Goal: Task Accomplishment & Management: Manage account settings

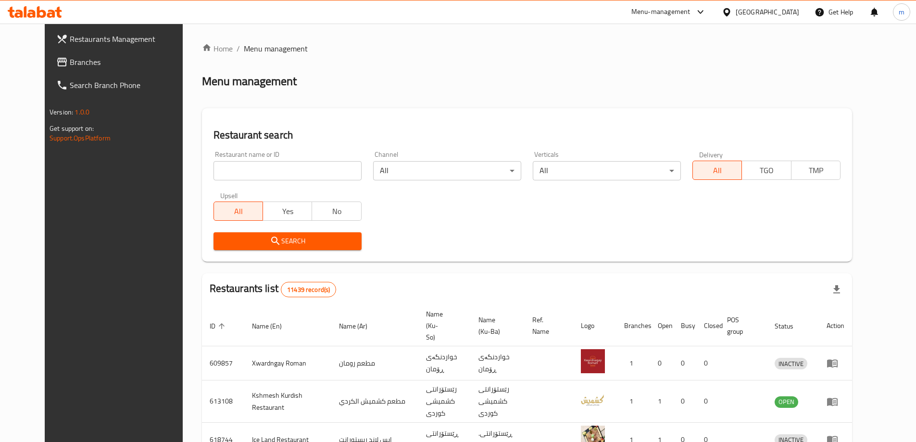
click at [249, 163] on input "search" at bounding box center [287, 170] width 148 height 19
paste input "702590"
type input "702590"
click button "Search" at bounding box center [287, 241] width 148 height 18
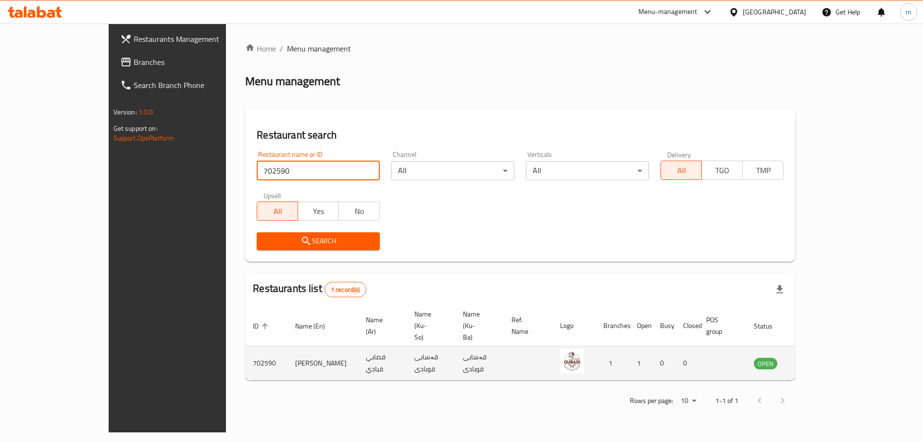
click at [815, 360] on icon "enhanced table" at bounding box center [810, 364] width 11 height 8
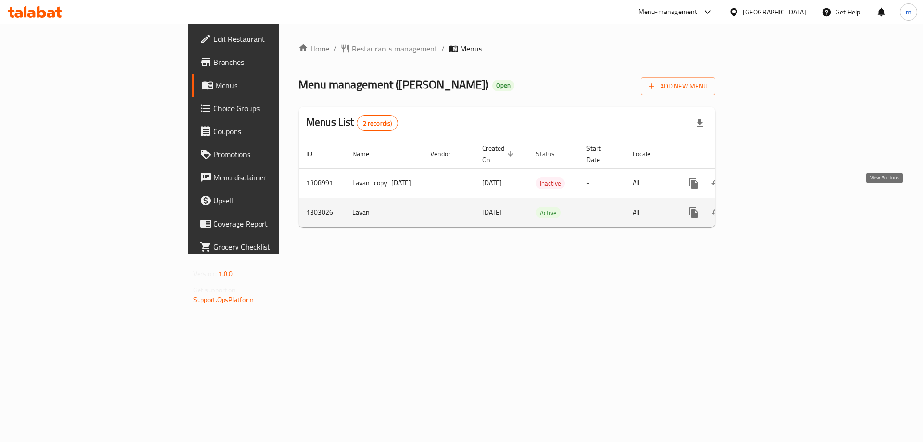
click at [769, 207] on icon "enhanced table" at bounding box center [763, 213] width 12 height 12
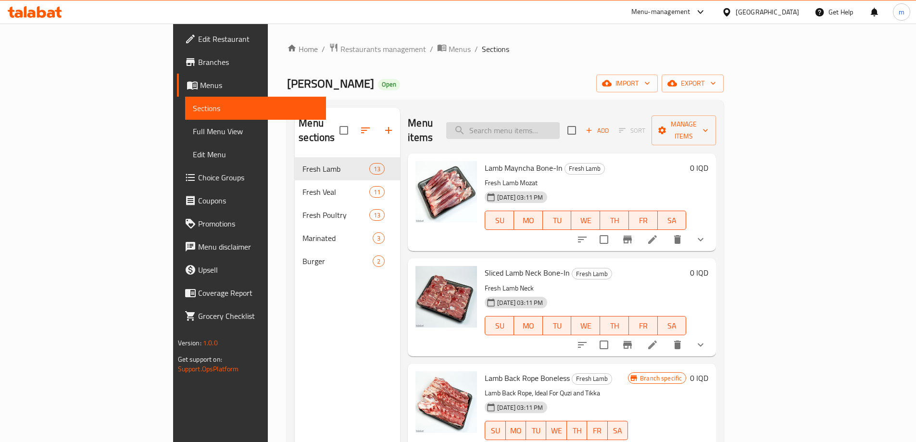
click at [560, 122] on input "search" at bounding box center [502, 130] width 113 height 17
paste input "Lamb - Liver"
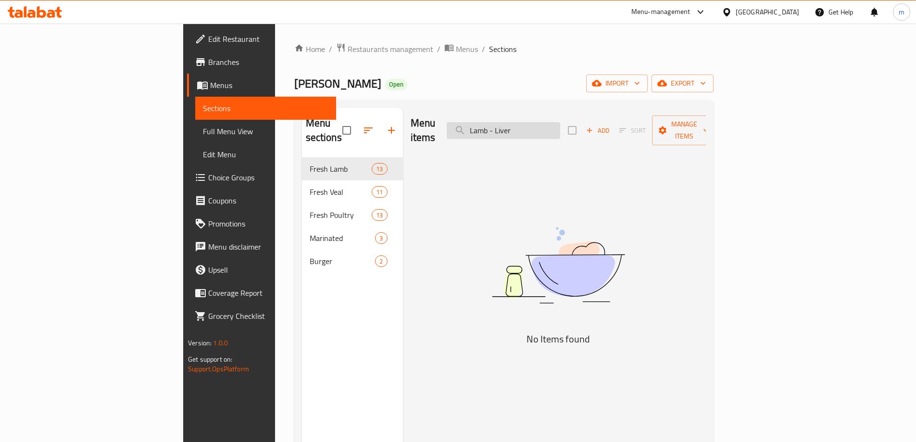
drag, startPoint x: 561, startPoint y: 122, endPoint x: 555, endPoint y: 121, distance: 5.3
click at [555, 122] on input "Lamb - Liver" at bounding box center [503, 130] width 113 height 17
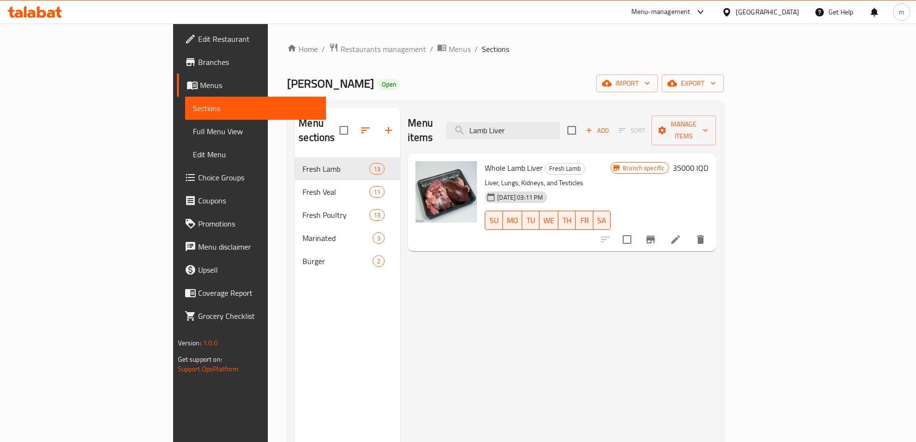
type input "Lamb Liver"
click at [689, 232] on li at bounding box center [675, 239] width 27 height 17
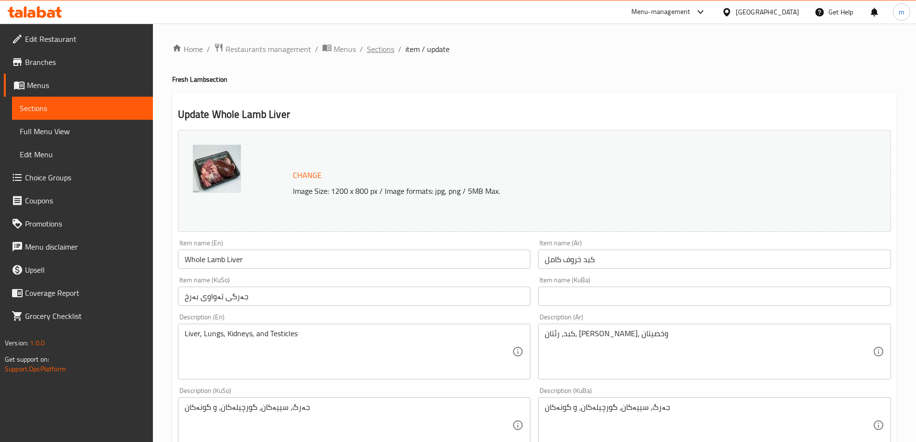
click at [376, 47] on span "Sections" at bounding box center [380, 49] width 27 height 12
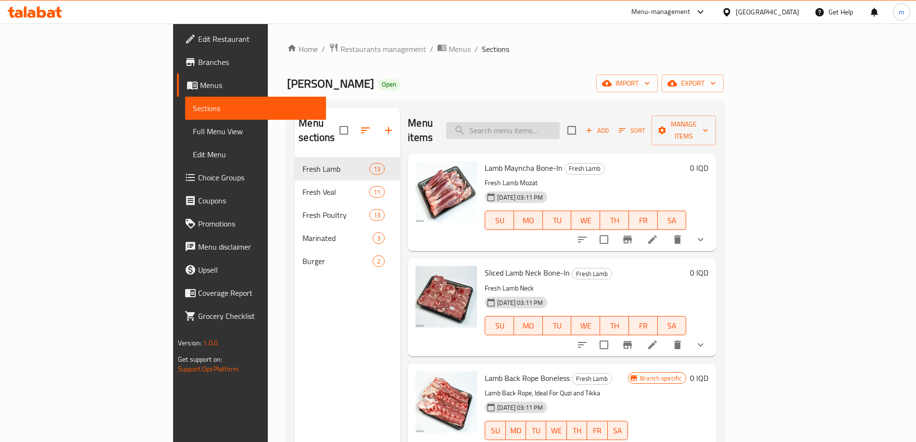
click at [560, 125] on input "search" at bounding box center [502, 130] width 113 height 17
paste input "Lamb Bones"
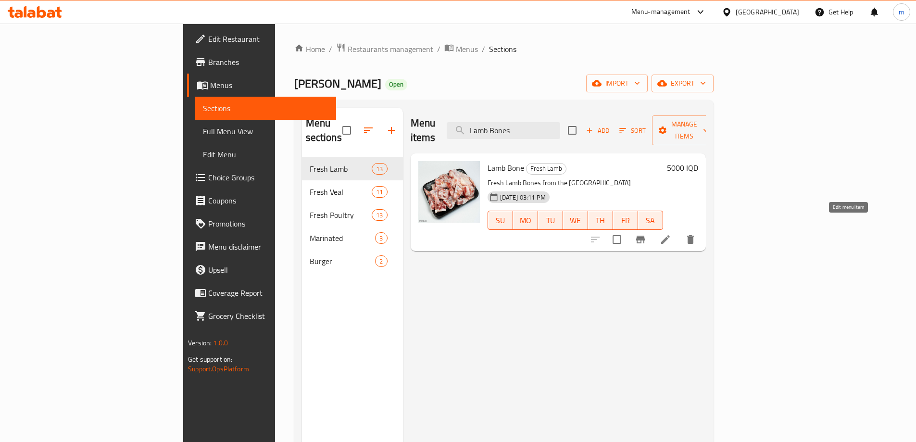
type input "Lamb Bones"
click at [671, 234] on icon at bounding box center [666, 240] width 12 height 12
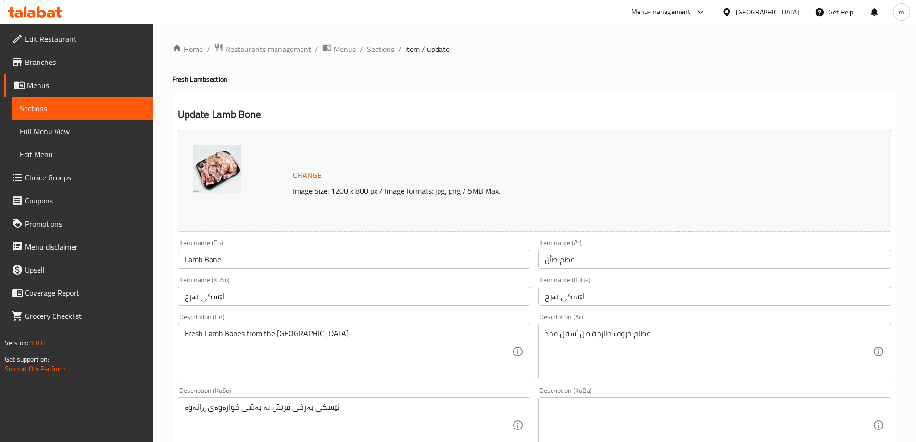
click at [241, 252] on input "Lamb Bone" at bounding box center [354, 259] width 353 height 19
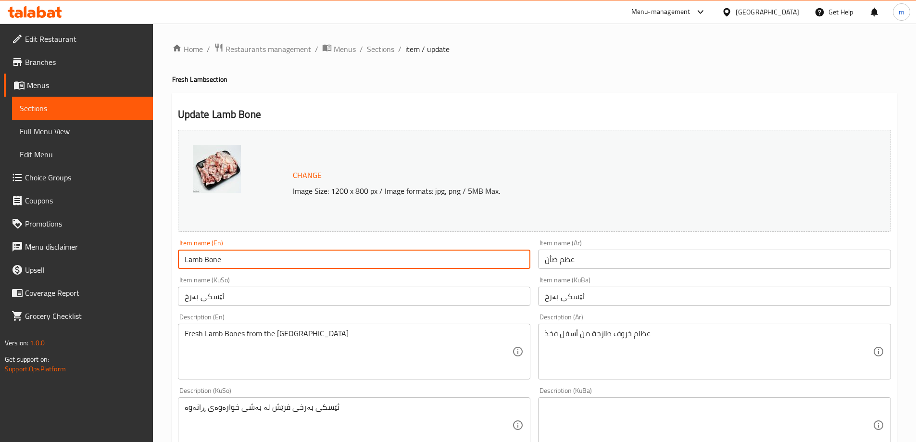
click at [241, 252] on input "Lamb Bone" at bounding box center [354, 259] width 353 height 19
click at [240, 252] on input "Lamb Bone" at bounding box center [354, 259] width 353 height 19
paste input "s"
type input "Lamb Bones"
click at [261, 296] on input "ئێسکی بەرخ" at bounding box center [354, 296] width 353 height 19
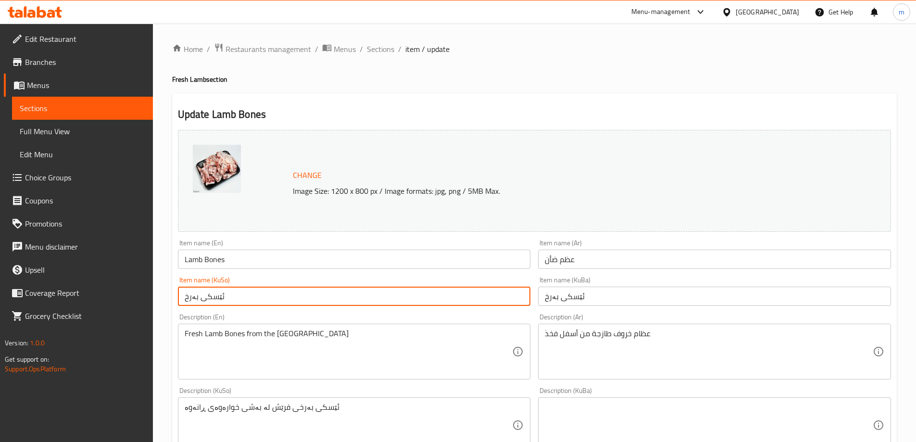
click at [261, 296] on input "ئێسکی بەرخ" at bounding box center [354, 296] width 353 height 19
paste input "text"
type input "ئێسکی بەرخ"
click at [590, 289] on input "ئێسکی بەرخ" at bounding box center [714, 296] width 353 height 19
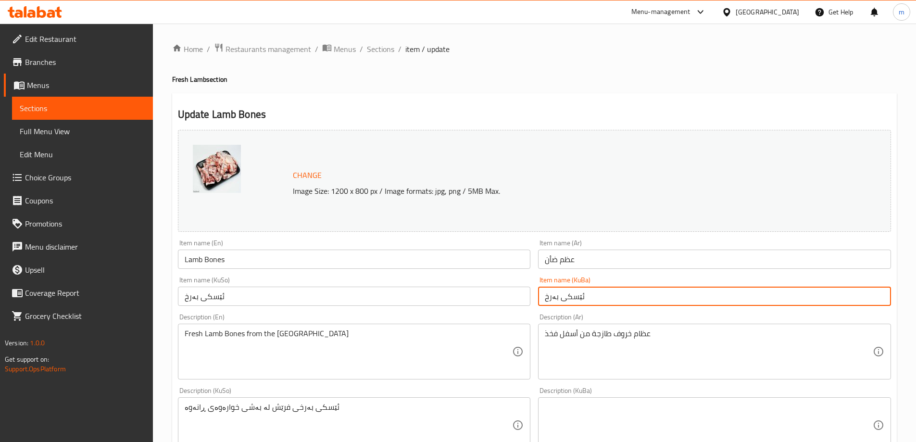
click at [589, 261] on input "عظم ضأن" at bounding box center [714, 259] width 353 height 19
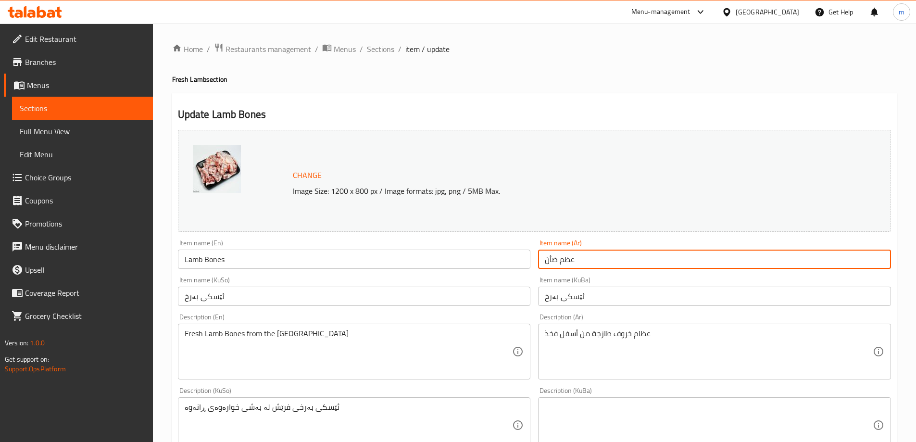
click at [589, 261] on input "عظم ضأن" at bounding box center [714, 259] width 353 height 19
paste input "ام الخروف"
type input "عظام الخروف"
click at [342, 410] on textarea "ئێسکی بەرخی فرێش لە بەشی خوارەوەی ڕانەوە" at bounding box center [349, 425] width 328 height 46
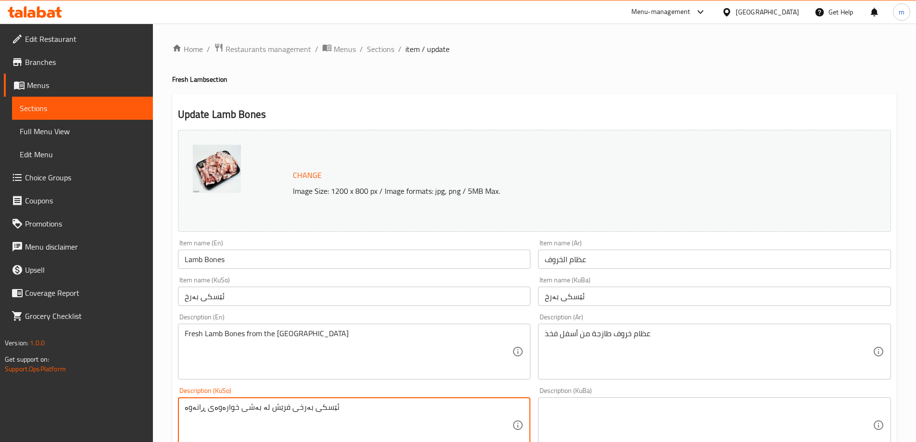
click at [340, 410] on textarea "ئێسکی بەرخی فرێش لە بەشی خوارەوەی ڕانەوە" at bounding box center [349, 425] width 328 height 46
click at [339, 417] on textarea "ئێسکی بەرخی فرێش لە بەشی خوارەوەی ڕانەوە" at bounding box center [349, 425] width 328 height 46
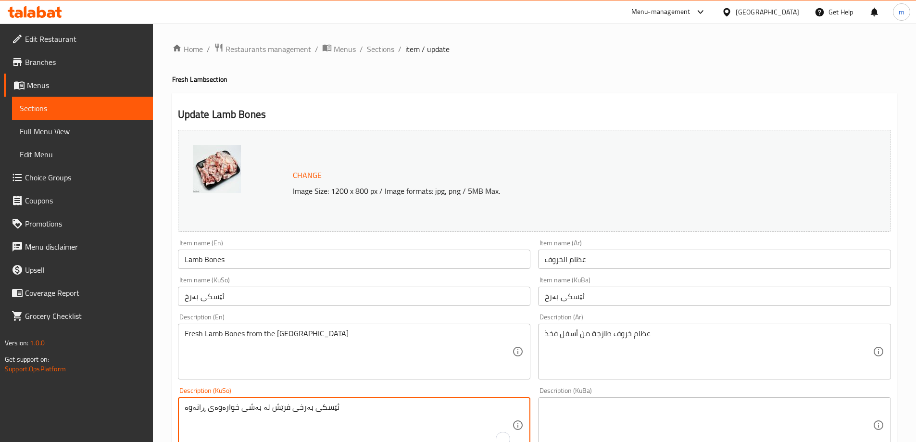
click at [339, 417] on textarea "ئێسکی بەرخی فرێش لە بەشی خوارەوەی ڕانەوە" at bounding box center [349, 425] width 328 height 46
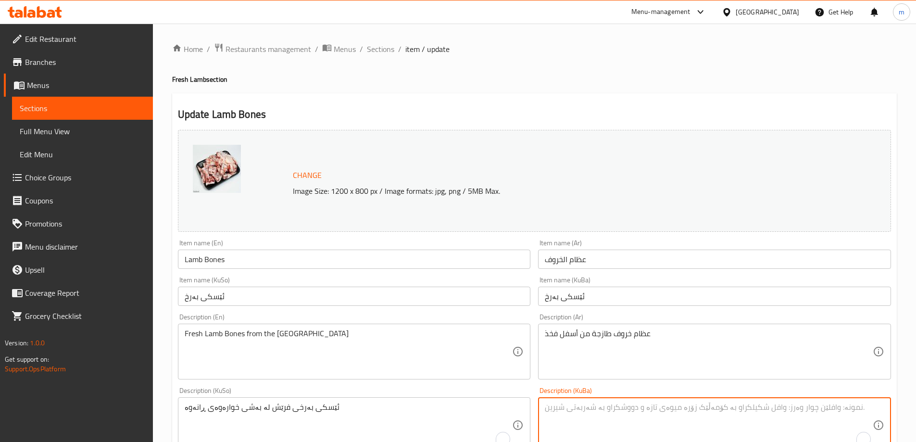
click at [584, 411] on textarea "To enrich screen reader interactions, please activate Accessibility in Grammarl…" at bounding box center [709, 425] width 328 height 46
paste textarea "ئێسکی بەرخی فرێش لە بەشی خوارەوەی ڕانەوە"
type textarea "ئێسکی بەرخی فرێش لە بەشی خوارەوەی ڕانەوە"
click at [583, 339] on textarea "عظام خروف طازجة من أسفل فخذ" at bounding box center [709, 352] width 328 height 46
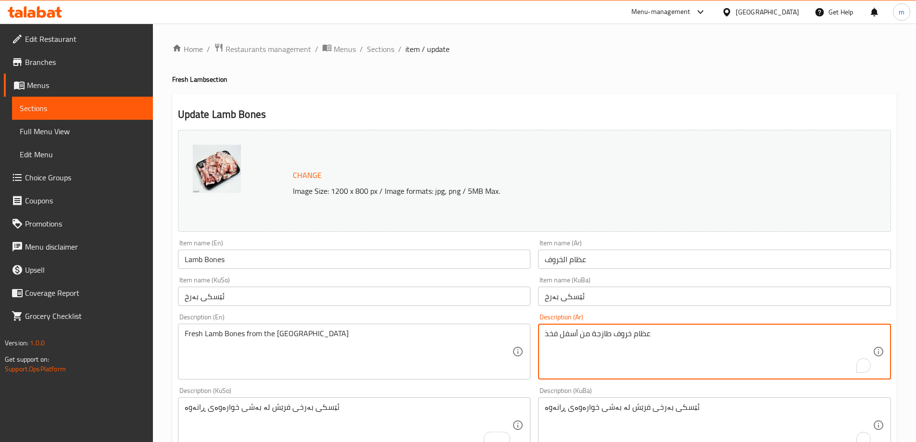
click at [583, 339] on textarea "عظام خروف طازجة من أسفل فخذ" at bounding box center [709, 352] width 328 height 46
paste textarea "ال"
type textarea "عظام خروف طازجة من أسفل الفخذ"
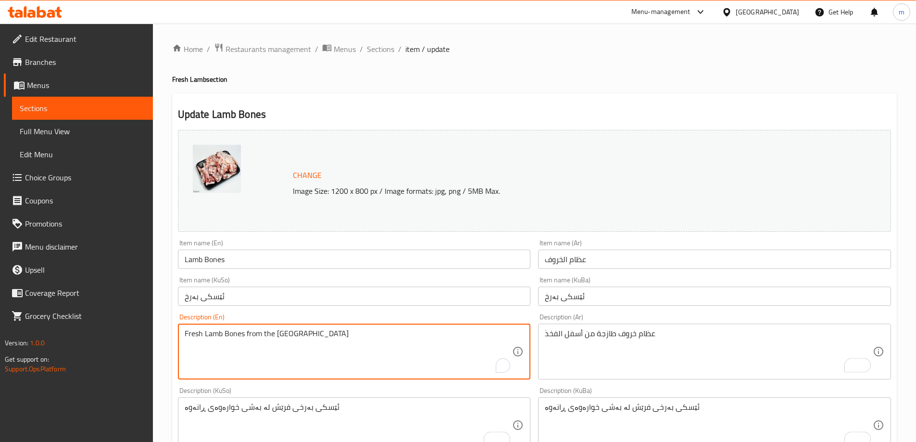
click at [446, 347] on textarea "Fresh Lamb Bones from the Lower Leg" at bounding box center [349, 352] width 328 height 46
click at [293, 312] on div "Description (En) Fresh Lamb Bones from the Lower Leg Description (En)" at bounding box center [354, 347] width 361 height 74
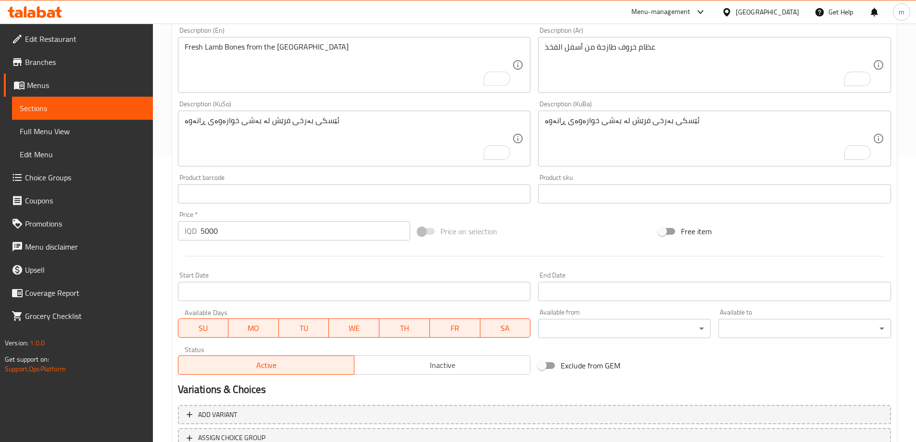
scroll to position [362, 0]
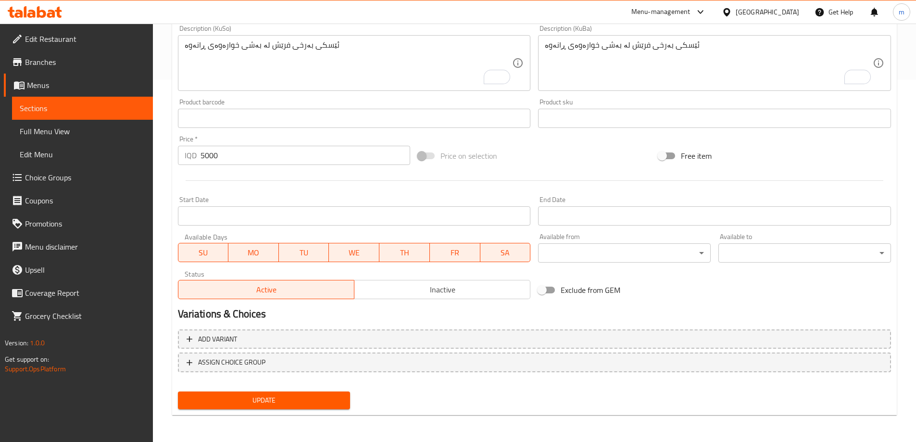
click at [296, 404] on span "Update" at bounding box center [264, 400] width 157 height 12
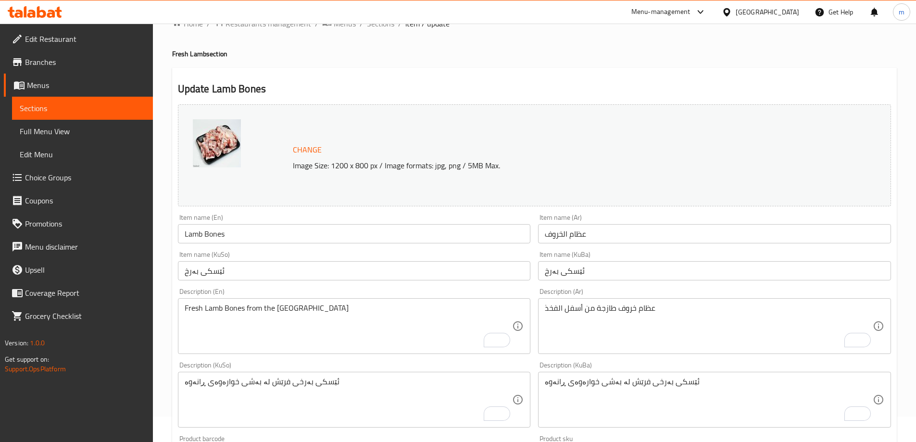
scroll to position [0, 0]
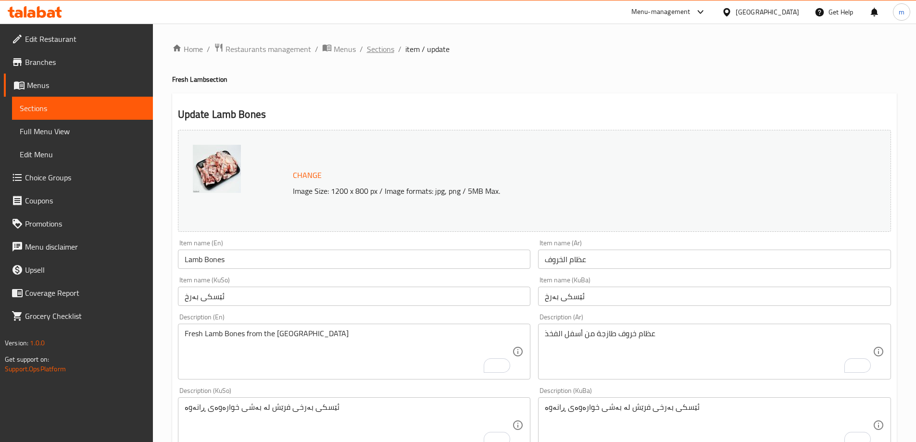
click at [389, 47] on span "Sections" at bounding box center [380, 49] width 27 height 12
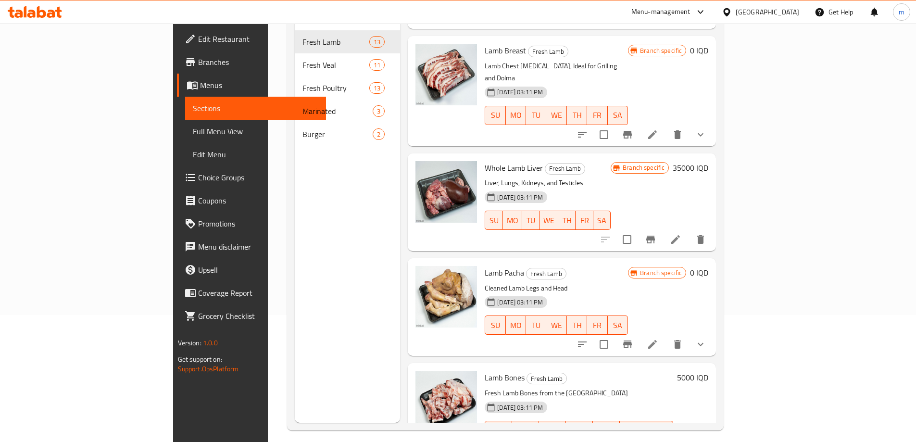
scroll to position [135, 0]
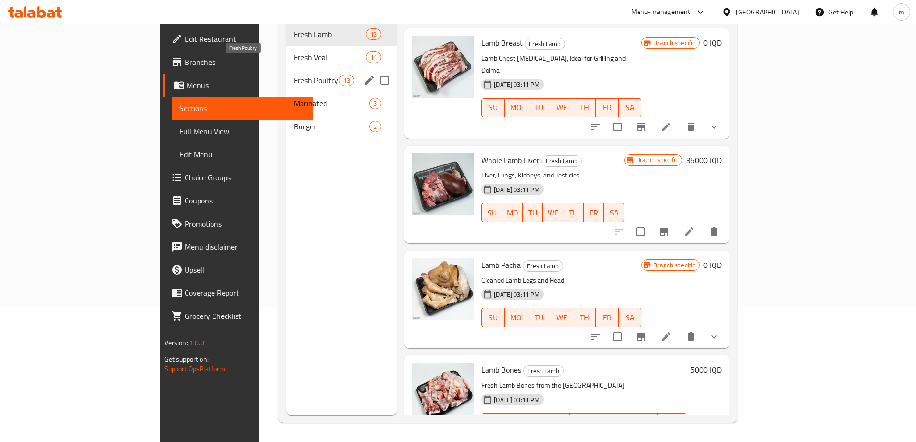
click at [294, 75] on span "Fresh Poultry" at bounding box center [316, 81] width 45 height 12
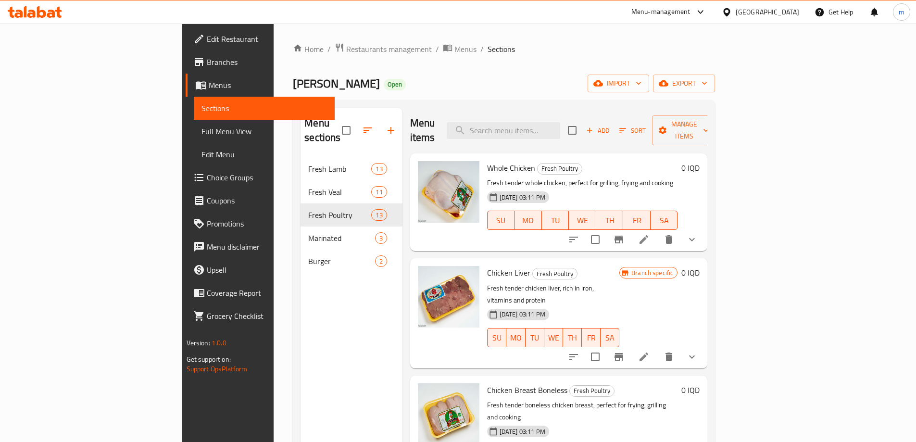
click at [657, 348] on li at bounding box center [643, 356] width 27 height 17
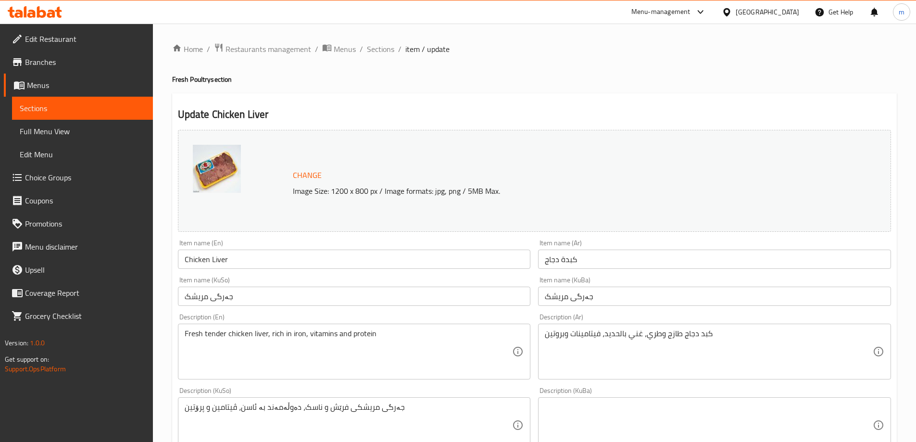
click at [314, 401] on div "جەرگی مریشکی فرێش و ناسک، دەوڵەمەند بە ئاسن، ڤیتامین و پرۆتین Description (KuSo)" at bounding box center [354, 425] width 353 height 56
click at [315, 408] on textarea "جەرگی مریشکی فرێش و ناسک، دەوڵەمەند بە ئاسن، ڤیتامین و پرۆتین" at bounding box center [349, 425] width 328 height 46
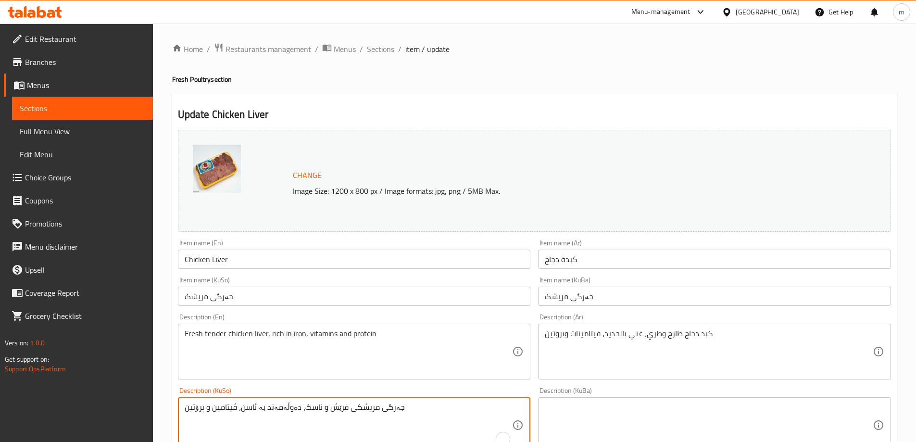
click at [315, 408] on textarea "جەرگی مریشکی فرێش و ناسک، دەوڵەمەند بە ئاسن، ڤیتامین و پرۆتین" at bounding box center [349, 425] width 328 height 46
paste textarea "To enrich screen reader interactions, please activate Accessibility in Grammarl…"
type textarea "جەرگی مریشکی فرێش و ناسک، دەوڵەمەند بە ئاسن، ڤیتامین و پرۆتین"
click at [643, 418] on textarea at bounding box center [709, 425] width 328 height 46
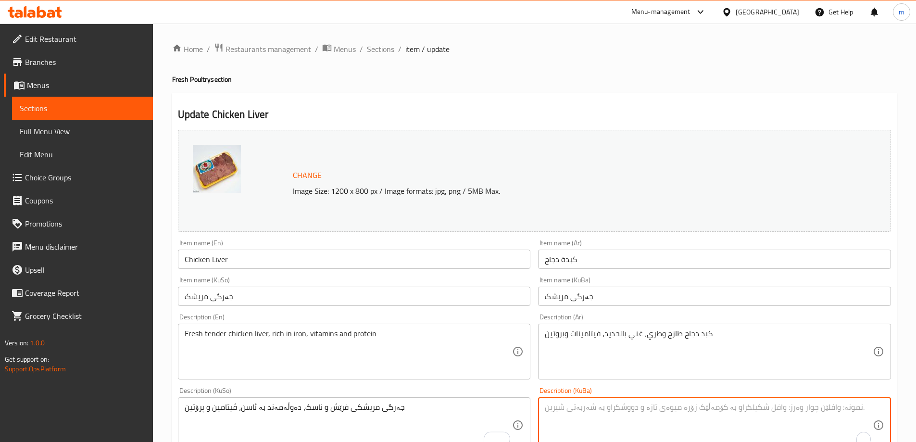
paste textarea "جەرگی مریشکی فرێش و ناسک، دەوڵەمەند بە ئاسن، ڤیتامین و پرۆتین"
type textarea "جەرگی مریشکی فرێش و ناسک، دەوڵەمەند بە ئاسن، ڤیتامین و پرۆتین"
click at [600, 341] on textarea "كبد دجاج طازج وطري، غني بالحديد، فيتامينات وبروتين" at bounding box center [709, 352] width 328 height 46
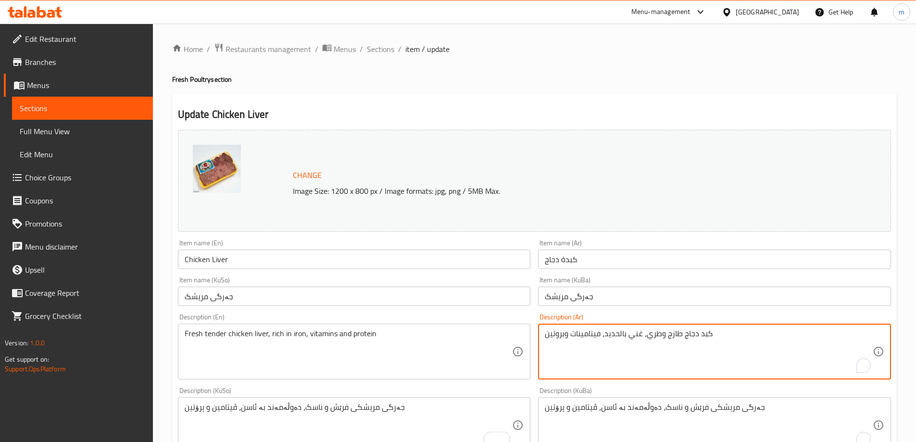
click at [600, 341] on textarea "كبد دجاج طازج وطري، غني بالحديد، فيتامينات وبروتين" at bounding box center [709, 352] width 328 height 46
click at [601, 341] on textarea "كبد دجاج طازج وطري، غني بالحديد، فيتامينات وبروتين" at bounding box center [709, 352] width 328 height 46
paste textarea "غني بالحديد، الفيتامينات، والبروتين"
type textarea "كبد دجاج طازج وطري غني بالحديد، الفيتامينات، والبروتين"
click at [403, 348] on textarea "Fresh tender chicken liver, rich in iron, vitamins and protein" at bounding box center [349, 352] width 328 height 46
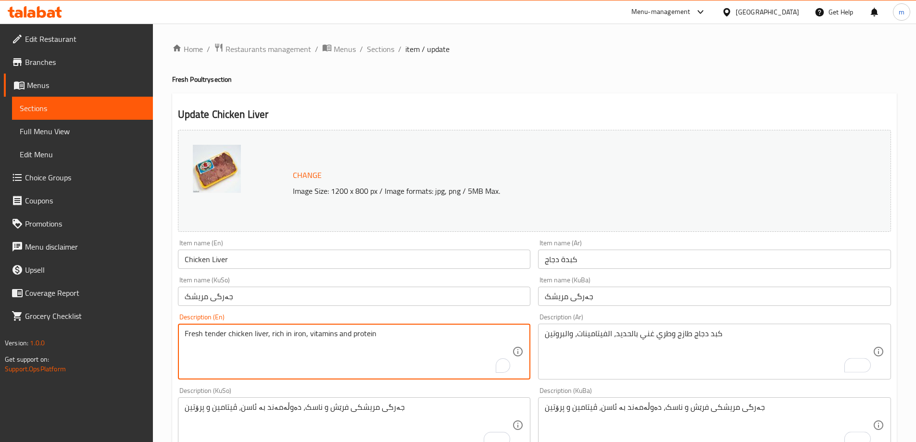
click at [403, 348] on textarea "Fresh tender chicken liver, rich in iron, vitamins and protein" at bounding box center [349, 352] width 328 height 46
paste textarea "and Tender Chicken Liver, Rich In Iron, Vitamins, and Protein"
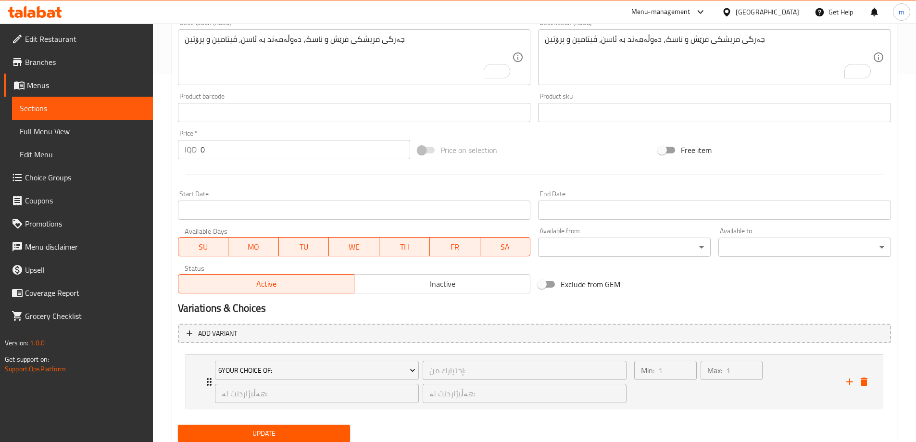
scroll to position [401, 0]
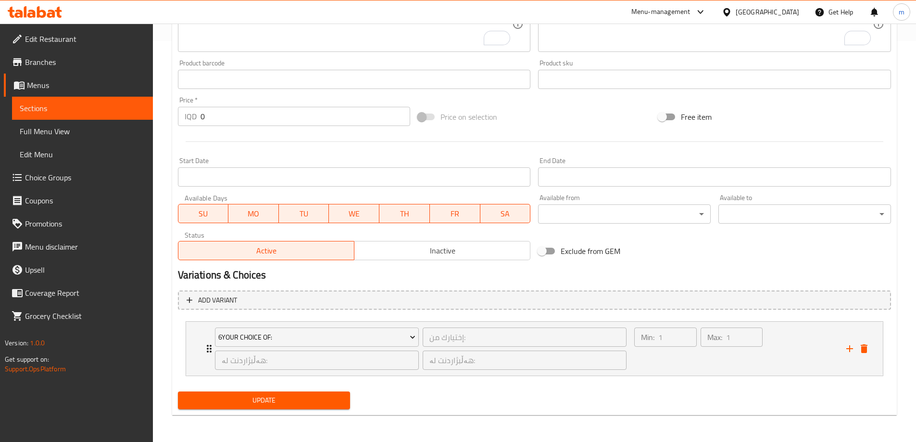
type textarea "Fresh and Tender Chicken Liver, Rich In Iron, Vitamins, and Protein"
click at [300, 398] on span "Update" at bounding box center [264, 400] width 157 height 12
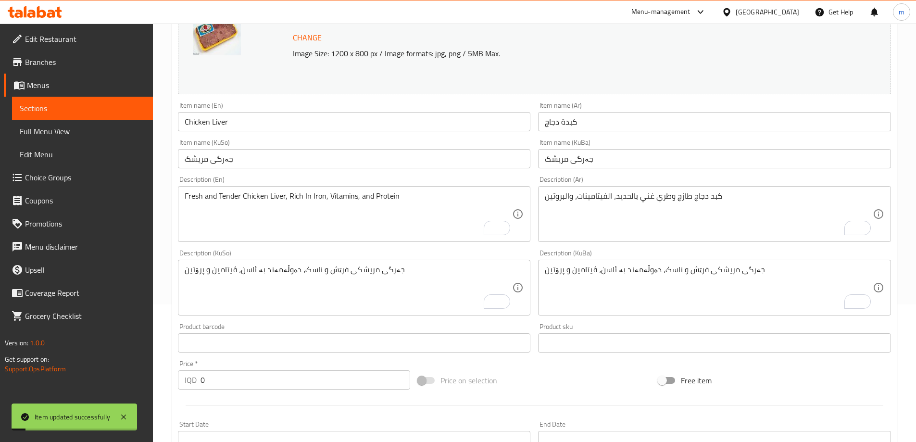
scroll to position [0, 0]
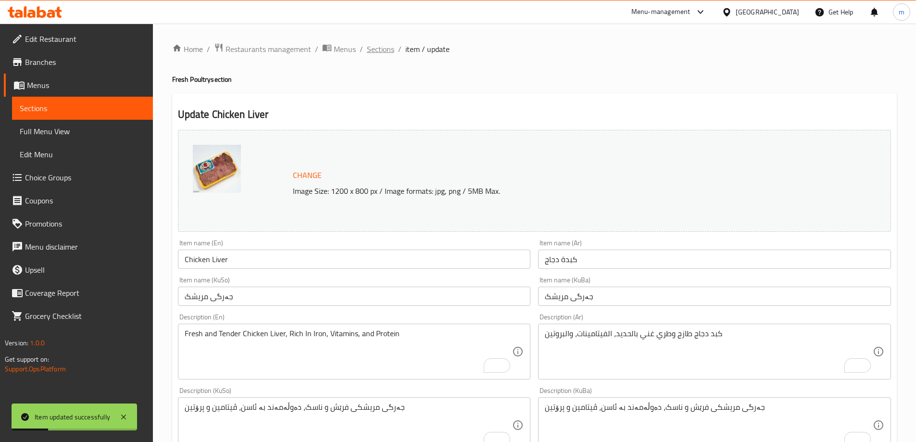
click at [367, 46] on span "Sections" at bounding box center [380, 49] width 27 height 12
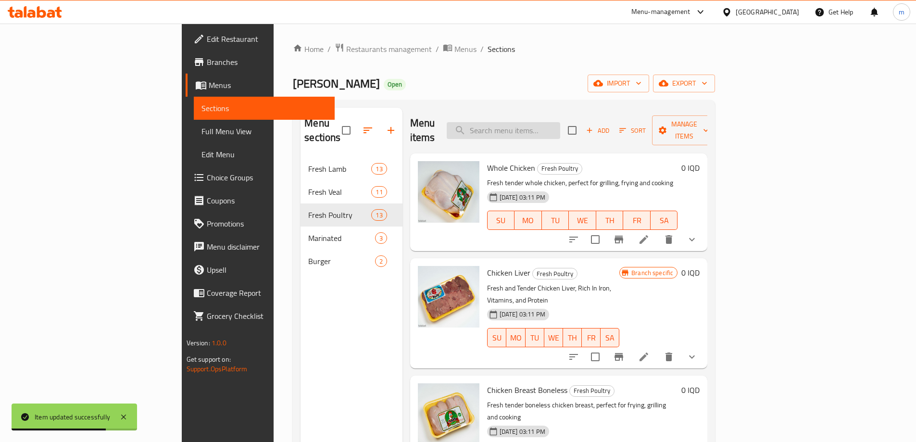
click at [553, 122] on input "search" at bounding box center [503, 130] width 113 height 17
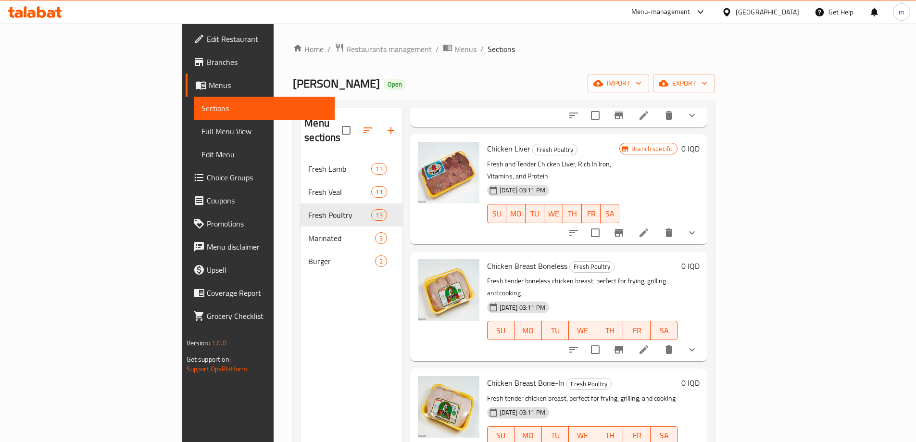
scroll to position [225, 0]
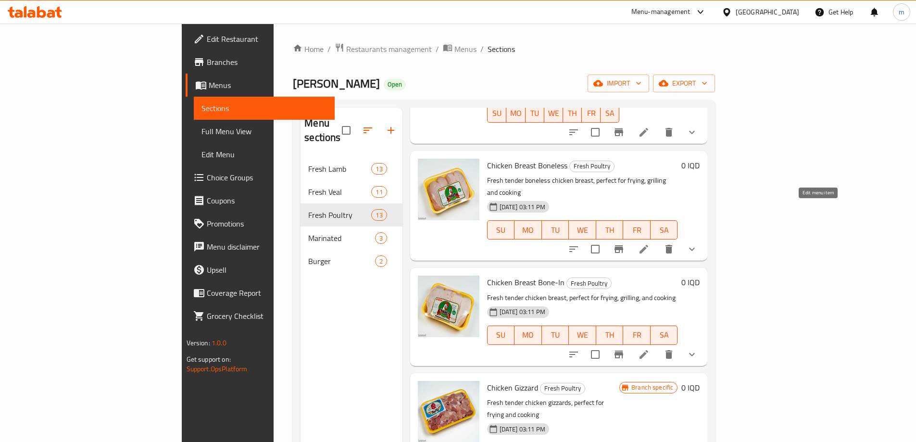
click at [650, 243] on icon at bounding box center [644, 249] width 12 height 12
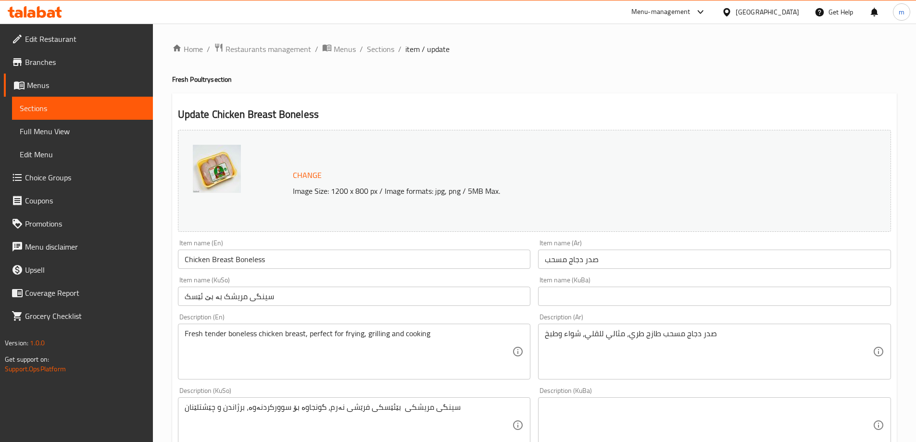
click at [429, 299] on input "سینگی مریشک بە بێ ئێسک" at bounding box center [354, 296] width 353 height 19
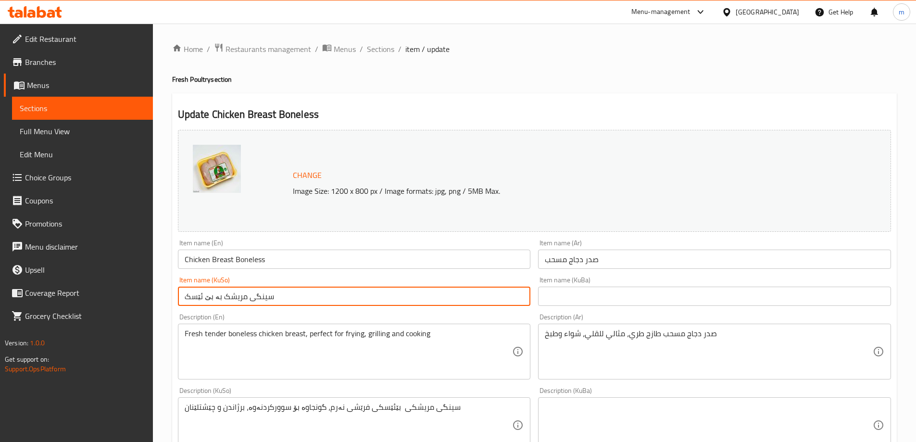
click at [429, 299] on input "سینگی مریشک بە بێ ئێسک" at bounding box center [354, 296] width 353 height 19
click at [607, 305] on input "text" at bounding box center [714, 296] width 353 height 19
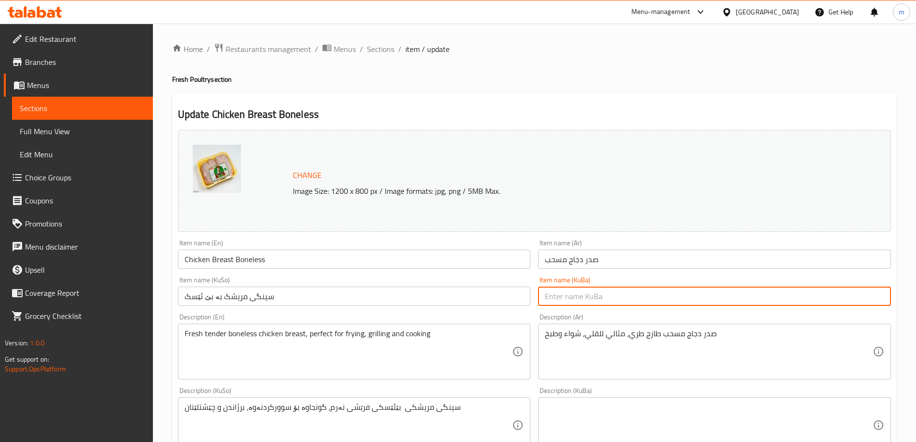
paste input "سینگی مریشک بە بێ ئێسک"
type input "سینگی مریشک بە بێ ئێسک"
click at [601, 258] on input "صدر دجاج مسحب" at bounding box center [714, 259] width 353 height 19
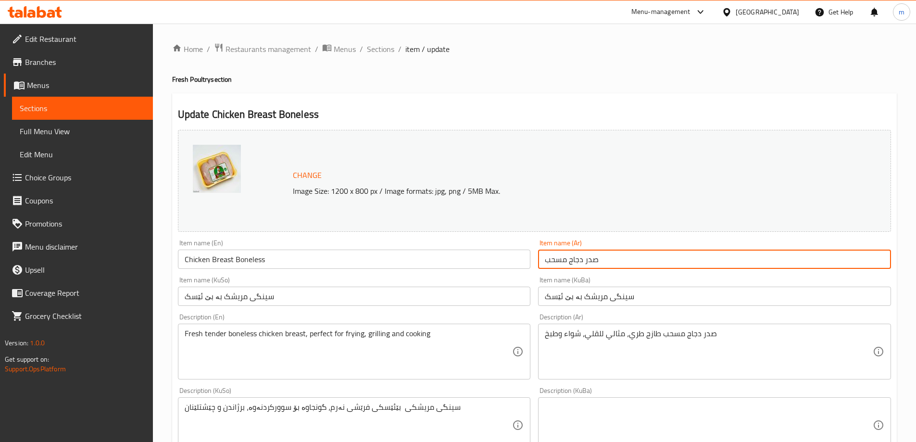
click at [601, 258] on input "صدر دجاج مسحب" at bounding box center [714, 259] width 353 height 19
paste input "(بدون عظام)"
click at [604, 279] on div "Item name (KuBa) سینگی مریشک بە بێ ئێسک Item name (KuBa)" at bounding box center [714, 290] width 353 height 29
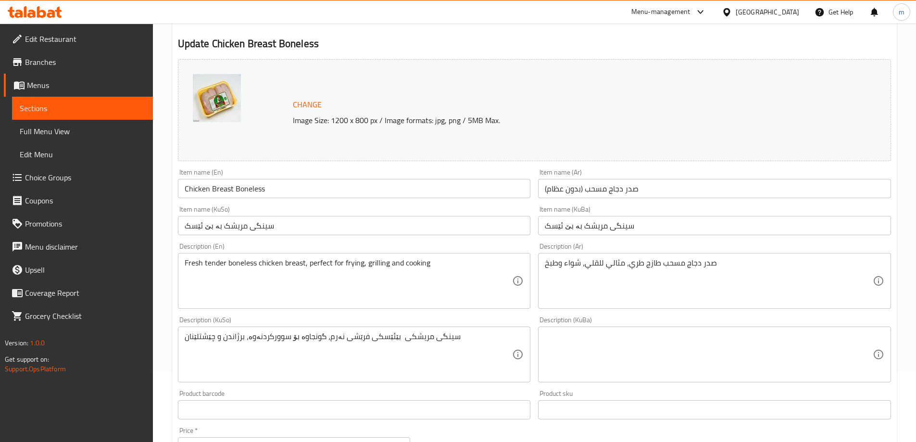
scroll to position [73, 0]
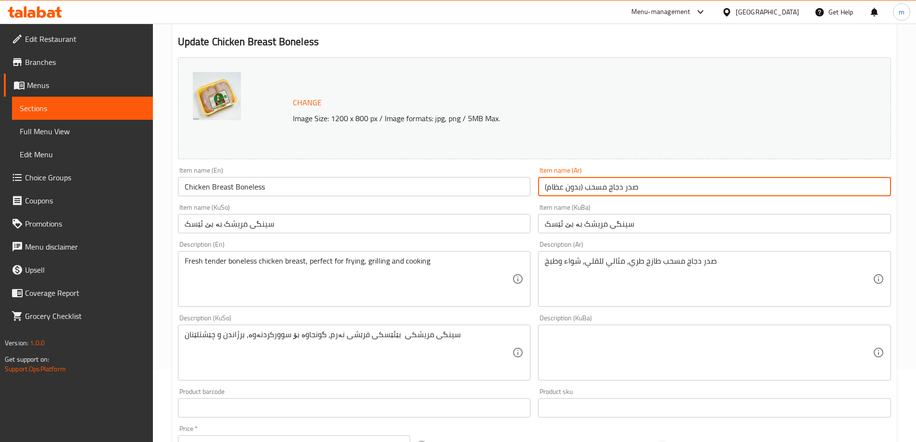
click at [547, 188] on input "صدر دجاج مسحب (بدون عظام)" at bounding box center [714, 186] width 353 height 19
drag, startPoint x: 579, startPoint y: 186, endPoint x: 584, endPoint y: 190, distance: 5.8
click at [584, 190] on input "صدر دجاج مسحب (بدون عظام" at bounding box center [714, 186] width 353 height 19
click at [585, 185] on input "صدر دجاج مسحب- بدون عظام" at bounding box center [714, 186] width 353 height 19
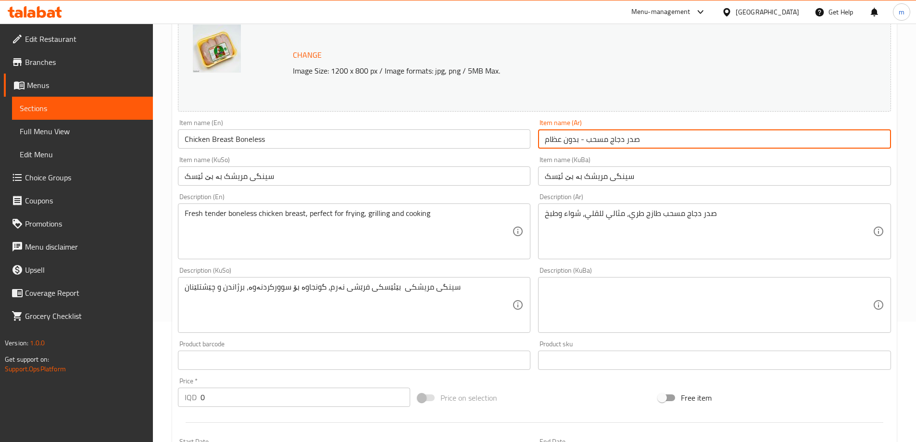
scroll to position [122, 0]
type input "صدر دجاج مسحب - بدون عظام"
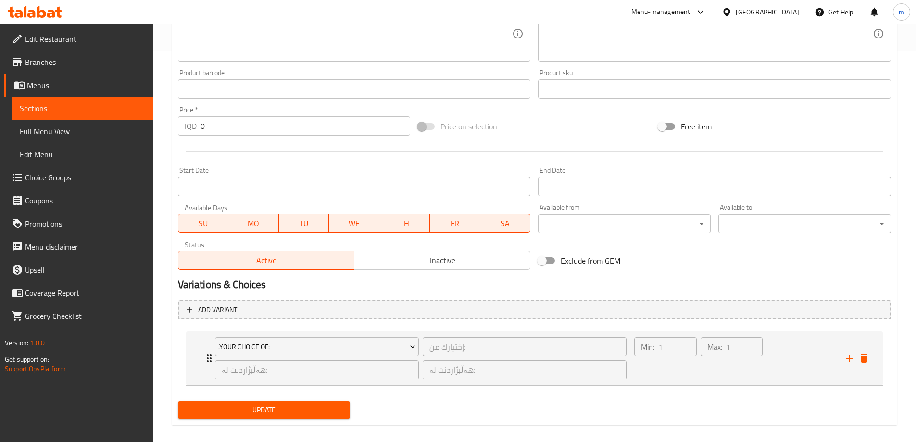
scroll to position [396, 0]
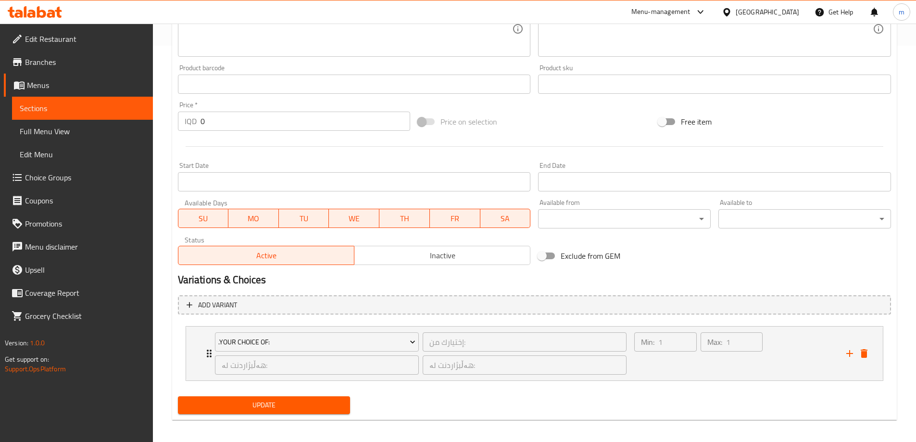
click at [239, 398] on button "Update" at bounding box center [264, 405] width 173 height 18
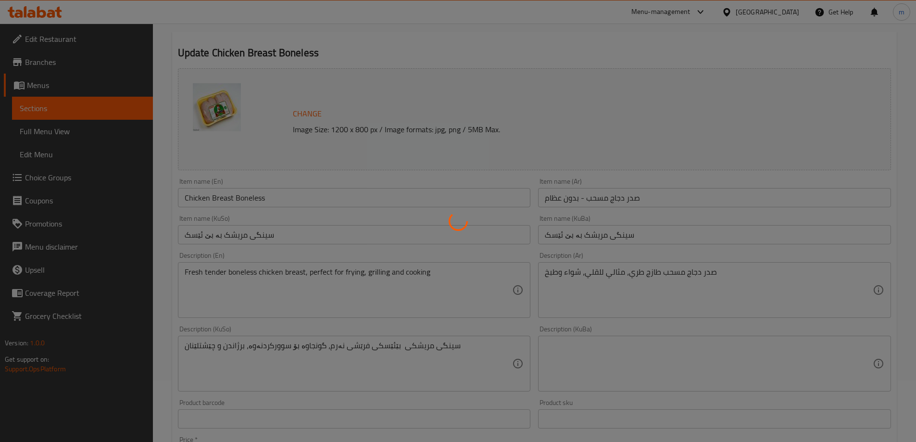
scroll to position [60, 0]
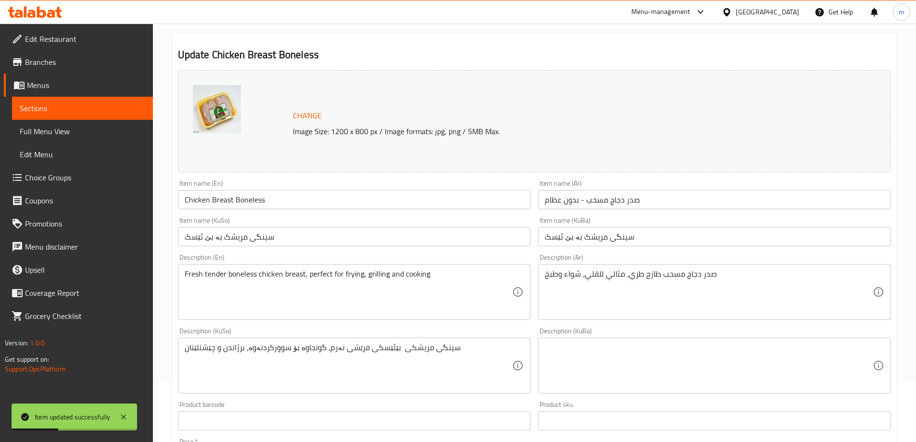
click at [363, 356] on textarea "سینگی مریشکی بێئێسکی فرێشی نەرم، گونجاوە بۆ سوورکردنەوە، برژاندن و چێشتلێنان" at bounding box center [349, 366] width 328 height 46
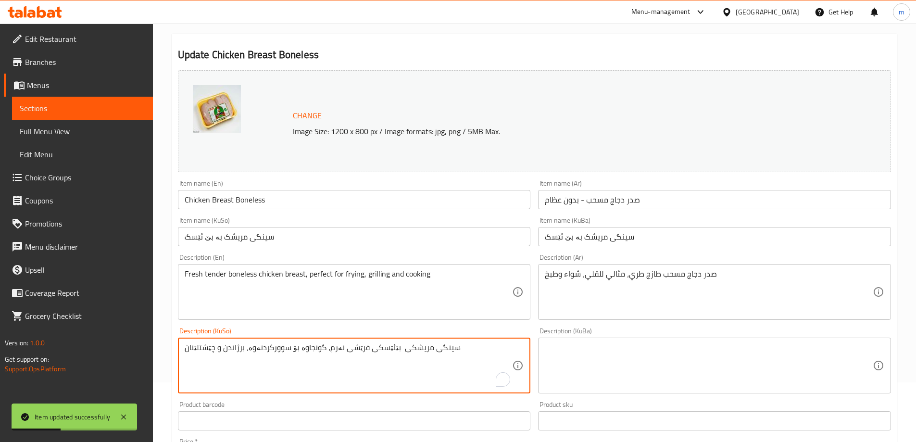
click at [363, 356] on textarea "سینگی مریشکی بێئێسکی فرێشی نەرم، گونجاوە بۆ سوورکردنەوە، برژاندن و چێشتلێنان" at bounding box center [349, 366] width 328 height 46
paste textarea "نگی بێ ئێسکی مریشکی فرێش و ناسک، گونجاوە بۆ سوورکردنەوە، برژاندن و چێشتلێنان"
type textarea "سنگی بێ ئێسکی مریشکی فرێش و ناسک، گونجاوە بۆ سوورکردنەوە، برژاندن و چێشتلێنان"
click at [571, 358] on textarea at bounding box center [709, 366] width 328 height 46
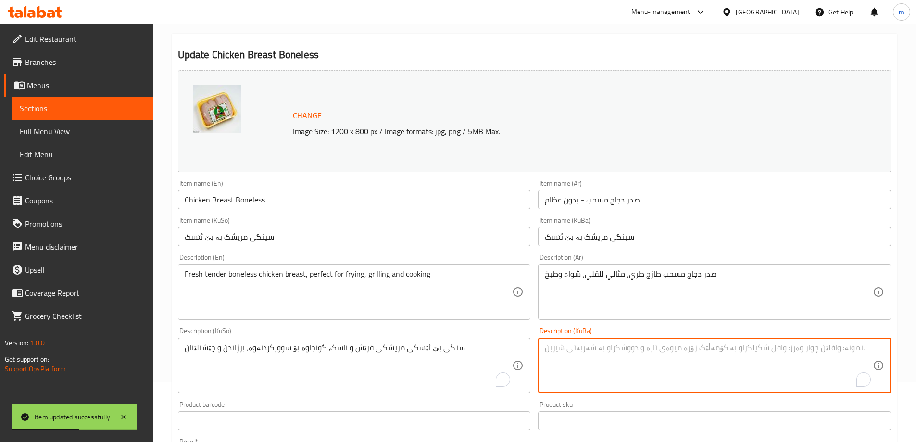
paste textarea "سنگی بێ ئێسکی مریشکی فرێش و ناسک، گونجاوە بۆ سوورکردنەوە، برژاندن و چێشتلێنان"
type textarea "سنگی بێ ئێسکی مریشکی فرێش و ناسک، گونجاوە بۆ سوورکردنەوە، برژاندن و چێشتلێنان"
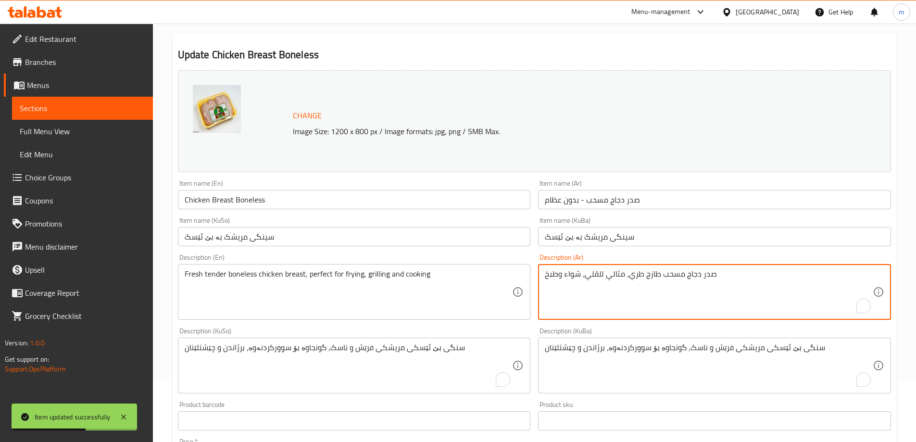
click at [590, 281] on textarea "صدر دجاج مسحب طازج طري، مثالي للقلي، شواء وطبخ" at bounding box center [709, 292] width 328 height 46
paste textarea "وطري، مثالي للقلي، الشواء، والطبخ"
type textarea "صدر دجاج مسحب طازج وطري، مثالي للقلي، الشواء، والطبخ"
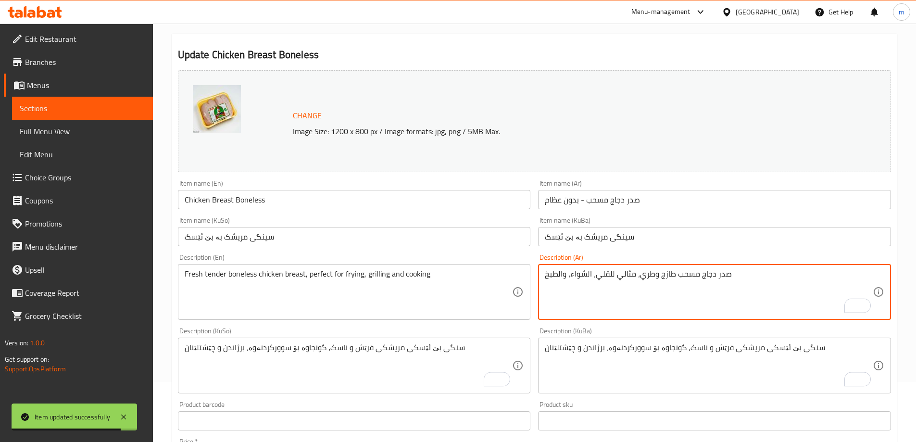
click at [418, 286] on textarea "Fresh tender boneless chicken breast, perfect for frying, grilling and cooking" at bounding box center [349, 292] width 328 height 46
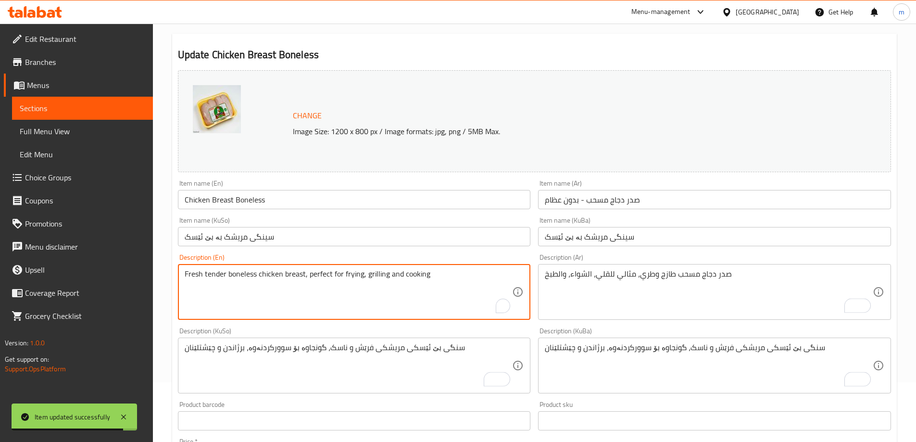
click at [418, 286] on textarea "Fresh tender boneless chicken breast, perfect for frying, grilling and cooking" at bounding box center [349, 292] width 328 height 46
click at [417, 286] on textarea "Fresh tender boneless chicken breast, perfect for frying, grilling and cooking" at bounding box center [349, 292] width 328 height 46
paste textarea "and Tender Boneless Chicken Breast, Perfect for Frying, Grilling, and Cooking"
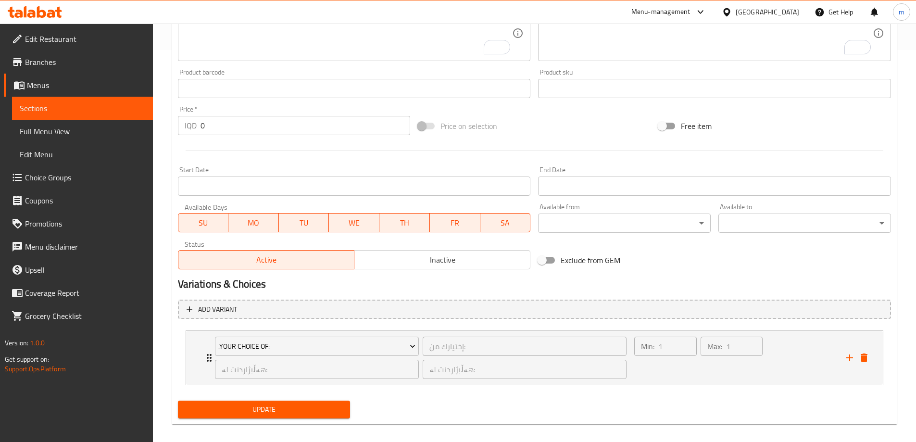
scroll to position [394, 0]
type textarea "Fresh and Tender Boneless Chicken Breast, Perfect for Frying, Grilling, and Coo…"
click at [326, 401] on button "Update" at bounding box center [264, 408] width 173 height 18
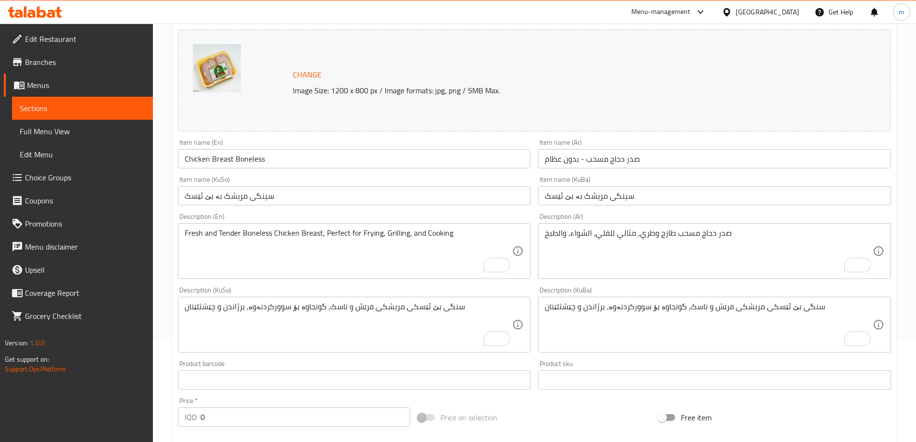
scroll to position [112, 0]
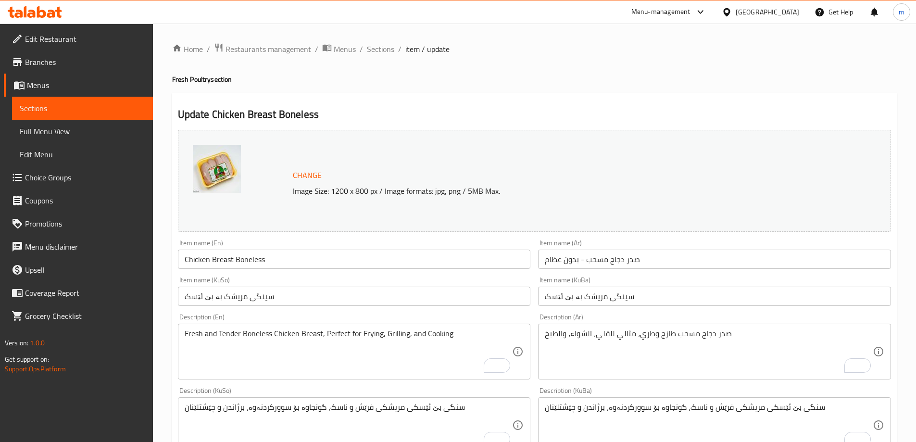
scroll to position [112, 0]
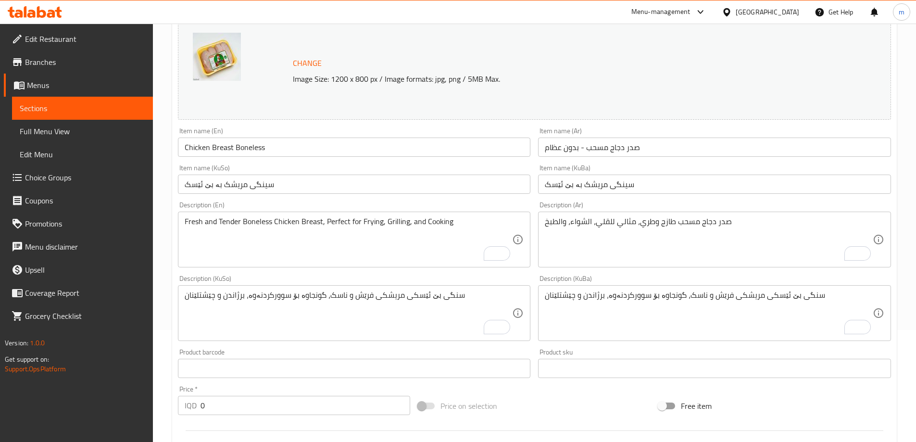
click at [345, 300] on textarea "سنگی بێ ئێسکی مریشکی فرێش و ناسک، گونجاوە بۆ سوورکردنەوە، برژاندن و چێشتلێنان" at bounding box center [349, 313] width 328 height 46
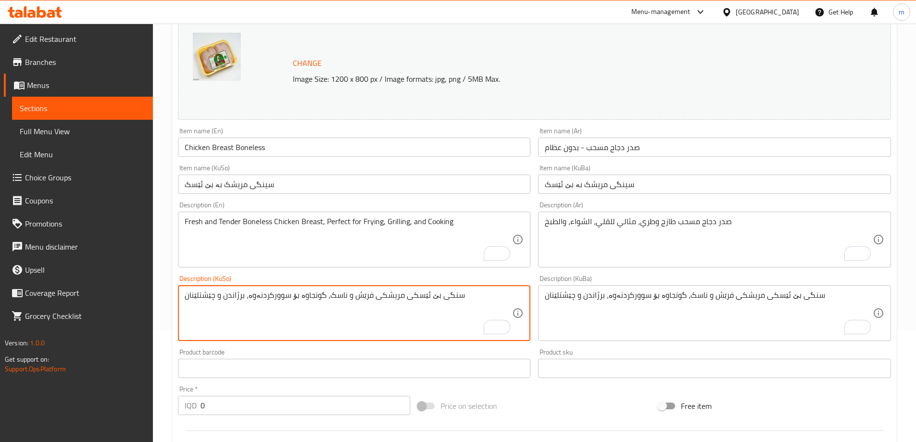
click at [345, 300] on textarea "سنگی بێ ئێسکی مریشکی فرێش و ناسک، گونجاوە بۆ سوورکردنەوە، برژاندن و چێشتلێنان" at bounding box center [349, 313] width 328 height 46
paste textarea "To enrich screen reader interactions, please activate Accessibility in Grammarl…"
type textarea "سنگی مریشکی فرێش و ناسک، گونجاوە بۆ سوورکردنەوە، برژاندن و چێشتلێنان"
click at [661, 298] on textarea "سنگی بێ ئێسکی مریشکی فرێش و ناسک، گونجاوە بۆ سوورکردنەوە، برژاندن و چێشتلێنان" at bounding box center [709, 313] width 328 height 46
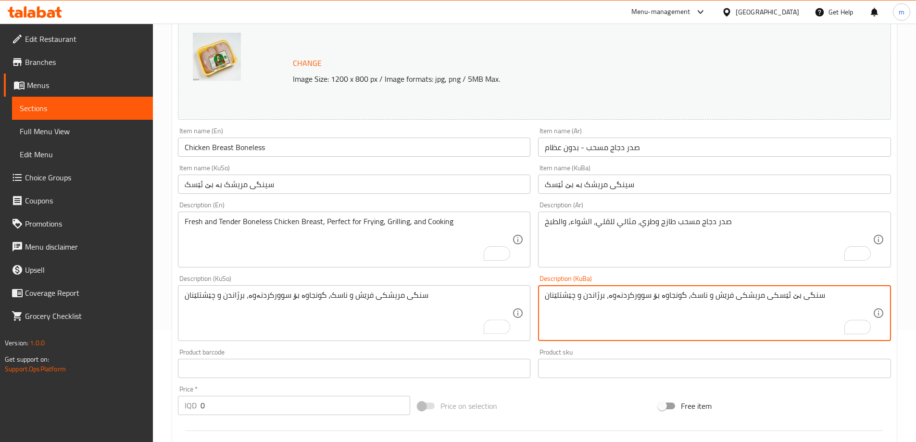
click at [661, 298] on textarea "سنگی بێ ئێسکی مریشکی فرێش و ناسک، گونجاوە بۆ سوورکردنەوە، برژاندن و چێشتلێنان" at bounding box center [709, 313] width 328 height 46
paste textarea "To enrich screen reader interactions, please activate Accessibility in Grammarl…"
type textarea "سنگی مریشکی فرێش و ناسک، گونجاوە بۆ سوورکردنەوە، برژاندن و چێشتلێنان"
click at [368, 286] on div "سنگی مریشکی فرێش و ناسک، گونجاوە بۆ سوورکردنەوە، برژاندن و چێشتلێنان Descriptio…" at bounding box center [354, 313] width 353 height 56
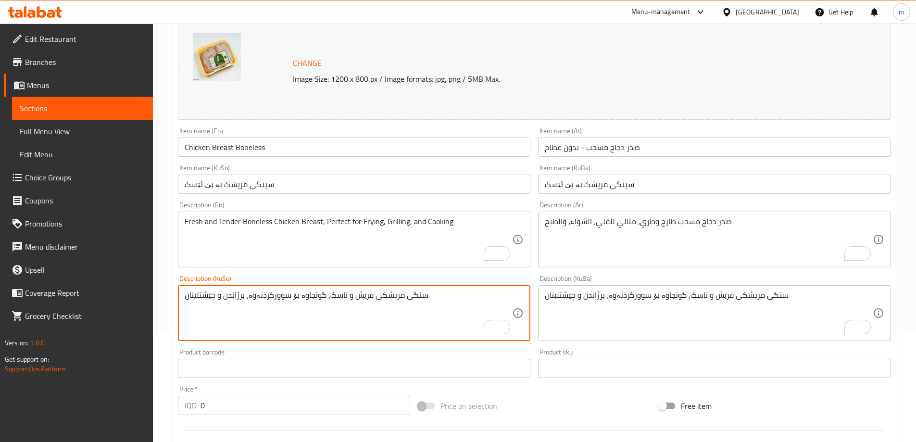
click at [367, 299] on textarea "سنگی مریشکی فرێش و ناسک، گونجاوە بۆ سوورکردنەوە، برژاندن و چێشتلێنان" at bounding box center [349, 313] width 328 height 46
paste textarea "بێ ئێسکی"
type textarea "سنگی بێ ئێسکی مریشکی فرێش و ناسک، گونجاوە بۆ سوورکردنەوە، برژاندن و چێشتلێنان"
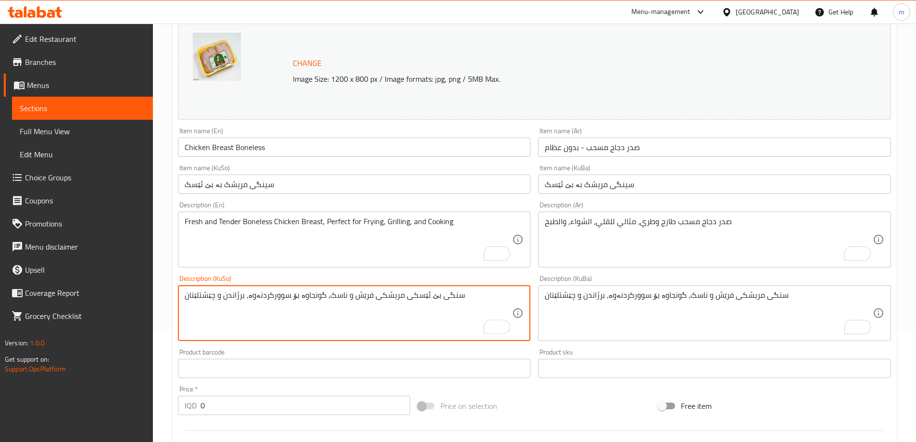
click at [666, 284] on div "Description (KuBa) سنگی مریشکی فرێش و ناسک، گونجاوە بۆ سوورکردنەوە، برژاندن و چ…" at bounding box center [714, 308] width 353 height 66
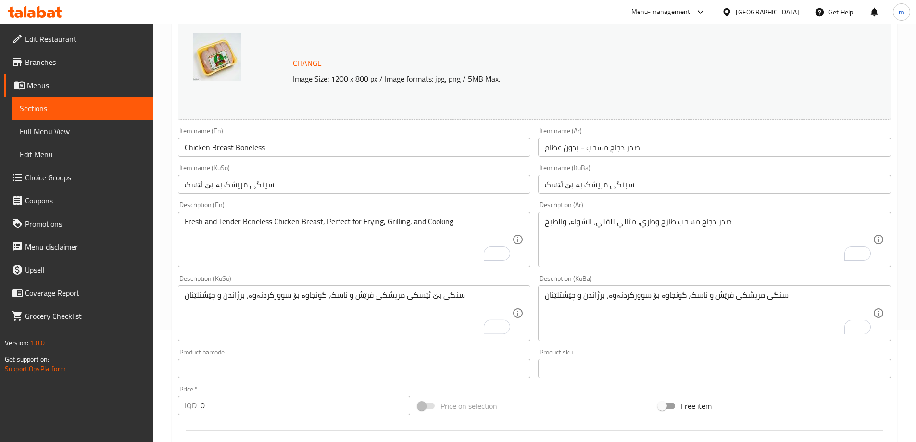
click at [666, 284] on div "Description (KuBa) سنگی مریشکی فرێش و ناسک، گونجاوە بۆ سوورکردنەوە، برژاندن و چ…" at bounding box center [714, 308] width 353 height 66
click at [672, 289] on div "سنگی مریشکی فرێش و ناسک، گونجاوە بۆ سوورکردنەوە، برژاندن و چێشتلێنان Descriptio…" at bounding box center [714, 313] width 353 height 56
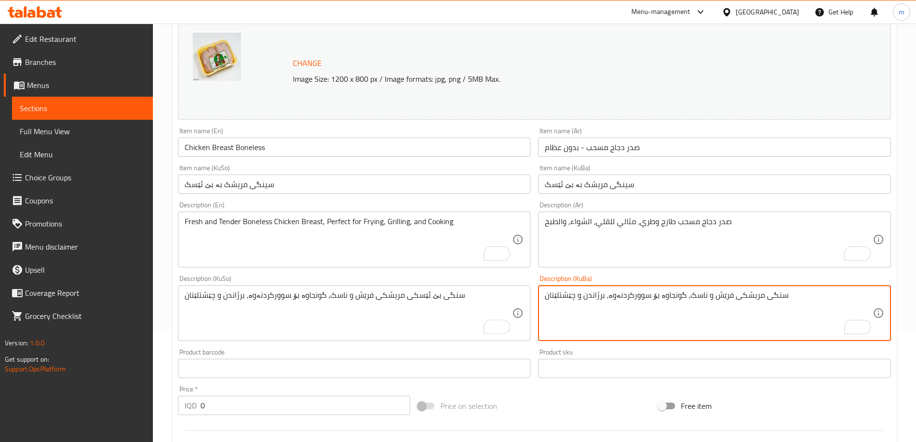
click at [674, 293] on textarea "سنگی مریشکی فرێش و ناسک، گونجاوە بۆ سوورکردنەوە، برژاندن و چێشتلێنان" at bounding box center [709, 313] width 328 height 46
paste textarea "بێ ئێسکی"
type textarea "سنگی بێ ئێسکی مریشکی فرێش و ناسک، گونجاوە بۆ سوورکردنەوە، برژاندن و چێشتلێنان"
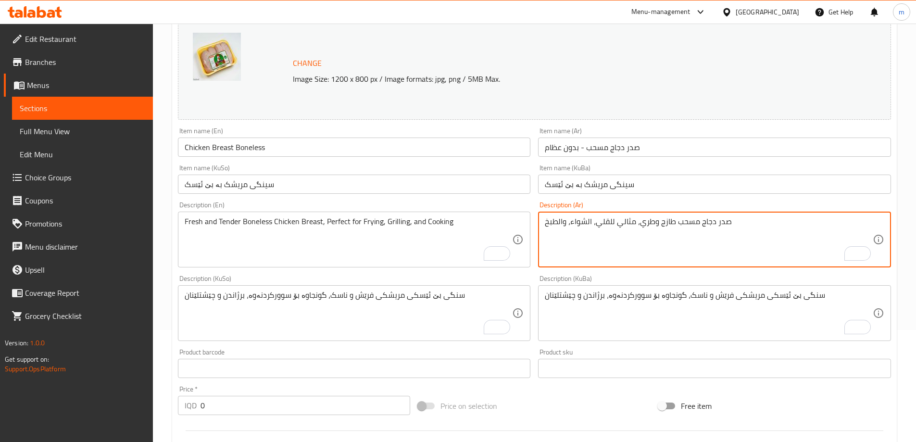
click at [627, 228] on textarea "صدر دجاج مسحب طازج وطري، مثالي للقلي، الشواء، والطبخ" at bounding box center [709, 240] width 328 height 46
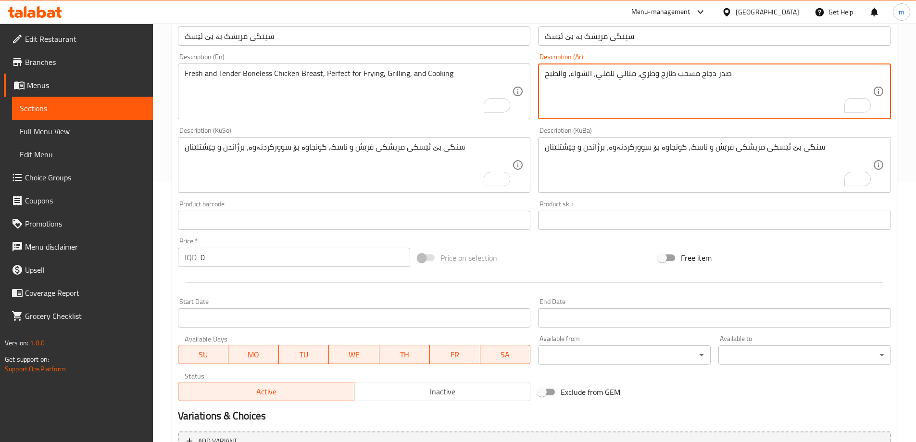
scroll to position [401, 0]
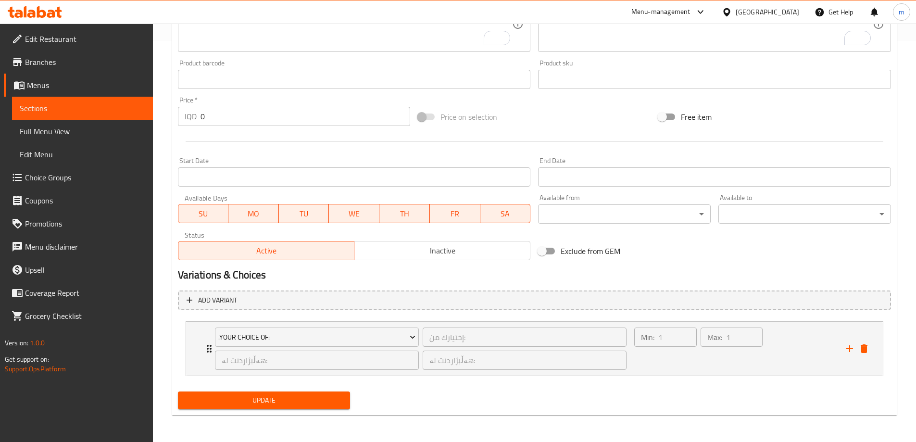
click at [260, 404] on span "Update" at bounding box center [264, 400] width 157 height 12
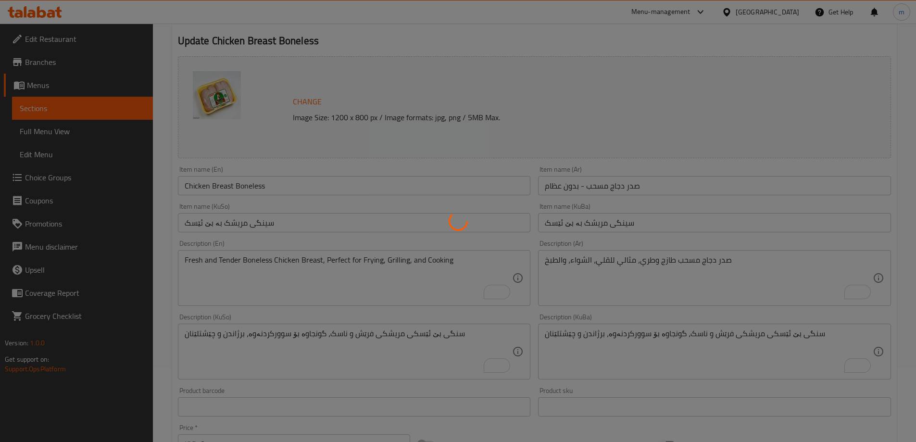
scroll to position [0, 0]
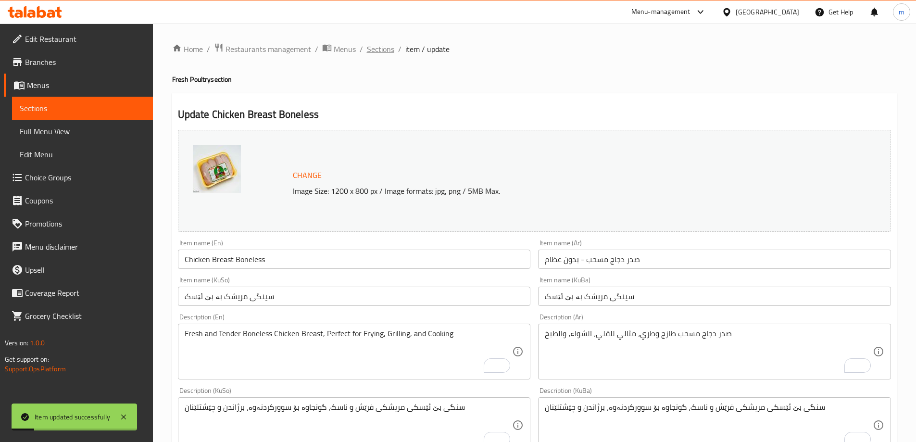
click at [383, 48] on span "Sections" at bounding box center [380, 49] width 27 height 12
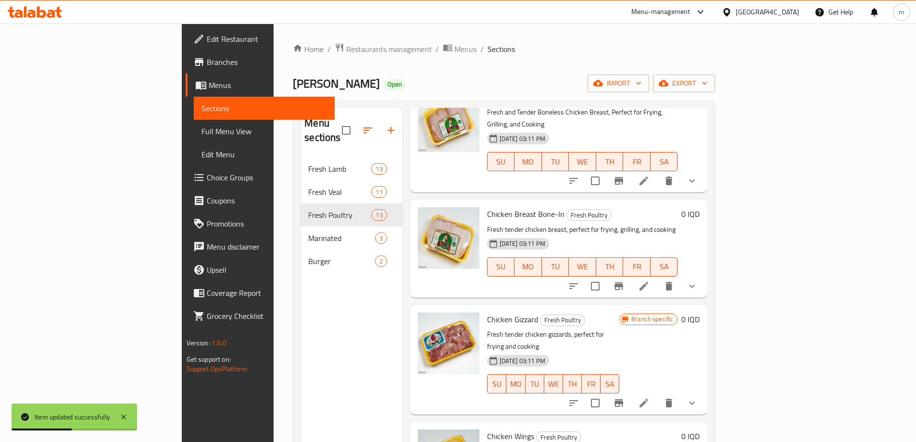
scroll to position [337, 0]
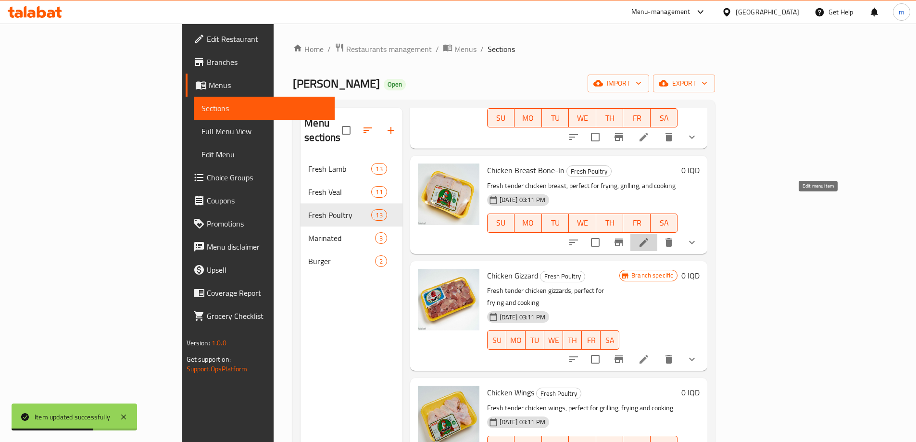
click at [650, 237] on icon at bounding box center [644, 243] width 12 height 12
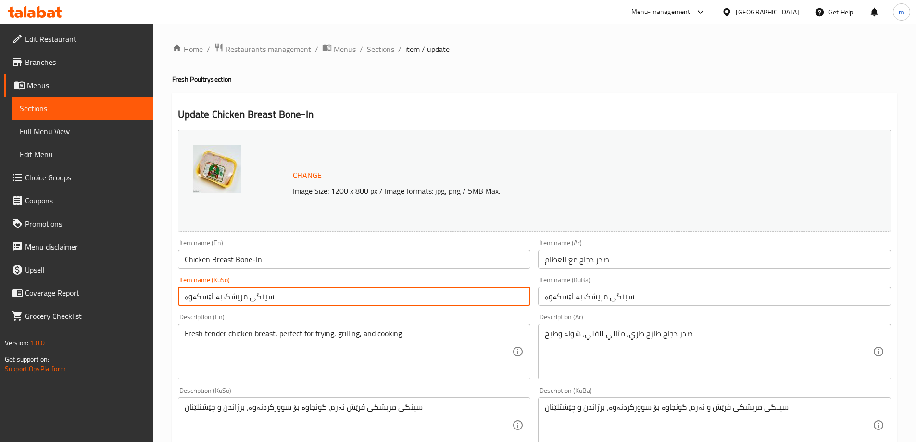
click at [338, 293] on input "سینگی مریشک بە ئێسکەوە" at bounding box center [354, 296] width 353 height 19
click at [649, 266] on input "صدر دجاج مع العظام" at bounding box center [714, 259] width 353 height 19
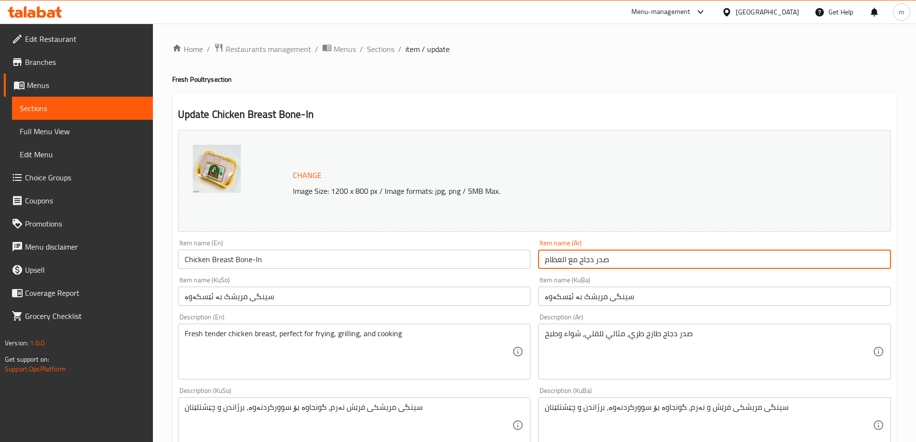
click at [648, 266] on input "صدر دجاج مع العظام" at bounding box center [714, 259] width 353 height 19
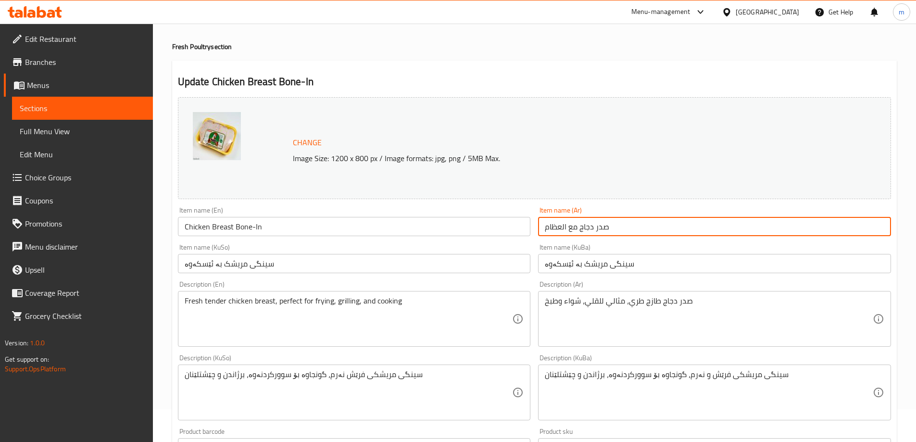
click at [374, 225] on input "Chicken Breast Bone-In" at bounding box center [354, 226] width 353 height 19
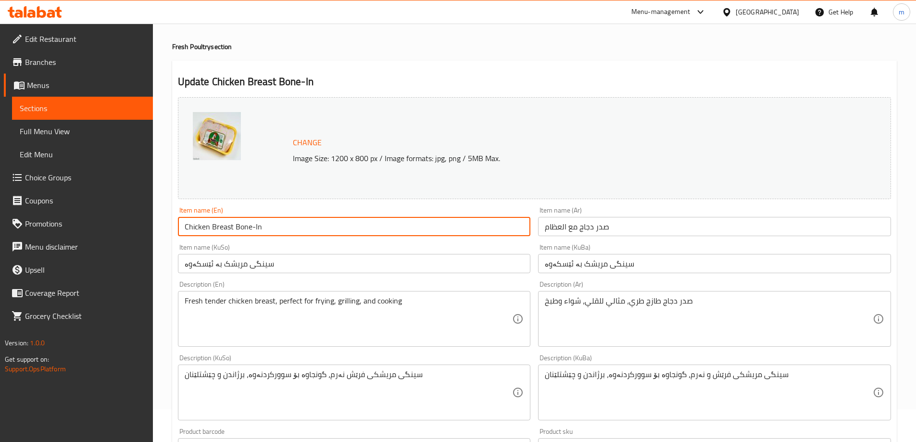
click at [374, 225] on input "Chicken Breast Bone-In" at bounding box center [354, 226] width 353 height 19
click at [335, 316] on textarea "Fresh tender chicken breast, perfect for frying, grilling, and cooking" at bounding box center [349, 319] width 328 height 46
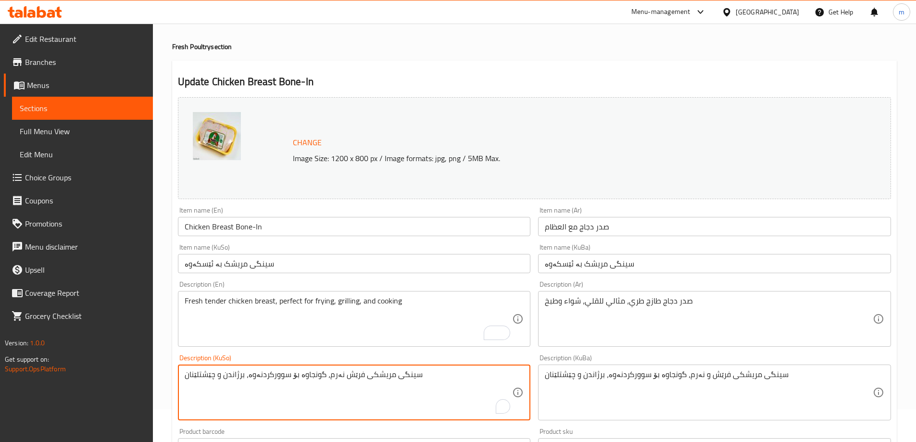
click at [396, 379] on textarea "سینگی مریشکی فرێش نەرم، گونجاوە بۆ سوورکردنەوە، برژاندن و چێشتلێنان" at bounding box center [349, 393] width 328 height 46
click at [395, 379] on textarea "سینگی مریشکی فرێش نەرم، گونجاوە بۆ سوورکردنەوە، برژاندن و چێشتلێنان" at bounding box center [349, 393] width 328 height 46
paste textarea "نگی مریشکی فرێش و ناسک، گونجاوە بۆ سوورکردنەوە، برژاندن و چێشتلێنان"
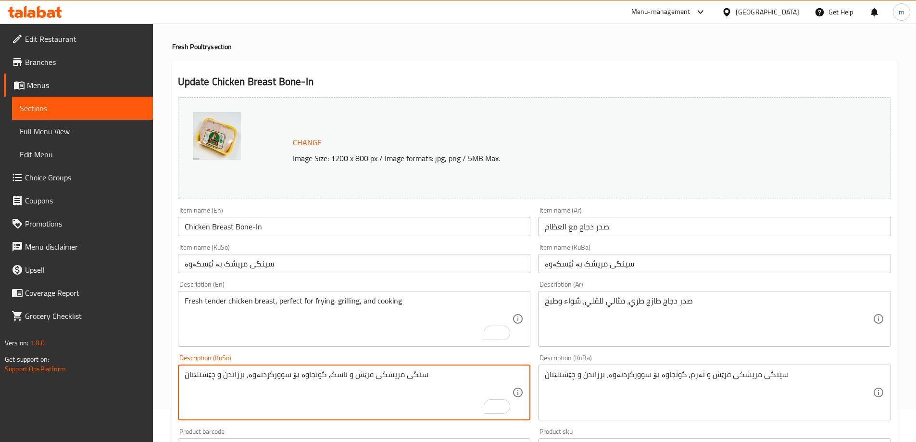
type textarea "سنگی مریشکی فرێش و ناسک، گونجاوە بۆ سوورکردنەوە، برژاندن و چێشتلێنان"
click at [627, 375] on textarea "سینگی مریشکی فرێش و نەرم، گونجاوە بۆ سوورکردنەوە، برژاندن و چێشتلێنان" at bounding box center [709, 393] width 328 height 46
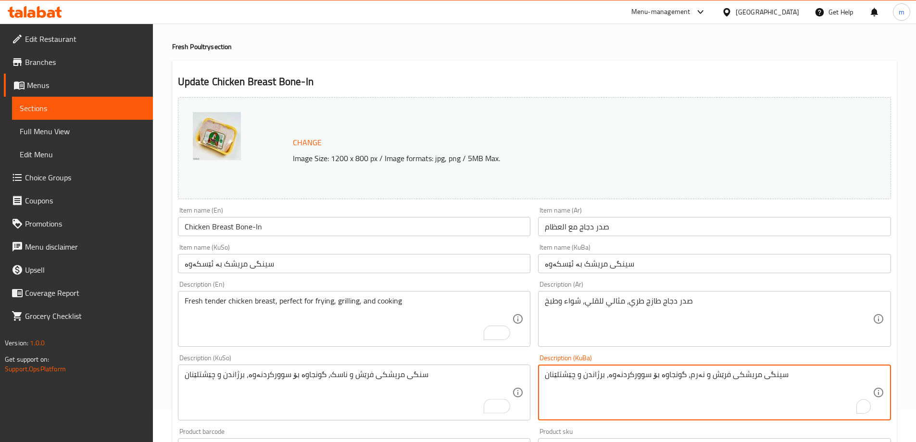
click at [629, 376] on textarea "سینگی مریشکی فرێش و نەرم، گونجاوە بۆ سوورکردنەوە، برژاندن و چێشتلێنان" at bounding box center [709, 393] width 328 height 46
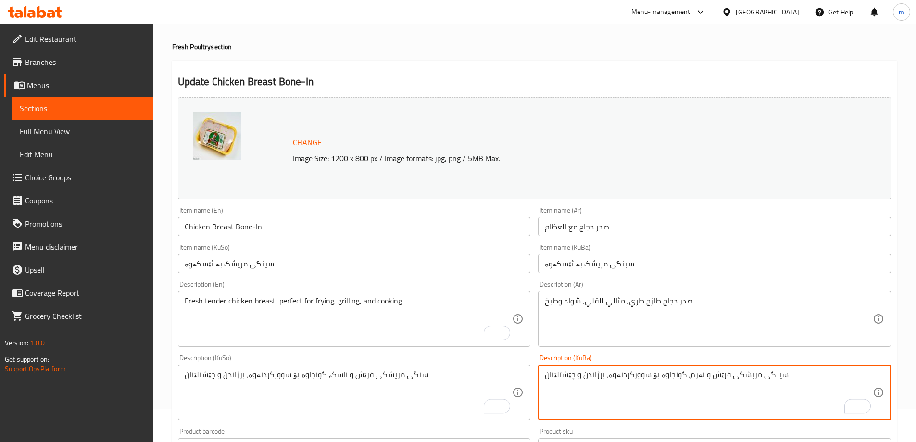
paste textarea "نگی مریشکی فرێش و ناسک، گونجاوە بۆ سوورکردنەوە، برژاندن و چێشتلێنان"
type textarea "سنگی مریشکی فرێش و ناسک، گونجاوە بۆ سوورکردنەوە، برژاندن و چێشتلێنان"
click at [569, 295] on div "صدر دجاج طازج طري، مثالي للقلي، شواء وطبخ Description (Ar)" at bounding box center [714, 319] width 353 height 56
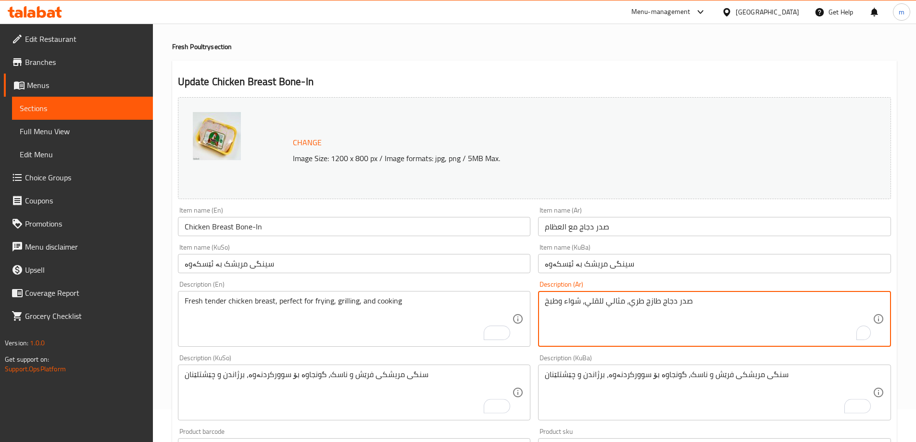
click at [569, 295] on div "صدر دجاج طازج طري، مثالي للقلي، شواء وطبخ Description (Ar)" at bounding box center [714, 319] width 353 height 56
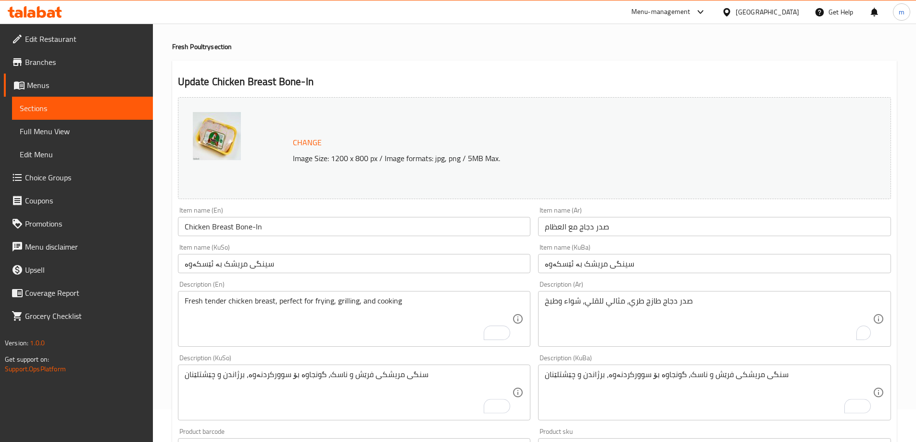
click at [569, 295] on div "صدر دجاج طازج طري، مثالي للقلي، شواء وطبخ Description (Ar)" at bounding box center [714, 319] width 353 height 56
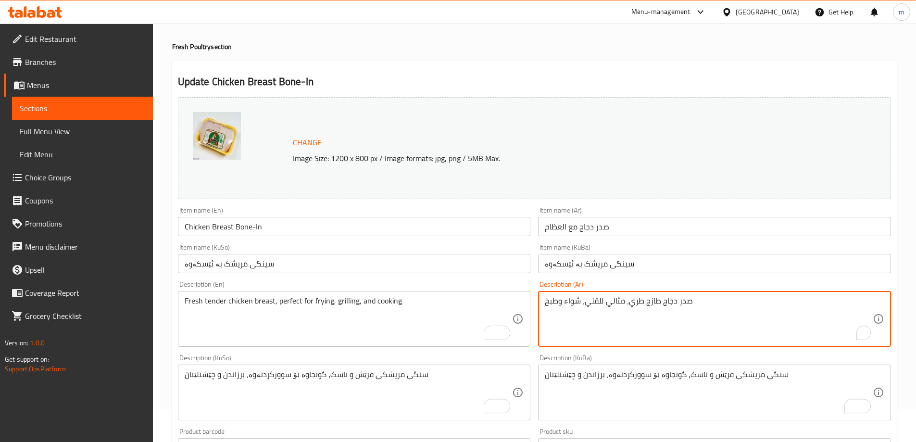
click at [569, 295] on div "صدر دجاج طازج طري، مثالي للقلي، شواء وطبخ Description (Ar)" at bounding box center [714, 319] width 353 height 56
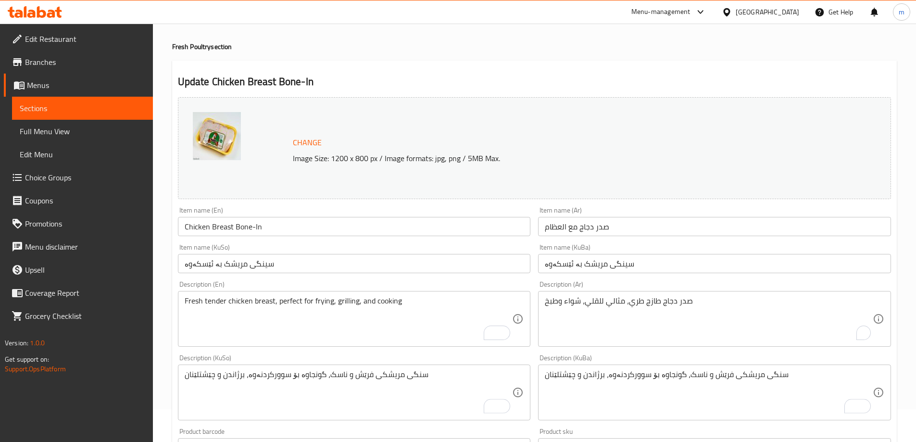
click at [569, 295] on div "صدر دجاج طازج طري، مثالي للقلي، شواء وطبخ Description (Ar)" at bounding box center [714, 319] width 353 height 56
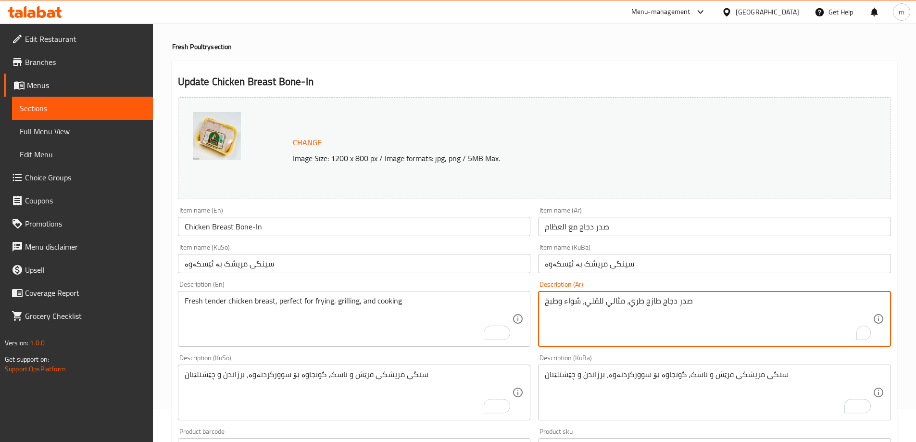
click at [572, 295] on div "صدر دجاج طازج طري، مثالي للقلي، شواء وطبخ Description (Ar)" at bounding box center [714, 319] width 353 height 56
click at [573, 295] on div "صدر دجاج طازج طري، مثالي للقلي، شواء وطبخ Description (Ar)" at bounding box center [714, 319] width 353 height 56
click at [573, 301] on textarea "صدر دجاج طازج طري، مثالي للقلي، شواء وطبخ" at bounding box center [709, 319] width 328 height 46
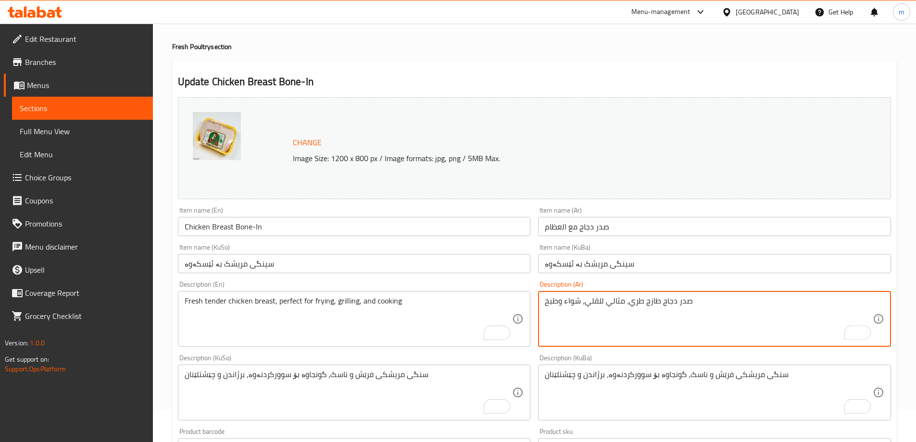
paste textarea "وطري، مثالي للقلي، الشواء، والطبخ"
type textarea "صدر دجاج طازج وطري، مثالي للقلي، الشواء، والطبخ"
click at [402, 305] on textarea "Fresh tender chicken breast, perfect for frying, grilling, and cooking" at bounding box center [349, 319] width 328 height 46
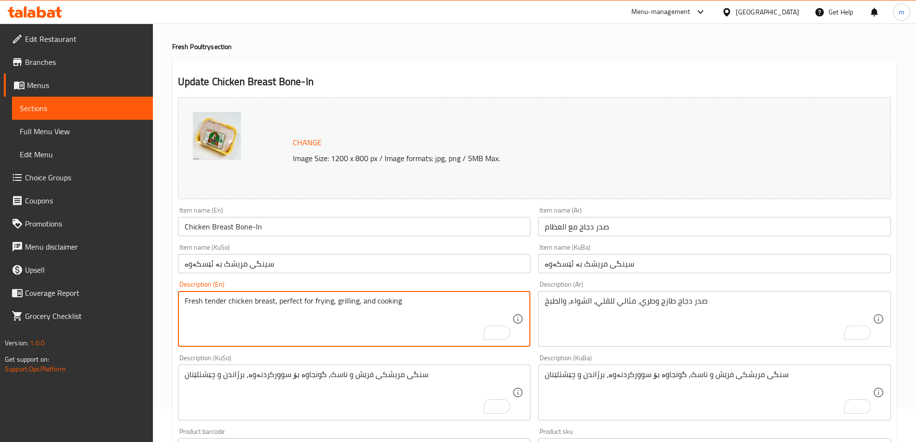
click at [402, 305] on textarea "Fresh tender chicken breast, perfect for frying, grilling, and cooking" at bounding box center [349, 319] width 328 height 46
paste textarea "and Tender Chicken Breast, Perfect for Frying, Grilling, and Cooking"
type textarea "Fresh and Tender Chicken Breast, Perfect for Frying, Grilling, and Cooking"
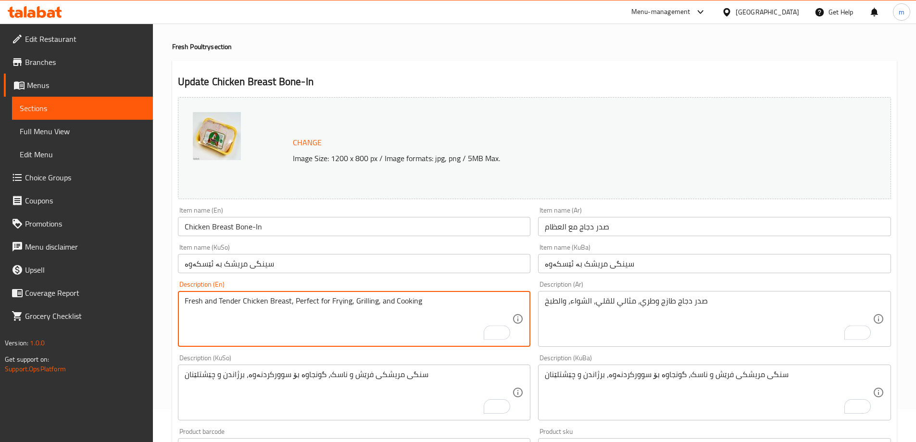
click at [352, 285] on div "Description (En) Fresh and Tender Chicken Breast, Perfect for Frying, Grilling,…" at bounding box center [354, 314] width 353 height 66
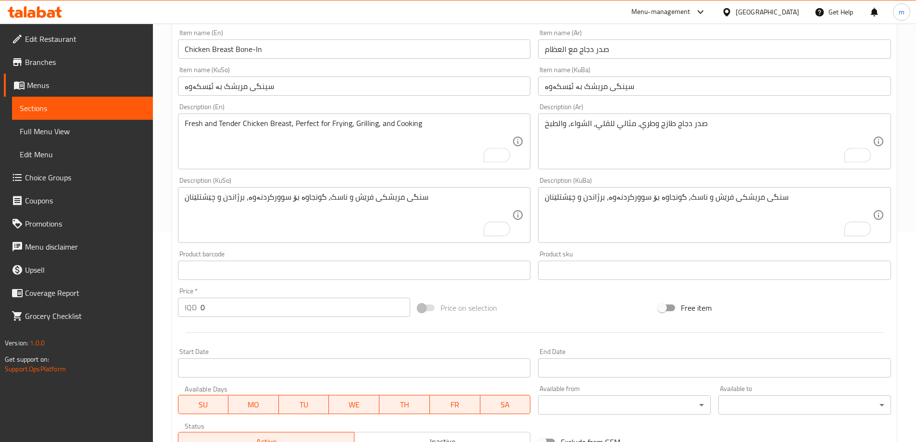
scroll to position [401, 0]
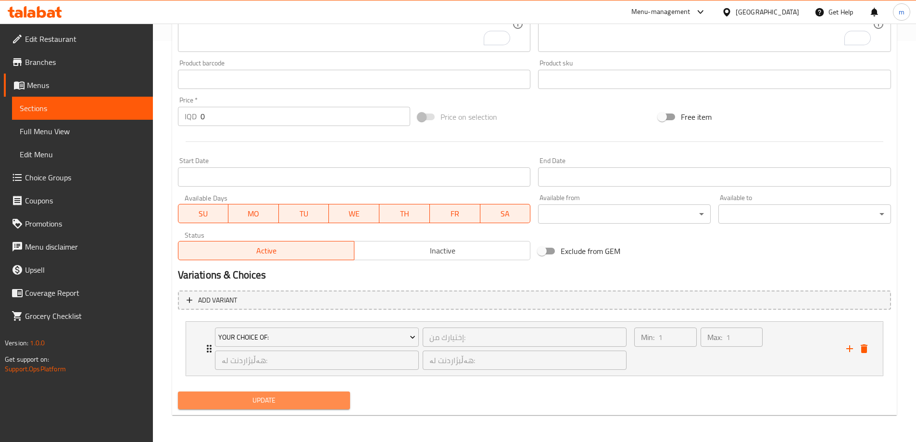
click at [286, 395] on span "Update" at bounding box center [264, 400] width 157 height 12
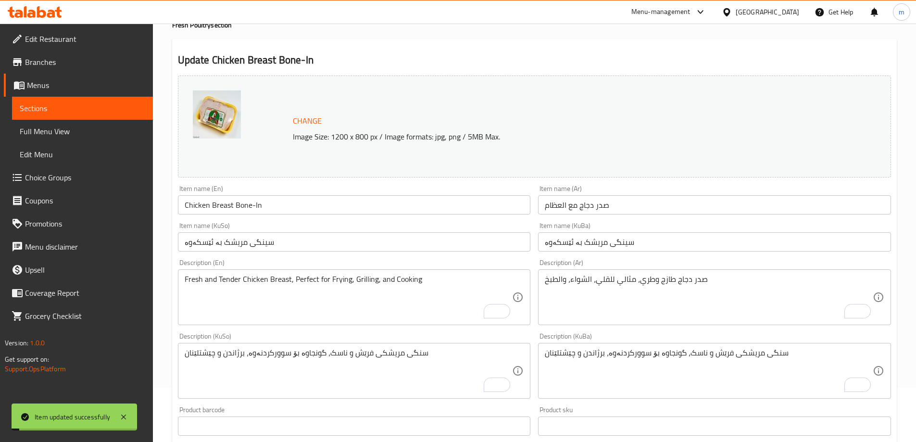
scroll to position [0, 0]
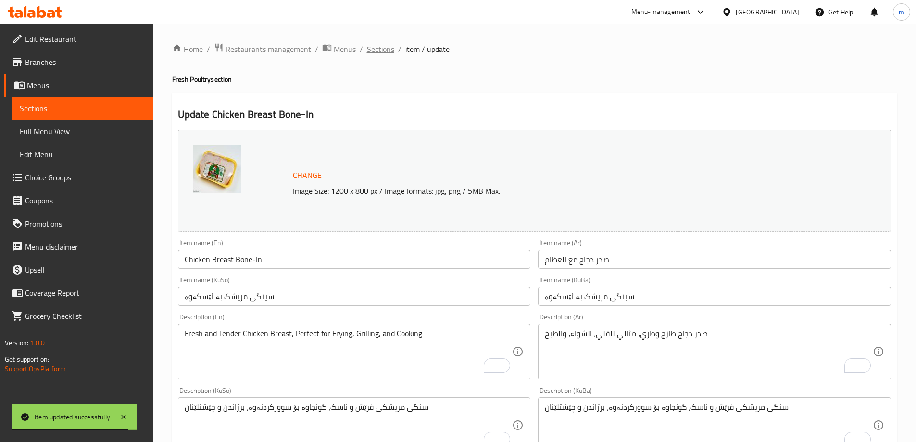
click at [383, 48] on span "Sections" at bounding box center [380, 49] width 27 height 12
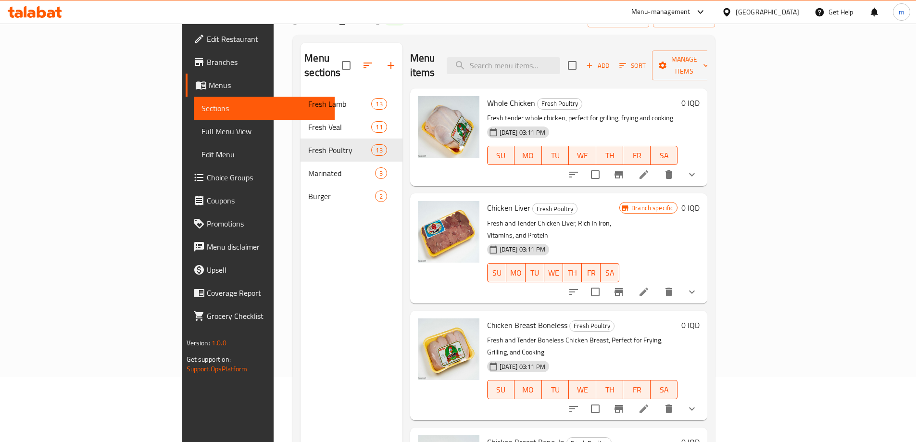
scroll to position [73, 0]
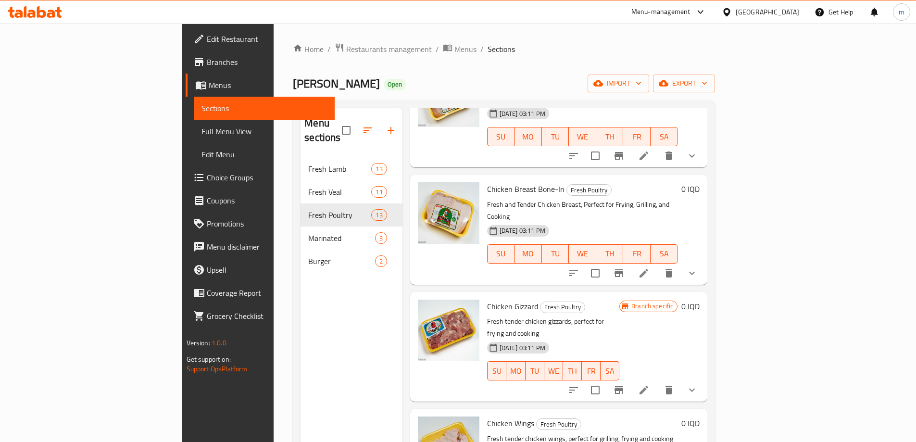
scroll to position [337, 0]
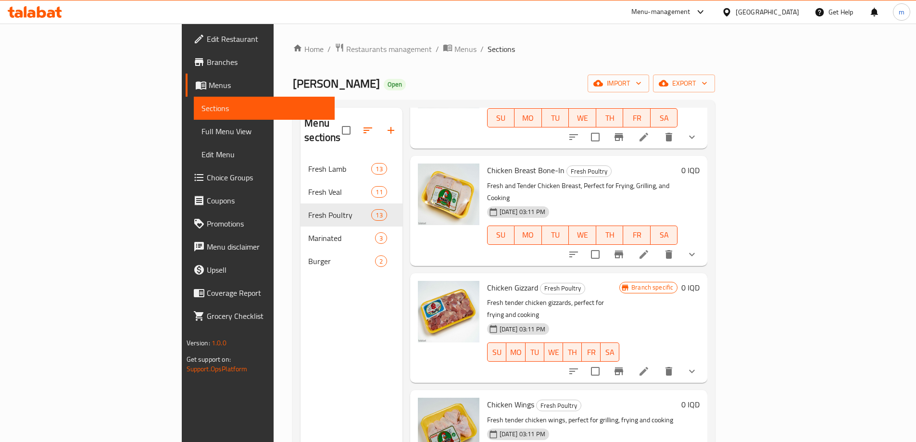
click at [657, 363] on li at bounding box center [643, 371] width 27 height 17
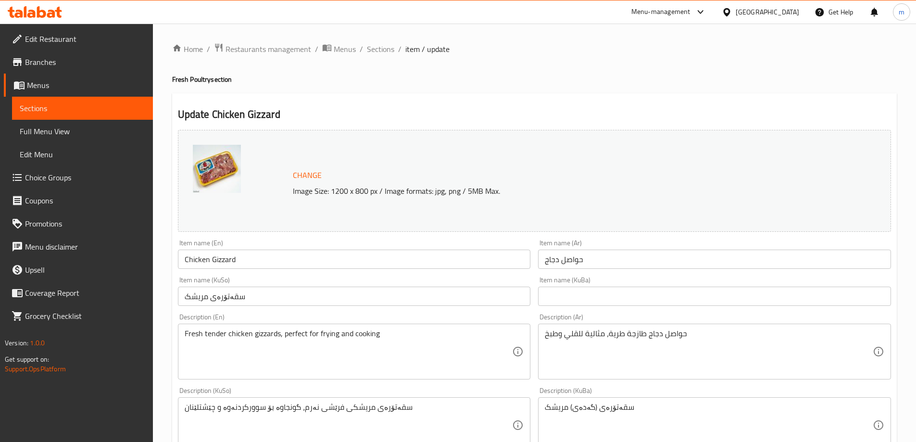
click at [412, 304] on input "سقەتۆرەی مریشک" at bounding box center [354, 296] width 353 height 19
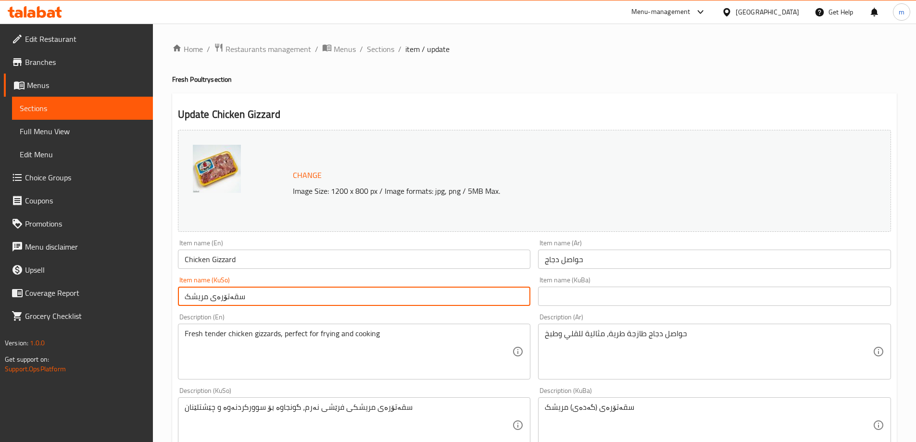
click at [412, 304] on input "سقەتۆرەی مریشک" at bounding box center [354, 296] width 353 height 19
paste input "(گەدەی)"
click at [471, 292] on input "سقەتۆرەی (گەدەی) مریشک" at bounding box center [354, 296] width 353 height 19
click at [490, 300] on input "سقەتۆرەی (گەدەی مریشک" at bounding box center [354, 296] width 353 height 19
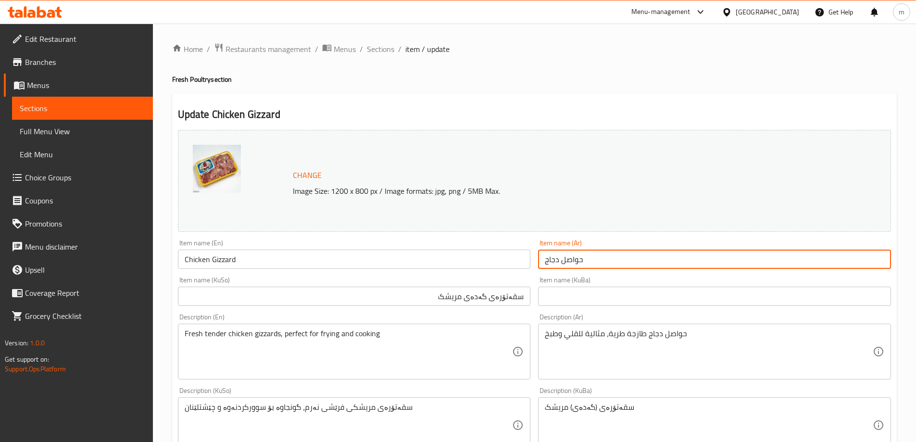
click at [614, 263] on input "حواصل دجاج" at bounding box center [714, 259] width 353 height 19
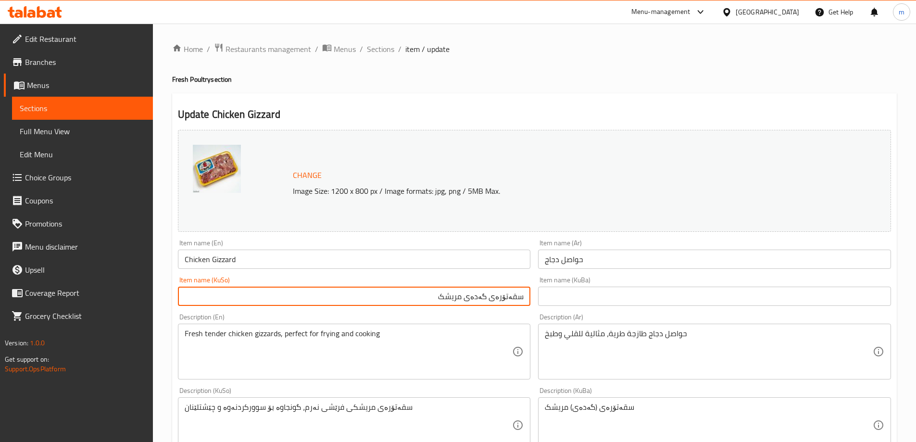
click at [457, 299] on input "سقەتۆرەی گەدەی مریشک" at bounding box center [354, 296] width 353 height 19
click at [458, 299] on input "سقەتۆرەی گەدەی مریشک" at bounding box center [354, 296] width 353 height 19
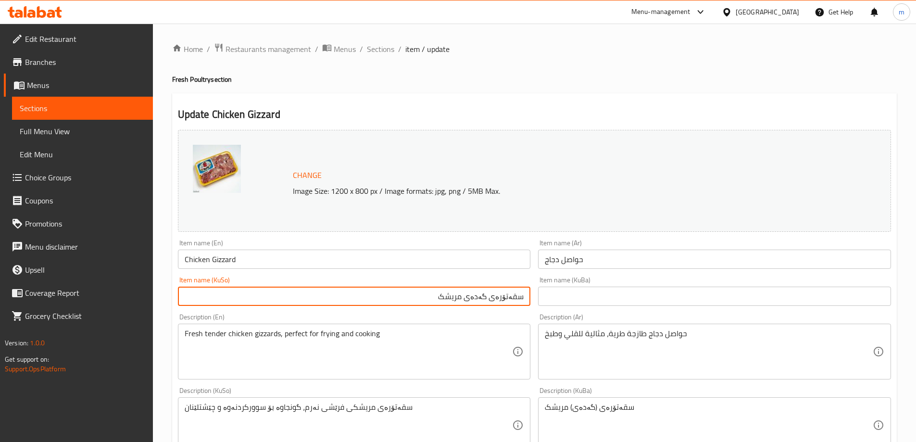
paste input "(گەدەی)"
type input "سقەتۆرەی (گەدەی) مریشک"
click at [579, 296] on input "text" at bounding box center [714, 296] width 353 height 19
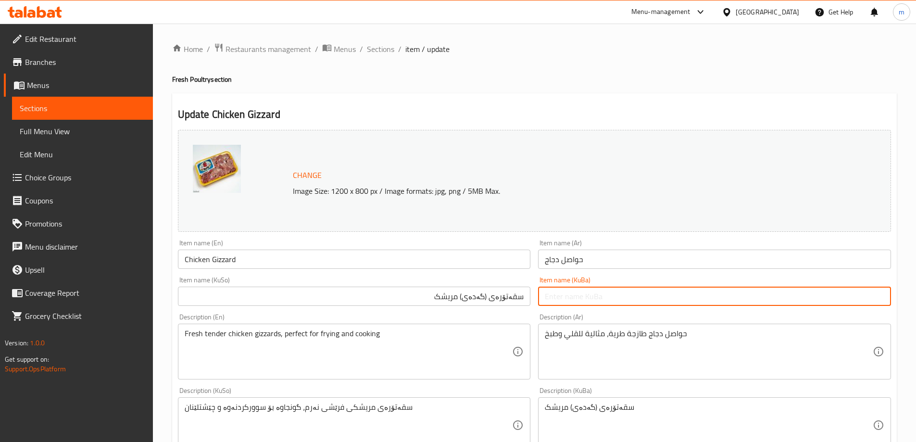
paste input "سقەتۆرەی (گەدەی) مریشک"
type input "سقەتۆرەی (گەدەی) مریشک"
click at [590, 265] on input "حواصل دجاج" at bounding box center [714, 259] width 353 height 19
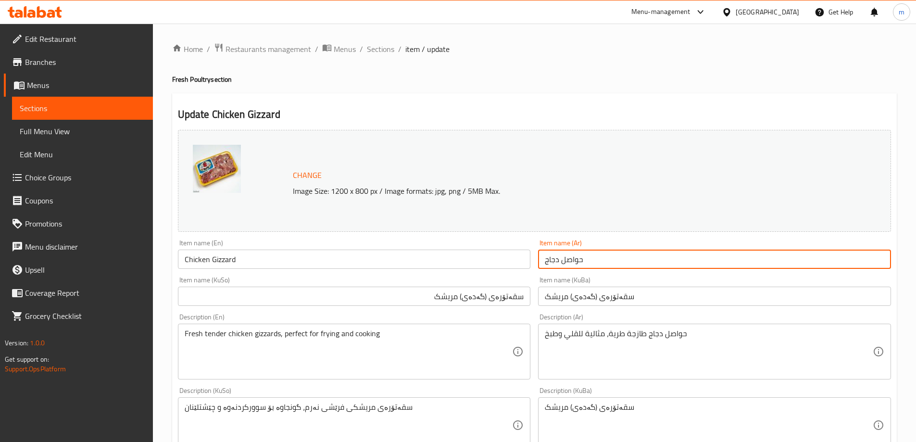
click at [590, 265] on input "حواصل دجاج" at bounding box center [714, 259] width 353 height 19
paste input "قوانص (حواصل)"
type input "قوانص (حواصل) دجاج"
drag, startPoint x: 597, startPoint y: 273, endPoint x: 660, endPoint y: 251, distance: 66.4
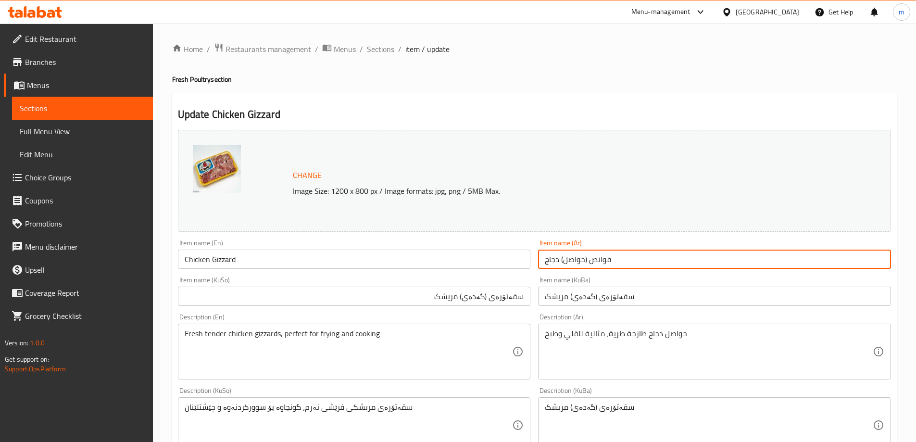
click at [597, 273] on div "Item name (KuBa) سقەتۆرەی (گەدەی) مریشک Item name (KuBa)" at bounding box center [714, 291] width 361 height 37
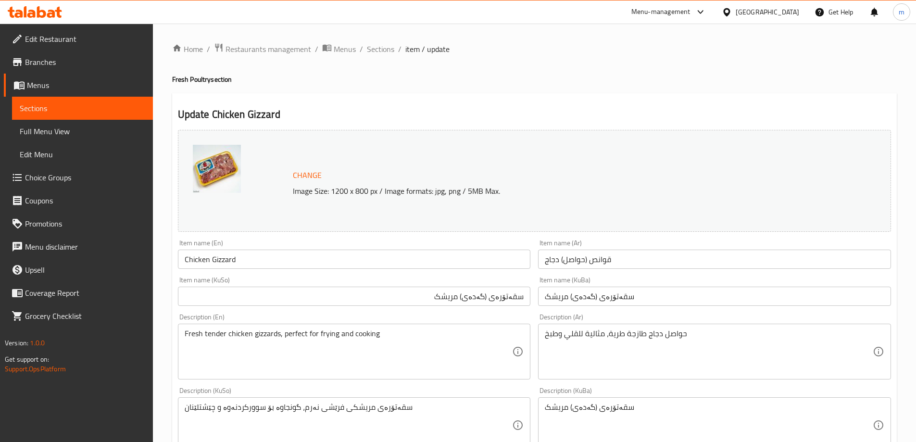
scroll to position [57, 0]
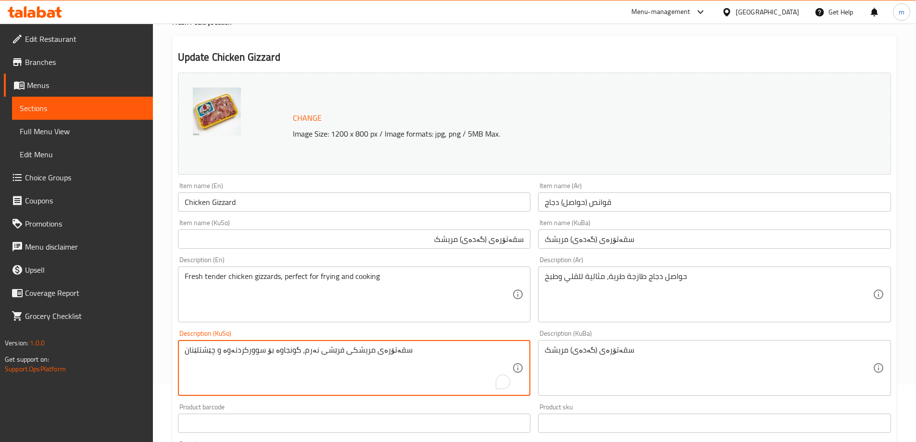
click at [369, 353] on textarea "سقەتۆرەی مریشکی فرێشی نەرم، گونجاوە بۆ سوورکردنەوە و چێشتلێنان" at bounding box center [349, 368] width 328 height 46
paste textarea "، گونجاوە بۆ سوورکردنەوە و چێشتلێنان"
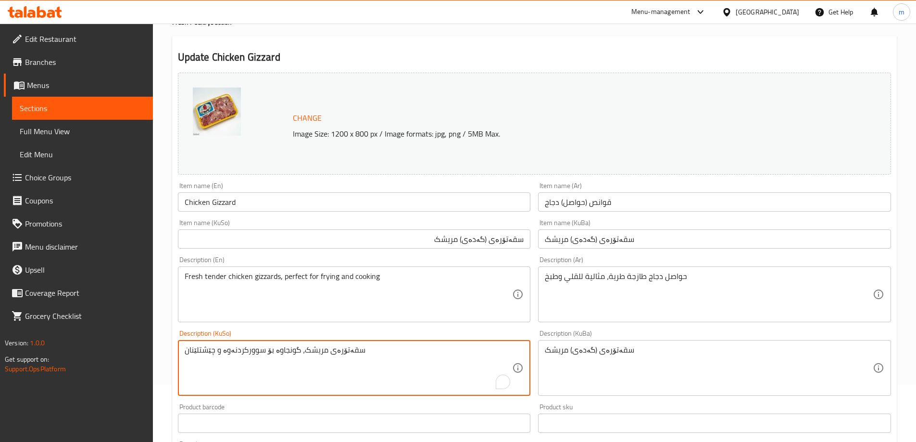
type textarea "سقەتۆرەی مریشک، گونجاوە بۆ سوورکردنەوە و چێشتلێنان"
click at [618, 361] on textarea "سقەتۆرەی (گەدەی) مریشک" at bounding box center [709, 368] width 328 height 46
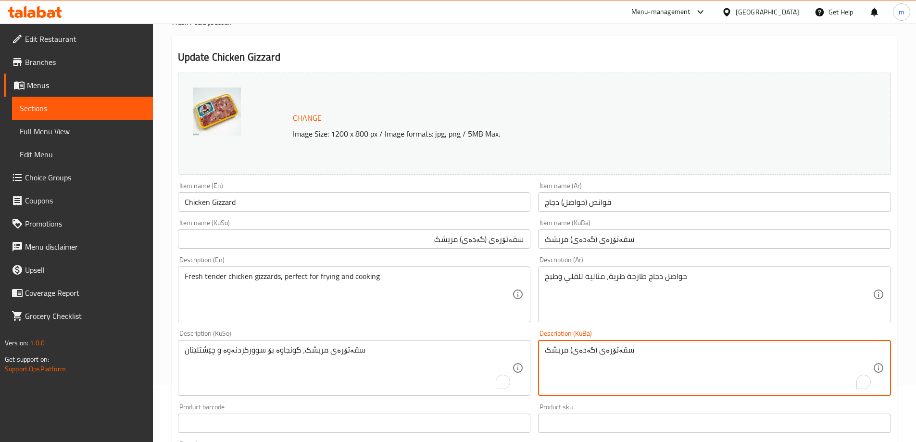
click at [625, 352] on textarea "سقەتۆرەی (گەدەی) مریشک" at bounding box center [709, 368] width 328 height 46
paste textarea "مریشک، گونجاوە بۆ سوورکردنەوە و چێشتلێنان"
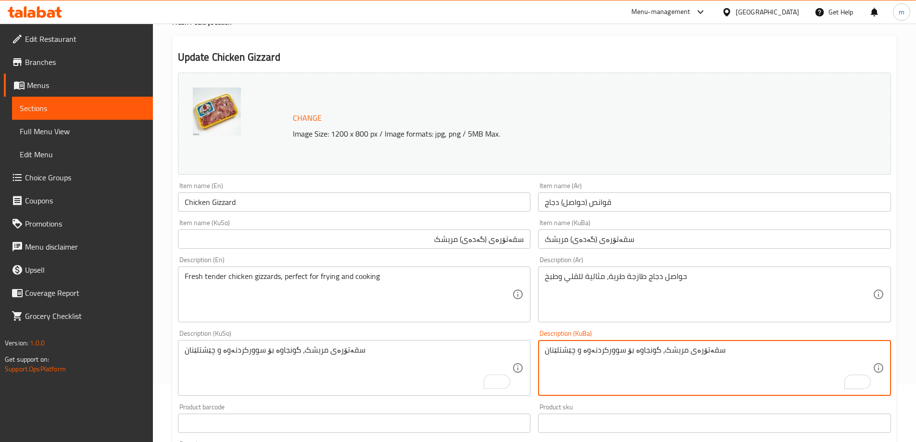
type textarea "سقەتۆرەی مریشک، گونجاوە بۆ سوورکردنەوە و چێشتلێنان"
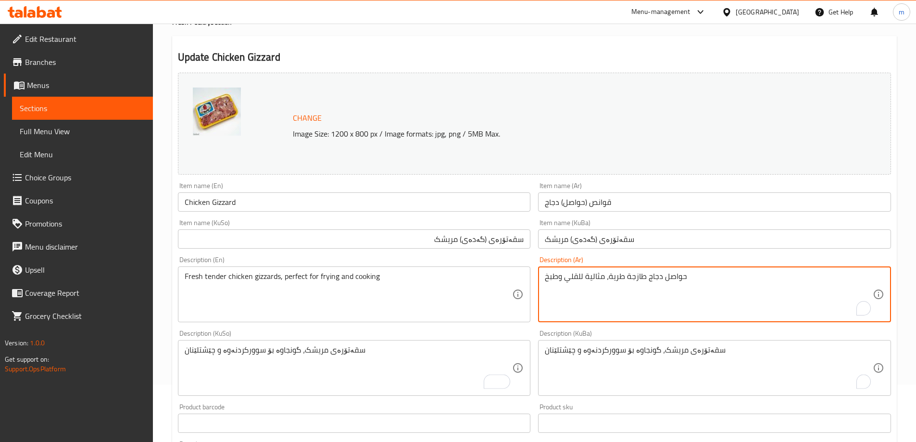
click at [615, 290] on textarea "حواصل دجاج طازجة طرية، مثالية للقلي وطبخ" at bounding box center [709, 295] width 328 height 46
paste textarea "وطرية، مثالية للقلي والطبخ"
type textarea "حواصل دجاج طازجة وطرية، مثالية للقلي والطبخ"
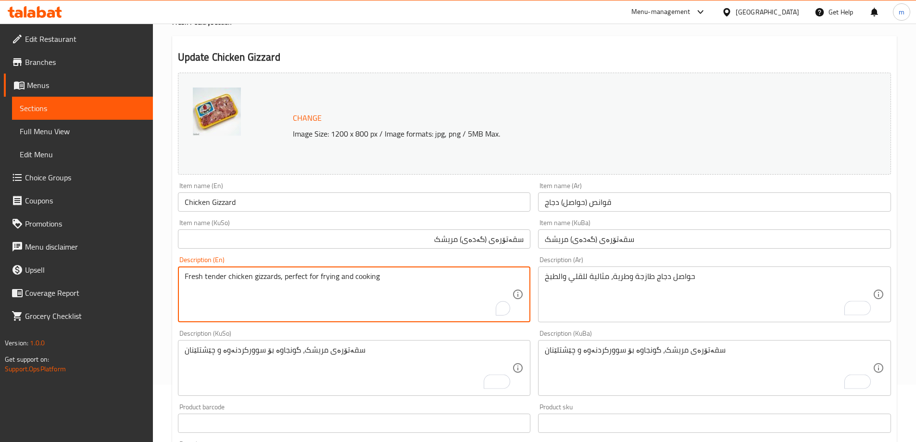
click at [439, 291] on textarea "Fresh tender chicken gizzards, perfect for frying and cooking" at bounding box center [349, 295] width 328 height 46
paste textarea "and Tender Chicken Gizzards, Perfect for Frying and Cooking"
type textarea "Fresh and Tender Chicken Gizzards, Perfect for Frying and Cooking"
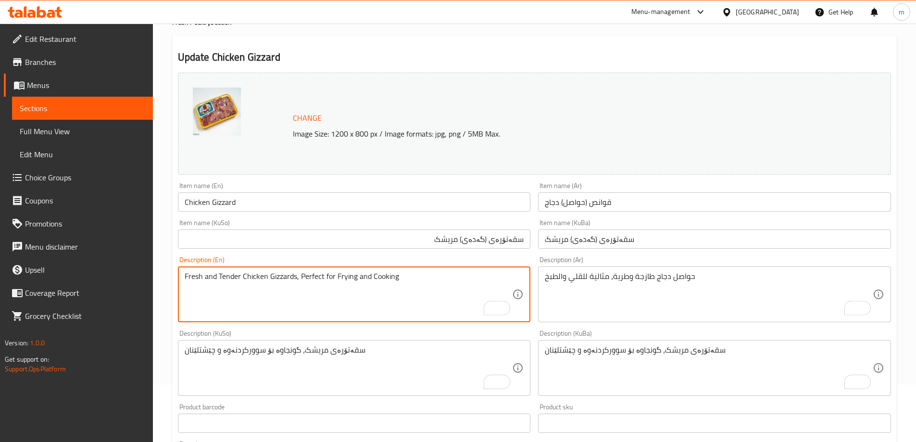
click at [346, 247] on input "سقەتۆرەی (گەدەی) مریشک" at bounding box center [354, 238] width 353 height 19
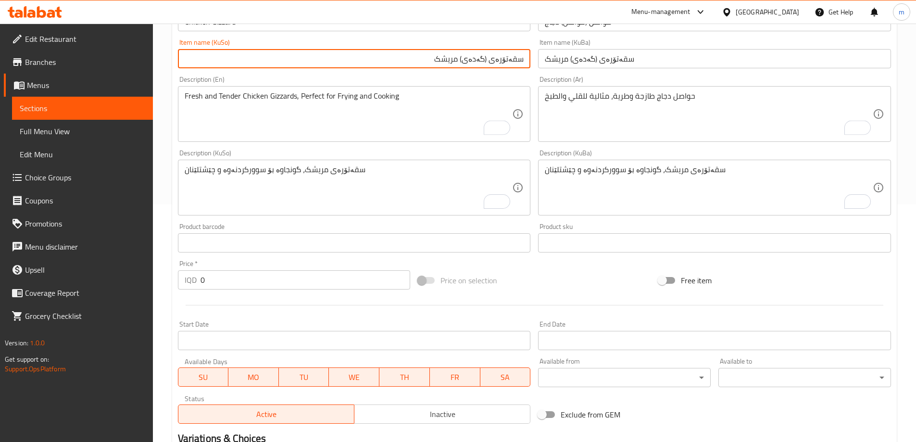
scroll to position [401, 0]
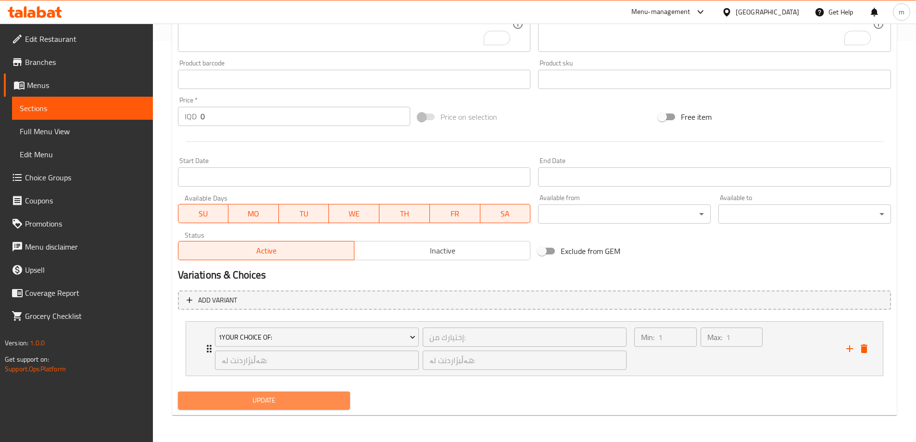
click at [296, 406] on span "Update" at bounding box center [264, 400] width 157 height 12
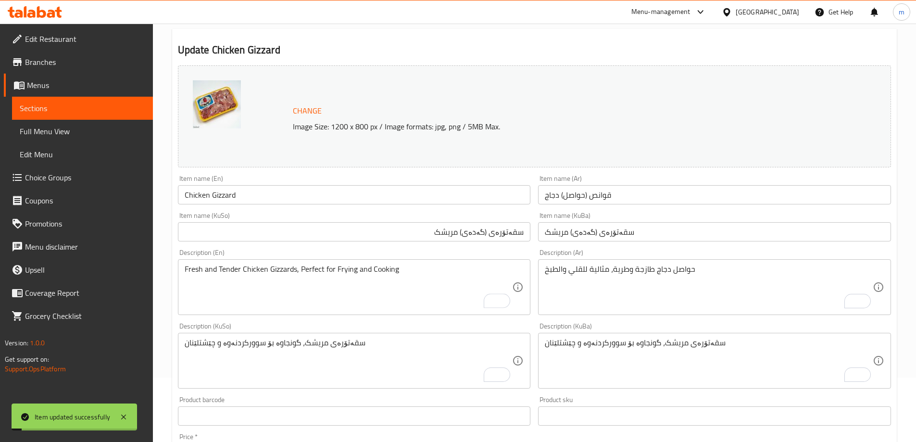
scroll to position [0, 0]
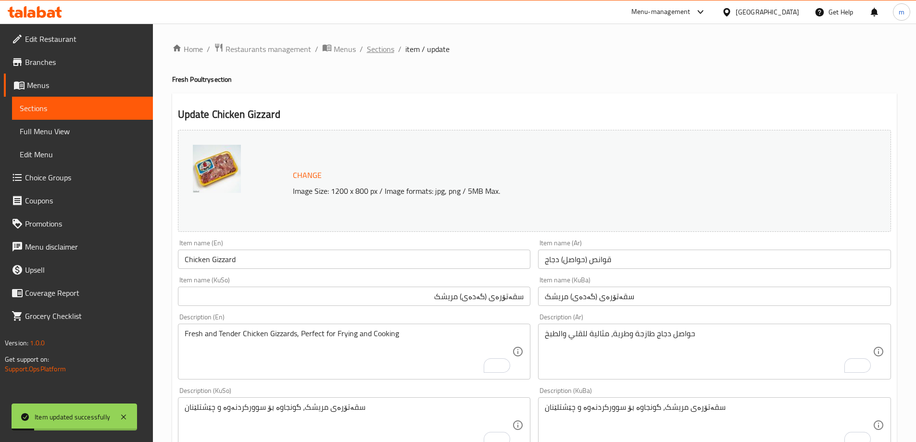
click at [369, 47] on span "Sections" at bounding box center [380, 49] width 27 height 12
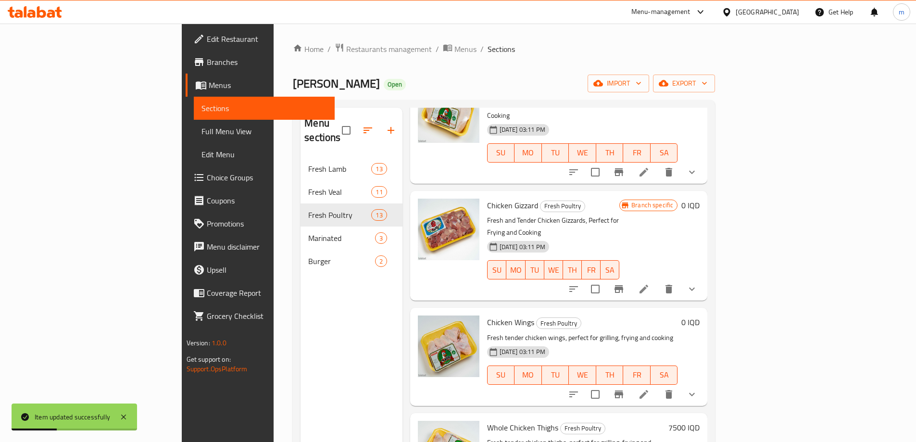
scroll to position [449, 0]
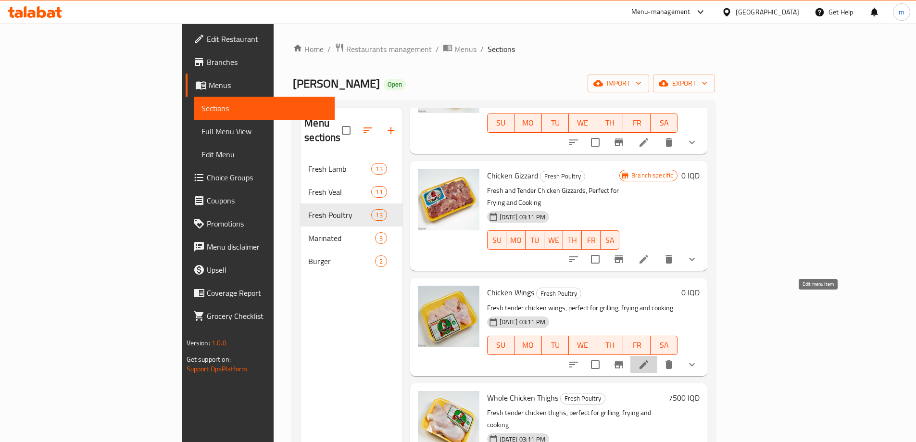
click at [650, 359] on icon at bounding box center [644, 365] width 12 height 12
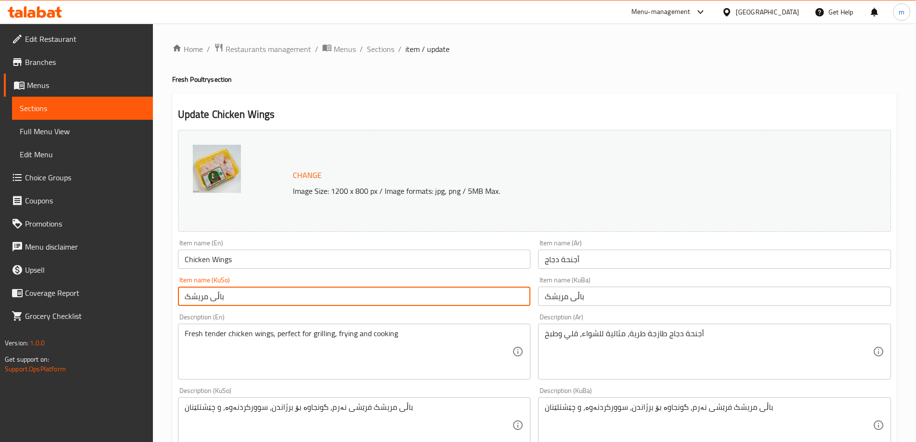
click at [250, 289] on input "باڵی مریشک" at bounding box center [354, 296] width 353 height 19
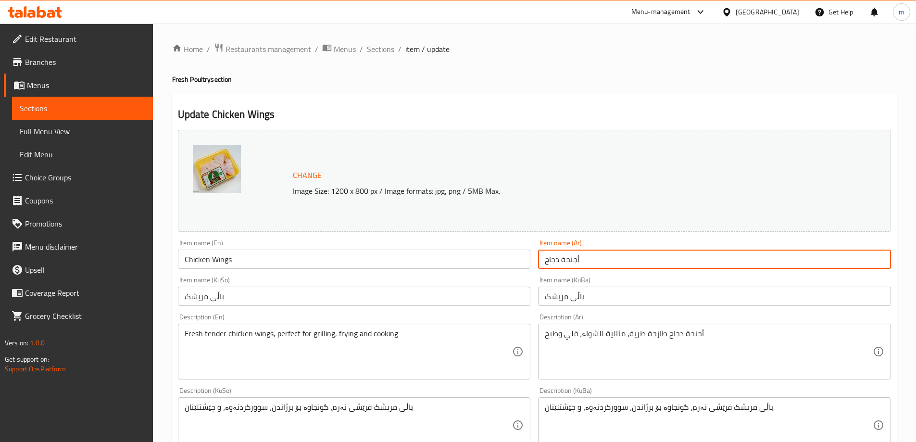
click at [596, 265] on input "أجنحة دجاج" at bounding box center [714, 259] width 353 height 19
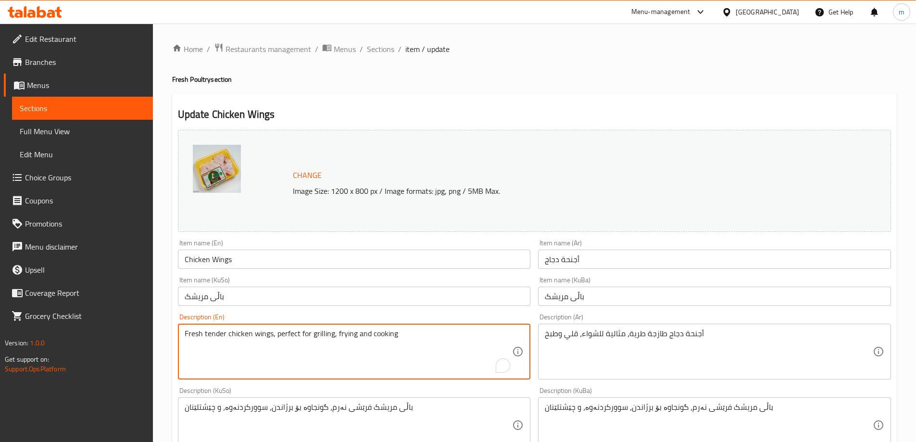
click at [443, 354] on textarea "Fresh tender chicken wings, perfect for grilling, frying and cooking" at bounding box center [349, 352] width 328 height 46
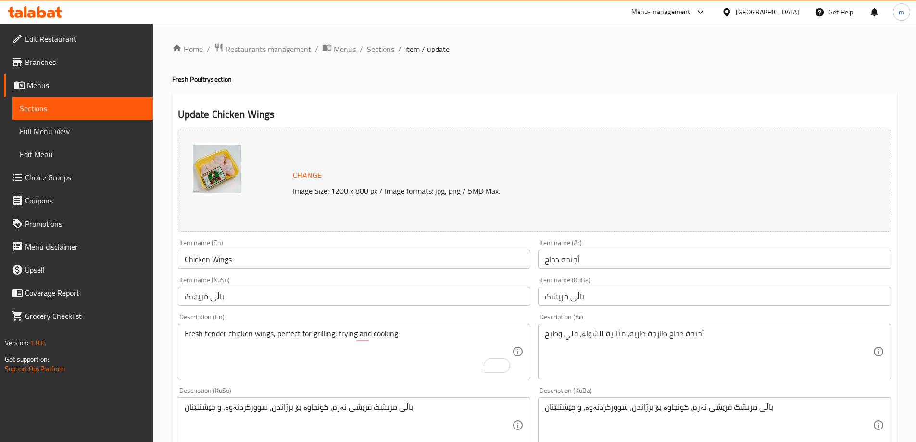
click at [396, 400] on div "باڵی مریشک فرێشی نەرم، گونجاوە بۆ برژاندن، سوورکردنەوە، و چێشتلێنان Description…" at bounding box center [354, 425] width 353 height 56
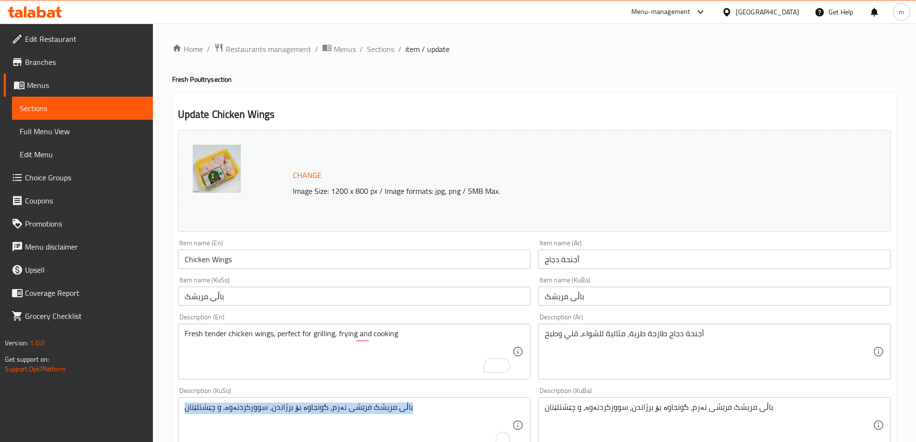
click at [396, 400] on div "باڵی مریشک فرێشی نەرم، گونجاوە بۆ برژاندن، سوورکردنەوە، و چێشتلێنان Description…" at bounding box center [354, 425] width 353 height 56
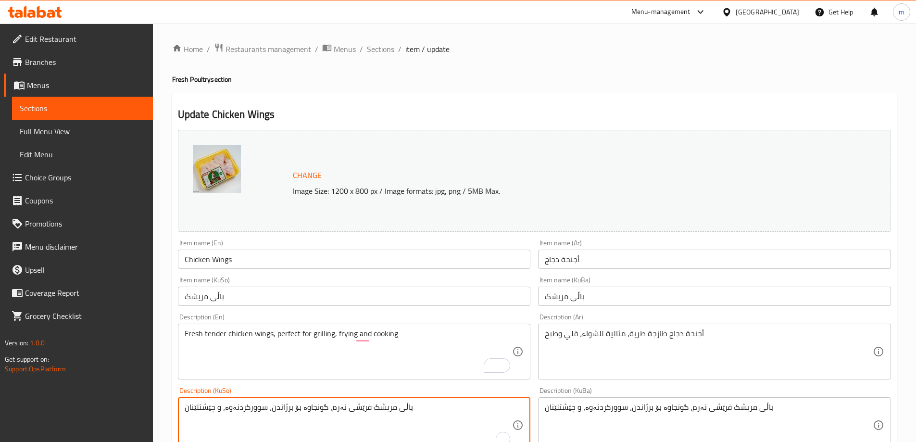
click at [391, 409] on textarea "باڵی مریشک فرێشی نەرم، گونجاوە بۆ برژاندن، سوورکردنەوە، و چێشتلێنان" at bounding box center [349, 425] width 328 height 46
click at [393, 409] on textarea "باڵی مریشک فرێشی نەرم، گونجاوە بۆ برژاندن، سوورکردنەوە، و چێشتلێنان" at bounding box center [349, 425] width 328 height 46
paste textarea "و ناسک، گونجاوە بۆ برژاندن، سوورکردنەوە، و چێشتلێنان"
type textarea "باڵی مریشک فرێش و ناسک، گونجاوە بۆ برژاندن، سوورکردنەوە، و چێشتلێنان"
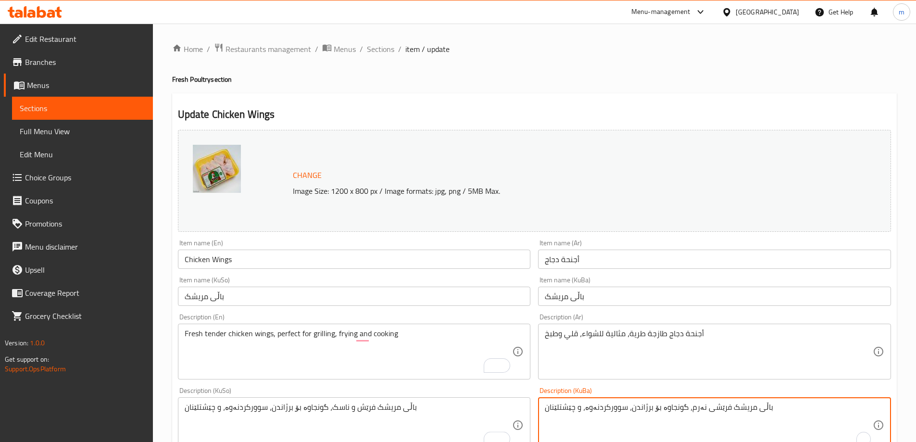
click at [614, 409] on textarea "باڵی مریشک فرێشی نەرم، گونجاوە بۆ برژاندن، سوورکردنەوە، و چێشتلێنان" at bounding box center [709, 425] width 328 height 46
paste textarea "و ناسک، گونجاوە بۆ برژاندن، سوورکردنەوە، و چێشتلێنان"
type textarea "باڵی مریشک فرێش و ناسک، گونجاوە بۆ برژاندن، سوورکردنەوە، و چێشتلێنان"
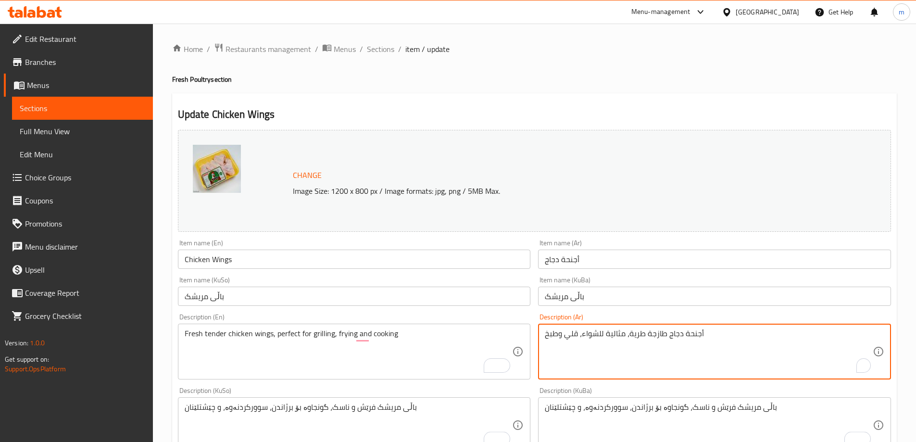
click at [631, 354] on textarea "أجنحة دجاج طازجة طرية، مثالية للشواء، قلي وطبخ" at bounding box center [709, 352] width 328 height 46
paste textarea "وطرية، مثالية للشواء، القلي، والطبخ"
type textarea "أجنحة دجاج طازجة وطرية، مثالية للشواء، القلي، والطبخ"
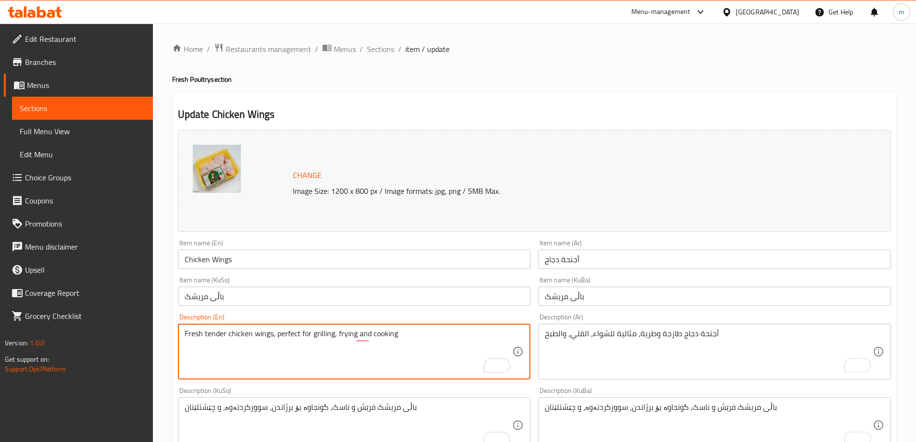
click at [427, 364] on textarea "Fresh tender chicken wings, perfect for grilling, frying and cooking" at bounding box center [349, 352] width 328 height 46
paste textarea "and Tender Chicken Wings, Perfect for Grilling, Frying, and Cooking"
type textarea "Fresh and Tender Chicken Wings, Perfect for Grilling, Frying, and Cooking"
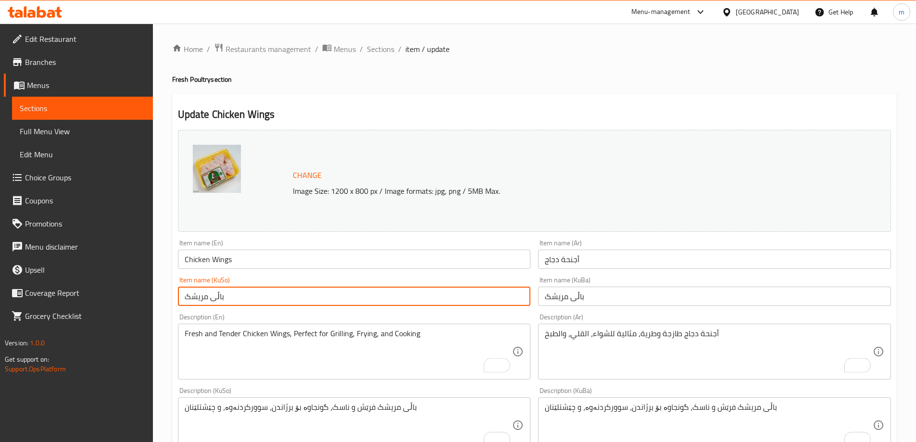
click at [283, 303] on input "باڵی مریشک" at bounding box center [354, 296] width 353 height 19
click at [331, 307] on div "Item name (KuSo) باڵی مریشک Item name (KuSo)" at bounding box center [354, 291] width 361 height 37
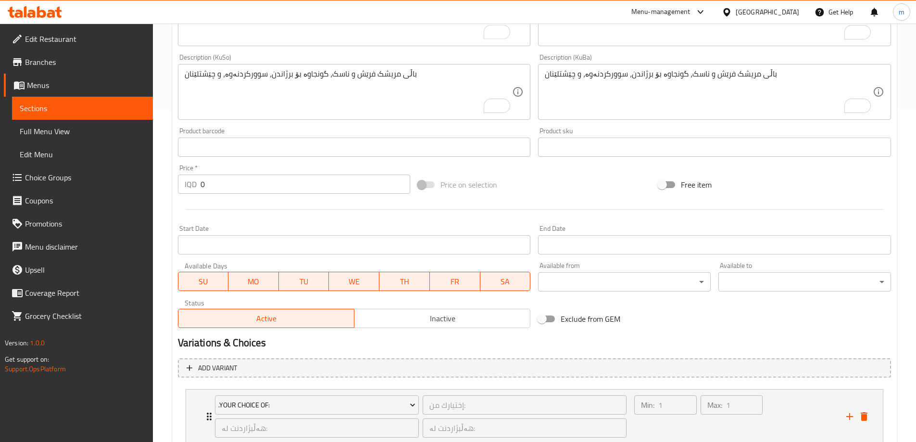
scroll to position [401, 0]
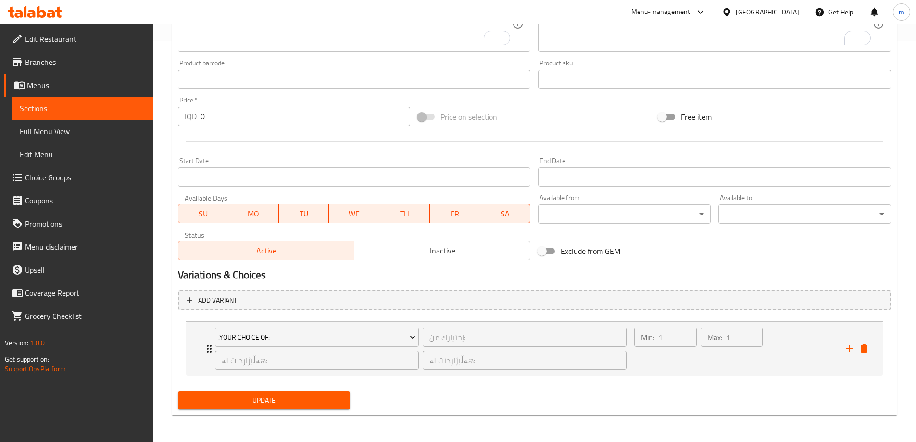
click at [213, 404] on span "Update" at bounding box center [264, 400] width 157 height 12
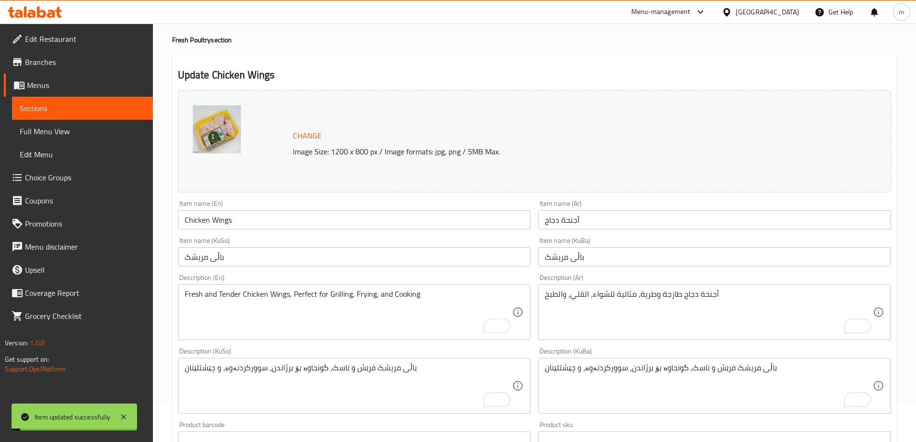
scroll to position [0, 0]
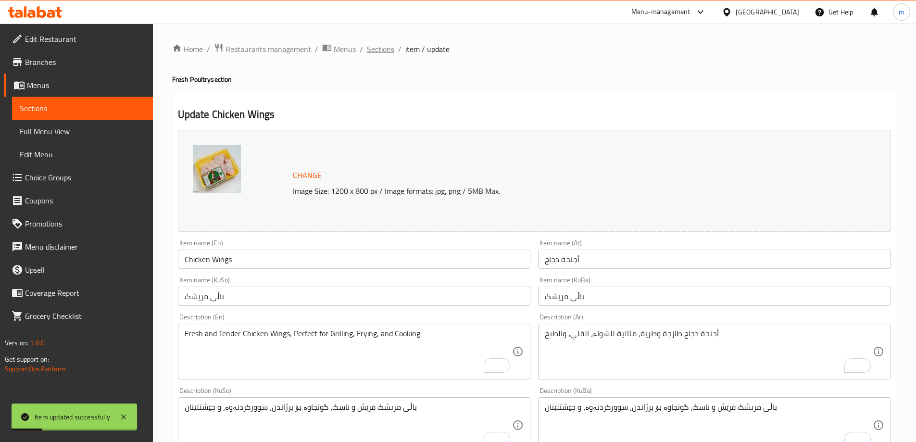
click at [373, 47] on span "Sections" at bounding box center [380, 49] width 27 height 12
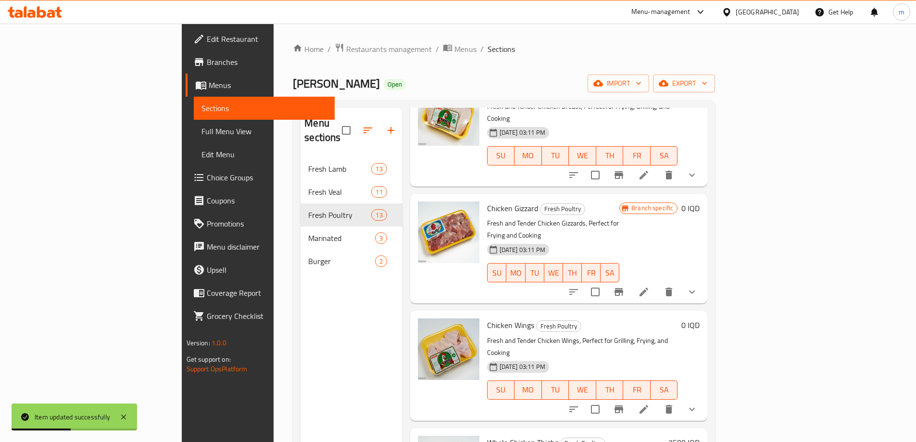
scroll to position [449, 0]
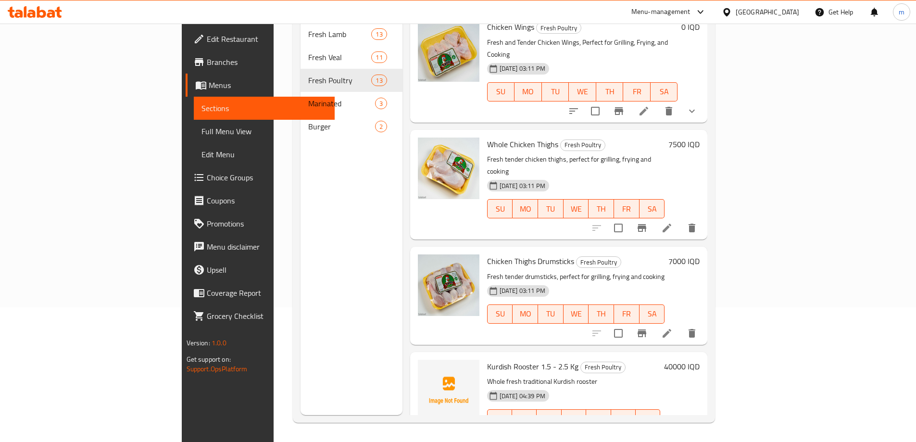
scroll to position [499, 0]
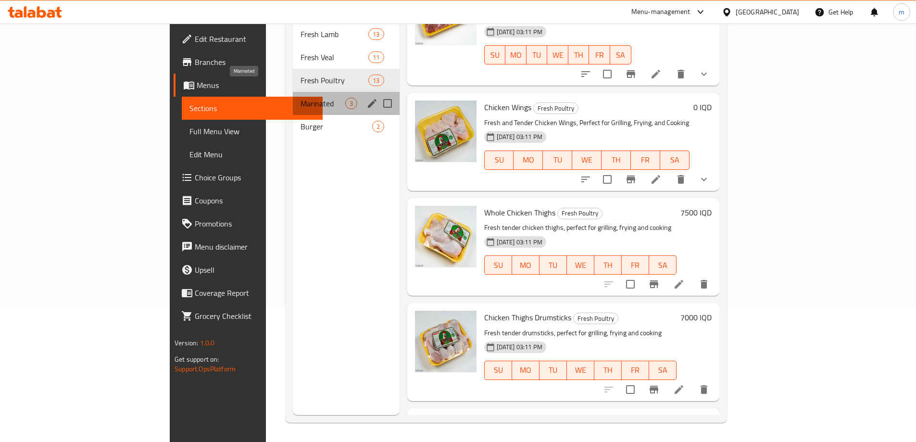
click at [301, 98] on span "Marinated" at bounding box center [323, 104] width 45 height 12
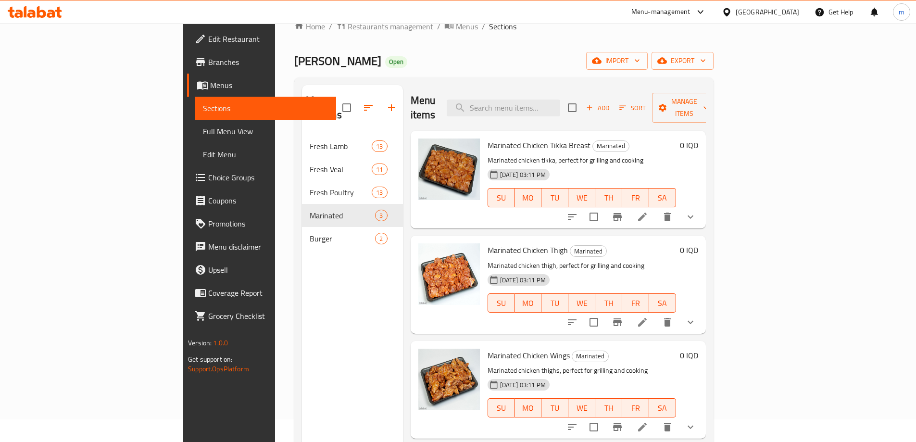
scroll to position [34, 0]
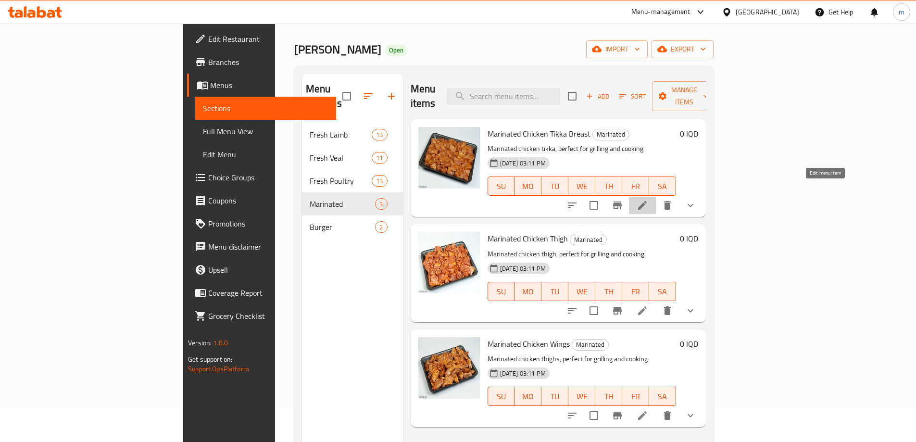
click at [648, 200] on icon at bounding box center [643, 206] width 12 height 12
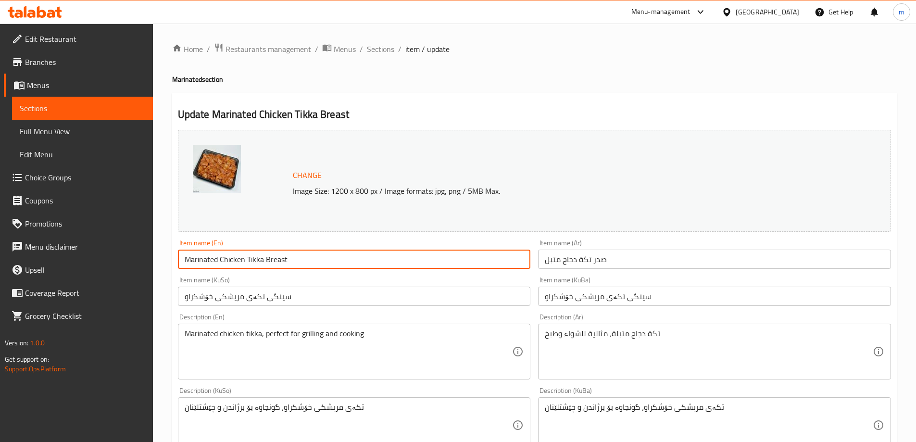
click at [230, 266] on input "Marinated Chicken Tikka Breast" at bounding box center [354, 259] width 353 height 19
paste input "Breast (Tikka)"
type input "Marinated Chicken Breast (Tikka)"
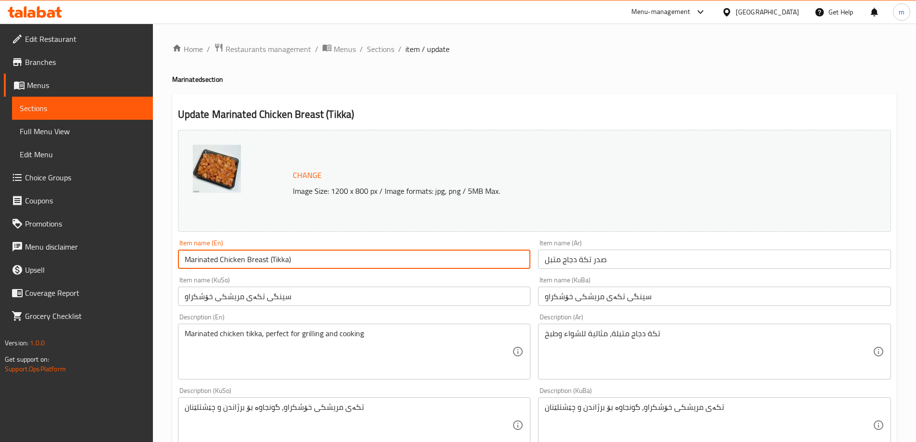
click at [584, 263] on input "صدر تكة دجاج متبل" at bounding box center [714, 259] width 353 height 19
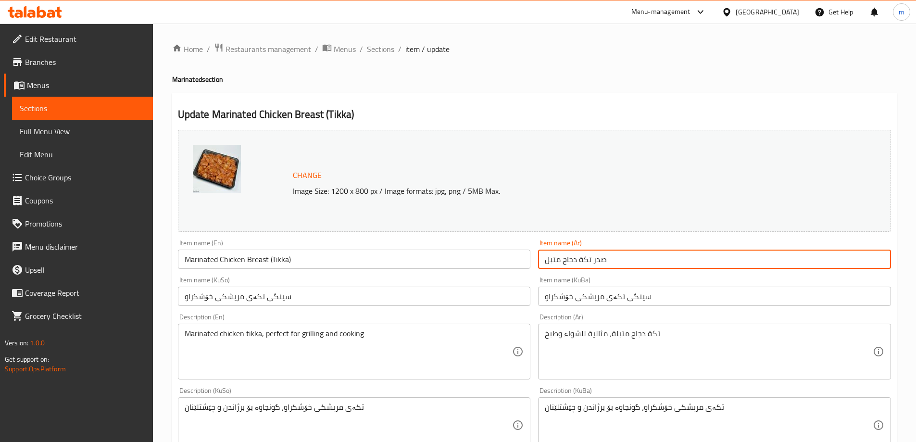
click at [584, 263] on input "صدر تكة دجاج متبل" at bounding box center [714, 259] width 353 height 19
paste input "جاج متبل (تكة)"
type input "صدر دجاج متبل (تكة)"
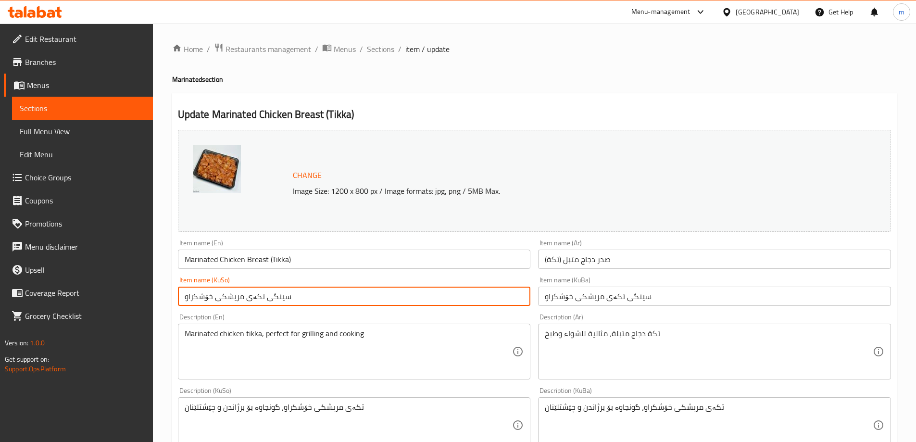
click at [427, 303] on input "سینگی تکەی مریشکی خۆشکراو" at bounding box center [354, 296] width 353 height 19
click at [279, 306] on input "سینگی تکەی مریشکی خۆشکراو" at bounding box center [354, 296] width 353 height 19
click at [278, 306] on input "سینگی تکەی مریشکی خۆشکراو" at bounding box center [354, 296] width 353 height 19
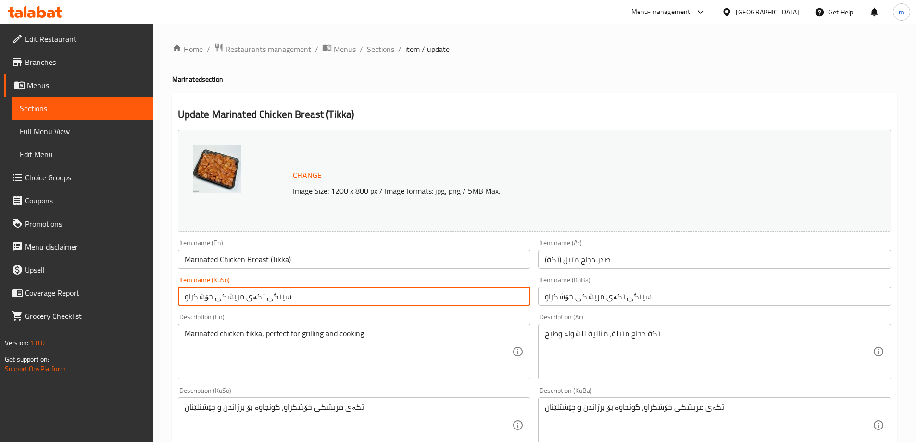
click at [278, 303] on input "سینگی تکەی مریشکی خۆشکراو" at bounding box center [354, 296] width 353 height 19
click at [278, 304] on input "سینگی تکەی مریشکی خۆشکراو" at bounding box center [354, 296] width 353 height 19
paste input "ۆشکراوی مریشک (تکە)"
click at [262, 291] on input "سینگی خۆشکراوی مریشک (تکە)" at bounding box center [354, 296] width 353 height 19
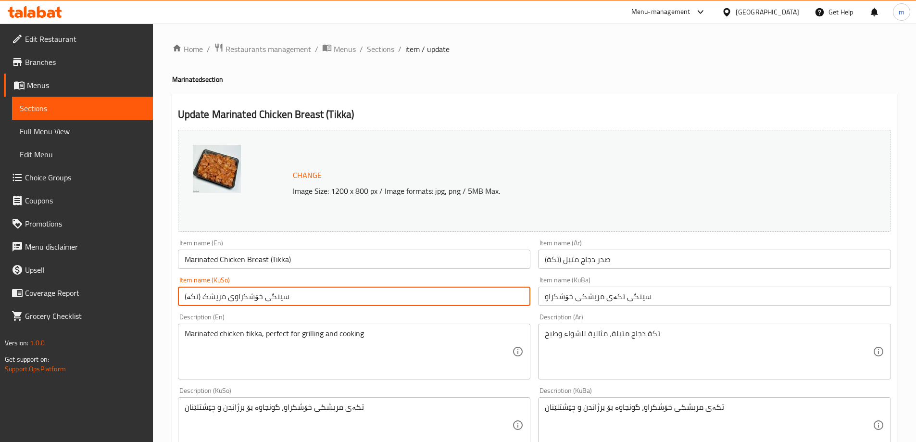
click at [261, 291] on input "سینگی خۆشکراوی مریشک (تکە)" at bounding box center [354, 296] width 353 height 19
click at [262, 291] on input "سینگی خۆشکراوی مریشک (تکە)" at bounding box center [354, 296] width 353 height 19
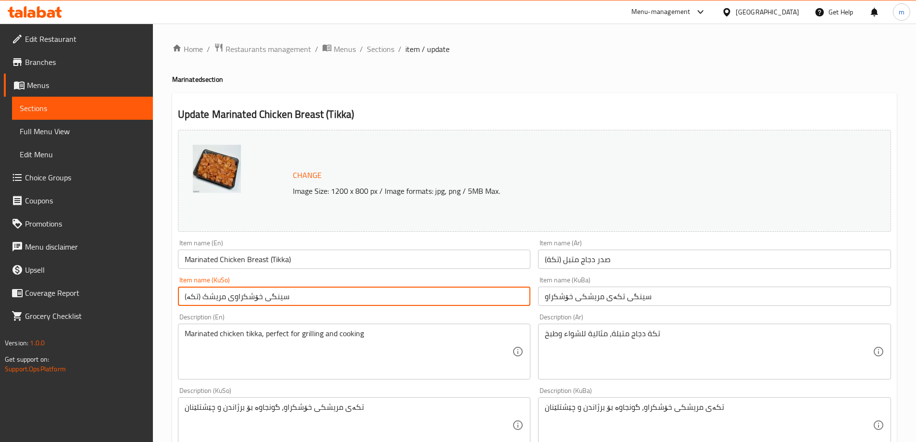
type input "سینگی خۆشکراوی مریشک (تکە)"
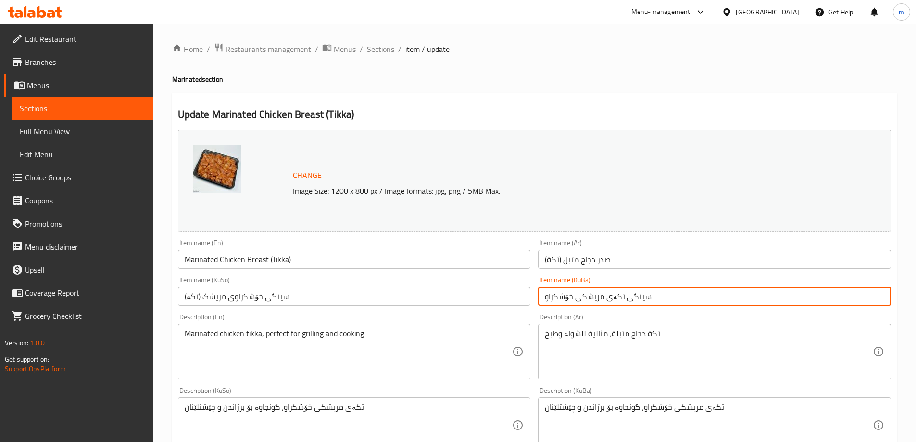
click at [601, 295] on input "سینگی تکەی مریشکی خۆشکراو" at bounding box center [714, 296] width 353 height 19
click at [601, 297] on input "سینگی تکەی مریشکی خۆشکراو" at bounding box center [714, 296] width 353 height 19
click at [601, 296] on input "سینگی تکەی مریشکی خۆشکراو" at bounding box center [714, 296] width 353 height 19
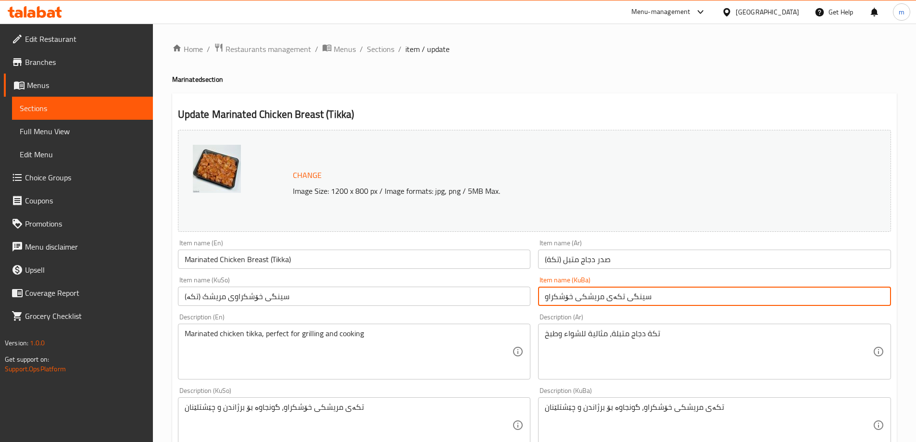
paste input "ۆشکراوی مریشک (تکە)"
type input "سینگی خۆشکراوی مریشک (تکە)"
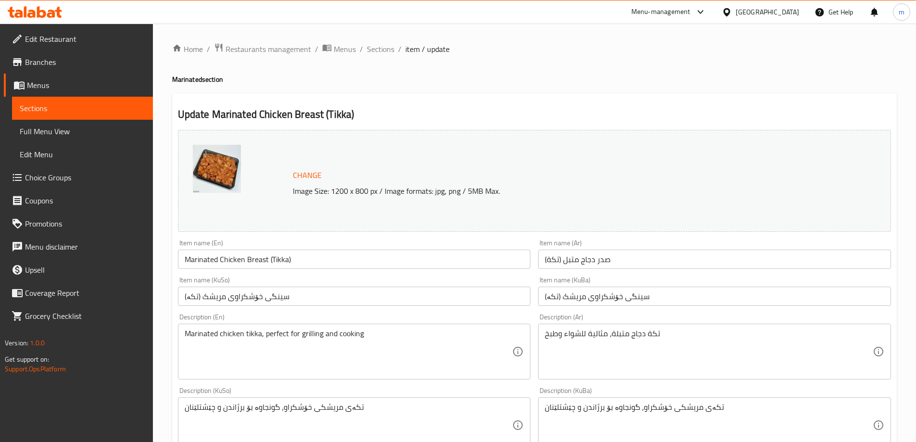
click at [554, 283] on div "Item name (KuBa) سینگی خۆشکراوی مریشک (تکە) Item name (KuBa)" at bounding box center [714, 290] width 353 height 29
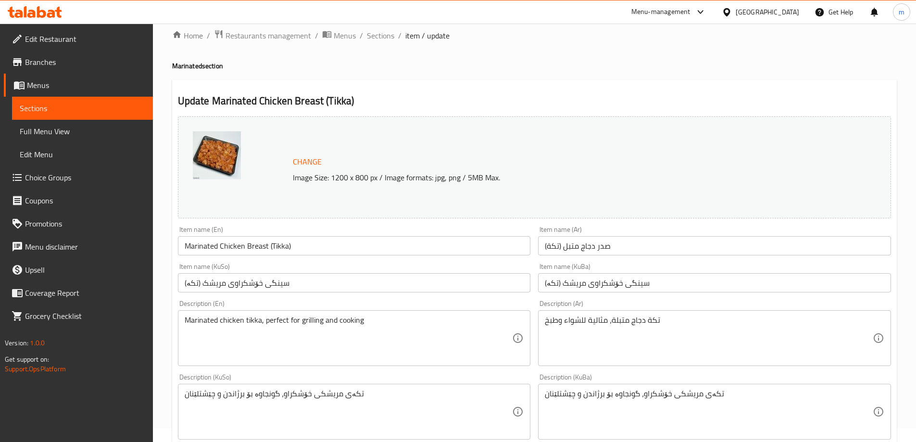
click at [406, 391] on textarea "تکەی مریشکی خۆشکراو، گونجاوە بۆ برژاندن و چێشتلێنان" at bounding box center [349, 412] width 328 height 46
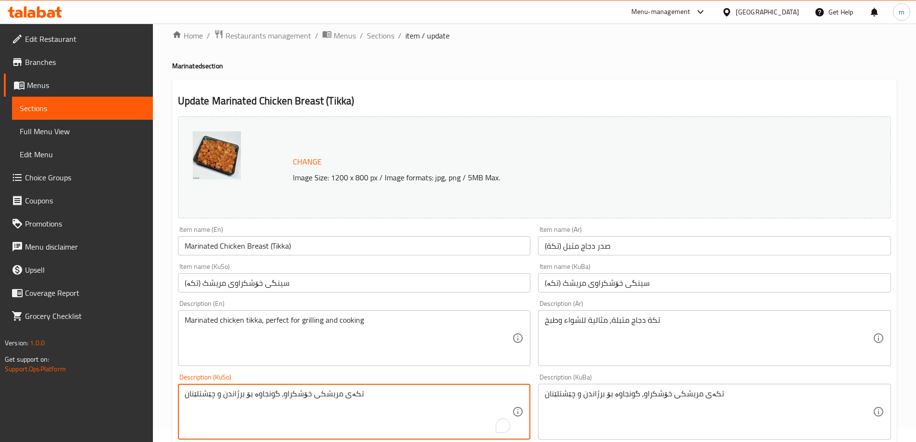
click at [406, 391] on textarea "تکەی مریشکی خۆشکراو، گونجاوە بۆ برژاندن و چێشتلێنان" at bounding box center [349, 412] width 328 height 46
click at [404, 392] on textarea "تکەی مریشکی خۆشکراو، گونجاوە بۆ برژاندن و چێشتلێنان" at bounding box center [349, 412] width 328 height 46
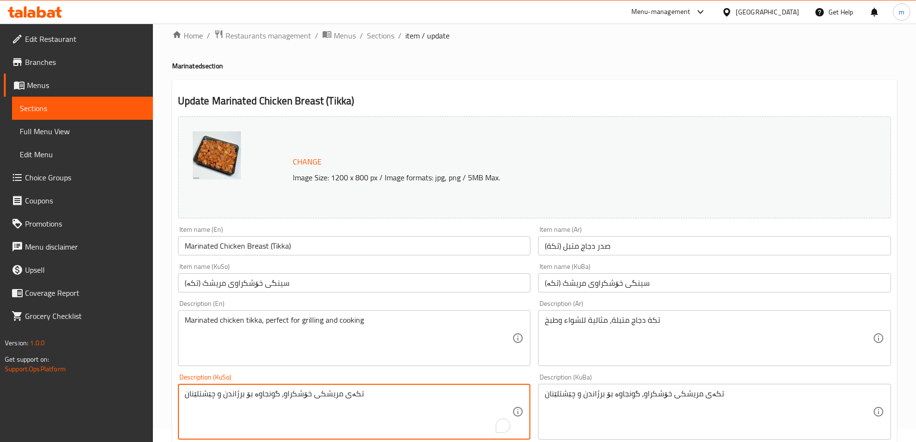
paste textarea "خۆشکراوی مریشک، گونجاوە بۆ برژاندن و چێشتلێنان"
type textarea "تکەی خۆشکراوی مریشک، گونجاوە بۆ برژاندن و چێشتلێنان"
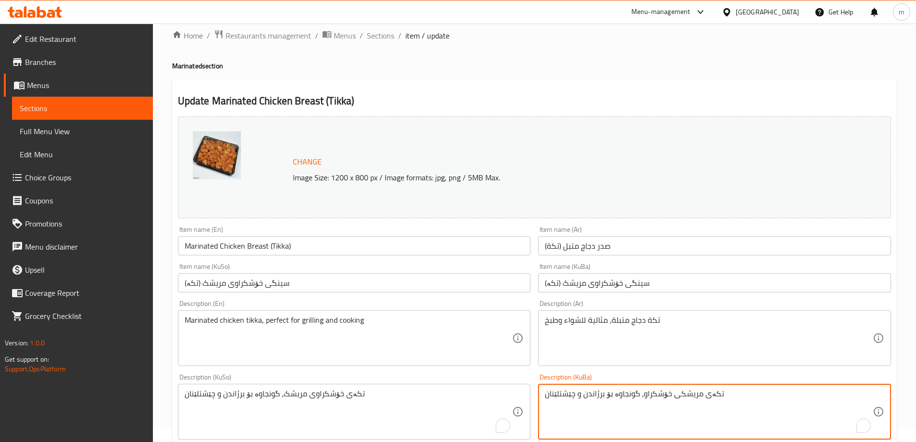
click at [666, 403] on textarea "تکەی مریشکی خۆشکراو، گونجاوە بۆ برژاندن و چێشتلێنان" at bounding box center [709, 412] width 328 height 46
click at [667, 403] on textarea "تکەی مریشکی خۆشکراو، گونجاوە بۆ برژاندن و چێشتلێنان" at bounding box center [709, 412] width 328 height 46
paste textarea "خۆشکراوی مریشک، گونجاوە بۆ برژاندن و چێشتلێنان"
type textarea "تکەی خۆشکراوی مریشک، گونجاوە بۆ برژاندن و چێشتلێنان"
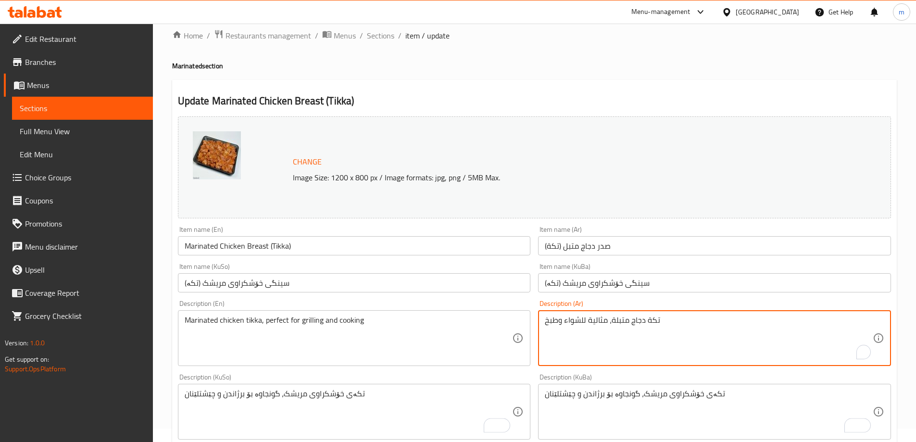
click at [640, 349] on textarea "تكة دجاج متبلة، مثالية للشواء وطبخ" at bounding box center [709, 338] width 328 height 46
paste textarea "لطبخ"
type textarea "تكة دجاج متبلة، مثالية للشواء والطبخ"
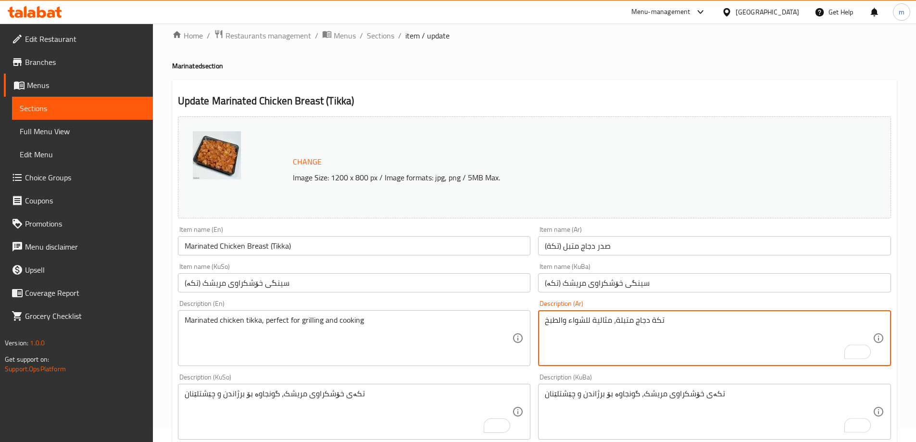
click at [374, 345] on textarea "Marinated chicken tikka, perfect for grilling and cooking" at bounding box center [349, 338] width 328 height 46
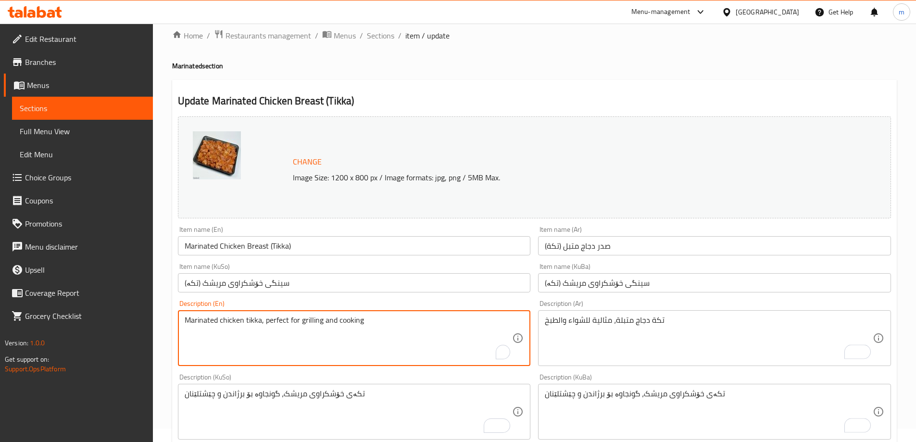
click at [374, 345] on textarea "Marinated chicken tikka, perfect for grilling and cooking" at bounding box center [349, 338] width 328 height 46
paste textarea "Chicken Tikka, Perfect for Grilling and Cooking"
type textarea "Marinated Chicken Tikka, Perfect for Grilling and Cooking"
click at [353, 305] on div "Description (En) Marinated Chicken Tikka, Perfect for Grilling and Cooking Desc…" at bounding box center [354, 333] width 353 height 66
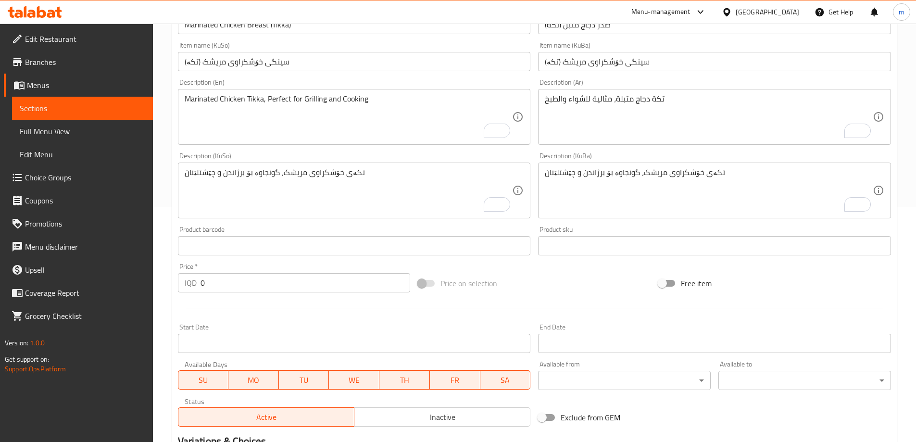
scroll to position [401, 0]
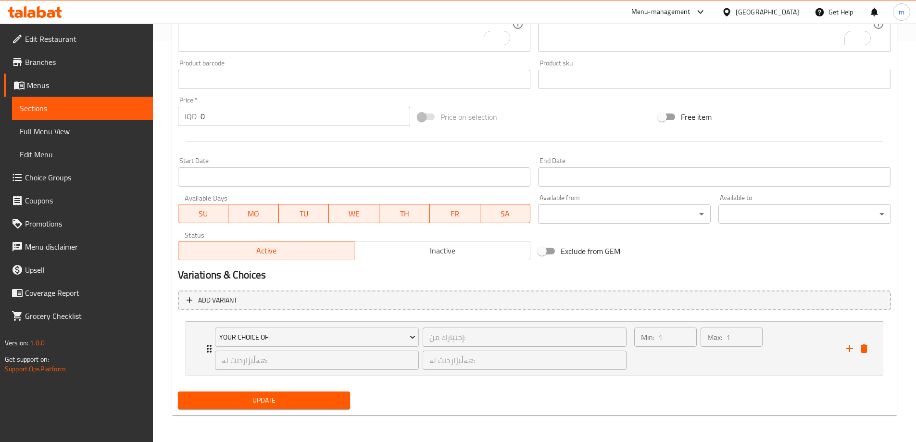
click at [294, 399] on span "Update" at bounding box center [264, 400] width 157 height 12
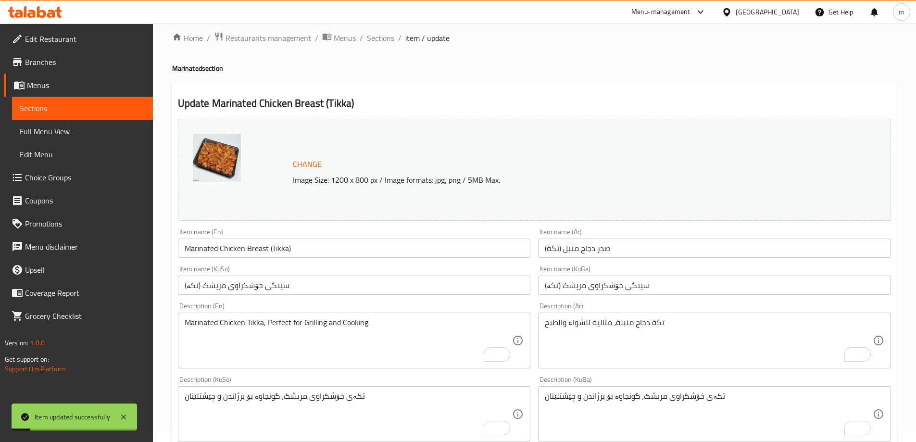
scroll to position [0, 0]
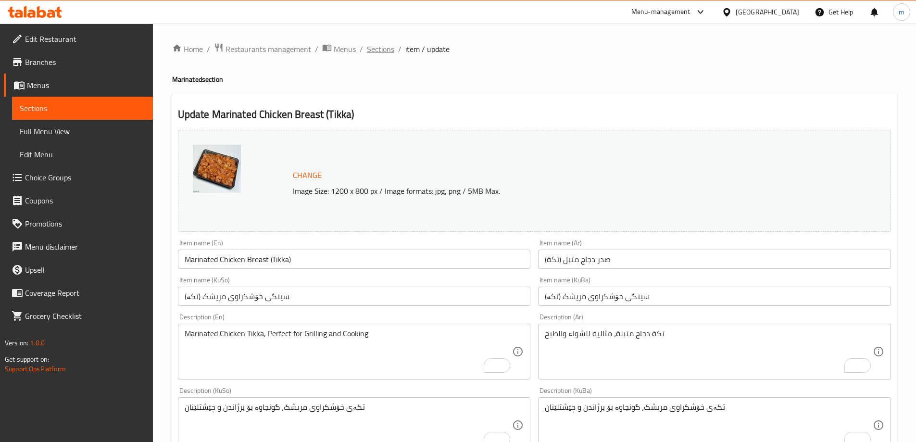
click at [383, 50] on span "Sections" at bounding box center [380, 49] width 27 height 12
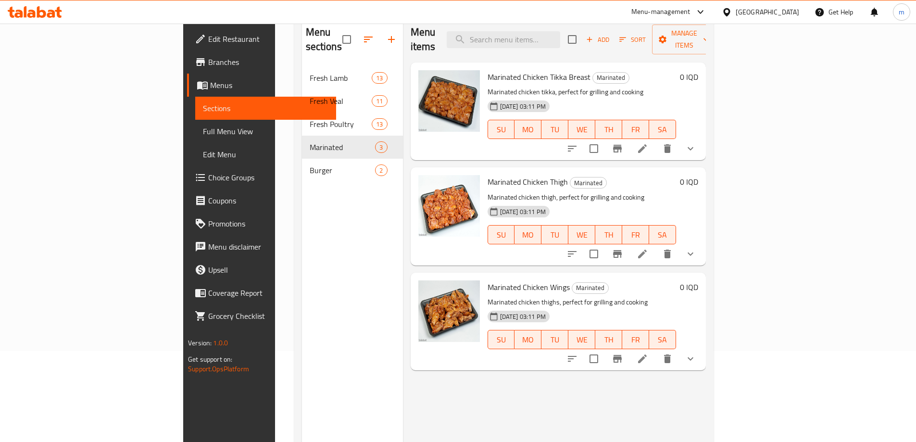
scroll to position [112, 0]
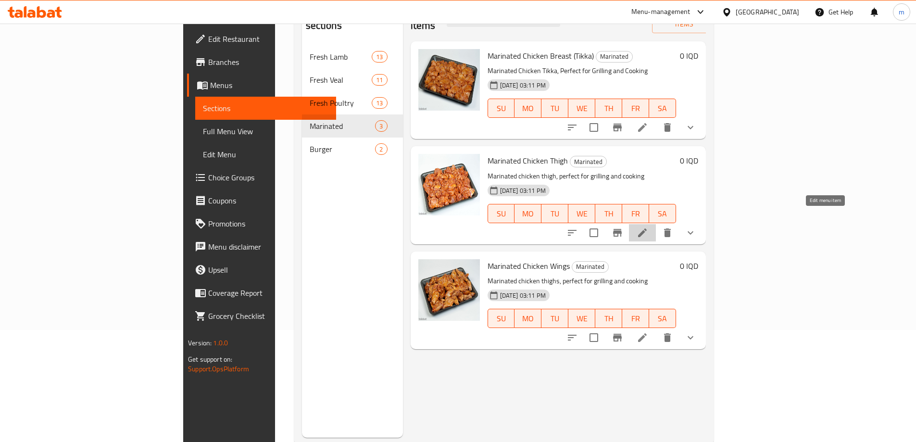
click at [648, 227] on icon at bounding box center [643, 233] width 12 height 12
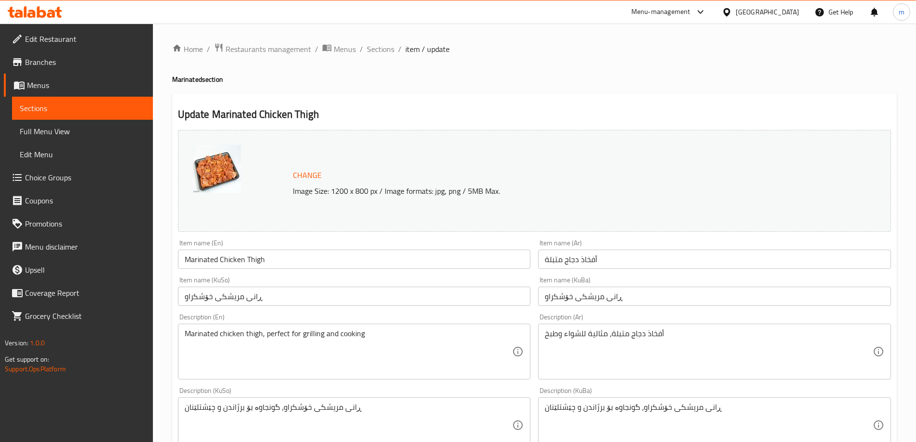
click at [253, 300] on input "ڕانی مریشکی خۆشکراو" at bounding box center [354, 296] width 353 height 19
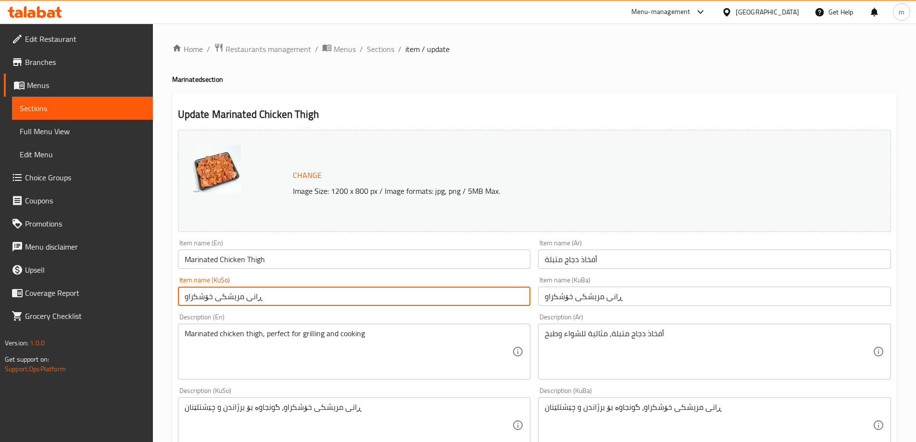
click at [253, 300] on input "ڕانی مریشکی خۆشکراو" at bounding box center [354, 296] width 353 height 19
paste input "خۆشکراوی مریشک"
type input "ڕانی خۆشکراوی مریشک"
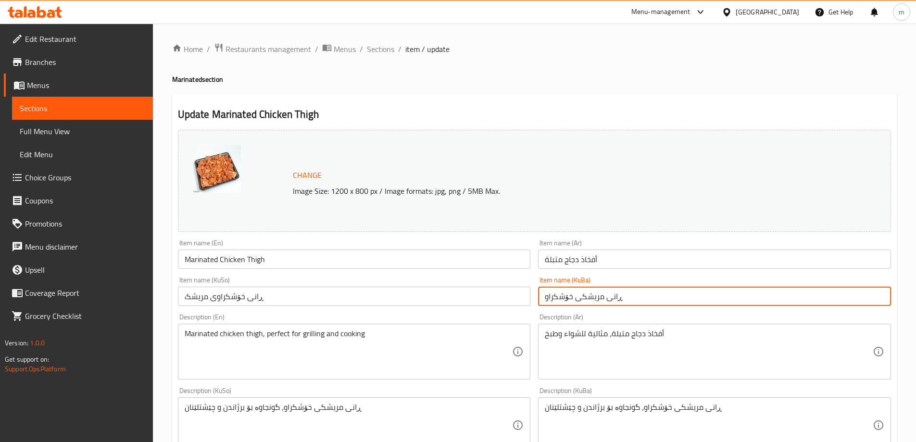
click at [589, 296] on input "ڕانی مریشکی خۆشکراو" at bounding box center [714, 296] width 353 height 19
paste input "خۆشکراوی مریشک"
type input "ڕانی خۆشکراوی مریشک"
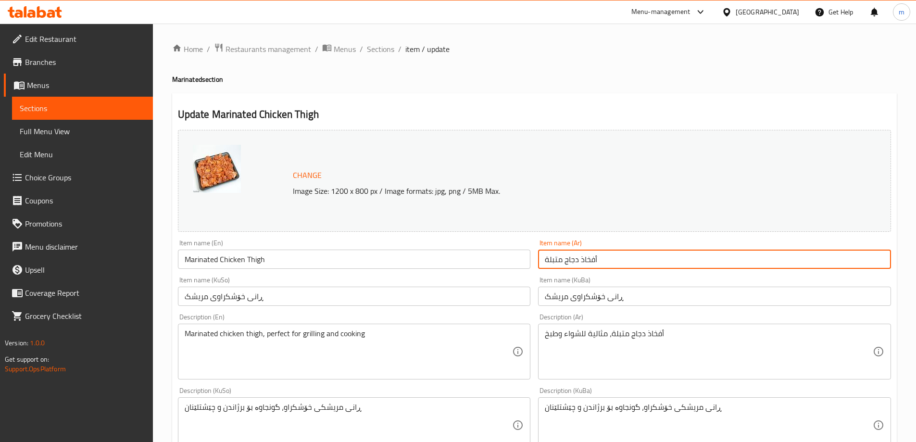
click at [590, 256] on input "أفخاذ دجاج متبلة" at bounding box center [714, 259] width 353 height 19
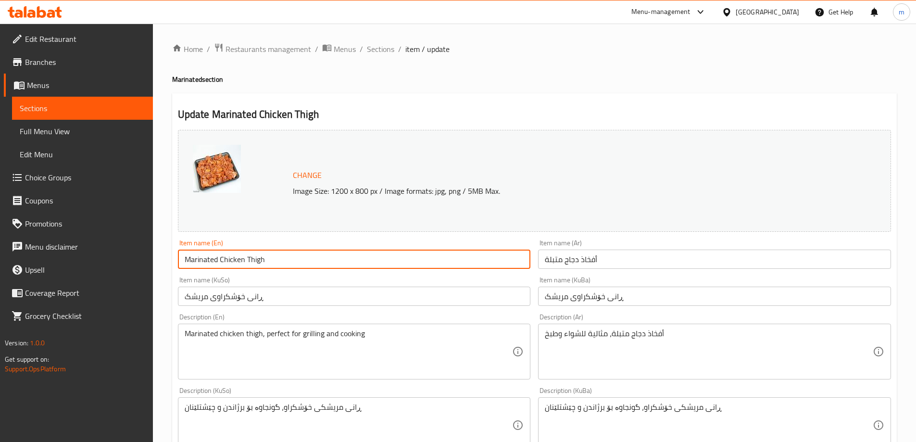
click at [469, 259] on input "Marinated Chicken Thigh" at bounding box center [354, 259] width 353 height 19
click at [327, 417] on textarea "ڕانی مریشکی خۆشکراو، گونجاوە بۆ برژاندن و چێشتلێنان" at bounding box center [349, 425] width 328 height 46
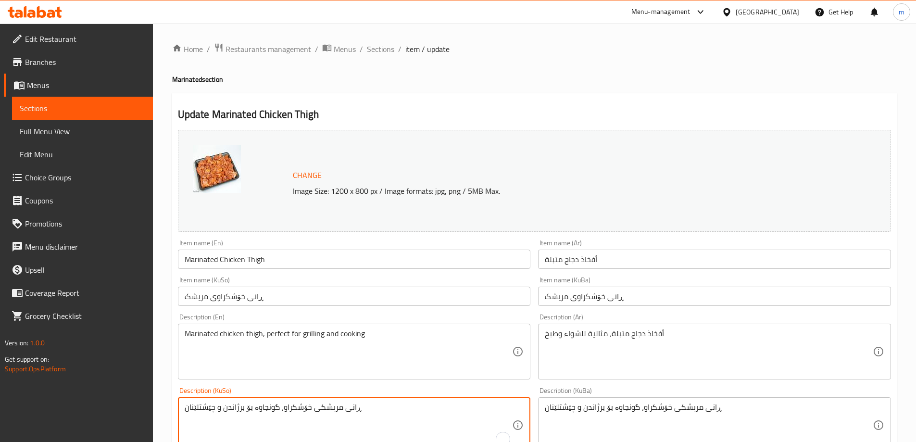
click at [327, 417] on textarea "ڕانی مریشکی خۆشکراو، گونجاوە بۆ برژاندن و چێشتلێنان" at bounding box center [349, 425] width 328 height 46
paste textarea "خۆشکراوی مریشک، گونجاوە بۆ برژاندن و چێشتلێنان"
type textarea "ڕانی خۆشکراوی مریشک، گونجاوە بۆ برژاندن و چێشتلێنان"
click at [636, 420] on textarea "ڕانی مریشکی خۆشکراو، گونجاوە بۆ برژاندن و چێشتلێنان" at bounding box center [709, 425] width 328 height 46
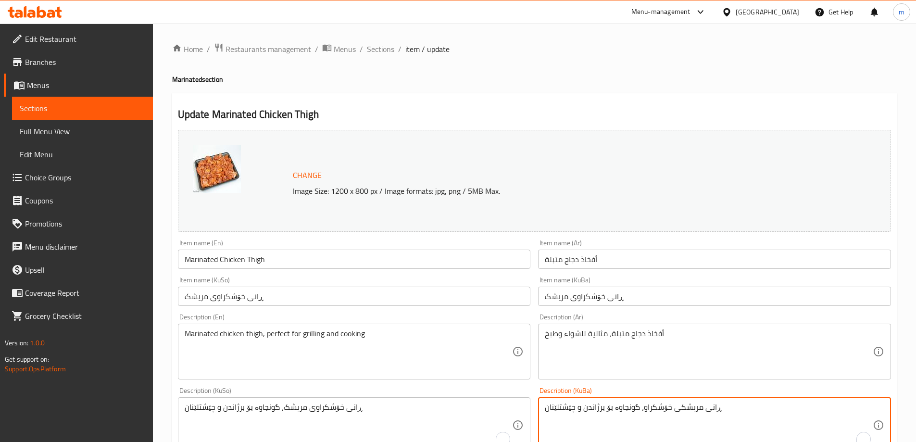
click at [636, 420] on textarea "ڕانی مریشکی خۆشکراو، گونجاوە بۆ برژاندن و چێشتلێنان" at bounding box center [709, 425] width 328 height 46
paste textarea "خۆشکراوی مریشک، گونجاوە بۆ برژاندن و چێشتلێنان"
type textarea "ڕانی خۆشکراوی مریشک، گونجاوە بۆ برژاندن و چێشتلێنان"
click at [626, 352] on textarea "أفخاذ دجاج متبلة، مثالية للشواء وطبخ" at bounding box center [709, 352] width 328 height 46
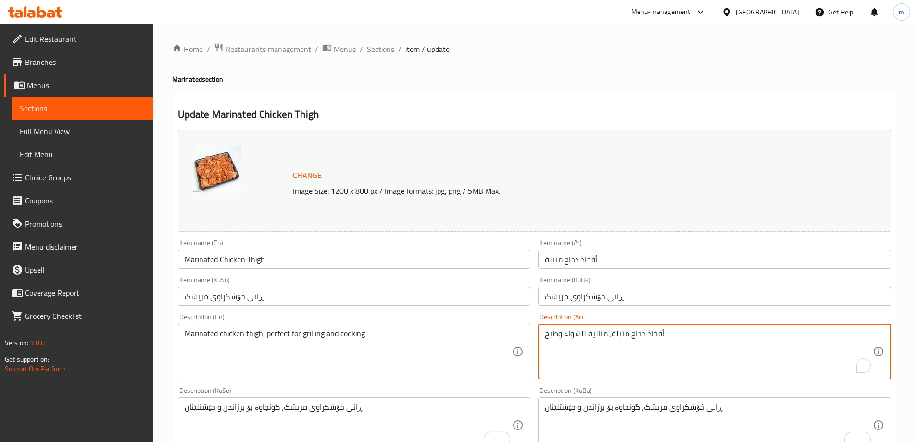
click at [626, 352] on textarea "أفخاذ دجاج متبلة، مثالية للشواء وطبخ" at bounding box center [709, 352] width 328 height 46
paste textarea "لطبخ"
type textarea "أفخاذ دجاج متبلة، مثالية للشواء والطبخ"
click at [377, 330] on textarea "Marinated chicken thigh, perfect for grilling and cooking" at bounding box center [349, 352] width 328 height 46
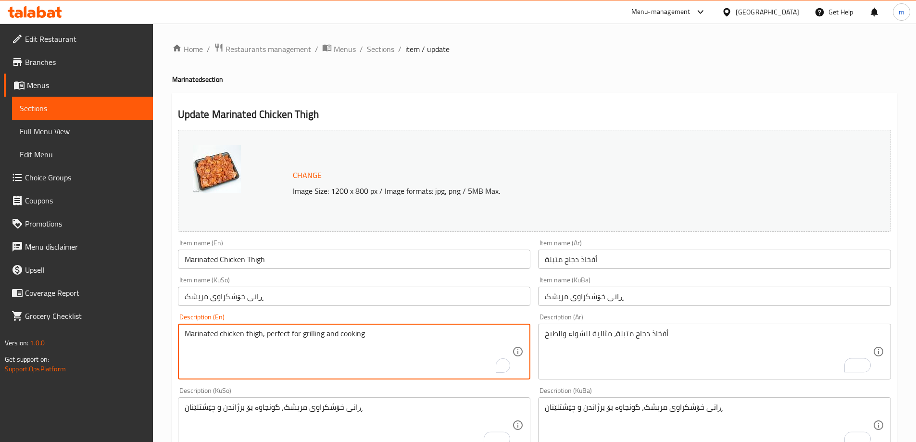
click at [377, 330] on textarea "Marinated chicken thigh, perfect for grilling and cooking" at bounding box center [349, 352] width 328 height 46
paste textarea "Chicken Thighs, Perfect for Grilling and Cooking"
type textarea "Marinated Chicken Thighs, Perfect for Grilling and Cooking"
click at [322, 314] on div "Description (En) Marinated Chicken Thighs, Perfect for Grilling and Cooking Des…" at bounding box center [354, 347] width 353 height 66
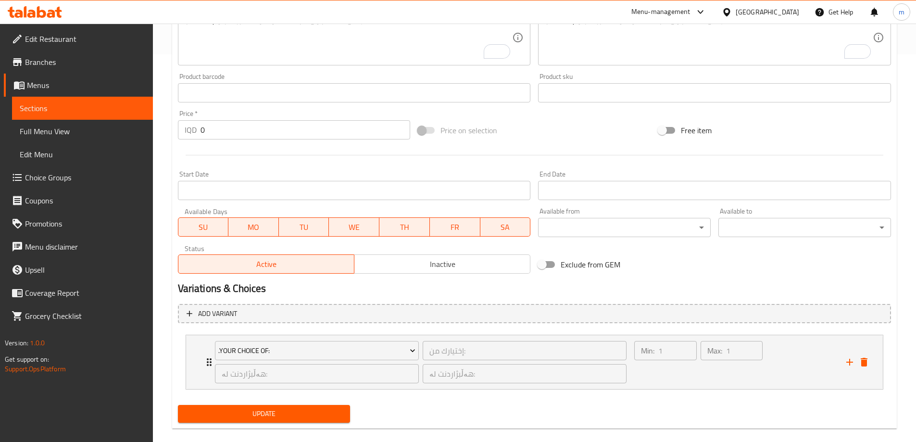
scroll to position [401, 0]
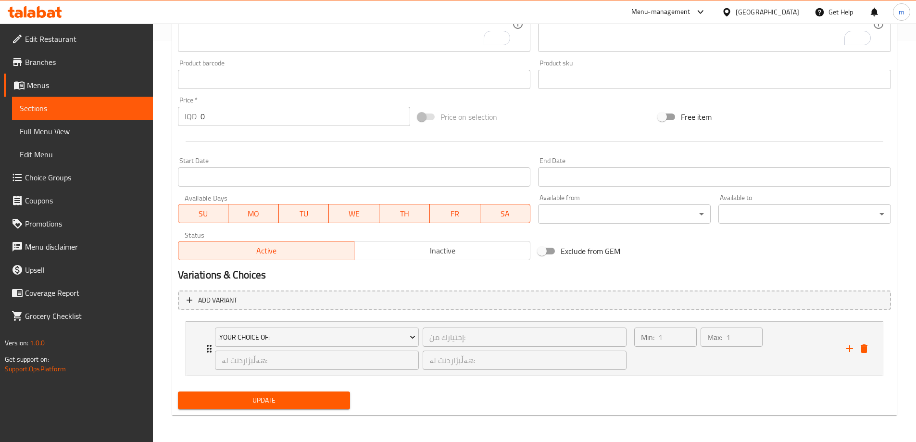
click at [224, 401] on span "Update" at bounding box center [264, 400] width 157 height 12
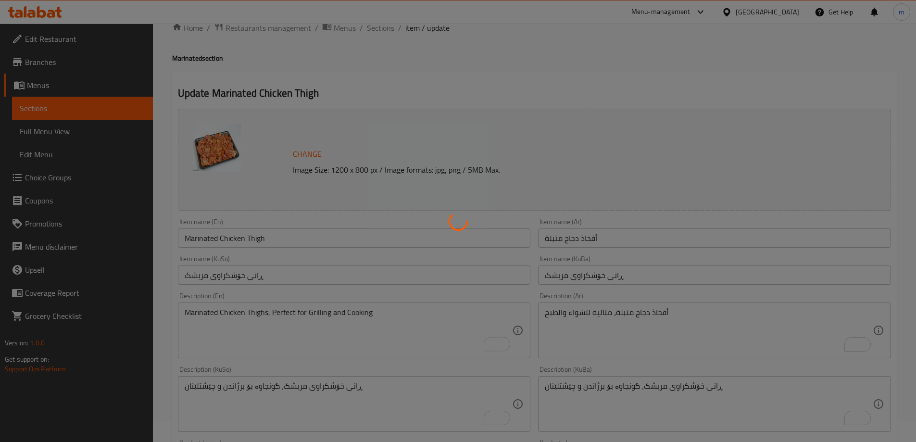
scroll to position [0, 0]
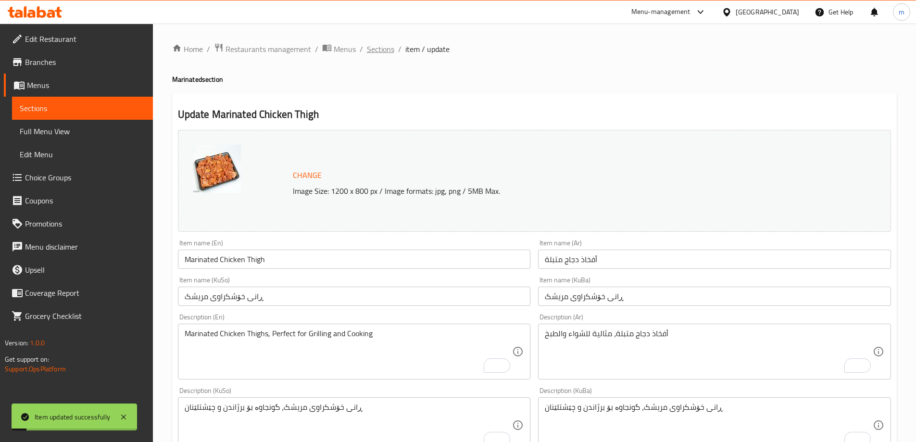
click at [370, 50] on span "Sections" at bounding box center [380, 49] width 27 height 12
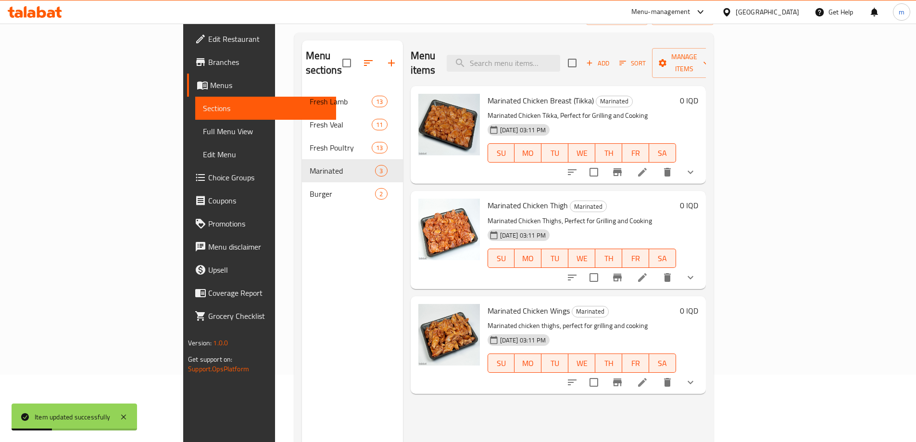
scroll to position [128, 0]
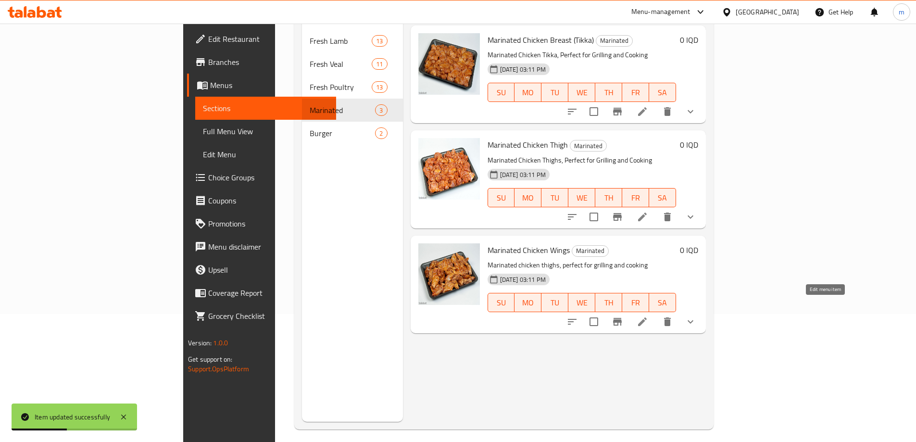
click at [648, 316] on icon at bounding box center [643, 322] width 12 height 12
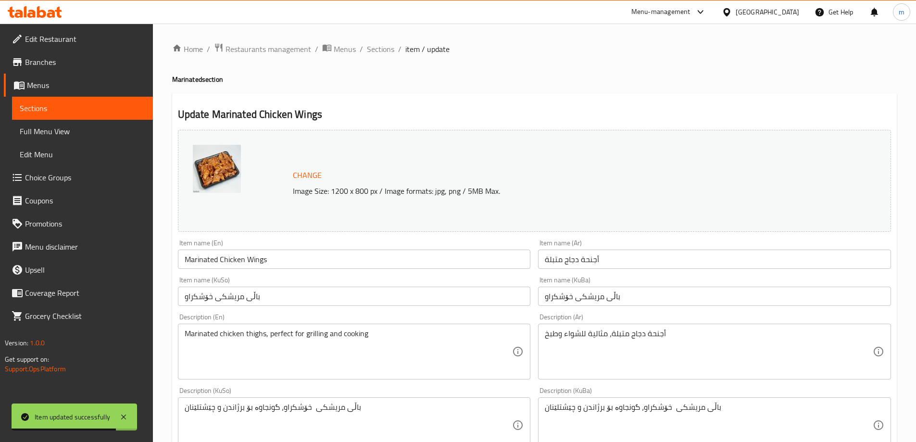
click at [367, 297] on input "باڵی مریشکی خۆشکراو" at bounding box center [354, 296] width 353 height 19
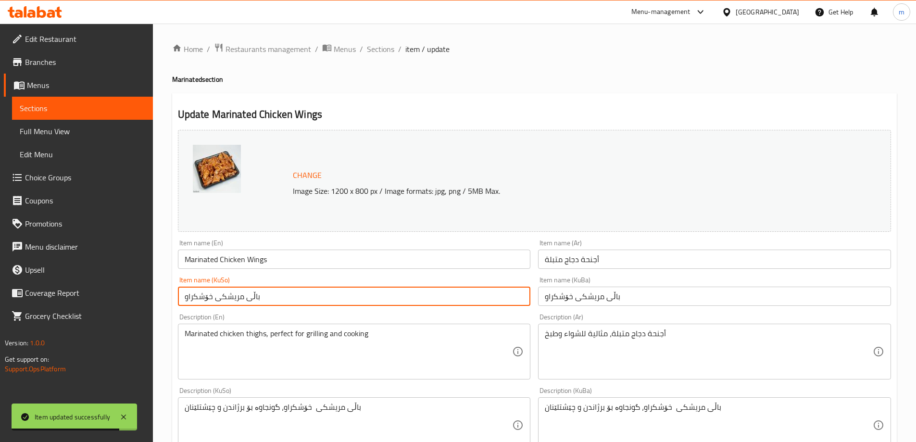
click at [367, 297] on input "باڵی مریشکی خۆشکراو" at bounding box center [354, 296] width 353 height 19
paste input "خۆشکراوی مریشک"
type input "باڵی خۆشکراوی مریشک"
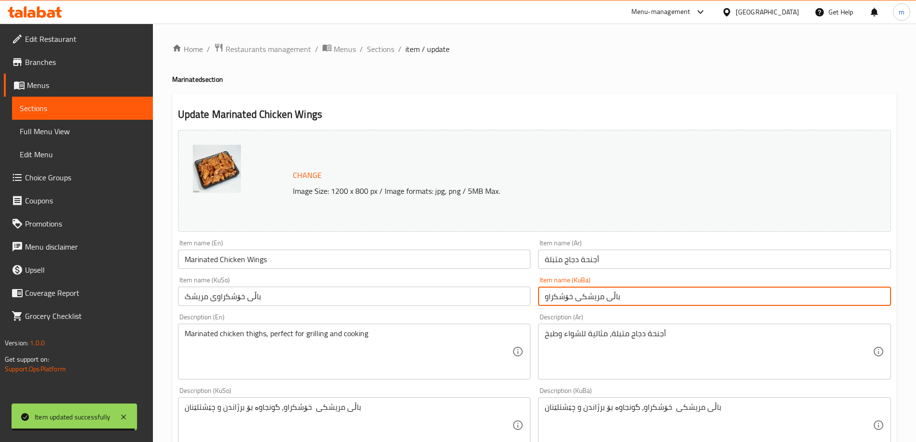
click at [614, 295] on input "باڵی مریشکی خۆشکراو" at bounding box center [714, 296] width 353 height 19
paste input "خۆشکراوی مریشک"
type input "باڵی خۆشکراوی مریشک"
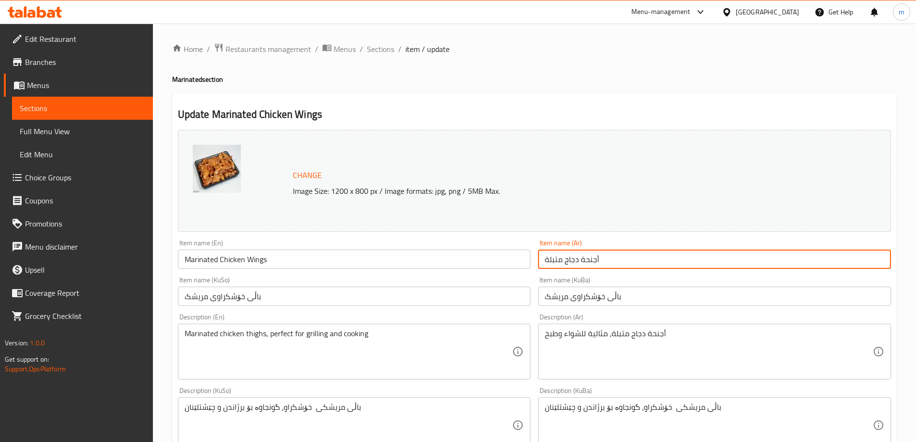
click at [618, 257] on input "أجنحة دجاج متبلة" at bounding box center [714, 259] width 353 height 19
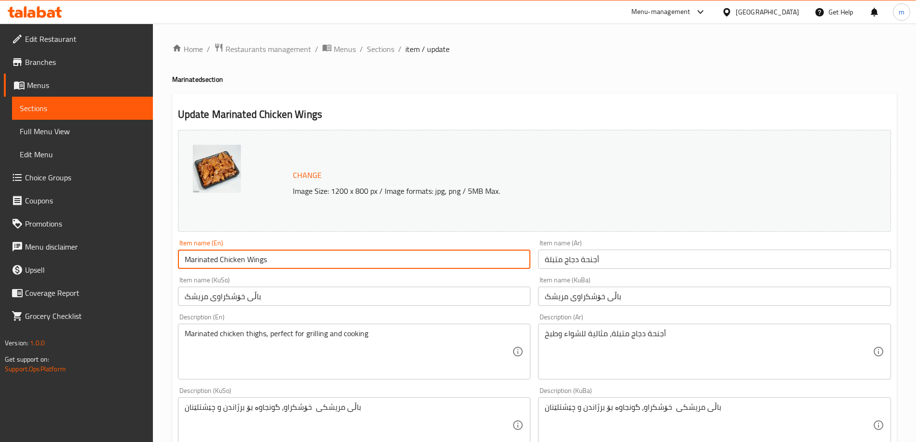
click at [481, 266] on input "Marinated Chicken Wings" at bounding box center [354, 259] width 353 height 19
click at [385, 350] on textarea "Marinated chicken thighs, perfect for grilling and cooking" at bounding box center [349, 352] width 328 height 46
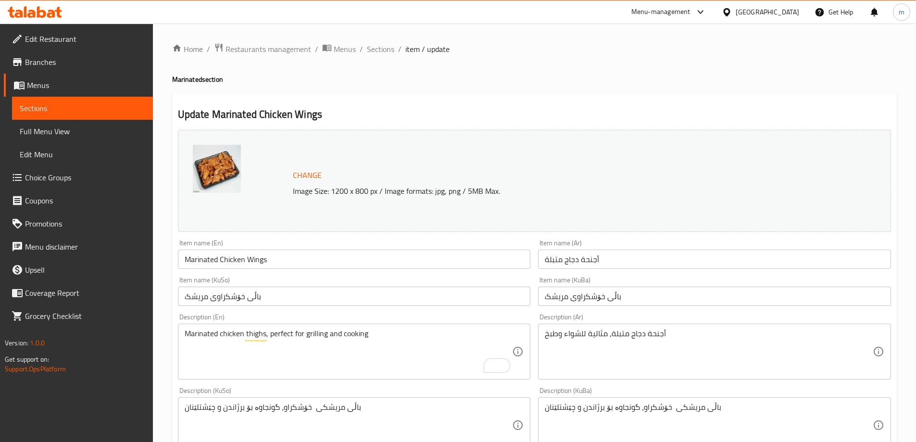
click at [346, 401] on div "باڵی مریشکی خۆشکراو، گونجاوە بۆ برژاندن و چێشتلێنان Description (KuSo)" at bounding box center [354, 425] width 353 height 56
click at [343, 405] on textarea "باڵی مریشکی خۆشکراو، گونجاوە بۆ برژاندن و چێشتلێنان" at bounding box center [349, 425] width 328 height 46
click at [342, 405] on textarea "باڵی مریشکی خۆشکراو، گونجاوە بۆ برژاندن و چێشتلێنان" at bounding box center [349, 425] width 328 height 46
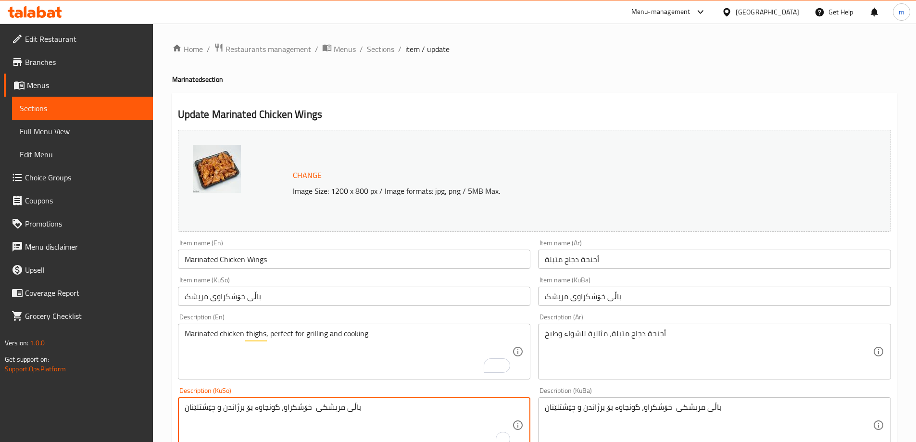
click at [342, 405] on textarea "باڵی مریشکی خۆشکراو، گونجاوە بۆ برژاندن و چێشتلێنان" at bounding box center [349, 425] width 328 height 46
paste textarea "خۆشکراوی مریشک، گونجاوە بۆ برژاندن و چێشتلێنان"
type textarea "باڵی خۆشکراوی مریشک، گونجاوە بۆ برژاندن و چێشتلێنان"
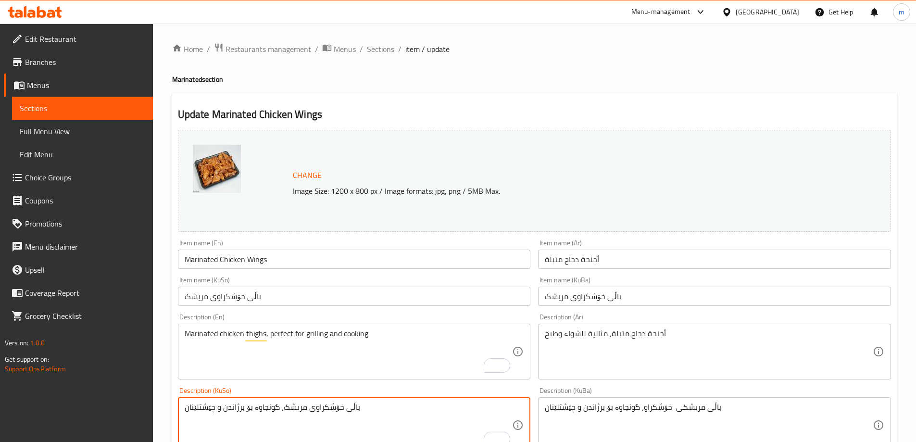
click at [580, 414] on textarea "باڵی مریشکی خۆشکراو، گونجاوە بۆ برژاندن و چێشتلێنان" at bounding box center [709, 425] width 328 height 46
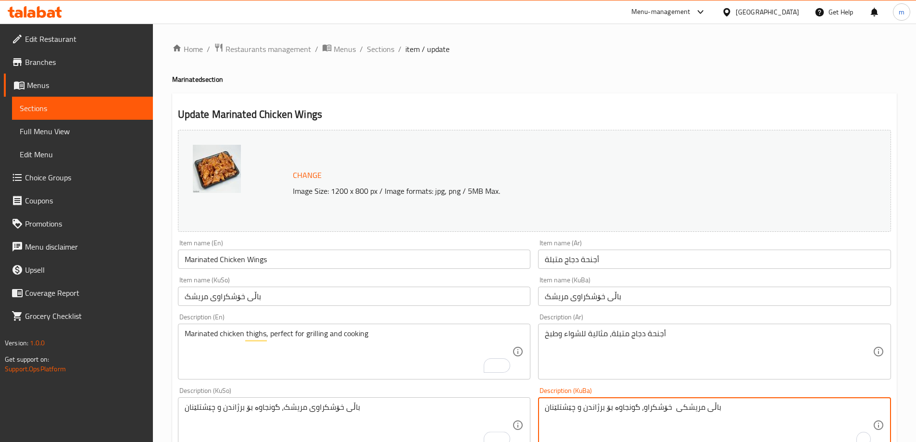
click at [580, 414] on textarea "باڵی مریشکی خۆشکراو، گونجاوە بۆ برژاندن و چێشتلێنان" at bounding box center [709, 425] width 328 height 46
paste textarea "خۆشکراوی مریشک، گونجاوە بۆ برژاندن و چێشتلێنان"
type textarea "باڵی خۆشکراوی مریشک، گونجاوە بۆ برژاندن و چێشتلێنان"
click at [579, 353] on textarea "أجنحة دجاج متبلة، مثالية للشواء وطبخ" at bounding box center [709, 352] width 328 height 46
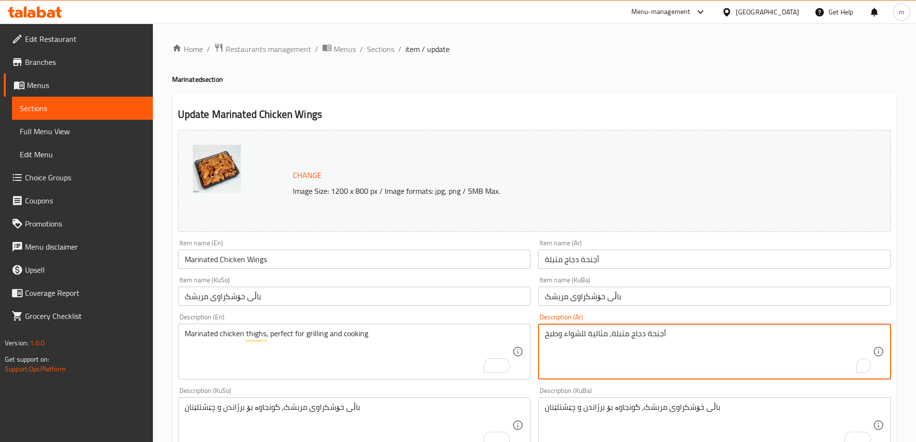
click at [579, 353] on textarea "أجنحة دجاج متبلة، مثالية للشواء وطبخ" at bounding box center [709, 352] width 328 height 46
paste textarea "لطبخ"
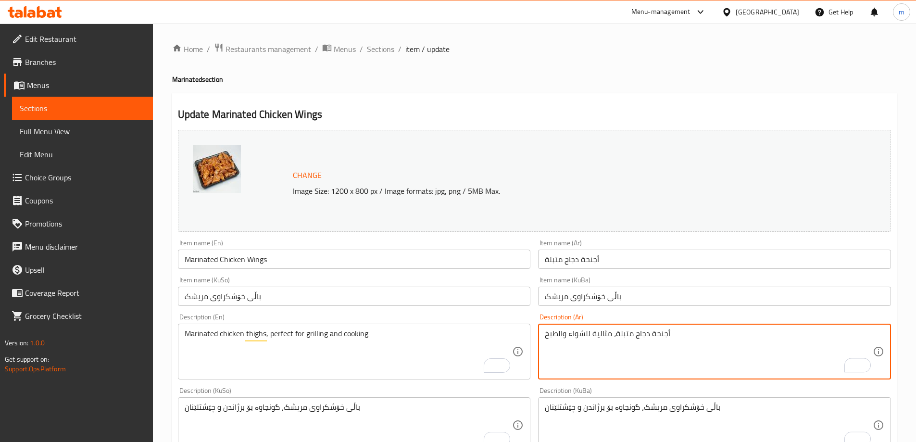
type textarea "أجنحة دجاج متبلة، مثالية للشواء والطبخ"
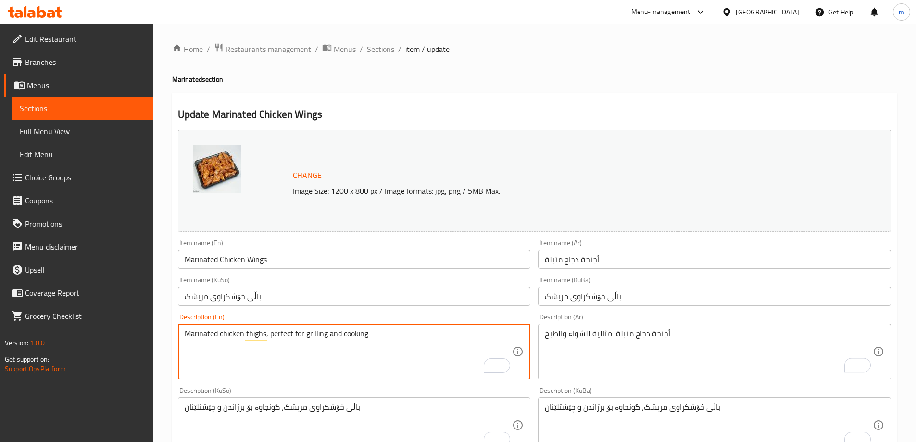
click at [367, 342] on textarea "Marinated chicken thighs, perfect for grilling and cooking" at bounding box center [349, 352] width 328 height 46
paste textarea "Chicken Wings, Perfect for Grilling and Cooking"
type textarea "Marinated Chicken Wings, Perfect for Grilling and Cooking"
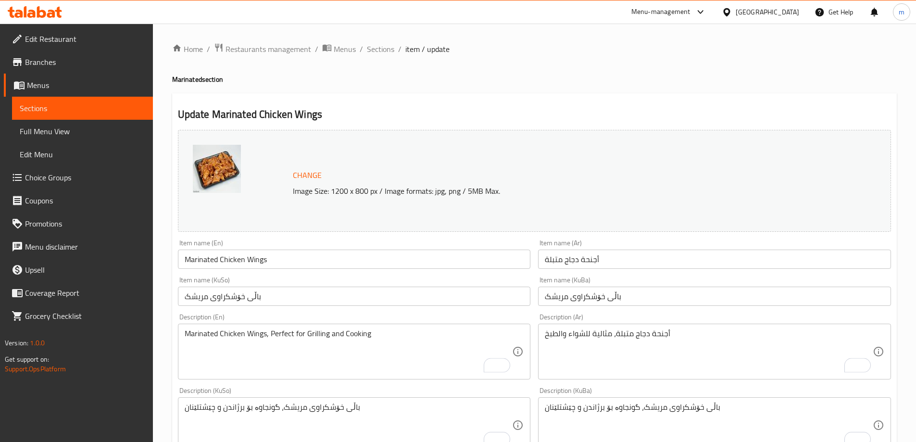
click at [328, 314] on div "Description (En) Marinated Chicken Wings, Perfect for Grilling and Cooking Desc…" at bounding box center [354, 347] width 353 height 66
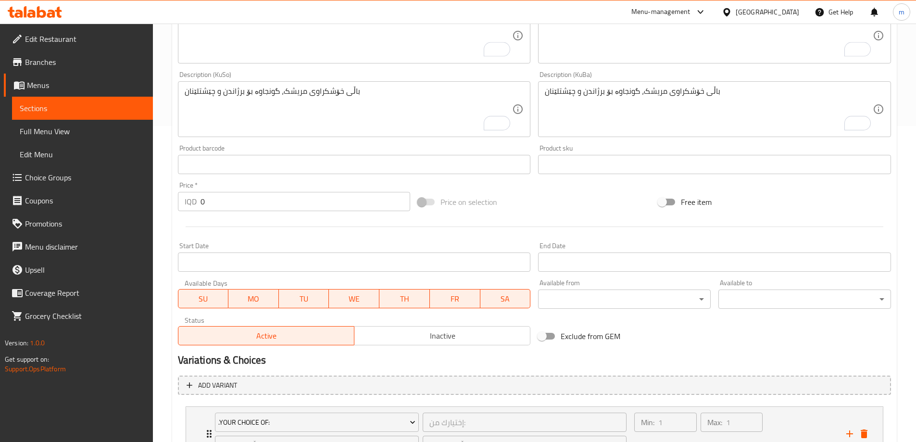
scroll to position [401, 0]
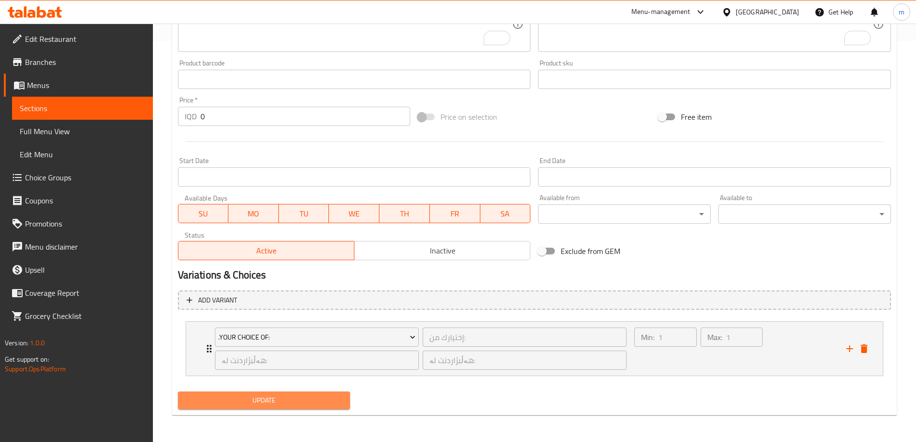
click at [296, 397] on span "Update" at bounding box center [264, 400] width 157 height 12
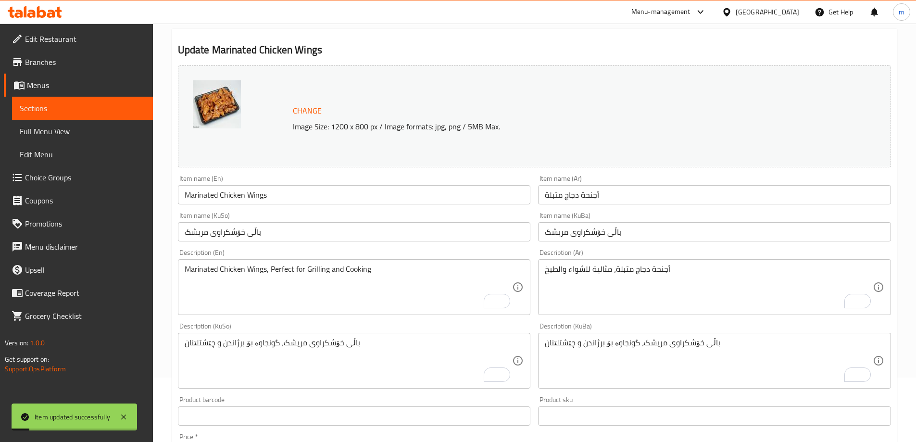
scroll to position [0, 0]
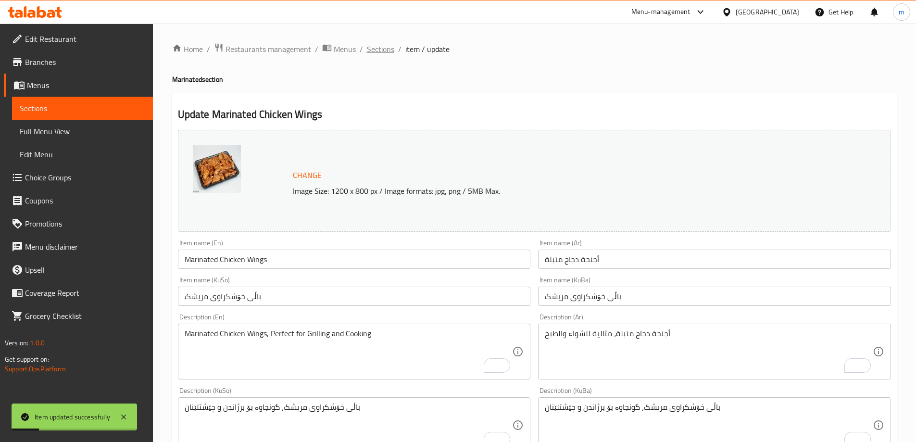
click at [382, 48] on span "Sections" at bounding box center [380, 49] width 27 height 12
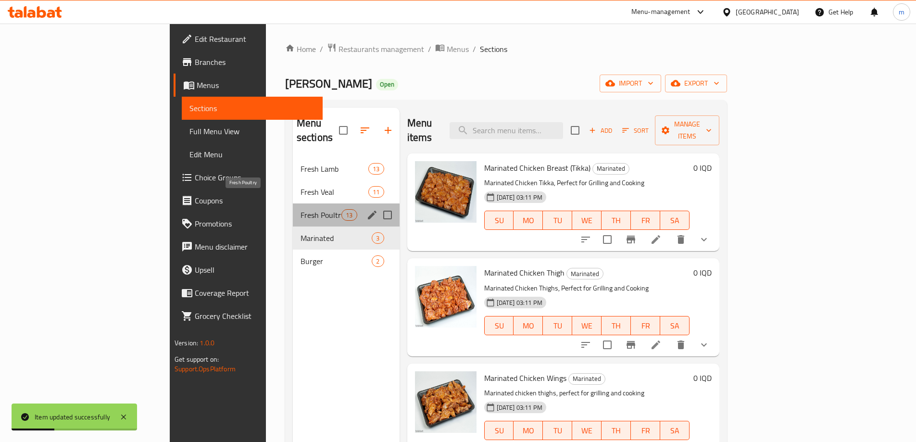
click at [301, 209] on span "Fresh Poultry" at bounding box center [321, 215] width 41 height 12
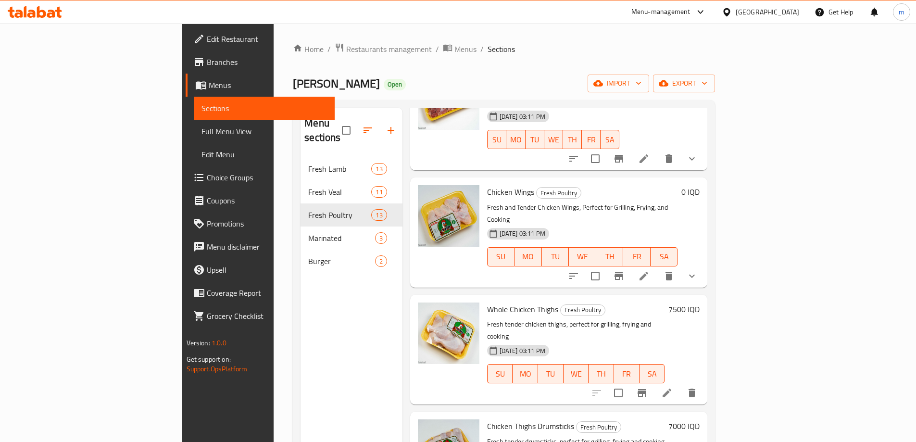
scroll to position [561, 0]
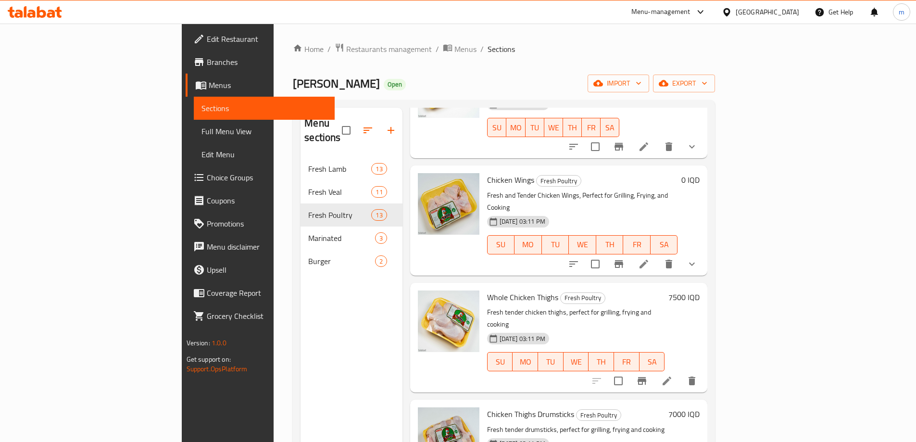
click at [680, 372] on li at bounding box center [666, 380] width 27 height 17
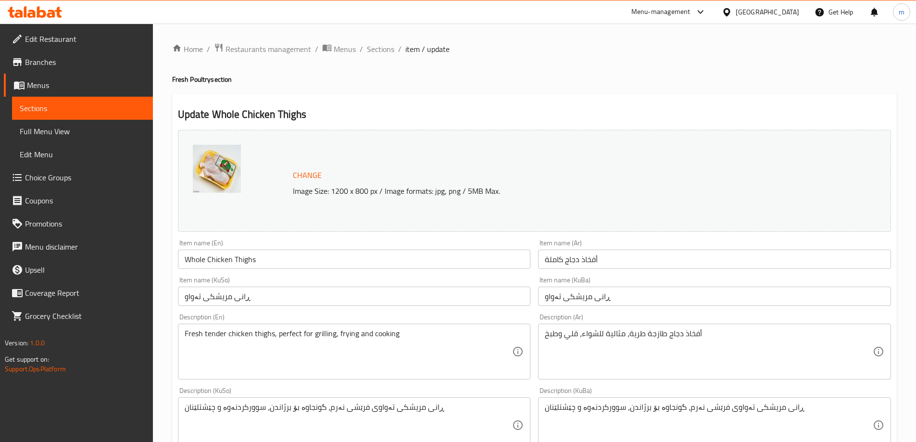
click at [252, 295] on input "ڕانی مریشکی تەواو" at bounding box center [354, 296] width 353 height 19
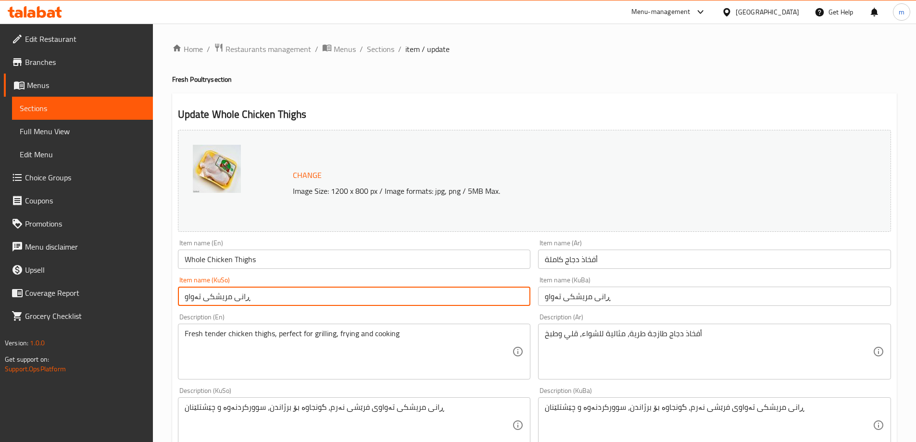
click at [252, 295] on input "ڕانی مریشکی تەواو" at bounding box center [354, 296] width 353 height 19
paste input "تەواوی مریشک"
type input "ڕانی تەواوی مریشک"
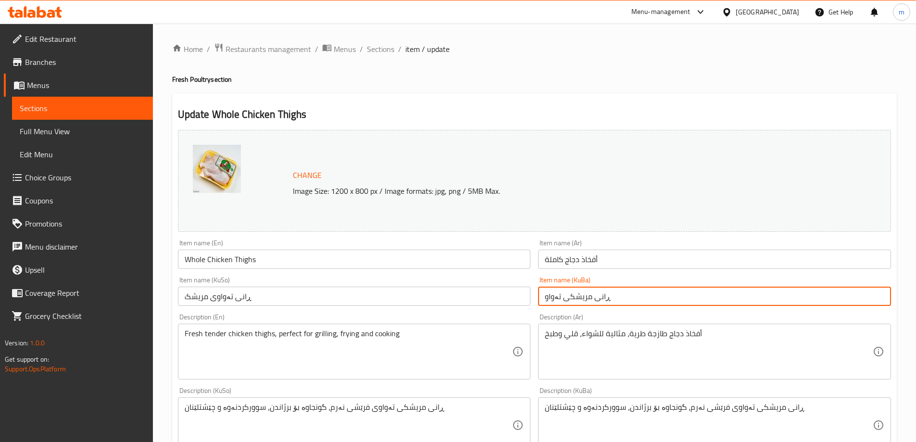
click at [574, 299] on input "ڕانی مریشکی تەواو" at bounding box center [714, 296] width 353 height 19
click at [576, 299] on input "ڕانی مریشکی تەواو" at bounding box center [714, 296] width 353 height 19
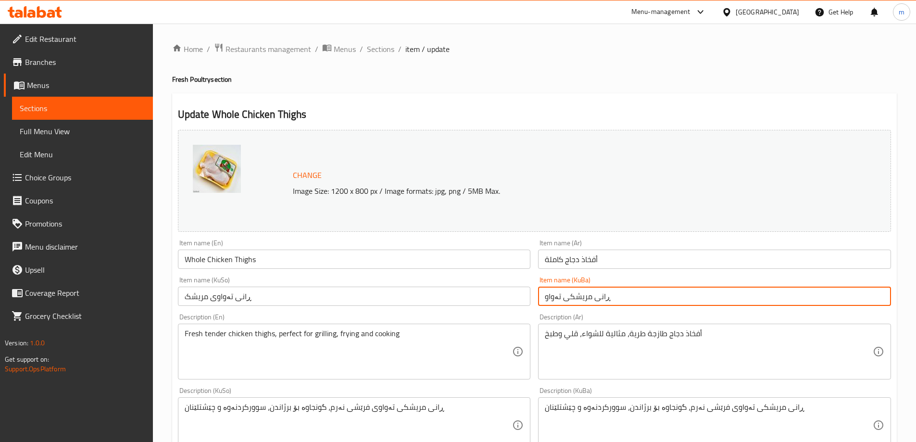
paste input "تەواوی مریشک"
type input "ڕانی تەواوی مریشک"
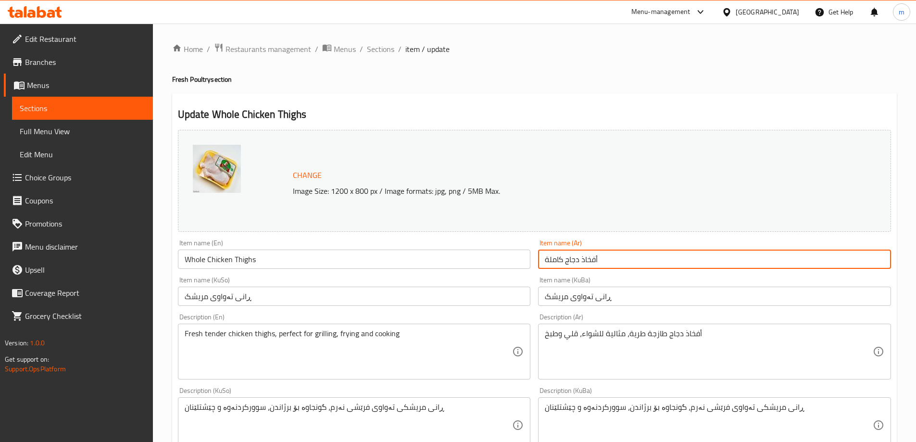
click at [567, 252] on input "أفخاذ دجاج كاملة" at bounding box center [714, 259] width 353 height 19
click at [423, 251] on input "Whole Chicken Thighs" at bounding box center [354, 259] width 353 height 19
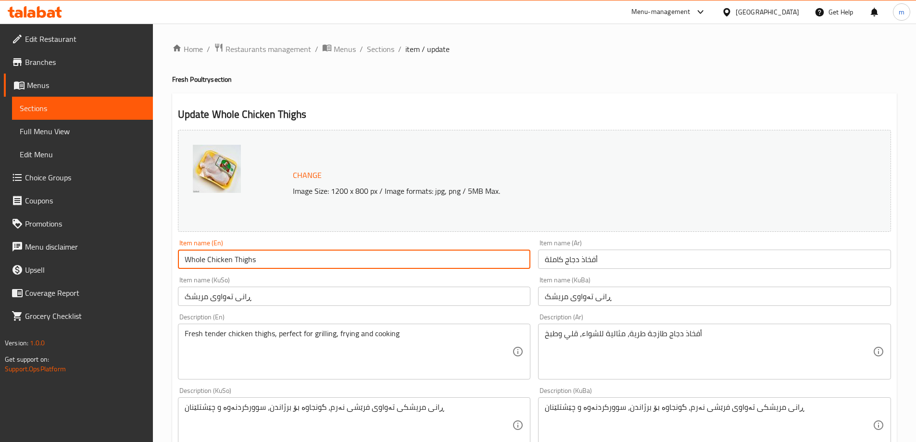
click at [423, 253] on input "Whole Chicken Thighs" at bounding box center [354, 259] width 353 height 19
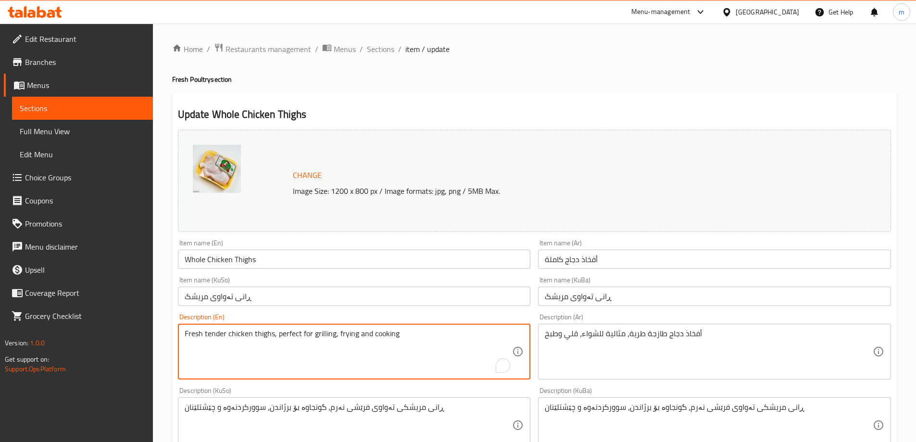
click at [278, 347] on textarea "Fresh tender chicken thighs, perfect for grilling, frying and cooking" at bounding box center [349, 352] width 328 height 46
click at [284, 347] on textarea "Fresh tender chicken thighs, perfect for grilling, frying and cooking" at bounding box center [349, 352] width 328 height 46
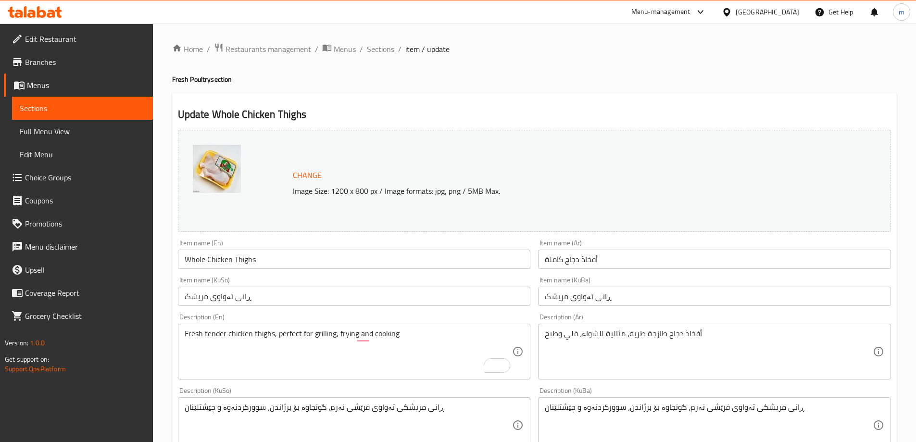
click at [366, 398] on div "ڕانی مریشکی تەواوی فرێشی نەرم، گونجاوە بۆ برژاندن، سوورکردنەوە و چێشتلێنان Desc…" at bounding box center [354, 425] width 353 height 56
click at [366, 404] on textarea "ڕانی مریشکی تەواوی فرێشی نەرم، گونجاوە بۆ برژاندن، سوورکردنەوە و چێشتلێنان" at bounding box center [349, 425] width 328 height 46
click at [365, 404] on textarea "ڕانی مریشکی تەواوی فرێشی نەرم، گونجاوە بۆ برژاندن، سوورکردنەوە و چێشتلێنان" at bounding box center [349, 425] width 328 height 46
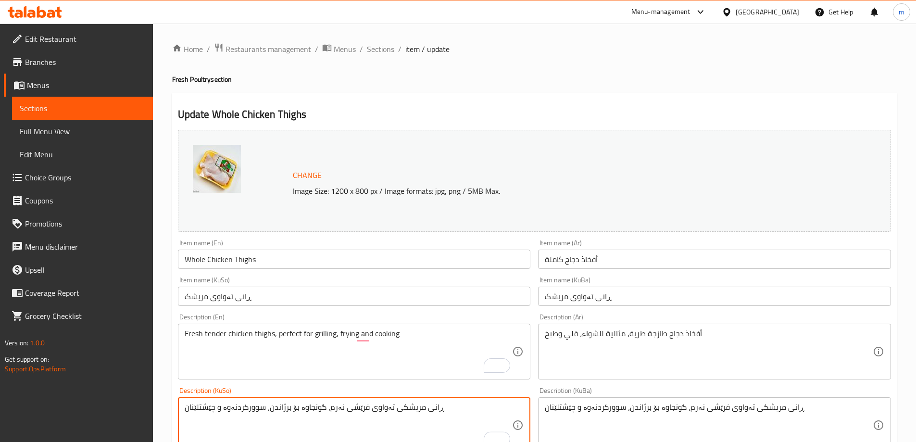
click at [365, 404] on textarea "ڕانی مریشکی تەواوی فرێشی نەرم، گونجاوە بۆ برژاندن، سوورکردنەوە و چێشتلێنان" at bounding box center [349, 425] width 328 height 46
paste textarea "تەواوی مریشکی فرێش و ناسک، گونجاوە بۆ برژاندن، سوورکردنەوە، و چێشتلێنان"
type textarea "ڕانی تەواوی مریشکی فرێش و ناسک، گونجاوە بۆ برژاندن، سوورکردنەوە، و چێشتلێنان"
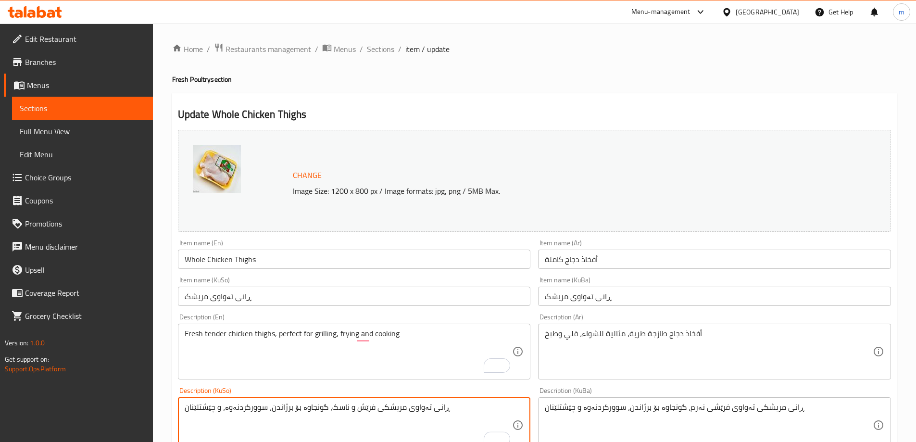
click at [601, 410] on textarea "ڕانی مریشکی تەواوی فرێشی نەرم، گونجاوە بۆ برژاندن، سوورکردنەوە و چێشتلێنان" at bounding box center [709, 425] width 328 height 46
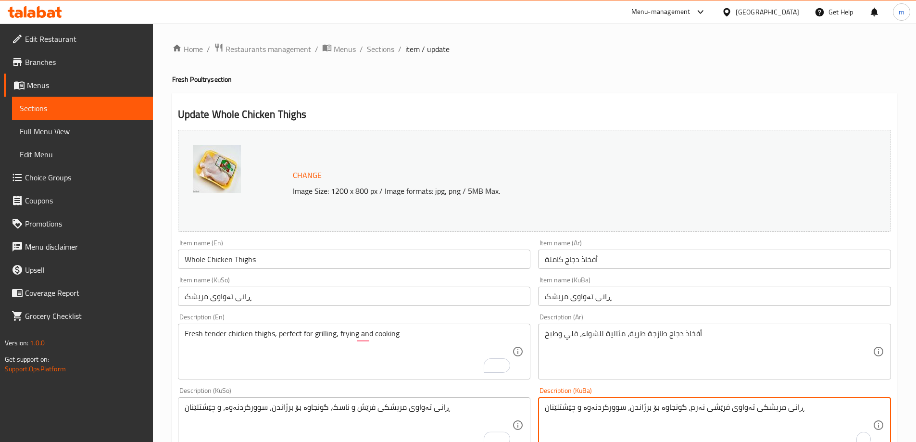
click at [601, 410] on textarea "ڕانی مریشکی تەواوی فرێشی نەرم، گونجاوە بۆ برژاندن، سوورکردنەوە و چێشتلێنان" at bounding box center [709, 425] width 328 height 46
paste textarea "تەواوی مریشکی فرێش و ناسک، گونجاوە بۆ برژاندن، سوورکردنەوە، و چێشتلێنان"
type textarea "ڕانی تەواوی مریشکی فرێش و ناسک، گونجاوە بۆ برژاندن، سوورکردنەوە، و چێشتلێنان"
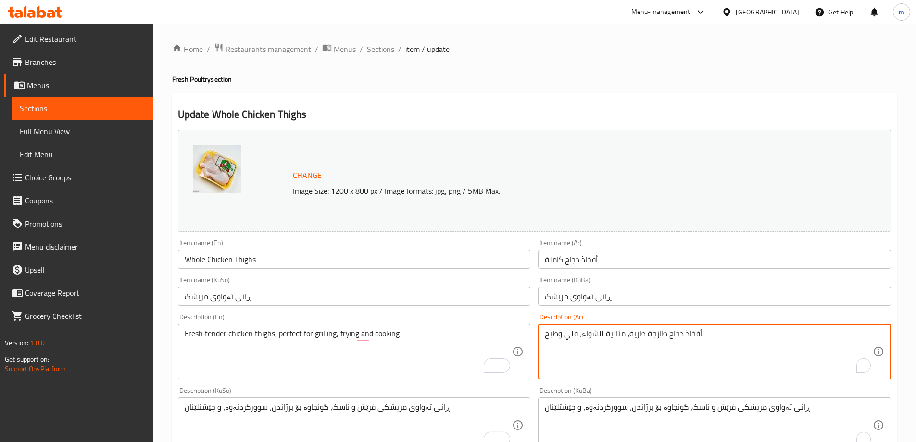
click at [590, 341] on textarea "أفخاذ دجاج طازجة طرية، مثالية للشواء، قلي وطبخ" at bounding box center [709, 352] width 328 height 46
paste textarea "وطرية، مثالية للشواء، القلي، والطبخ"
type textarea "أفخاذ دجاج طازجة وطرية، مثالية للشواء، القلي، والطبخ"
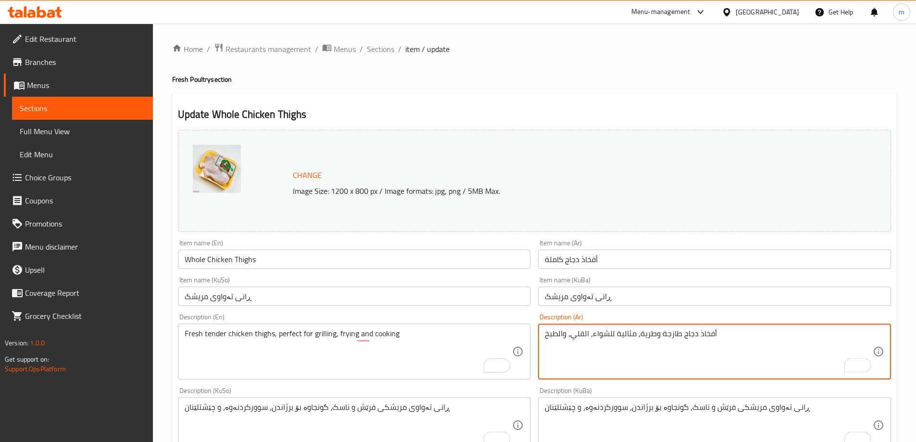
click at [365, 350] on textarea "Fresh tender chicken thighs, perfect for grilling, frying and cooking" at bounding box center [349, 352] width 328 height 46
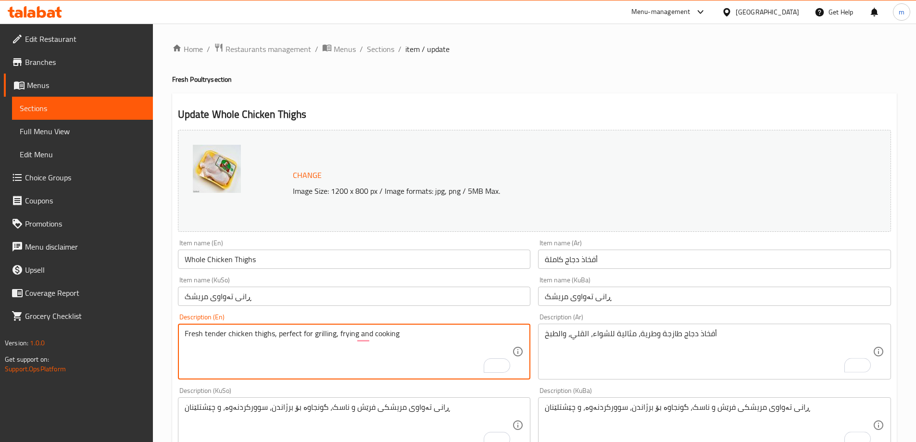
click at [365, 350] on textarea "Fresh tender chicken thighs, perfect for grilling, frying and cooking" at bounding box center [349, 352] width 328 height 46
paste textarea "and Tender Chicken Thighs, Perfect for Grilling, Frying, and Cooking"
type textarea "Fresh and Tender Chicken Thighs, Perfect for Grilling, Frying, and Cooking"
click at [387, 322] on div "Description (En) Fresh and Tender Chicken Thighs, Perfect for Grilling, Frying,…" at bounding box center [354, 347] width 353 height 66
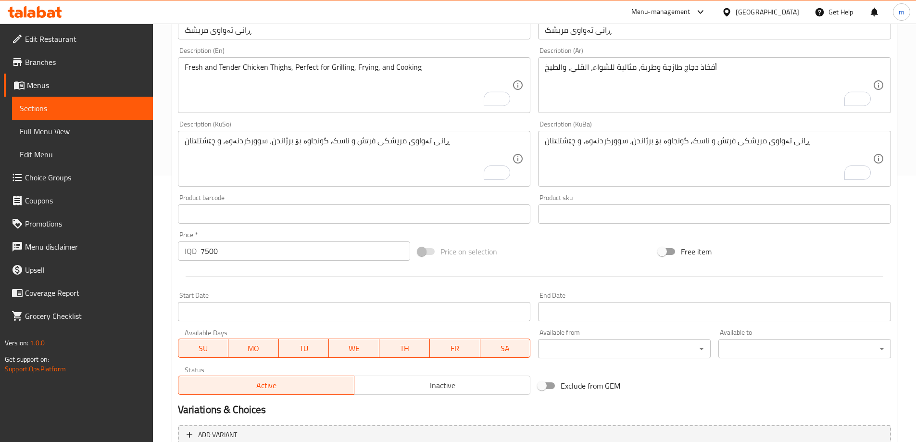
scroll to position [362, 0]
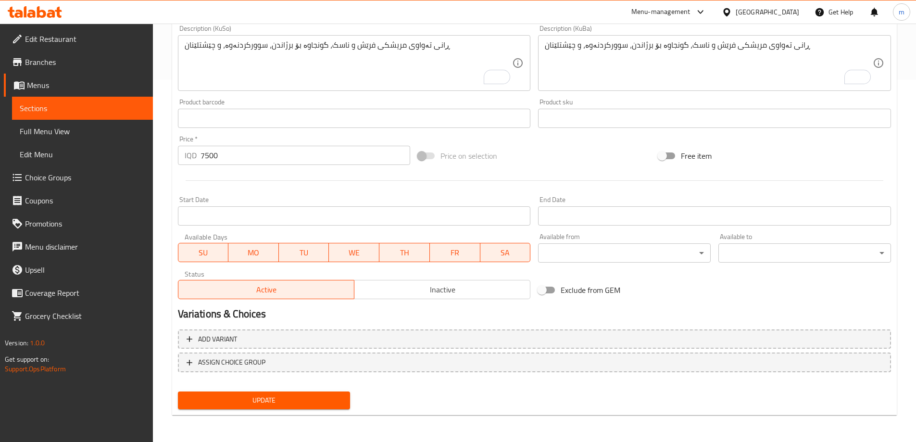
click at [291, 376] on nav at bounding box center [534, 380] width 713 height 8
click at [289, 396] on span "Update" at bounding box center [264, 400] width 157 height 12
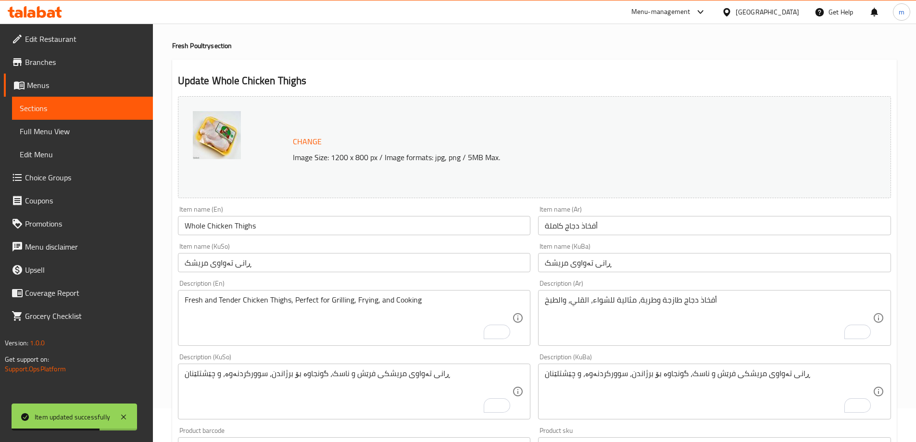
scroll to position [0, 0]
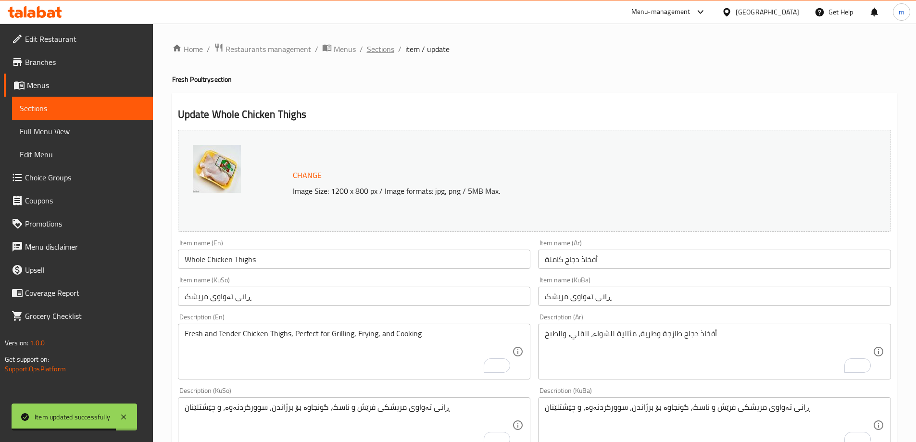
click at [367, 49] on span "Sections" at bounding box center [380, 49] width 27 height 12
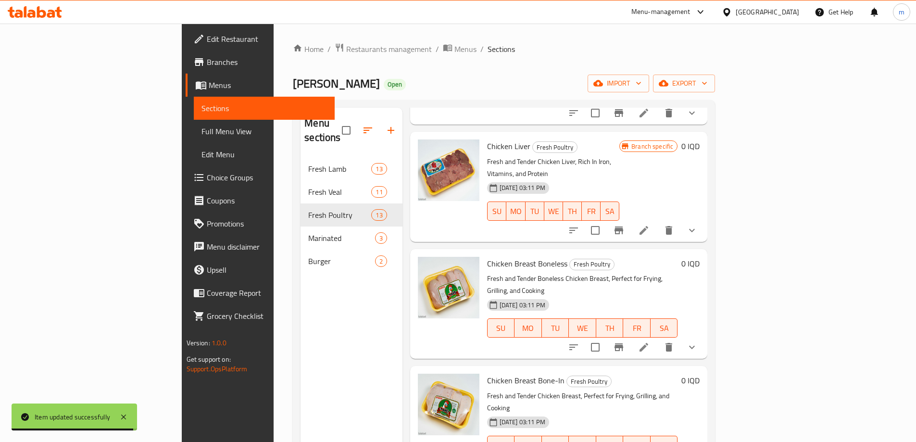
scroll to position [225, 0]
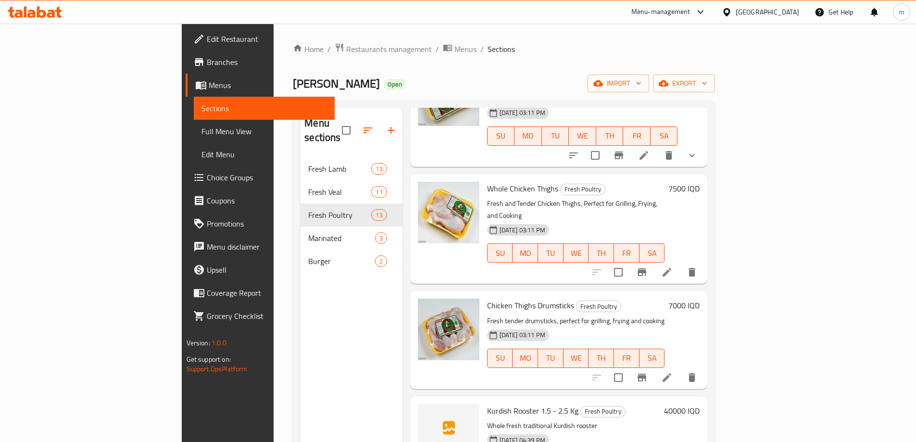
scroll to position [673, 0]
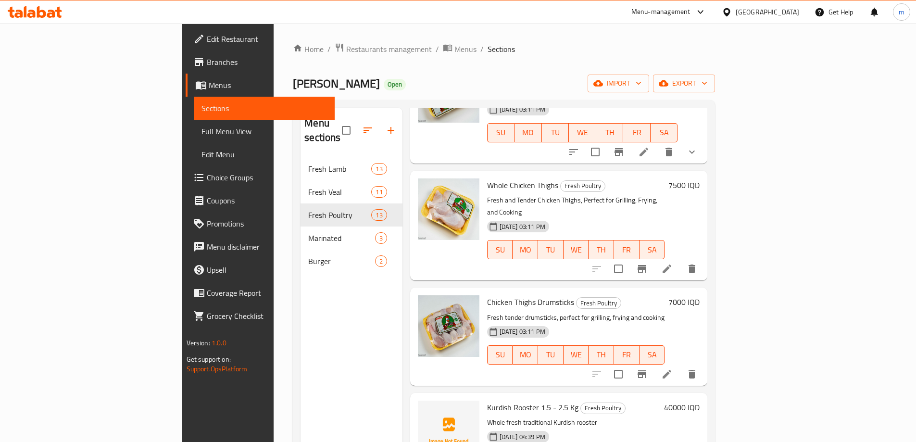
click at [671, 370] on icon at bounding box center [667, 374] width 9 height 9
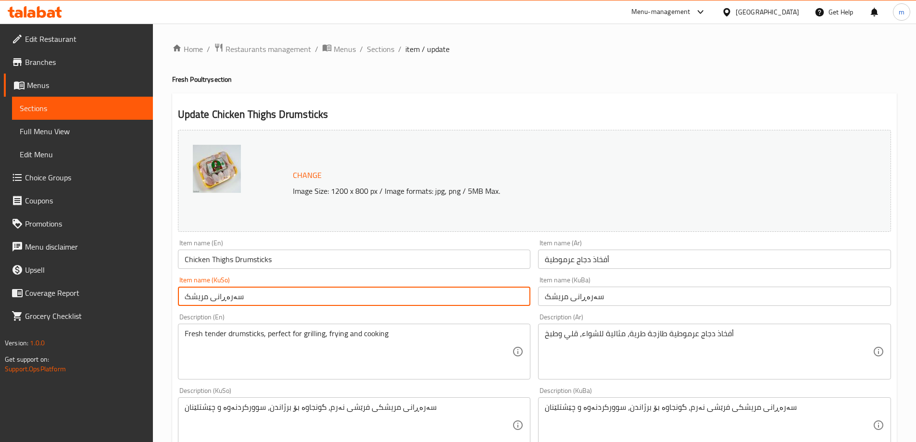
click at [342, 292] on input "سەرەڕانی مریشک" at bounding box center [354, 296] width 353 height 19
click at [581, 261] on input "أفخاذ دجاج عرموطية" at bounding box center [714, 259] width 353 height 19
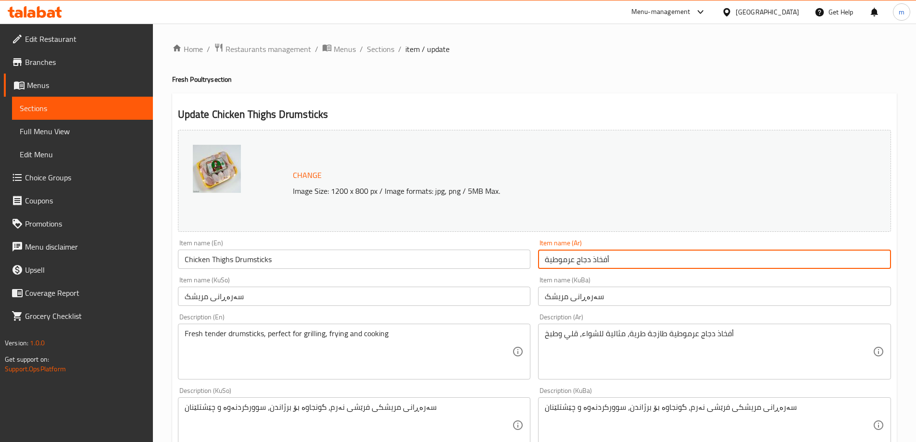
click at [581, 261] on input "أفخاذ دجاج عرموطية" at bounding box center [714, 259] width 353 height 19
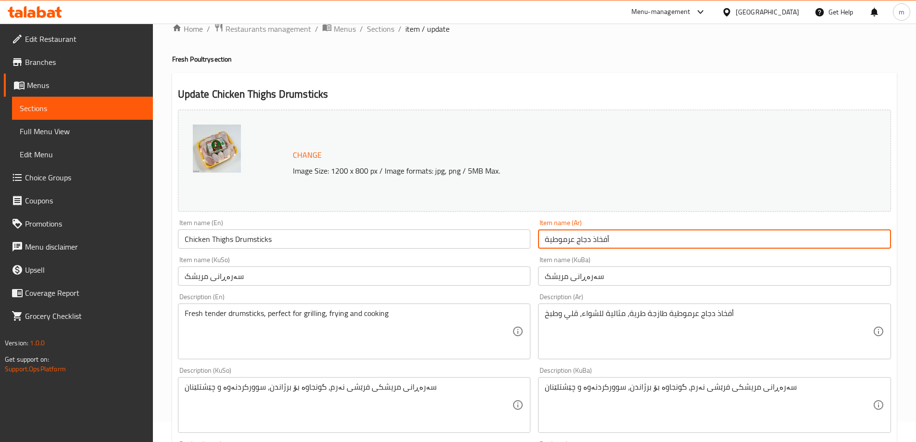
scroll to position [37, 0]
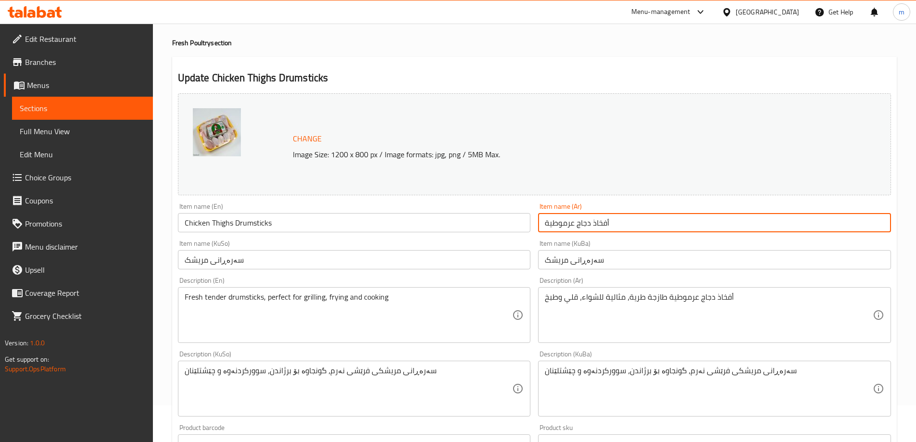
click at [341, 378] on textarea "سەرەڕانی مریشکی فرێشی نەرم، گونجاوە بۆ برژاندن، سوورکردنەوە و چێشتلێنان" at bounding box center [349, 389] width 328 height 46
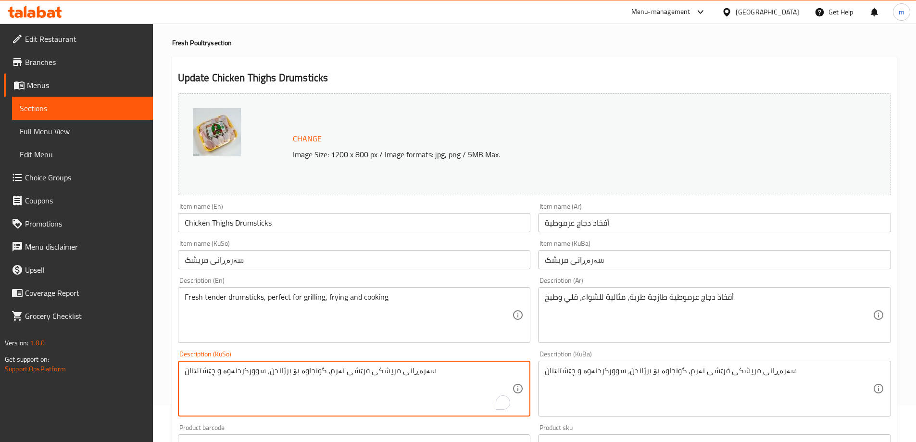
click at [342, 378] on textarea "سەرەڕانی مریشکی فرێشی نەرم، گونجاوە بۆ برژاندن، سوورکردنەوە و چێشتلێنان" at bounding box center [349, 389] width 328 height 46
paste textarea "و ناسک، گونجاوە بۆ برژاندن، سوورکردنەوە، و چێشتلێنان"
type textarea "سەرەڕانی مریشکی فرێش و ناسک، گونجاوە بۆ برژاندن، سوورکردنەوە، و چێشتلێنان"
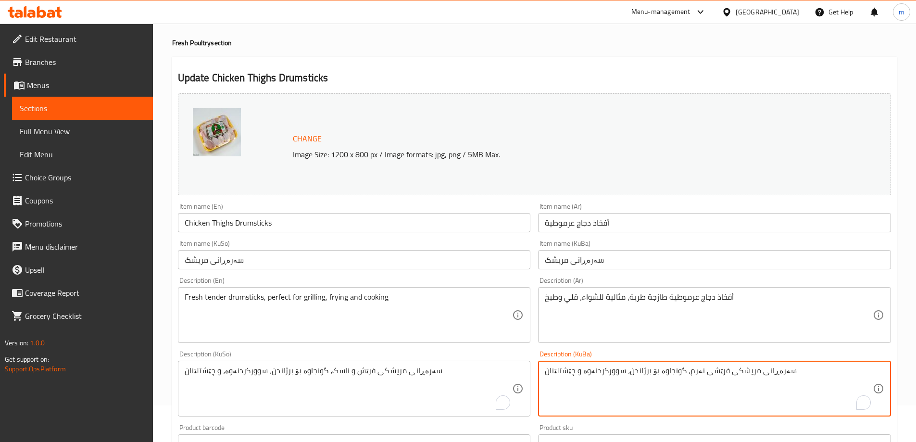
click at [620, 371] on textarea "سەرەڕانی مریشکی فرێشی نەرم، گونجاوە بۆ برژاندن، سوورکردنەوە و چێشتلێنان" at bounding box center [709, 389] width 328 height 46
paste textarea "و ناسک، گونجاوە بۆ برژاندن، سوورکردنەوە، و چێشتلێنان"
type textarea "سەرەڕانی مریشکی فرێش و ناسک، گونجاوە بۆ برژاندن، سوورکردنەوە، و چێشتلێنان"
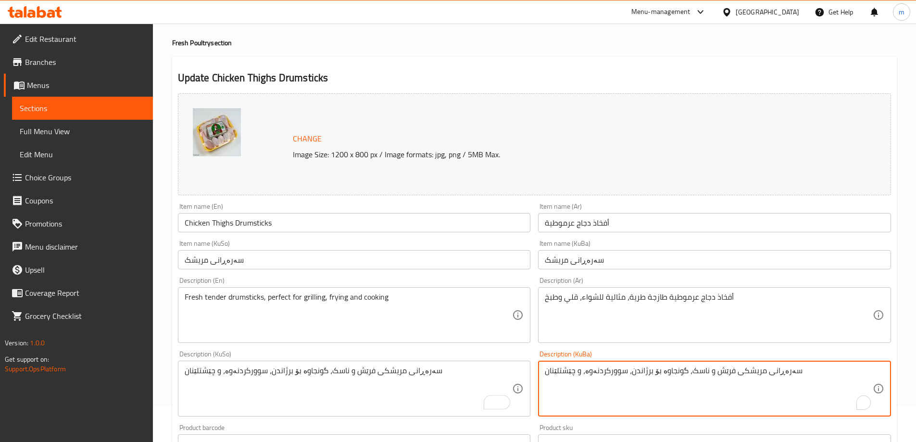
click at [616, 308] on textarea "أفخاذ دجاج عرموطية طازجة طرية، مثالية للشواء، قلي وطبخ" at bounding box center [709, 315] width 328 height 46
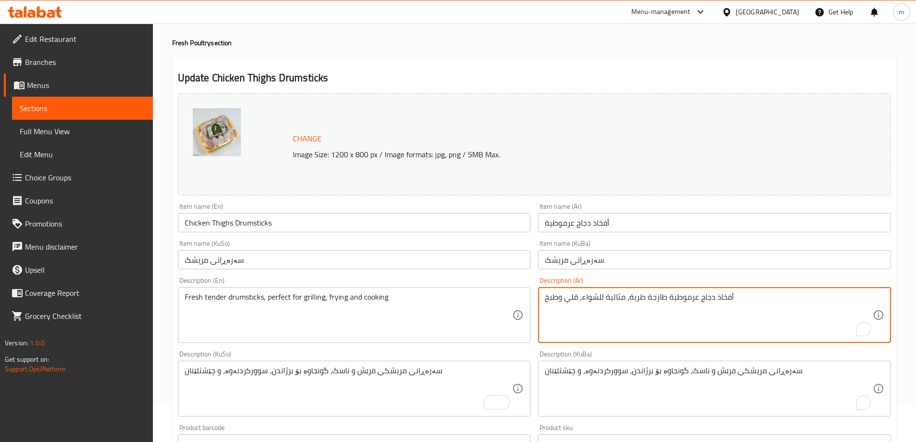
click at [616, 308] on textarea "أفخاذ دجاج عرموطية طازجة طرية، مثالية للشواء، قلي وطبخ" at bounding box center [709, 315] width 328 height 46
paste textarea "وطرية، مثالية للشواء، القلي، والطبخ"
type textarea "أفخاذ دجاج عرموطية طازجة وطرية، مثالية للشواء، القلي، والطبخ"
click at [426, 312] on textarea "Fresh tender drumsticks, perfect for grilling, frying and cooking" at bounding box center [349, 315] width 328 height 46
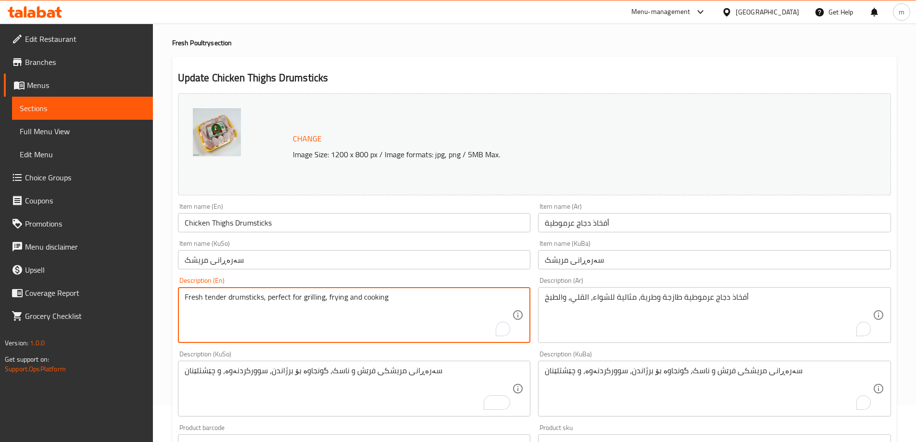
click at [426, 312] on textarea "Fresh tender drumsticks, perfect for grilling, frying and cooking" at bounding box center [349, 315] width 328 height 46
paste textarea "and Tender Drumsticks, Perfect for Grilling, Frying, and Cooking"
type textarea "Fresh and Tender Drumsticks, Perfect for Grilling, Frying, and Cooking"
click at [278, 276] on div "Description (En) Fresh and Tender Drumsticks, Perfect for Grilling, Frying, and…" at bounding box center [354, 310] width 361 height 74
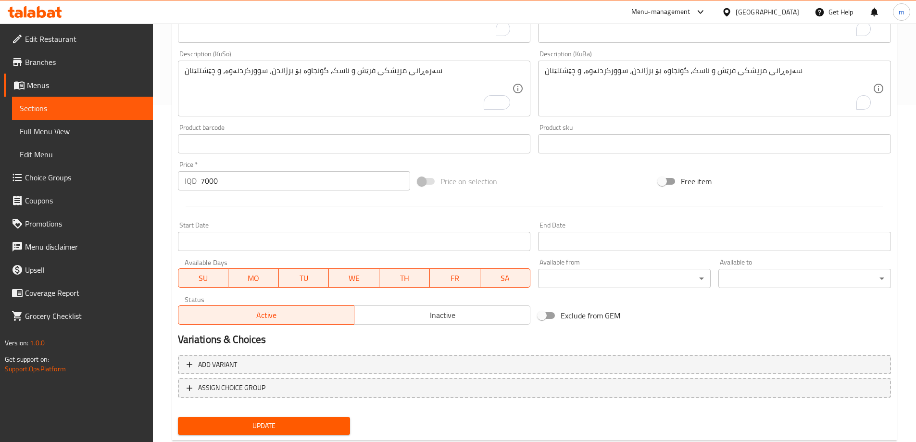
scroll to position [356, 0]
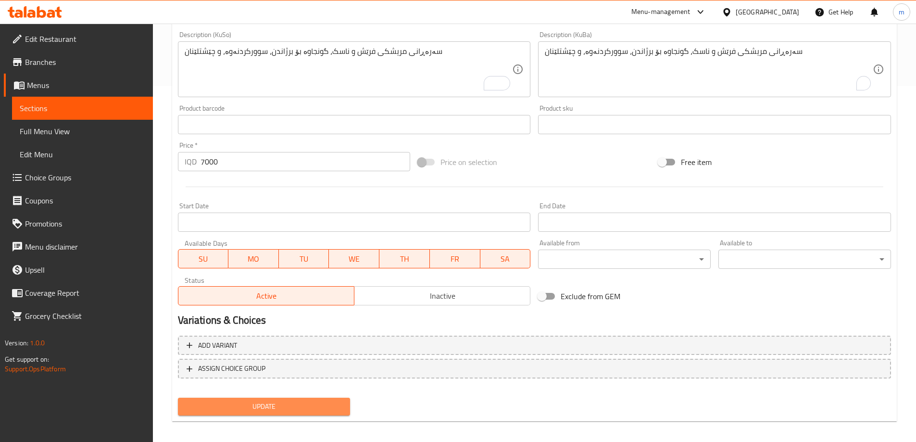
click at [327, 409] on span "Update" at bounding box center [264, 407] width 157 height 12
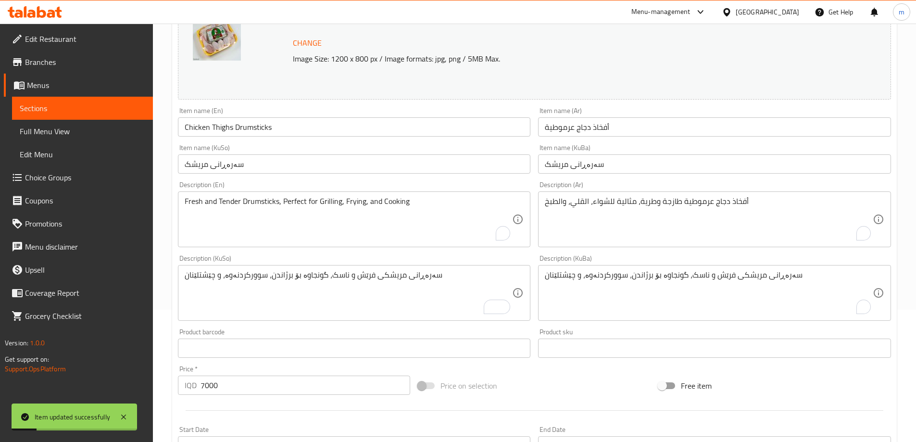
scroll to position [0, 0]
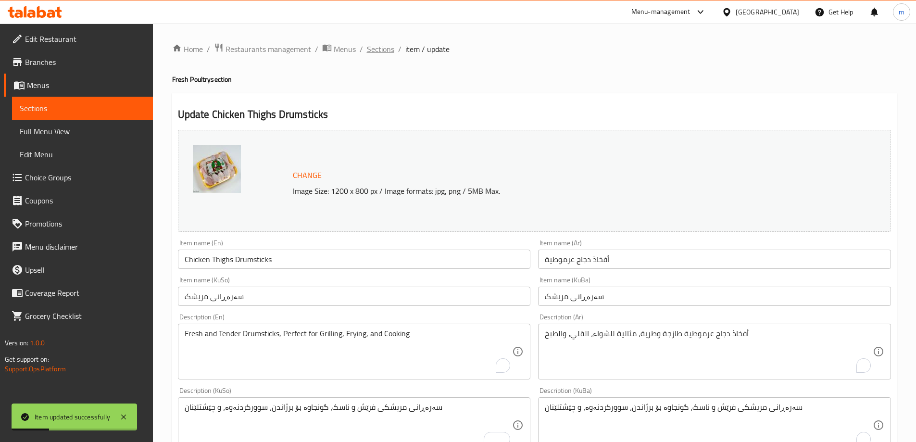
click at [372, 48] on span "Sections" at bounding box center [380, 49] width 27 height 12
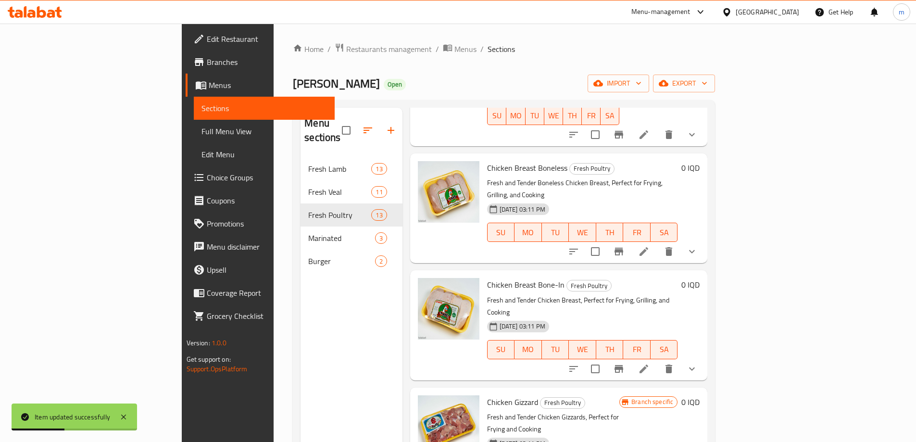
scroll to position [337, 0]
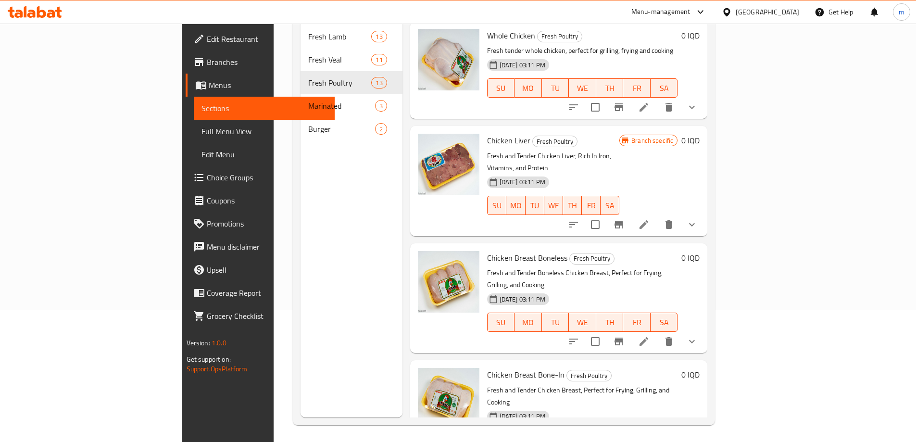
scroll to position [23, 0]
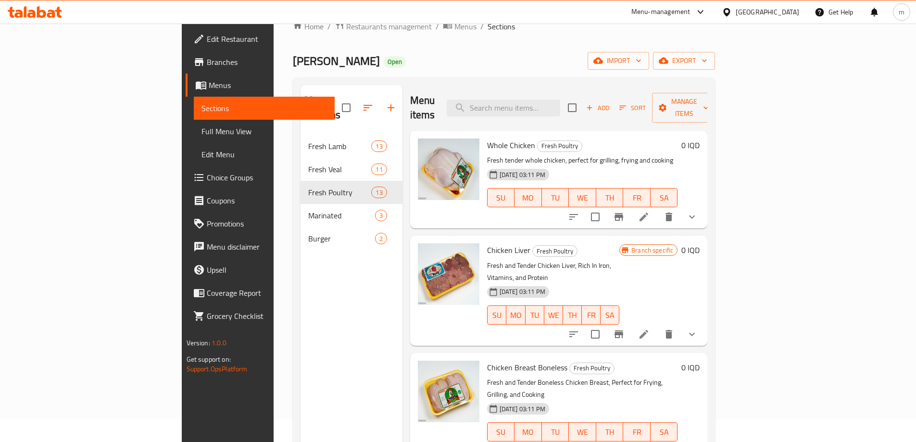
click at [703, 205] on div at bounding box center [632, 216] width 141 height 23
click at [650, 211] on icon at bounding box center [644, 217] width 12 height 12
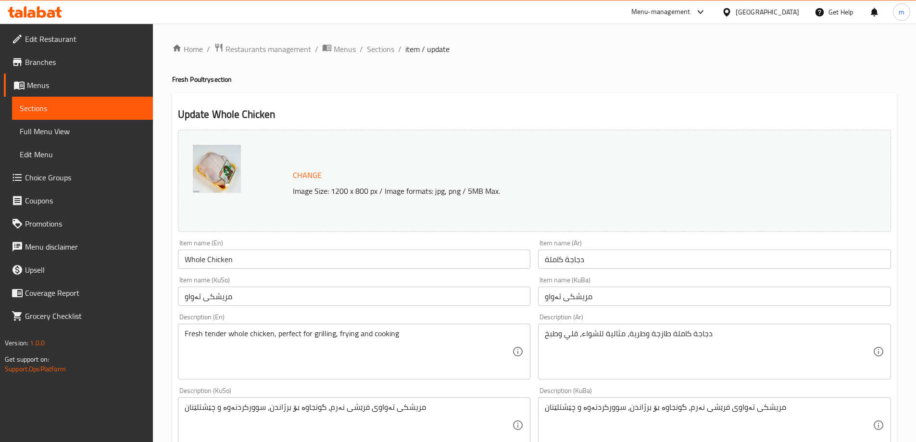
click at [525, 296] on input "مریشکی تەواو" at bounding box center [354, 296] width 353 height 19
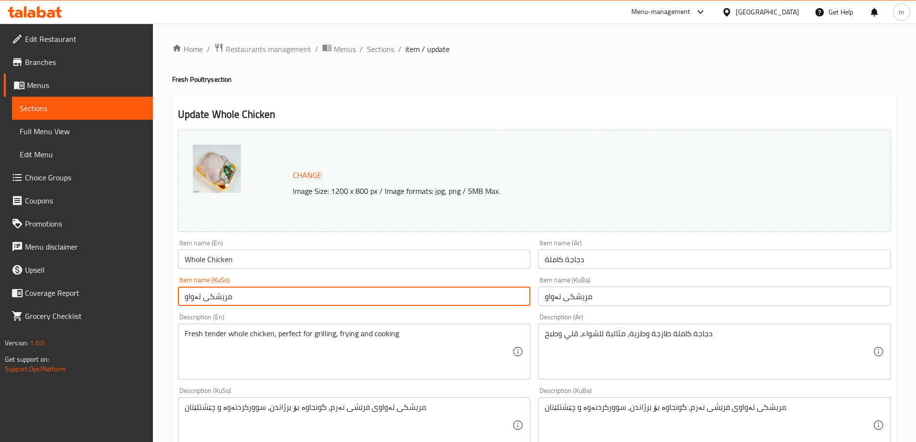
click at [525, 296] on input "مریشکی تەواو" at bounding box center [354, 296] width 353 height 19
paste input "اغ"
type input "مریشکی ساغ"
click at [568, 292] on input "مریشکی تەواو" at bounding box center [714, 296] width 353 height 19
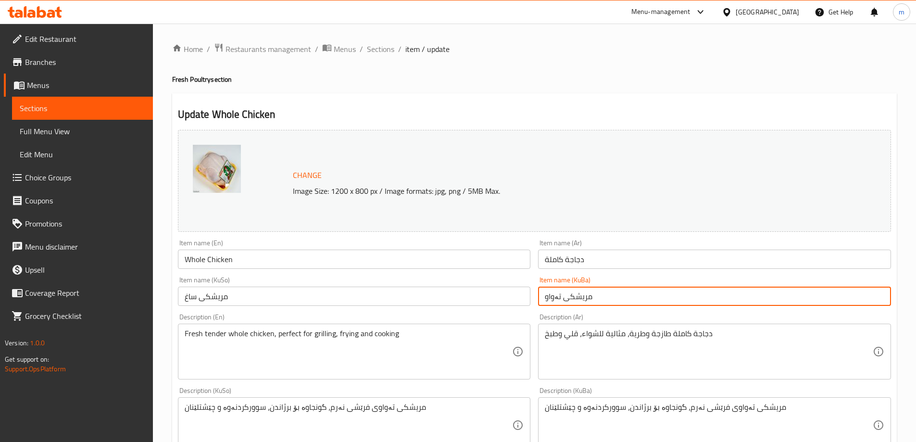
click at [568, 292] on input "مریشکی تەواو" at bounding box center [714, 296] width 353 height 19
paste input "اغ"
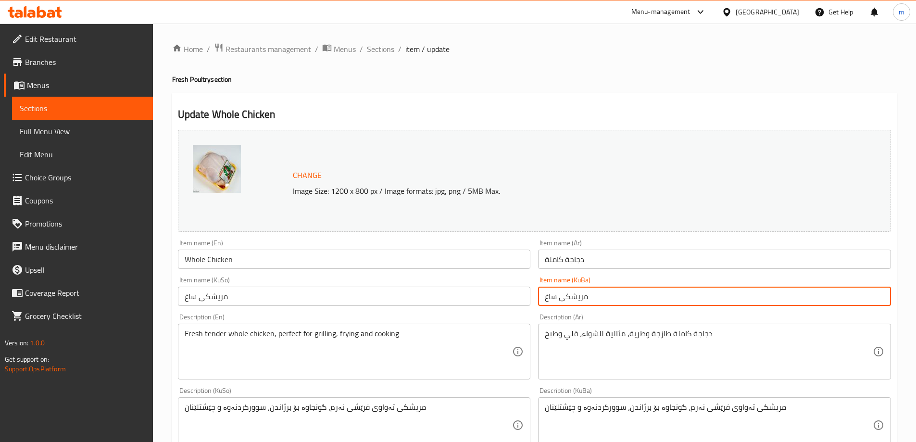
type input "مریشکی ساغ"
click at [629, 271] on div "Item name (Ar) دجاجة كاملة Item name (Ar)" at bounding box center [714, 254] width 361 height 37
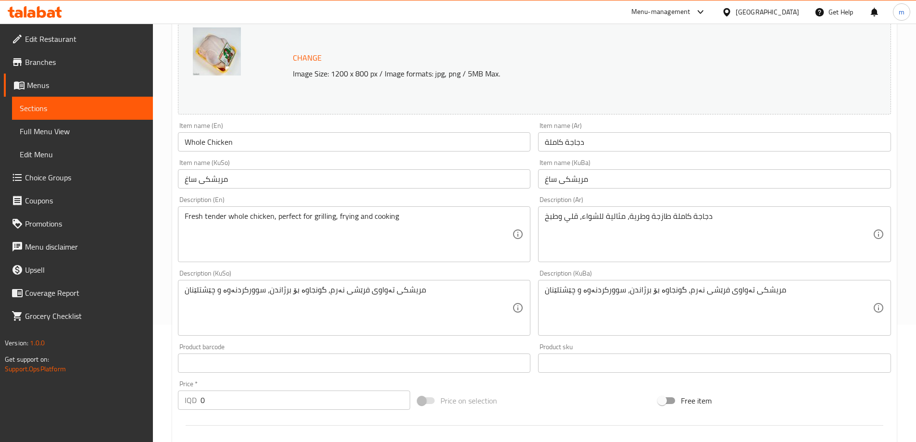
scroll to position [119, 0]
click at [376, 306] on textarea "مریشکی تەواوی فرێشی نەرم، گونجاوە بۆ برژاندن، سوورکردنەوە و چێشتلێنان" at bounding box center [349, 306] width 328 height 46
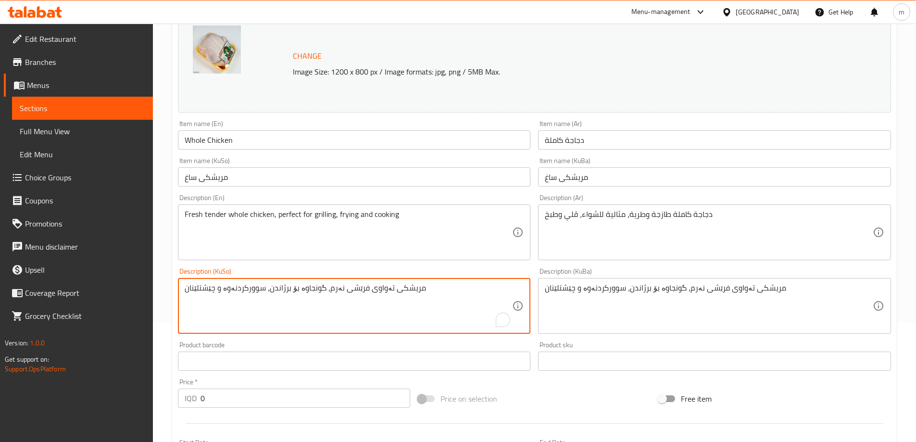
click at [376, 306] on textarea "مریشکی تەواوی فرێشی نەرم، گونجاوە بۆ برژاندن، سوورکردنەوە و چێشتلێنان" at bounding box center [349, 306] width 328 height 46
paste textarea "فرێش و ناسک، گونجاوە بۆ برژاندن، سوورکردنەوە، و چێشتلێنان"
type textarea "مریشکی فرێش و ناسک، گونجاوە بۆ برژاندن، سوورکردنەوە، و چێشتلێنان"
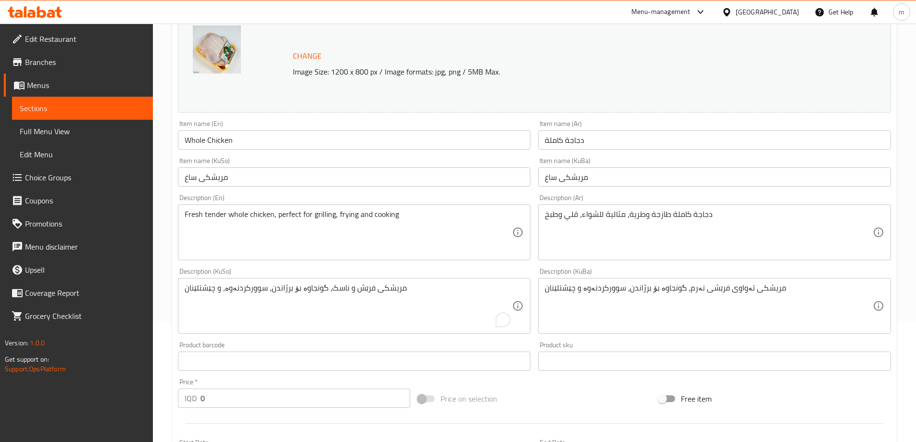
click at [626, 282] on div "مریشکی تەواوی فرێشی نەرم، گونجاوە بۆ برژاندن، سوورکردنەوە و چێشتلێنان Descripti…" at bounding box center [714, 306] width 353 height 56
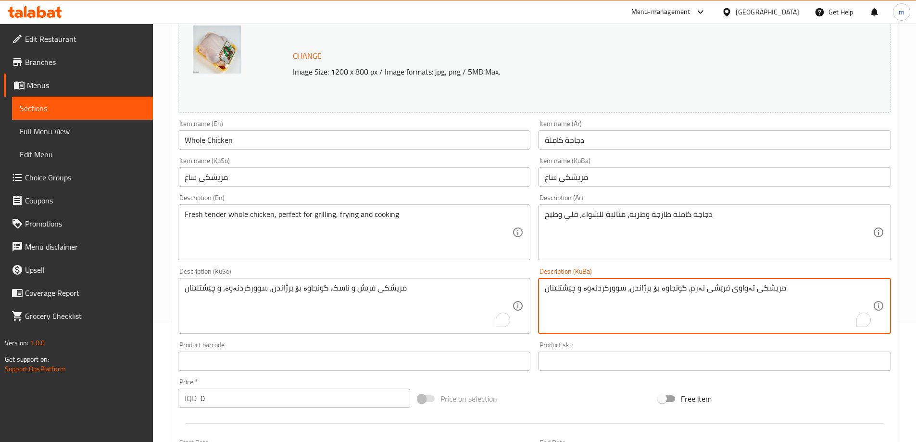
click at [626, 282] on div "مریشکی تەواوی فرێشی نەرم، گونجاوە بۆ برژاندن، سوورکردنەوە و چێشتلێنان Descripti…" at bounding box center [714, 306] width 353 height 56
click at [628, 287] on textarea "مریشکی تەواوی فرێشی نەرم، گونجاوە بۆ برژاندن، سوورکردنەوە و چێشتلێنان" at bounding box center [709, 306] width 328 height 46
paste textarea "فرێش و ناسک، گونجاوە بۆ برژاندن، سوورکردنەوە، و چێشتلێنان"
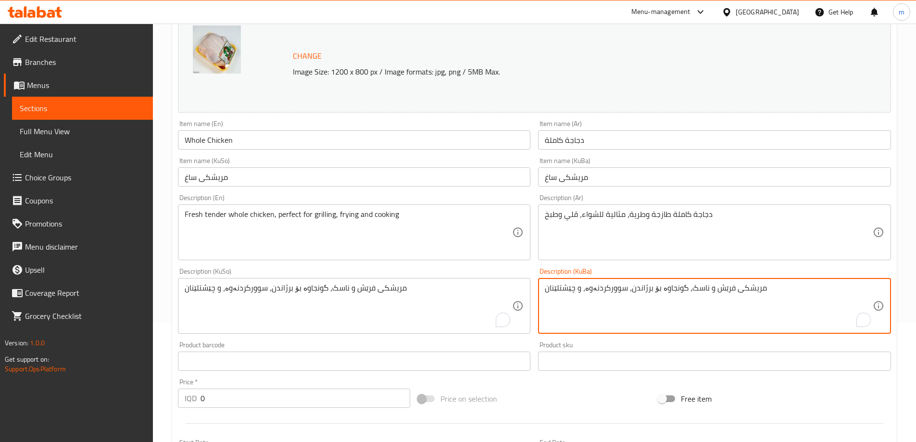
type textarea "مریشکی فرێش و ناسک، گونجاوە بۆ برژاندن، سوورکردنەوە، و چێشتلێنان"
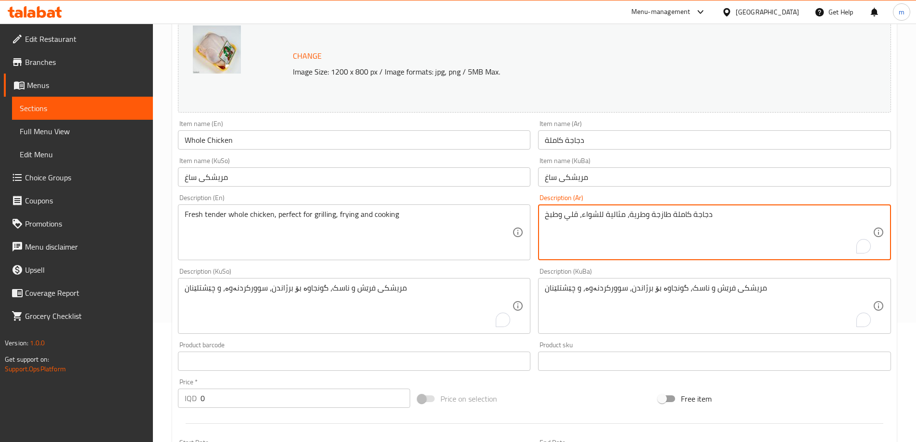
click at [626, 238] on textarea "دجاجة كاملة طازجة وطرية، مثالية للشواء، قلي وطبخ" at bounding box center [709, 233] width 328 height 46
paste textarea "القلي، والطبخ"
type textarea "دجاجة كاملة طازجة وطرية، مثالية للشواء، القلي، والطبخ"
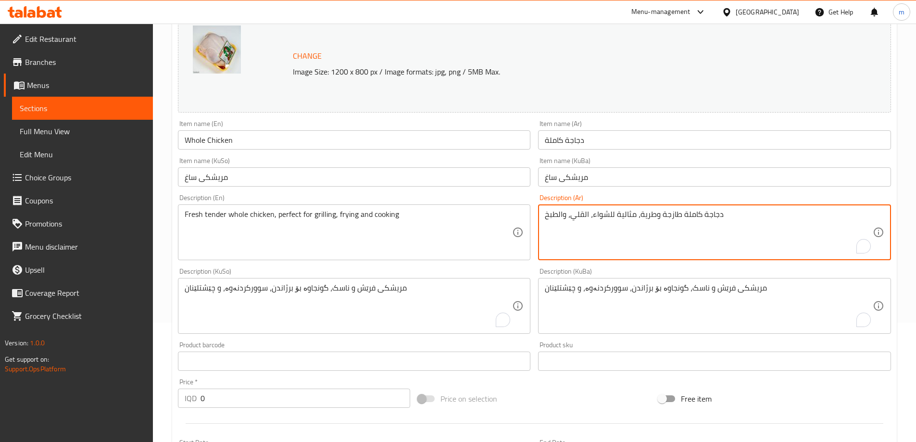
click at [268, 222] on textarea "Fresh tender whole chicken, perfect for grilling, frying and cooking" at bounding box center [349, 233] width 328 height 46
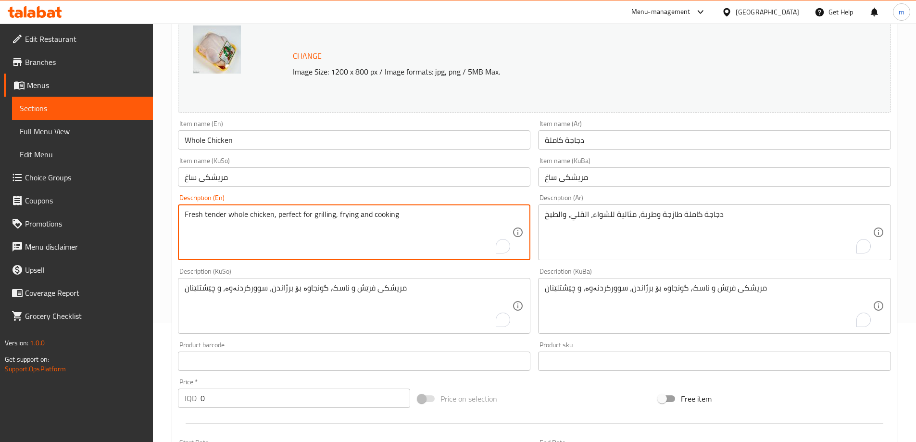
click at [268, 222] on textarea "Fresh tender whole chicken, perfect for grilling, frying and cooking" at bounding box center [349, 233] width 328 height 46
paste textarea "and Tender Whole Chicken, Perfect for Grilling, Frying, and Cooking"
type textarea "Fresh and Tender Whole Chicken, Perfect for Grilling, Frying, and Cooking"
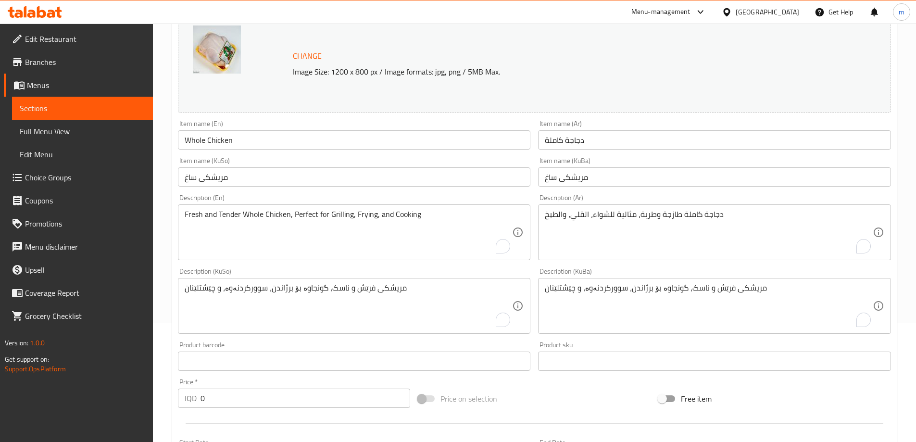
click at [270, 258] on div "Fresh and Tender Whole Chicken, Perfect for Grilling, Frying, and Cooking Descr…" at bounding box center [354, 232] width 353 height 56
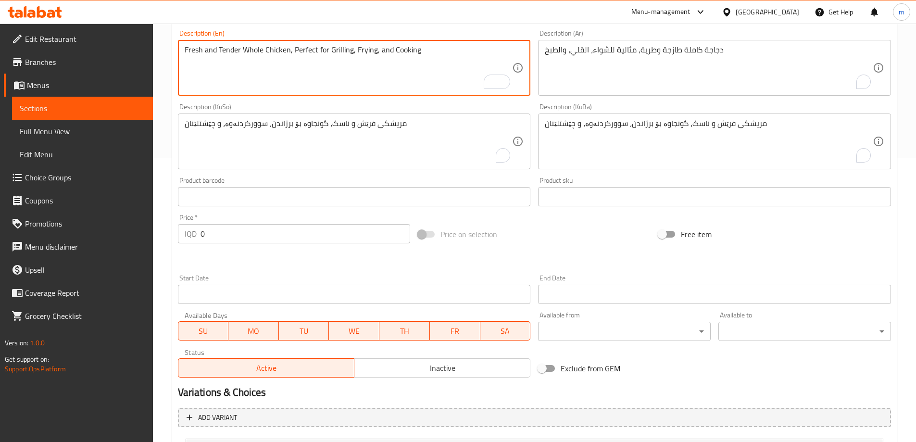
scroll to position [401, 0]
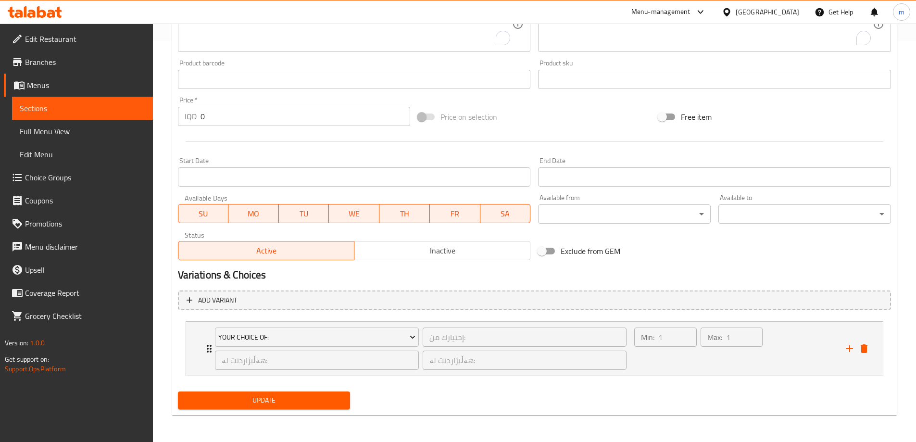
click at [279, 391] on div "Update" at bounding box center [264, 400] width 180 height 25
click at [282, 401] on span "Update" at bounding box center [264, 400] width 157 height 12
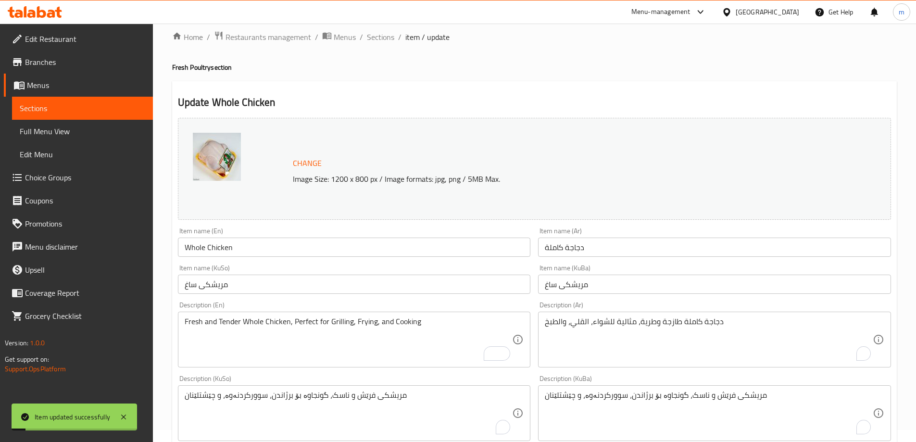
scroll to position [0, 0]
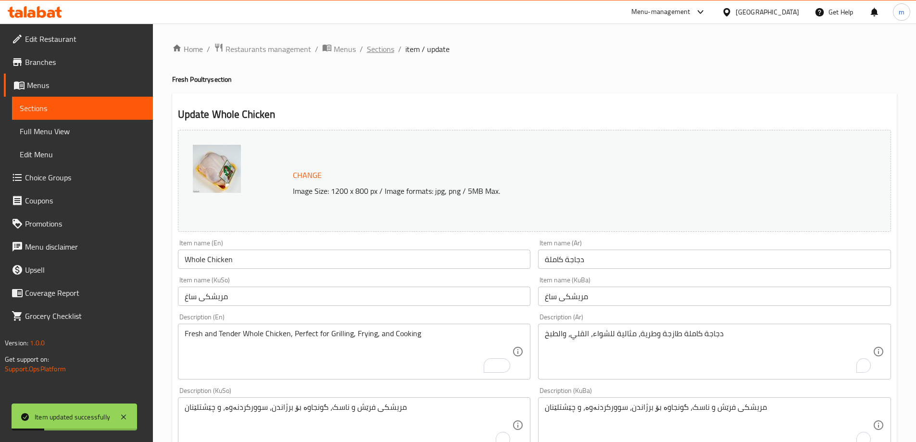
click at [389, 47] on span "Sections" at bounding box center [380, 49] width 27 height 12
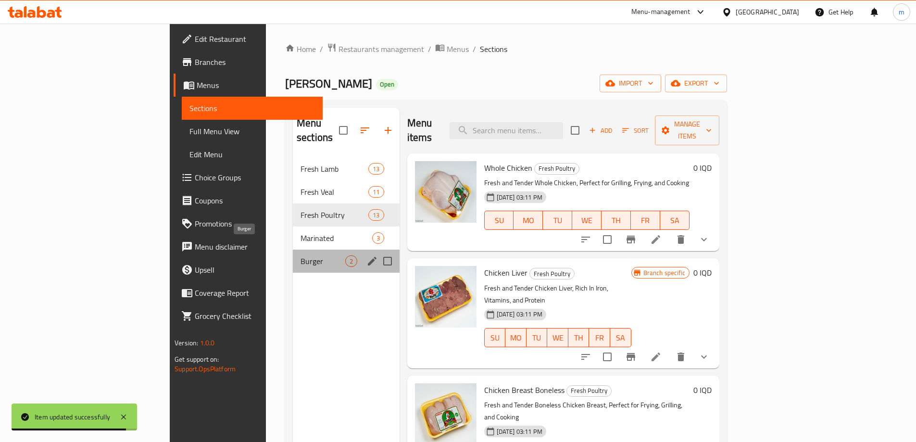
click at [301, 255] on span "Burger" at bounding box center [323, 261] width 45 height 12
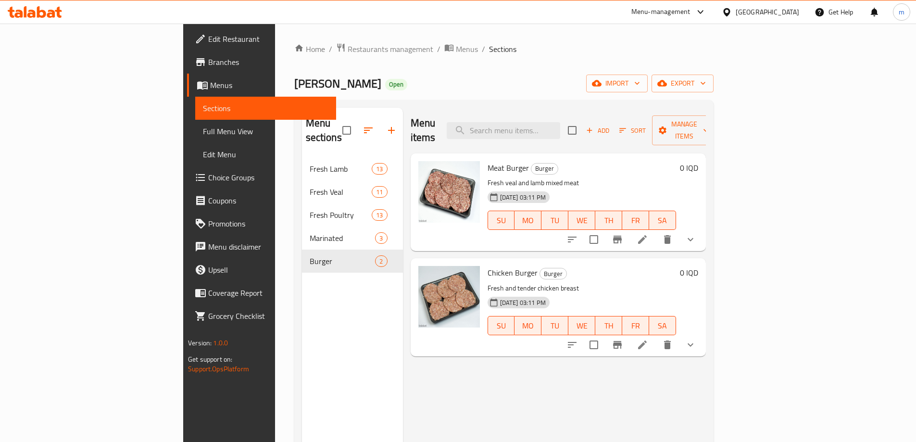
click at [648, 234] on icon at bounding box center [643, 240] width 12 height 12
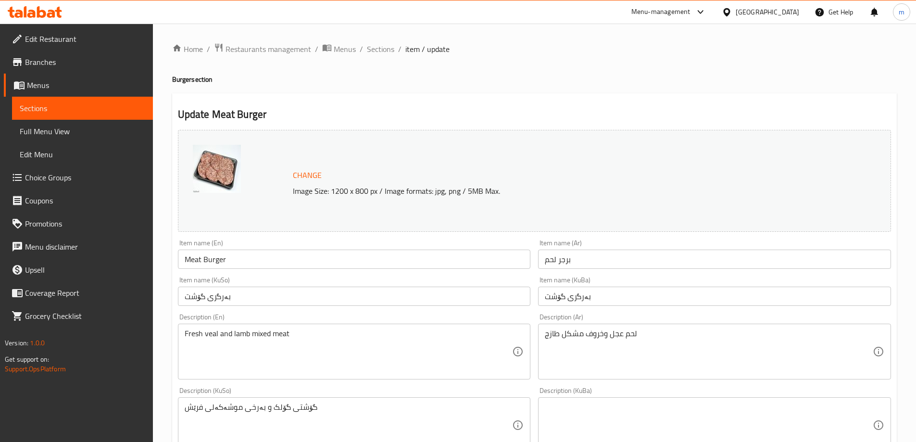
scroll to position [51, 0]
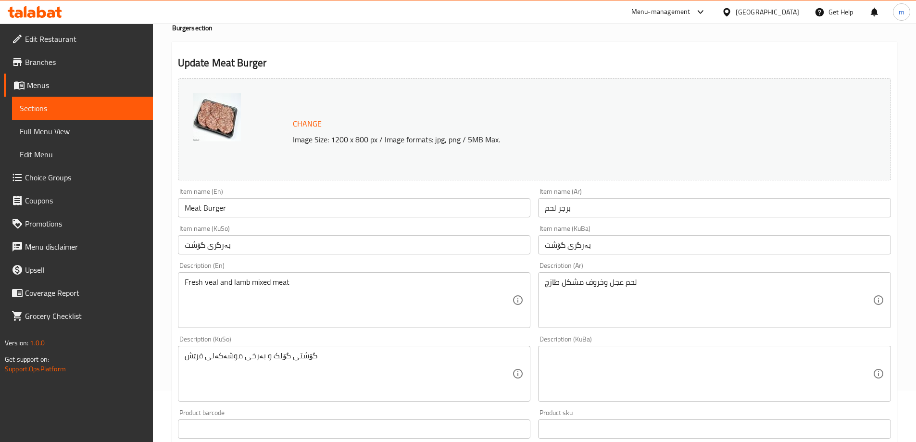
click at [382, 355] on textarea "گۆشتی گۆلک و بەرخی موشەکەلی فرێش" at bounding box center [349, 374] width 328 height 46
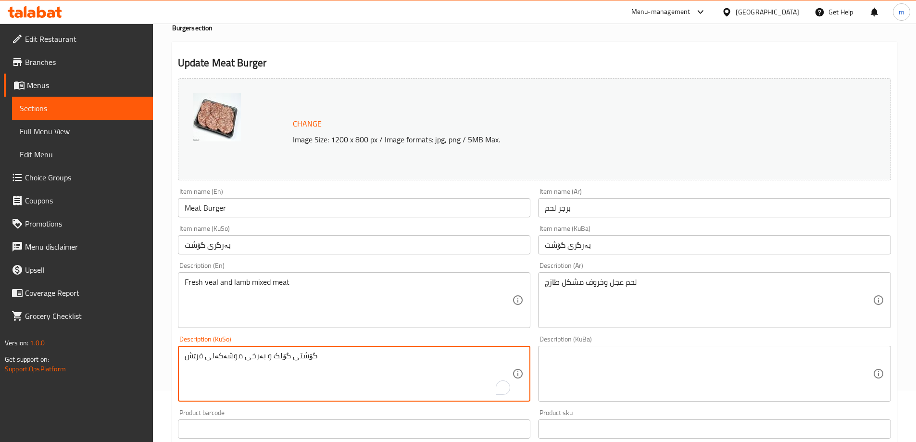
click at [382, 355] on textarea "گۆشتی گۆلک و بەرخی موشەکەلی فرێش" at bounding box center [349, 374] width 328 height 46
click at [383, 355] on textarea "گۆشتی گۆلک و بەرخی موشەکەلی فرێش" at bounding box center [349, 374] width 328 height 46
paste textarea "وێرەکە و بەرخی فرێش"
type textarea "گۆشتی گوێرەکە و بەرخی فرێش"
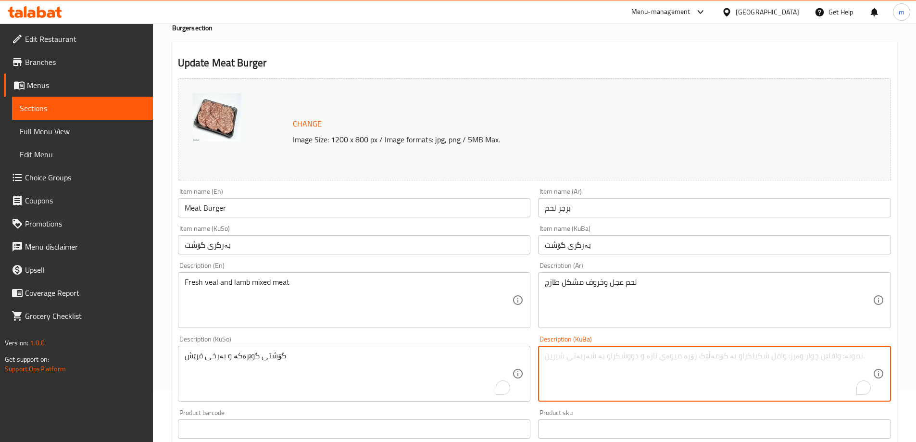
drag, startPoint x: 646, startPoint y: 355, endPoint x: 638, endPoint y: 363, distance: 11.6
click at [646, 355] on textarea "To enrich screen reader interactions, please activate Accessibility in Grammarl…" at bounding box center [709, 374] width 328 height 46
paste textarea "گۆشتی گوێرەکە و بەرخی فرێش"
type textarea "گۆشتی گوێرەکە و بەرخی فرێش"
click at [614, 287] on textarea "لحم عجل وخروف مشكل طازج" at bounding box center [709, 300] width 328 height 46
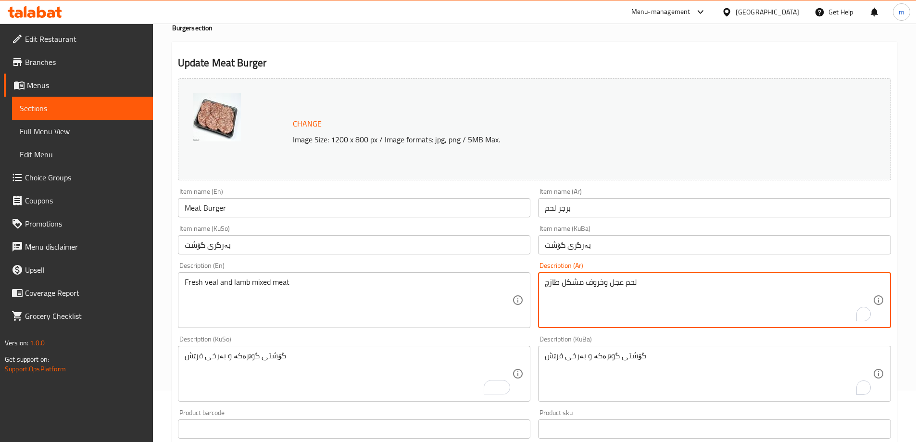
click at [614, 287] on textarea "لحم عجل وخروف مشكل طازج" at bounding box center [709, 300] width 328 height 46
paste textarea "طازج"
type textarea "لحم عجل وخروف طازج"
click at [423, 286] on textarea "Fresh veal and lamb mixed meat" at bounding box center [349, 300] width 328 height 46
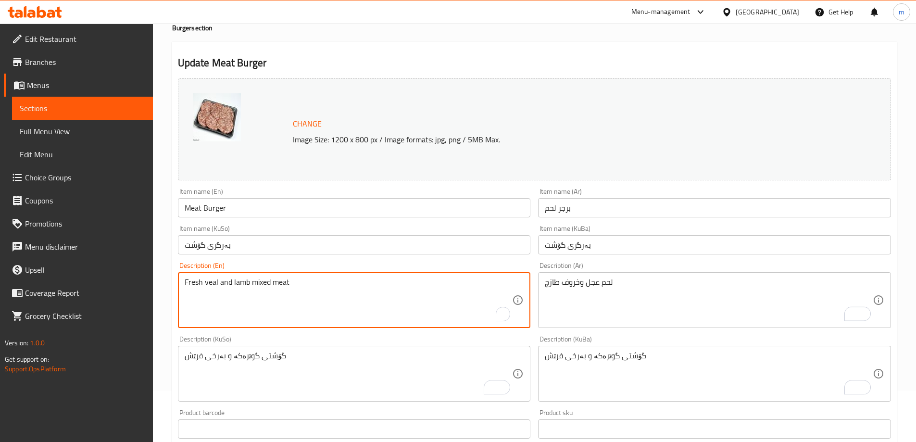
click at [423, 286] on textarea "Fresh veal and lamb mixed meat" at bounding box center [349, 300] width 328 height 46
paste textarea "Veal and Lamb Mixed Meat"
type textarea "Fresh Veal and Lamb Mixed Meat"
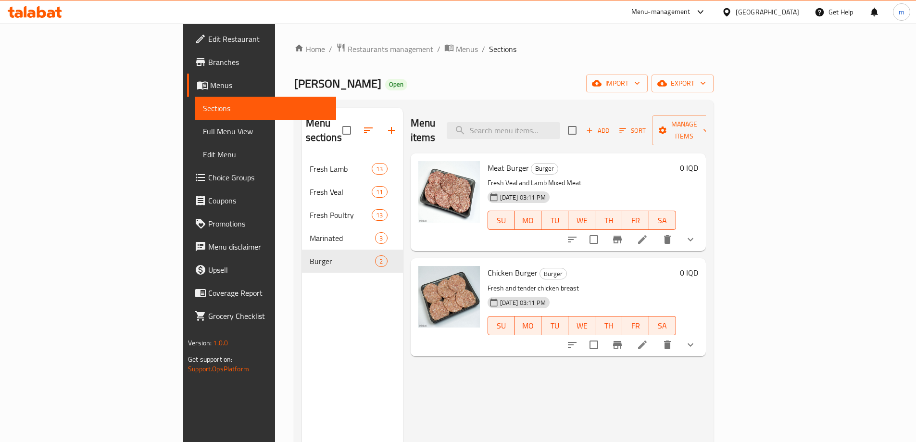
click at [702, 339] on div at bounding box center [631, 344] width 141 height 23
click at [647, 340] on icon at bounding box center [642, 344] width 9 height 9
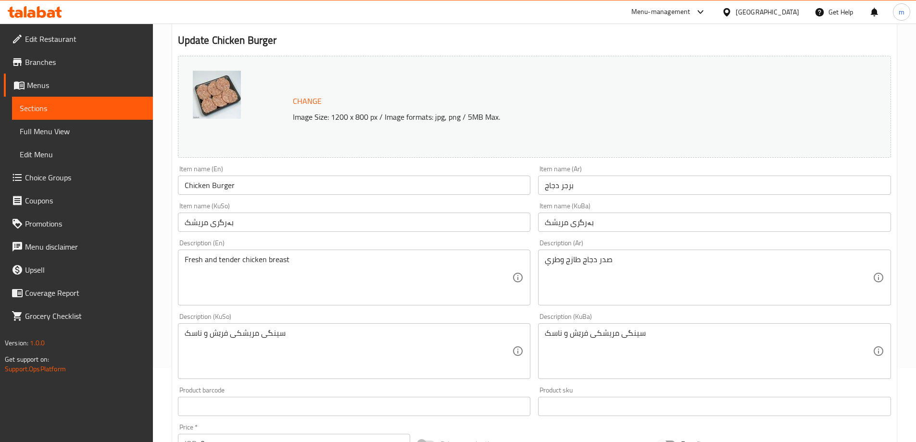
scroll to position [112, 0]
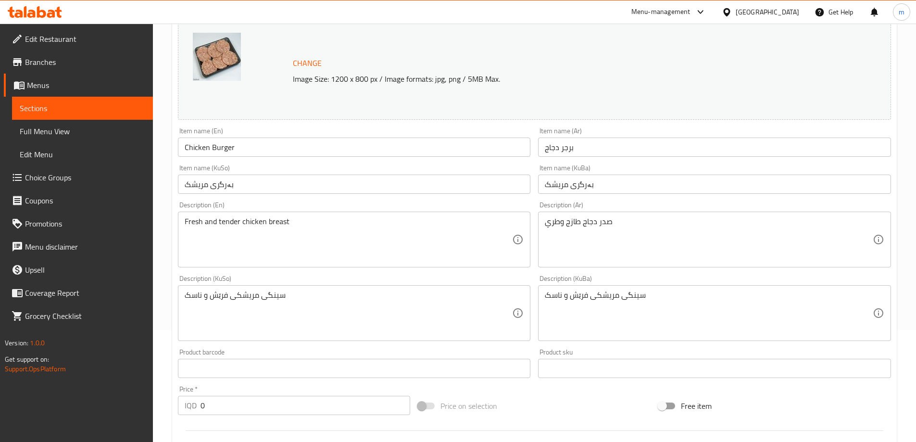
click at [351, 311] on textarea "سینگی مریشکی فرێش و ناسک" at bounding box center [349, 313] width 328 height 46
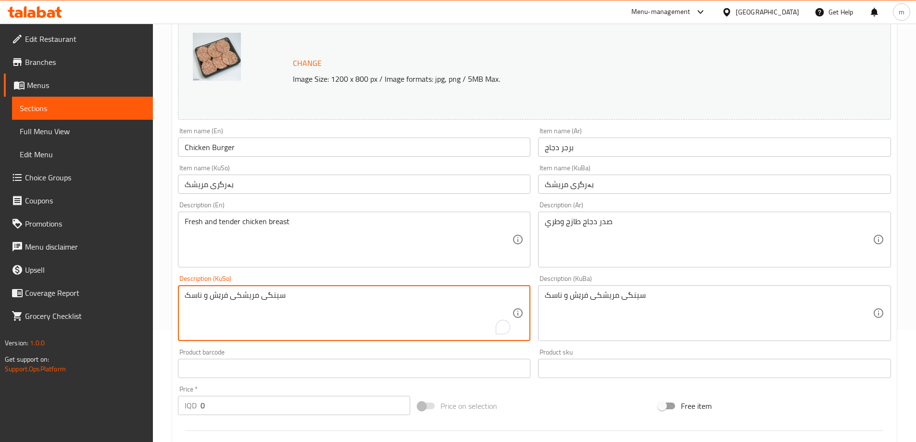
click at [351, 311] on textarea "سینگی مریشکی فرێش و ناسک" at bounding box center [349, 313] width 328 height 46
paste textarea "نگی مریشکی فرێش و ناسک"
type textarea "سنگی مریشکی فرێش و ناسک"
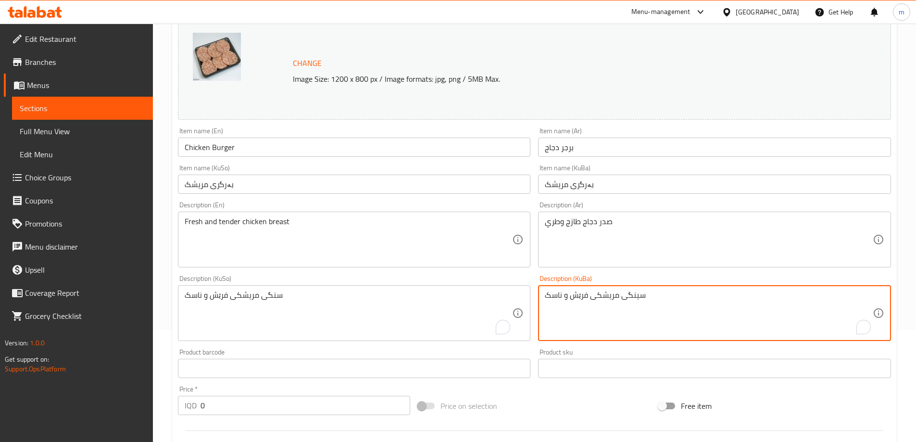
click at [628, 302] on textarea "سینگی مریشکی فرێش و ناسک" at bounding box center [709, 313] width 328 height 46
paste textarea "نگی مریشکی فرێش و ناسک"
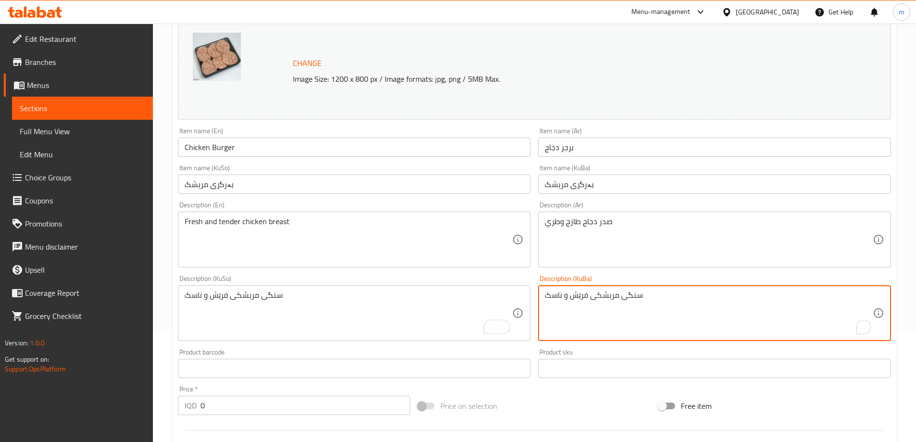
type textarea "سنگی مریشکی فرێش و ناسک"
click at [617, 245] on textarea "صدر دجاج طازج وطري" at bounding box center [709, 240] width 328 height 46
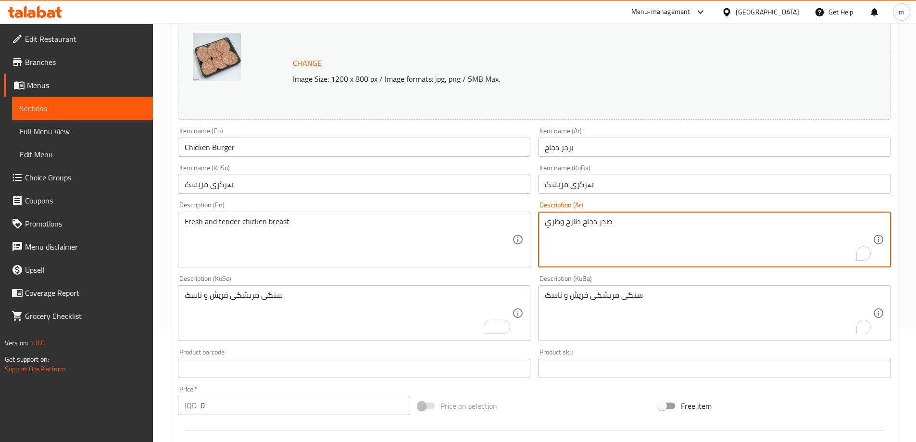
click at [617, 245] on textarea "صدر دجاج طازج وطري" at bounding box center [709, 240] width 328 height 46
paste textarea "To enrich screen reader interactions, please activate Accessibility in Grammarl…"
type textarea "صدر دجاج طازج وطري"
click at [438, 233] on textarea "Fresh and tender chicken breast" at bounding box center [349, 240] width 328 height 46
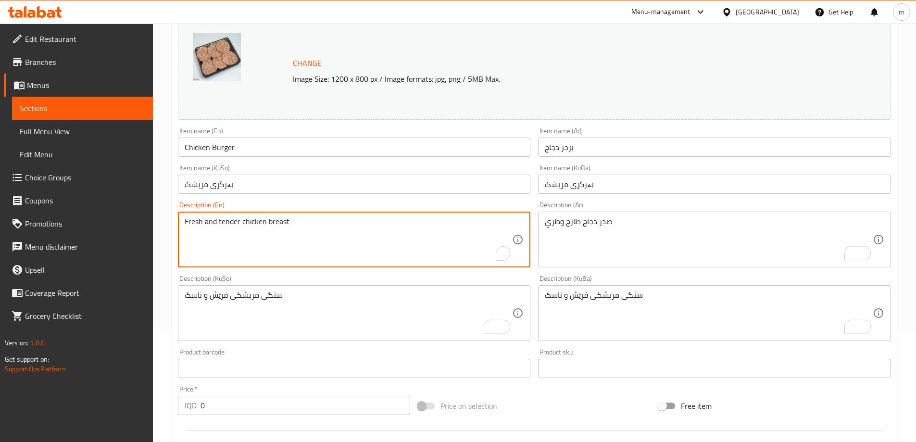
click at [438, 233] on textarea "Fresh and tender chicken breast" at bounding box center [349, 240] width 328 height 46
paste textarea "Tender Chicken Breast"
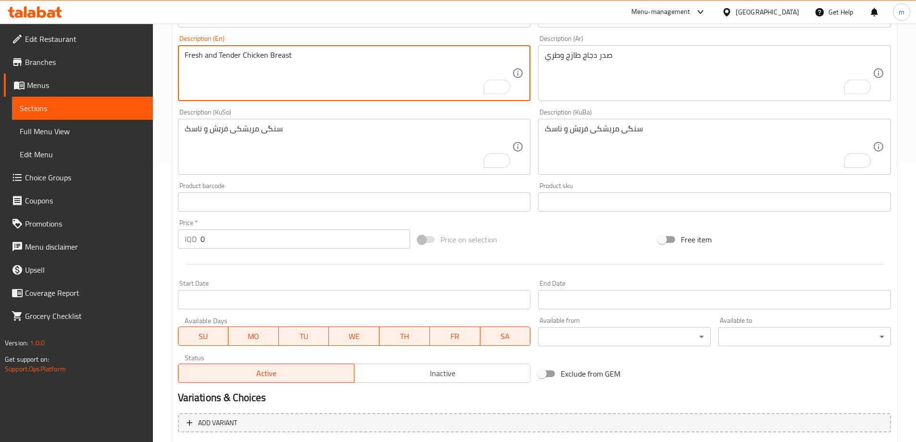
scroll to position [401, 0]
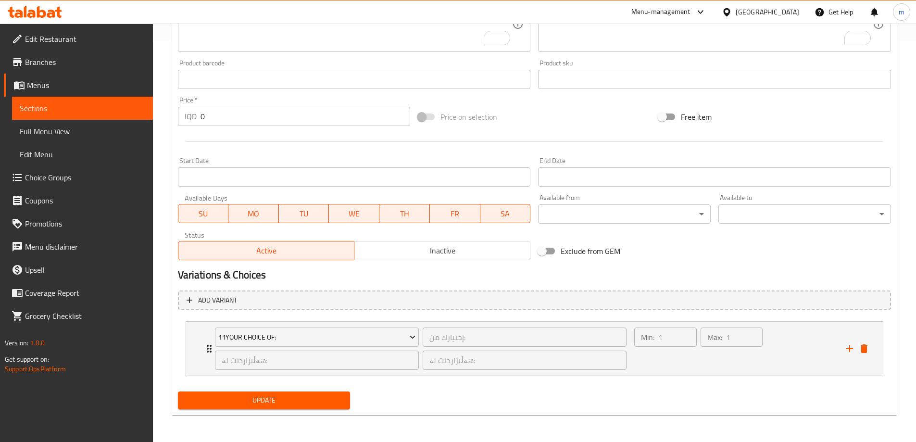
type textarea "Fresh and Tender Chicken Breast"
click at [293, 405] on span "Update" at bounding box center [264, 400] width 157 height 12
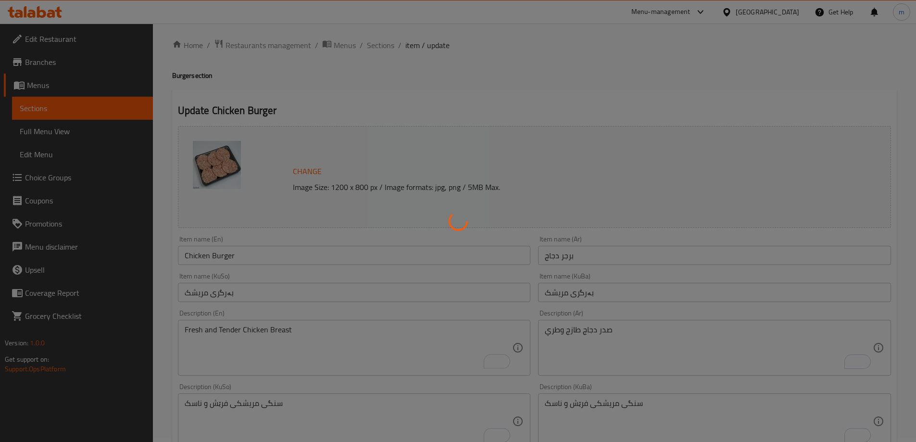
scroll to position [0, 0]
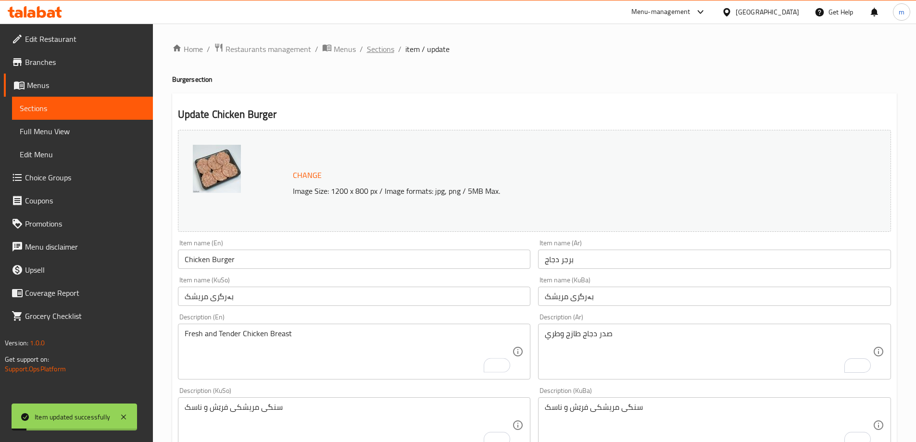
click at [378, 47] on span "Sections" at bounding box center [380, 49] width 27 height 12
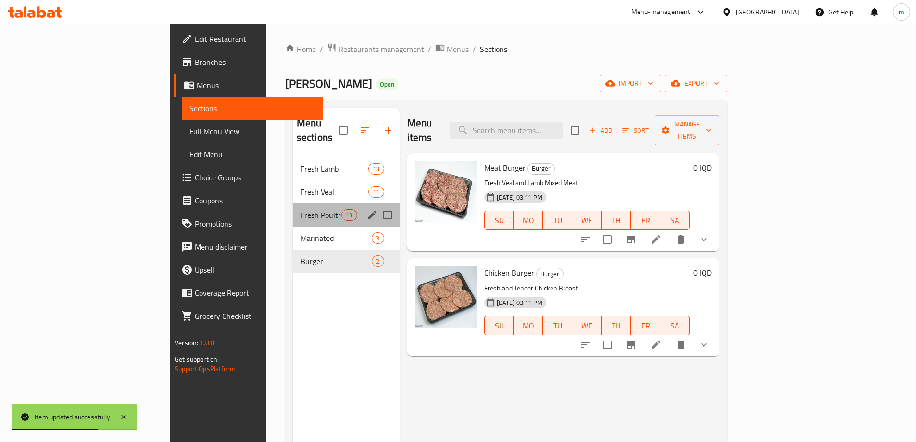
click at [293, 207] on div "Fresh Poultry 13" at bounding box center [346, 214] width 107 height 23
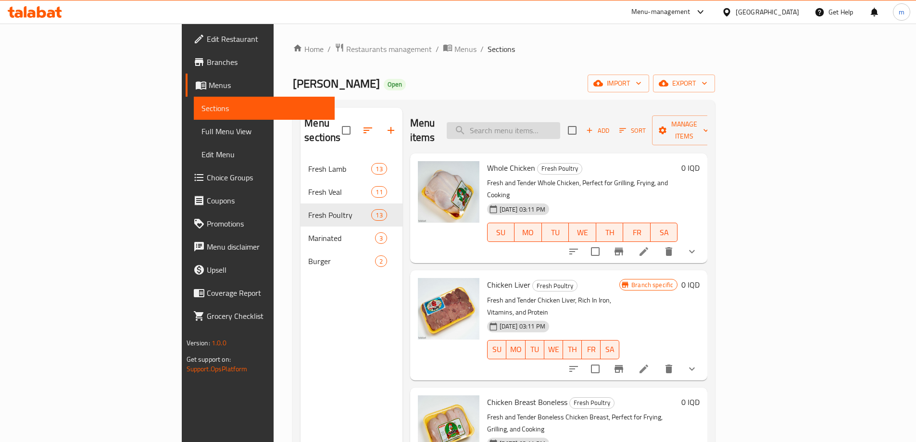
click at [560, 126] on input "search" at bounding box center [503, 130] width 113 height 17
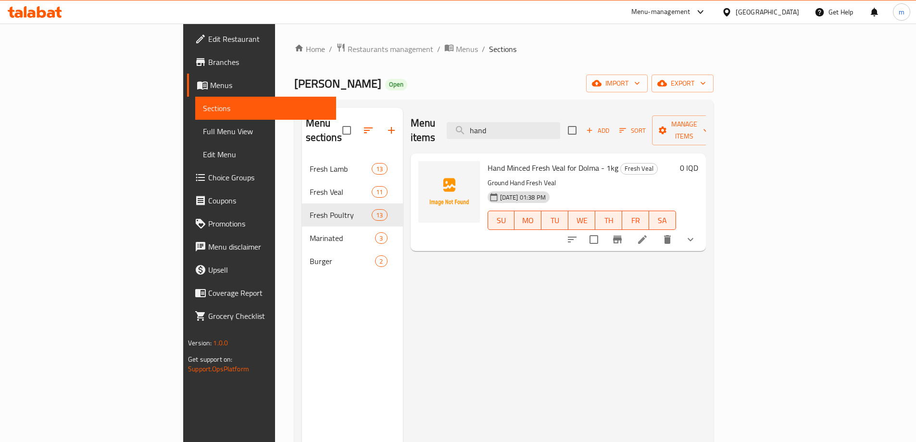
type input "hand"
click at [648, 234] on icon at bounding box center [643, 240] width 12 height 12
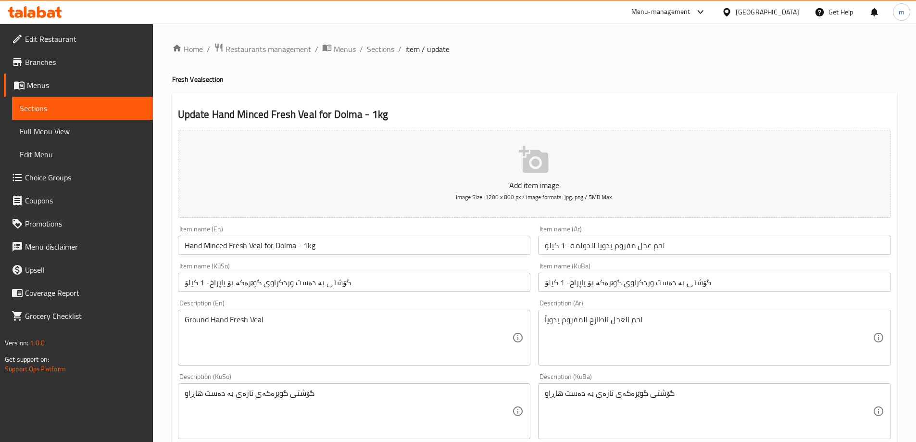
click at [333, 280] on input "گۆشتی بە دەست وردکراوی گوێرەکە بۆ یاپراخ- 1 کیلۆ" at bounding box center [354, 282] width 353 height 19
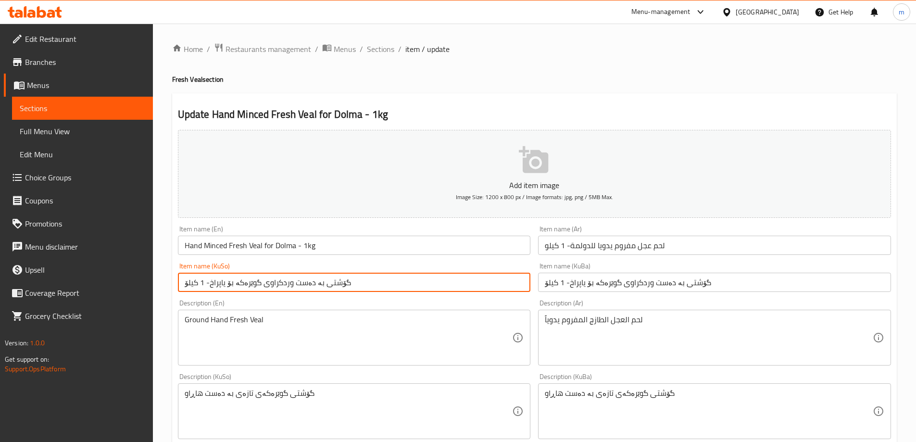
click at [333, 280] on input "گۆشتی بە دەست وردکراوی گوێرەکە بۆ یاپراخ- 1 کیلۆ" at bounding box center [354, 282] width 353 height 19
paste input "text"
type input "گۆشتی بە دەست وردکراوی گوێرەکە بۆ یاپراخ"
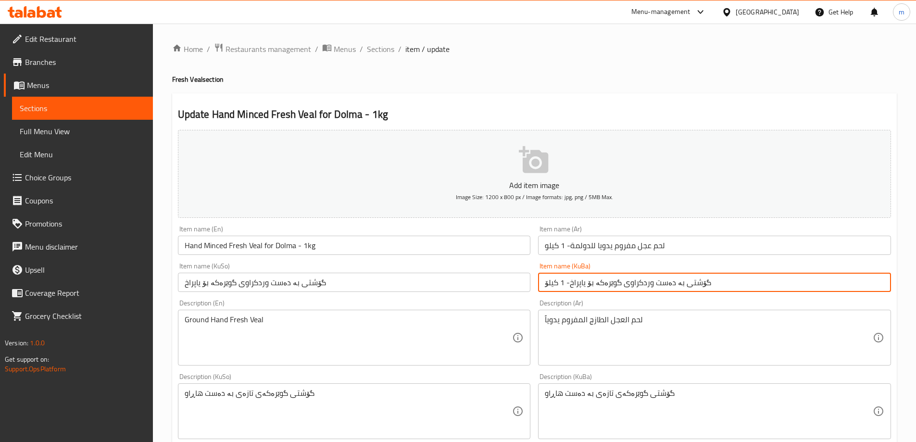
click at [654, 285] on input "گۆشتی بە دەست وردکراوی گوێرەکە بۆ یاپراخ- 1 کیلۆ" at bounding box center [714, 282] width 353 height 19
paste input "text"
type input "گۆشتی بە دەست وردکراوی گوێرەکە بۆ یاپراخ"
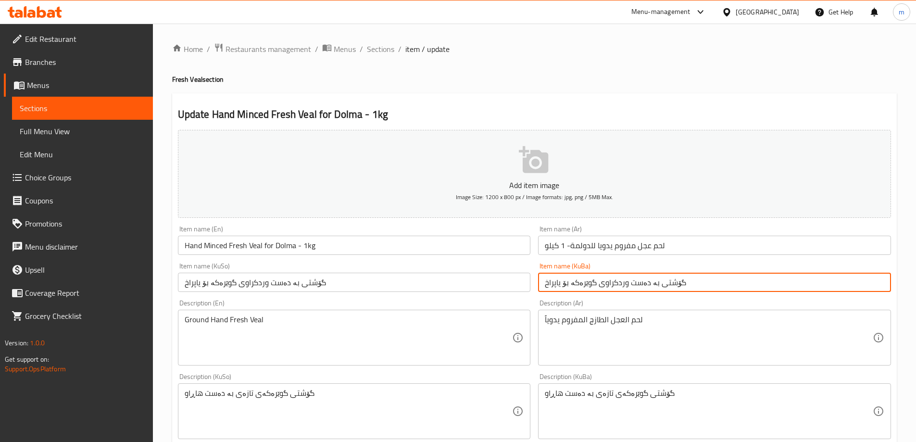
click at [640, 250] on input "لحم عجل مفروم يدويا للدولمة- 1 كيلو" at bounding box center [714, 245] width 353 height 19
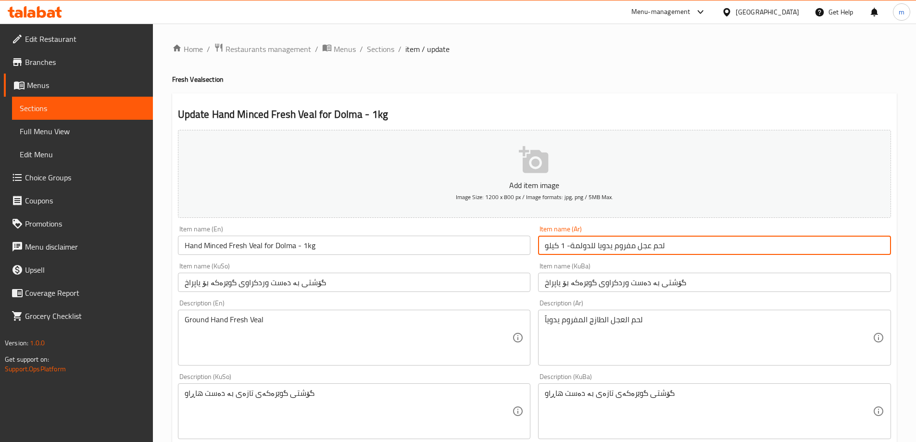
click at [640, 250] on input "لحم عجل مفروم يدويا للدولمة- 1 كيلو" at bounding box center [714, 245] width 353 height 19
paste input "text"
type input "لحم عجل مفروم يدويا للدولمة"
click at [429, 244] on input "Hand Minced Fresh Veal for Dolma - 1kg" at bounding box center [354, 245] width 353 height 19
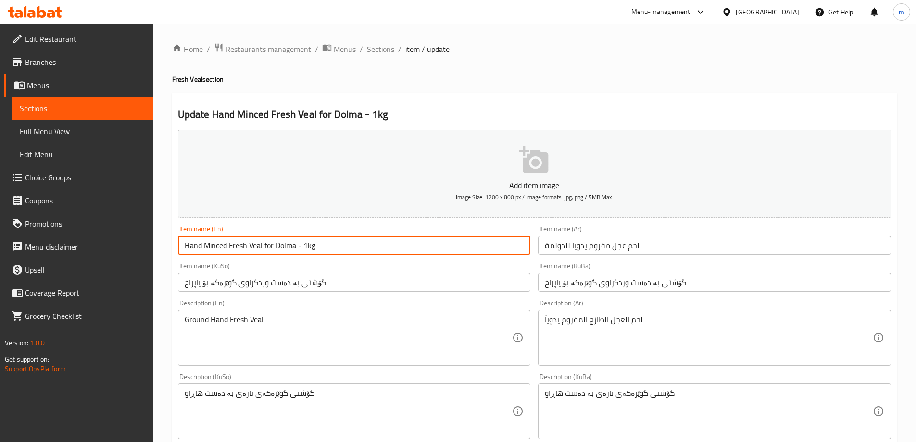
click at [429, 244] on input "Hand Minced Fresh Veal for Dolma - 1kg" at bounding box center [354, 245] width 353 height 19
paste input "text"
type input "Hand Minced Fresh Veal for Dolma"
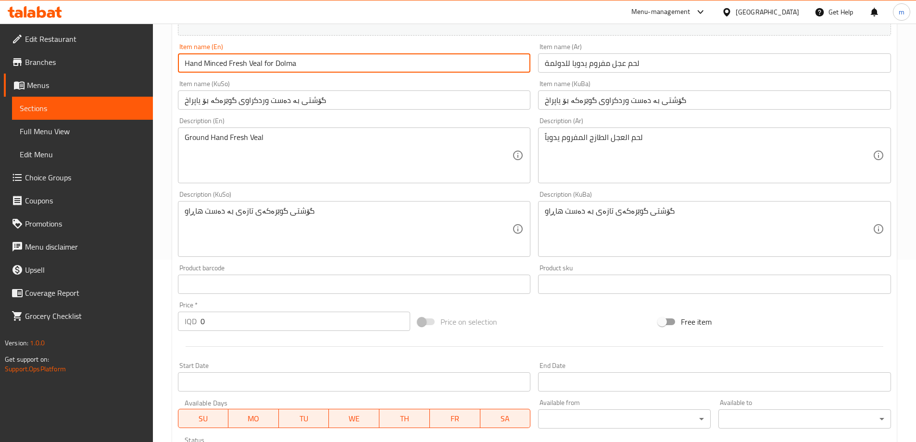
scroll to position [163, 0]
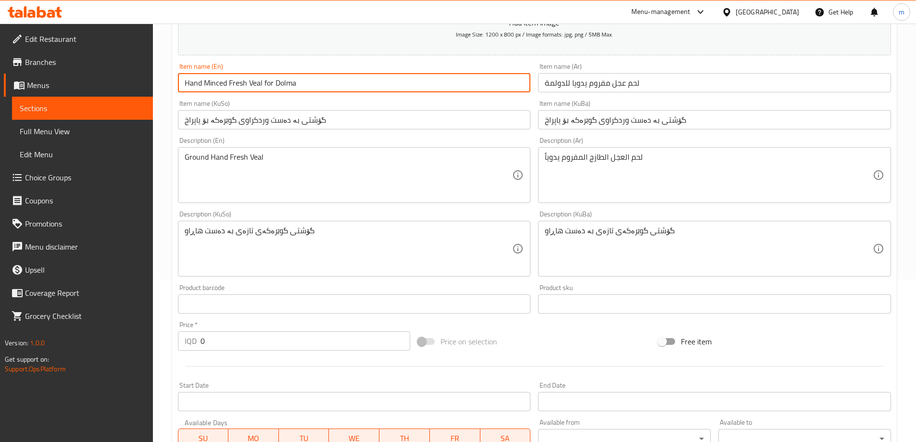
click at [275, 229] on textarea "گۆشتی گوێرەکەی تازەی بە دەست هاڕاو" at bounding box center [349, 249] width 328 height 46
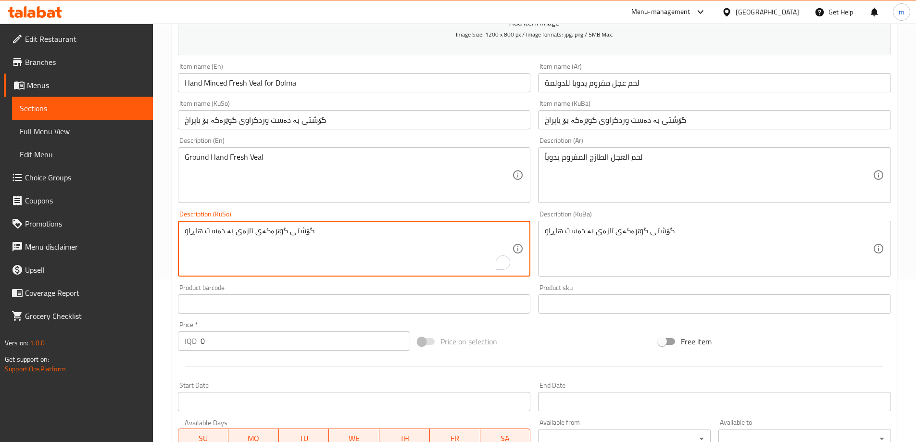
click at [275, 229] on textarea "گۆشتی گوێرەکەی تازەی بە دەست هاڕاو" at bounding box center [349, 249] width 328 height 46
paste textarea "بە دەست وردکراوی گوێرەکە بۆ یاپراخ"
type textarea "گۆشتی بە دەست وردکراوی گوێرەکە بۆ یاپراخ"
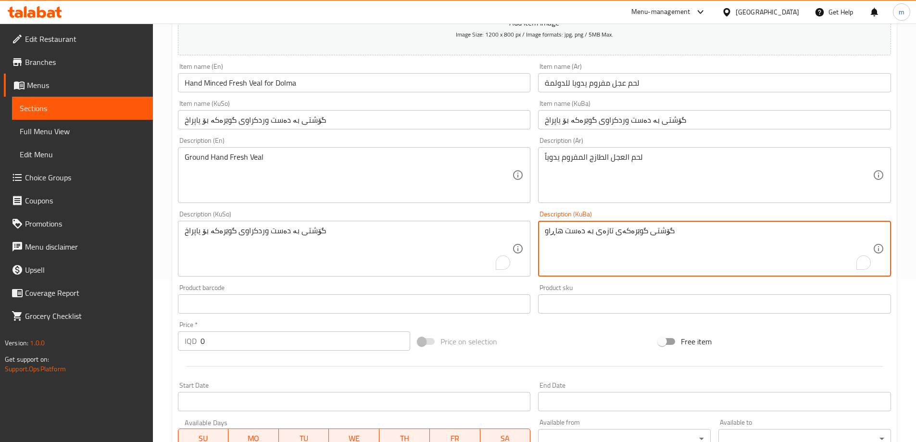
click at [589, 229] on textarea "گۆشتی گوێرەکەی تازەی بە دەست هاڕاو" at bounding box center [709, 249] width 328 height 46
click at [590, 229] on textarea "گۆشتی گوێرەکەی تازەی بە دەست هاڕاو" at bounding box center [709, 249] width 328 height 46
paste textarea "بە دەست وردکراوی گوێرەکە بۆ یاپراخ"
type textarea "گۆشتی بە دەست وردکراوی گوێرەکە بۆ یاپراخ"
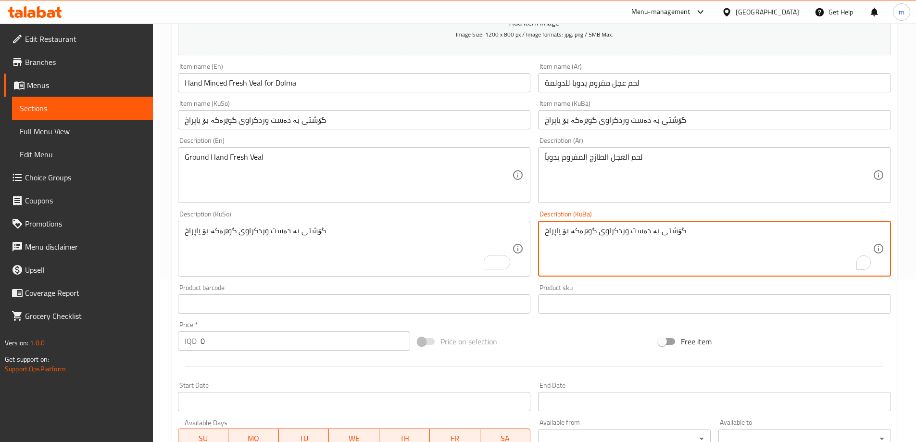
click at [599, 163] on textarea "لحم العجل الطازج المفروم يدوياً" at bounding box center [709, 175] width 328 height 46
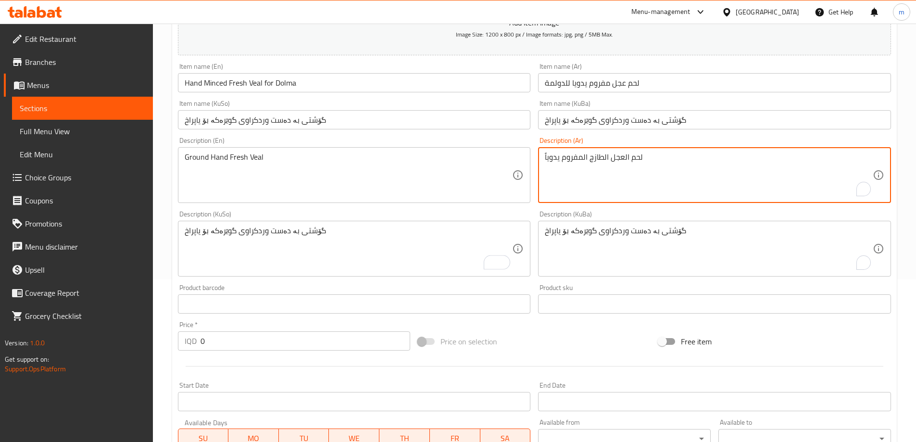
click at [599, 163] on textarea "لحم العجل الطازج المفروم يدوياً" at bounding box center [709, 175] width 328 height 46
paste textarea "شرائح لحم طازجة، طرية ومقطعة يدويا"
type textarea "شرائح لحم طازجة، طرية ومقطعة يدويا"
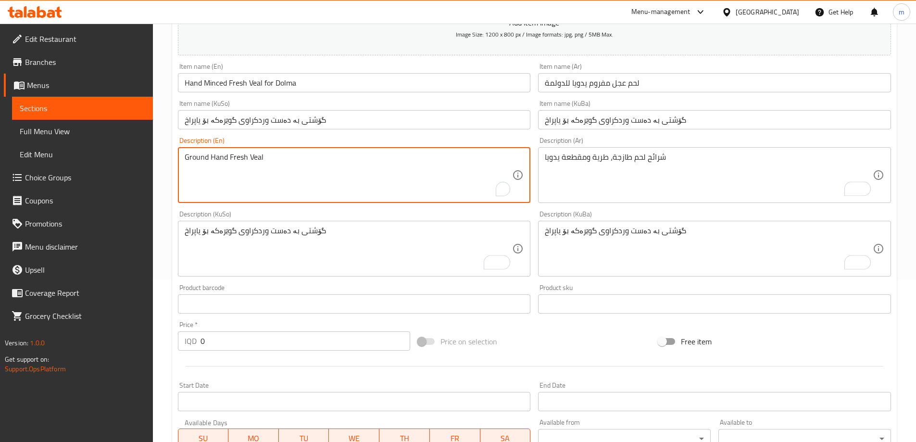
click at [452, 181] on textarea "Ground Hand Fresh Veal" at bounding box center [349, 175] width 328 height 46
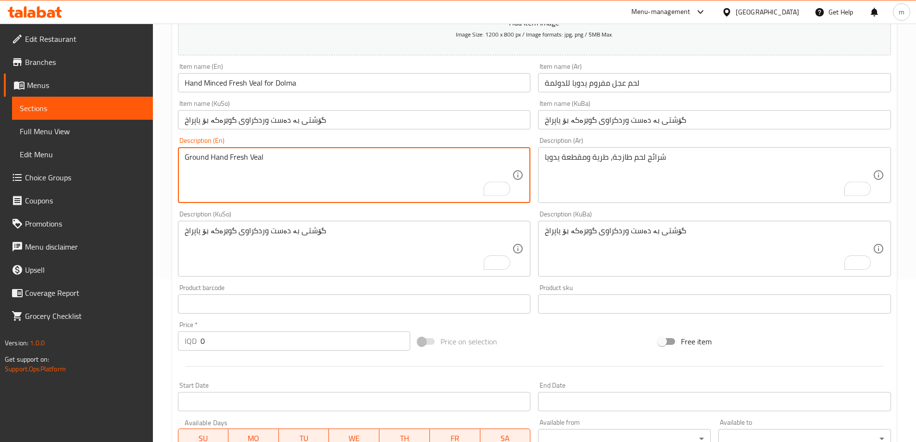
paste textarea "Fresh Veal Hand Minced"
type textarea "Fresh Veal Hand Minced"
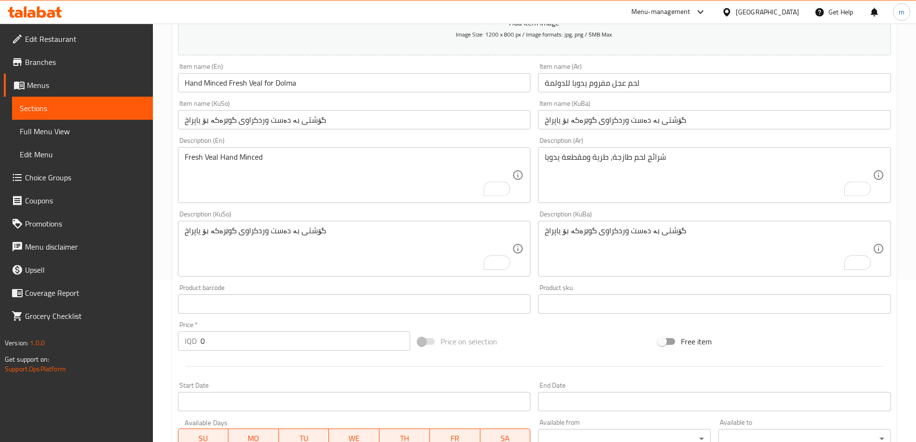
click at [319, 212] on div "Description (KuSo) گۆشتی بە دەست وردکراوی گوێرەکە بۆ یاپراخ Description (KuSo)" at bounding box center [354, 244] width 361 height 74
click at [434, 205] on div "Description (En) Fresh Veal Hand Minced Description (En)" at bounding box center [354, 170] width 361 height 74
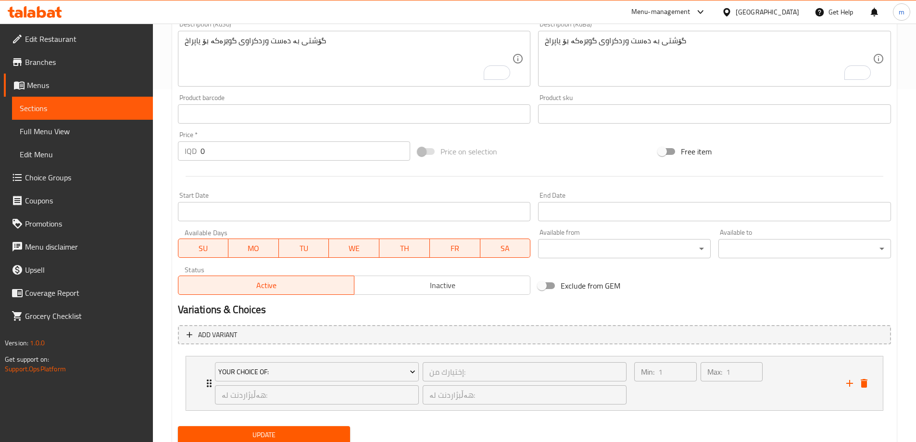
scroll to position [387, 0]
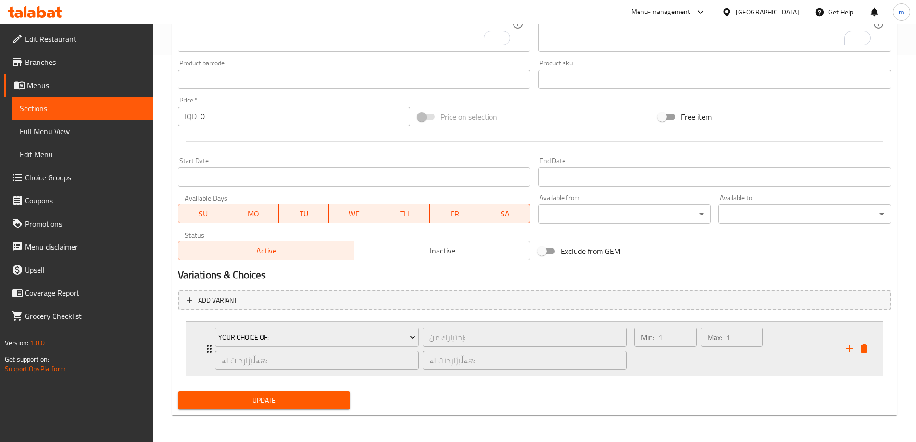
drag, startPoint x: 677, startPoint y: 368, endPoint x: 677, endPoint y: 373, distance: 4.8
click at [683, 367] on div "Min: 1 ​" at bounding box center [665, 349] width 66 height 46
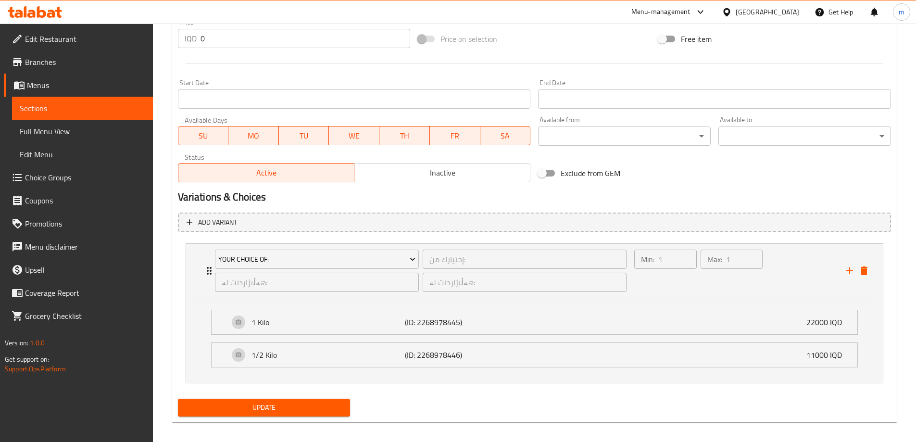
scroll to position [472, 0]
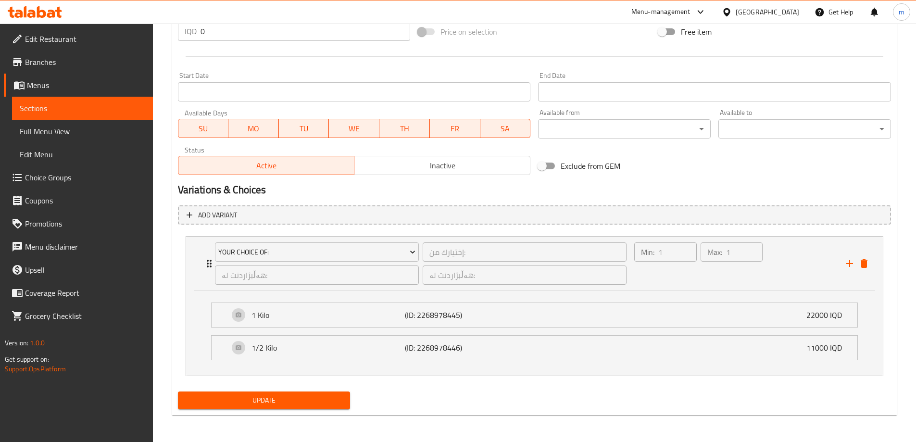
click at [237, 403] on span "Update" at bounding box center [264, 400] width 157 height 12
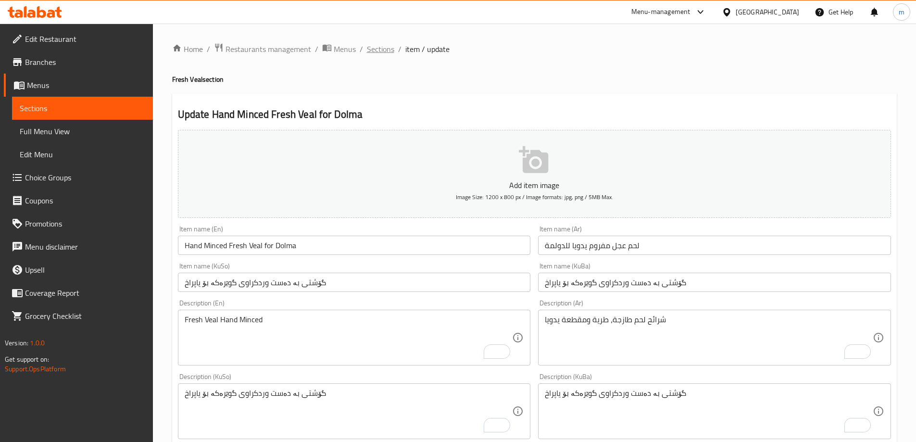
click at [372, 54] on span "Sections" at bounding box center [380, 49] width 27 height 12
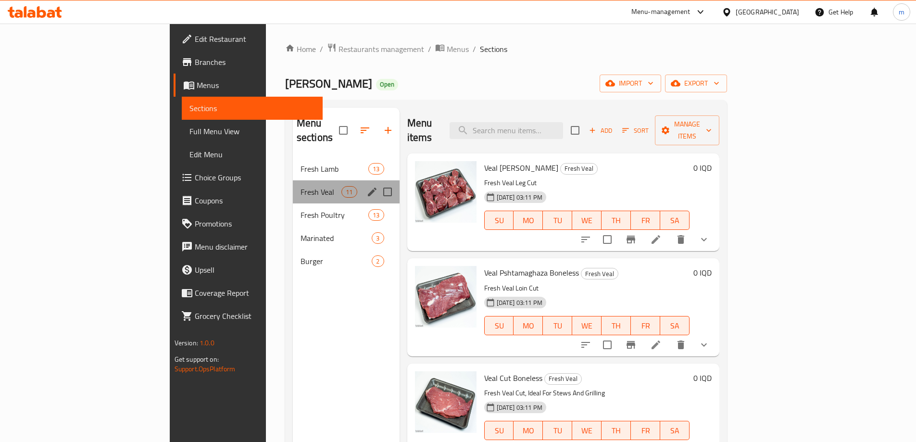
click at [293, 188] on div "Fresh Veal 11" at bounding box center [346, 191] width 107 height 23
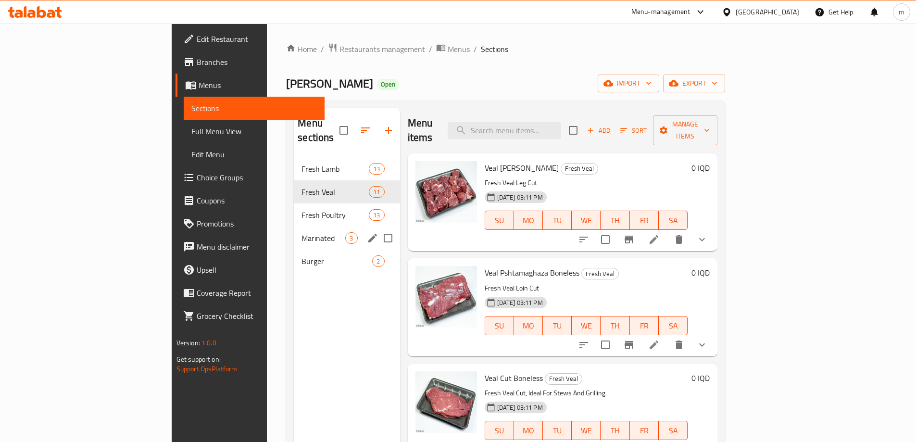
click at [294, 226] on div "Marinated 3" at bounding box center [347, 237] width 106 height 23
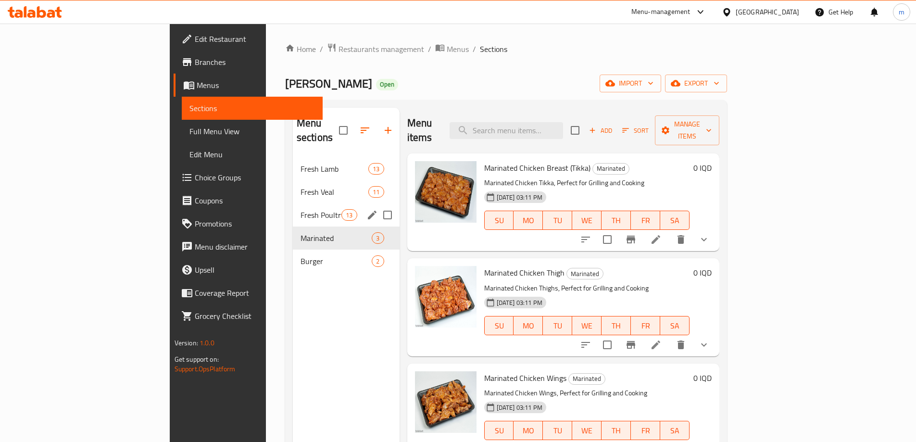
click at [293, 207] on div "Fresh Poultry 13" at bounding box center [346, 214] width 107 height 23
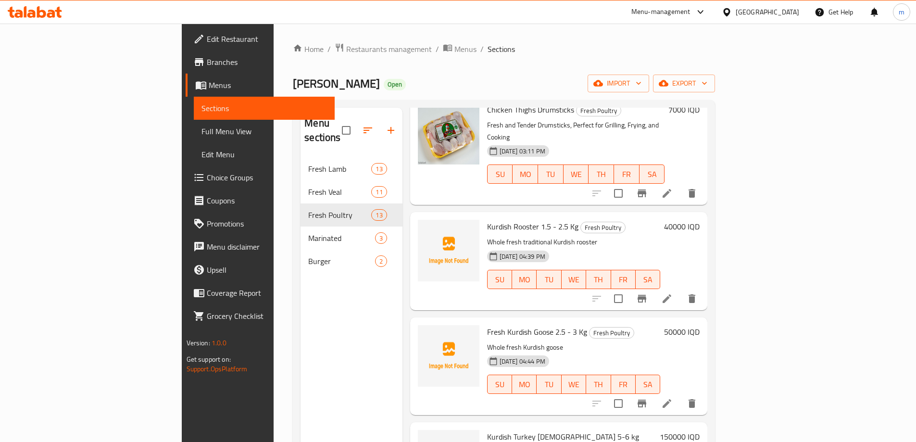
scroll to position [898, 0]
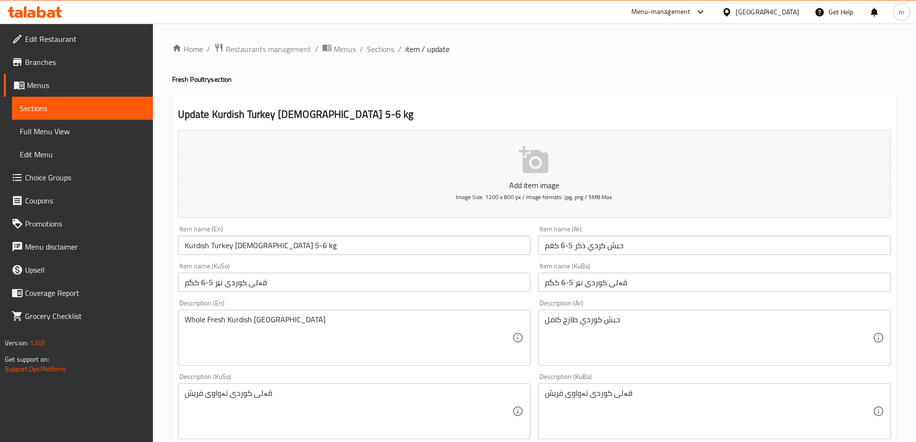
click at [300, 276] on input "قەلی کوردی نێر 5-6 کگم" at bounding box center [354, 282] width 353 height 19
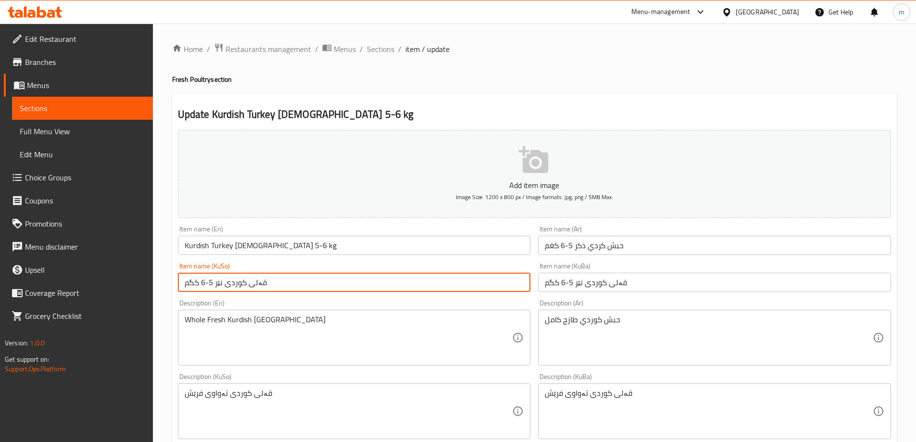
click at [300, 276] on input "قەلی کوردی نێر 5-6 کگم" at bounding box center [354, 282] width 353 height 19
paste input "(نێر)، ٥-٦"
type input "قەلی کوردی نێر 5-6 کگم"
click at [347, 265] on div "Item name (KuSo) قەلی کوردی نێر 5-6 کگم Item name (KuSo)" at bounding box center [354, 277] width 353 height 29
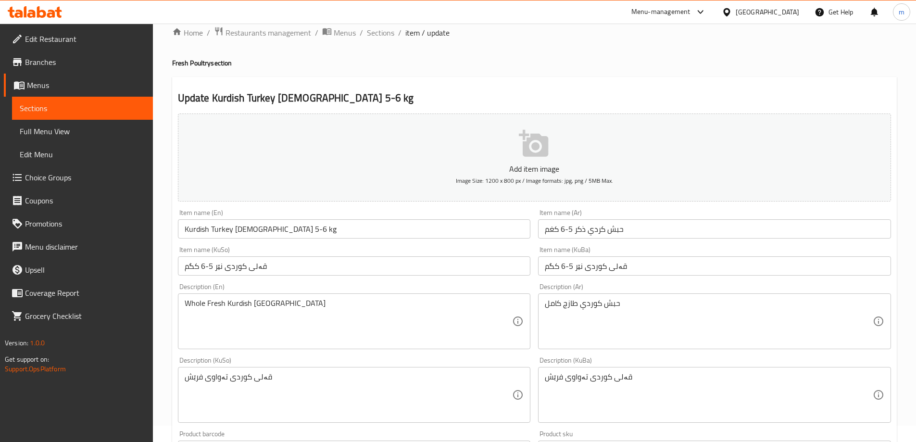
scroll to position [20, 0]
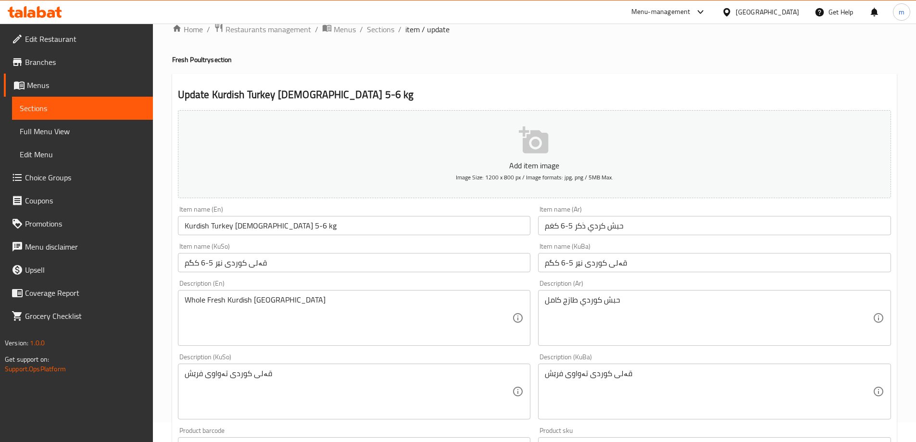
click at [366, 249] on div "Item name (KuSo) قەلی کوردی نێر 5-6 کگم Item name (KuSo)" at bounding box center [354, 257] width 353 height 29
click at [340, 227] on input "Kurdish Turkey [DEMOGRAPHIC_DATA] 5-6 kg" at bounding box center [354, 225] width 353 height 19
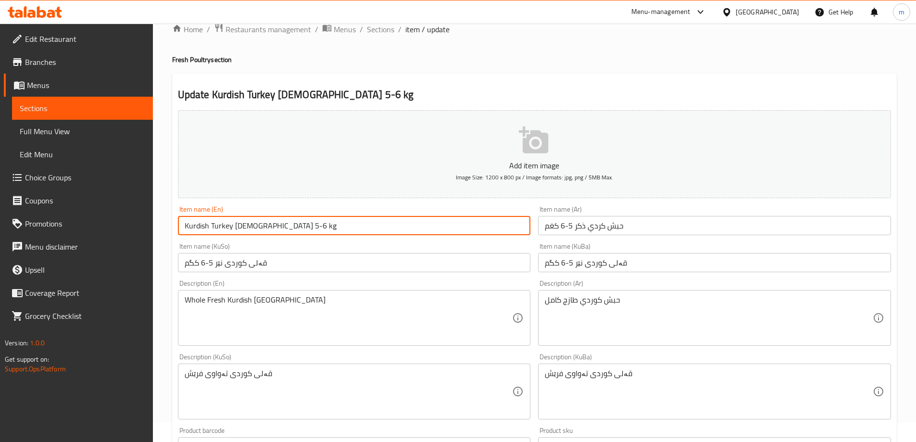
click at [340, 227] on input "Kurdish Turkey [DEMOGRAPHIC_DATA] 5-6 kg" at bounding box center [354, 225] width 353 height 19
drag, startPoint x: 352, startPoint y: 239, endPoint x: 348, endPoint y: 236, distance: 5.1
click at [350, 239] on div "Item name (KuSo) قەلی کوردی نێر 5-6 کگم Item name (KuSo)" at bounding box center [354, 257] width 361 height 37
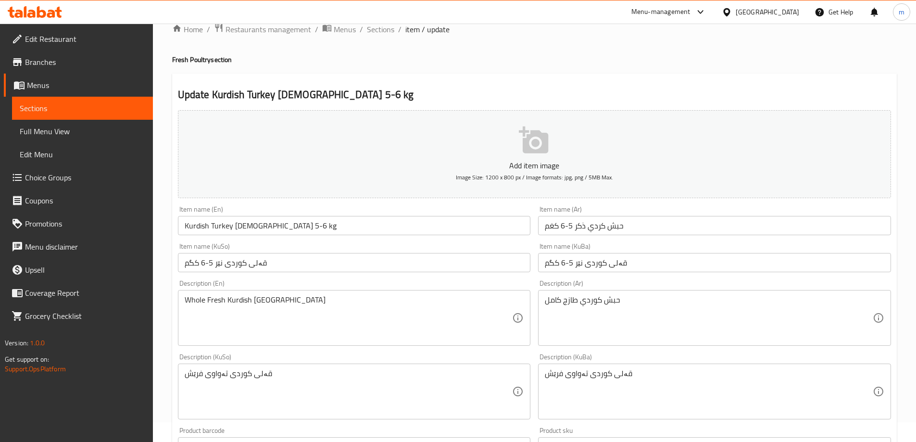
click at [336, 370] on textarea "قەلی کوردی تەواوی فرێش" at bounding box center [349, 392] width 328 height 46
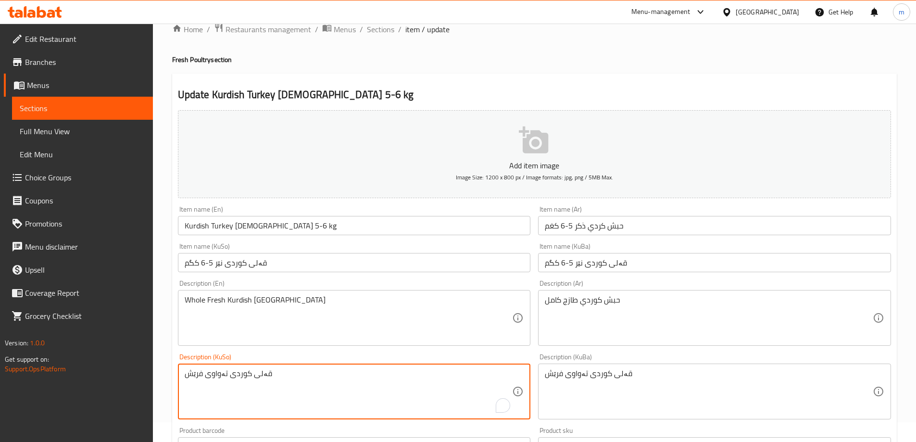
click at [336, 370] on textarea "قەلی کوردی تەواوی فرێش" at bounding box center [349, 392] width 328 height 46
paste textarea "To enrich screen reader interactions, please activate Accessibility in Grammarl…"
paste textarea "قەلی کوردی تەواوی فرێش"
click at [268, 374] on textarea "قەلی کوردی تەواوی فرێش قەلی کوردی تەواوی فرێش" at bounding box center [349, 392] width 328 height 46
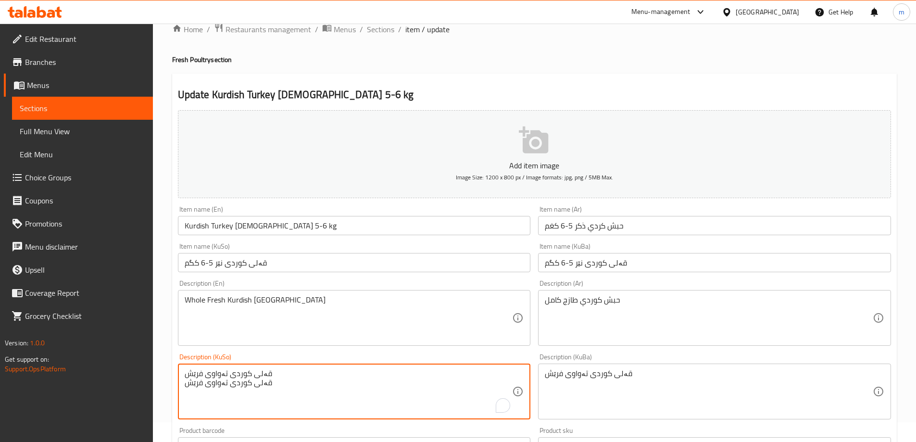
click at [268, 374] on textarea "قەلی کوردی تەواوی فرێش قەلی کوردی تەواوی فرێش" at bounding box center [349, 392] width 328 height 46
paste textarea "To enrich screen reader interactions, please activate Accessibility in Grammarl…"
type textarea "قەلی کوردی تەواوی فرێش"
click at [591, 389] on textarea "قەلی کوردی تەواوی فرێش" at bounding box center [709, 392] width 328 height 46
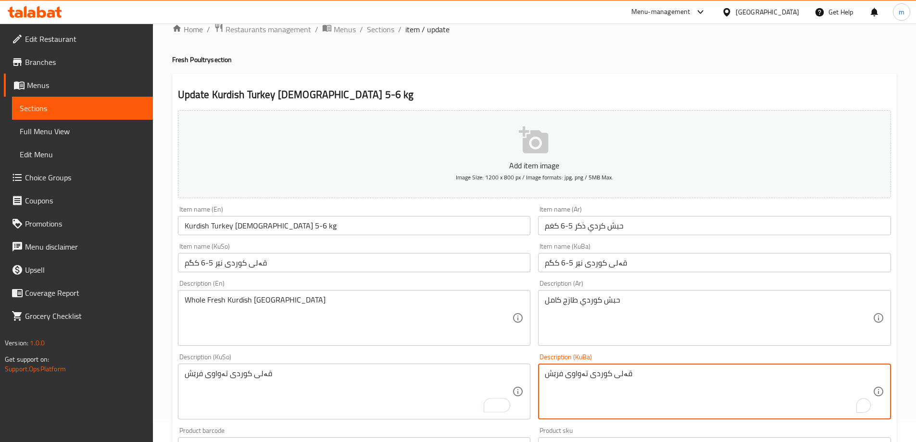
click at [591, 389] on textarea "قەلی کوردی تەواوی فرێش" at bounding box center [709, 392] width 328 height 46
paste textarea "To enrich screen reader interactions, please activate Accessibility in Grammarl…"
type textarea "قەلی کوردی تەواوی فرێش"
click at [587, 307] on textarea "حبش كوردي طازج كامل" at bounding box center [709, 318] width 328 height 46
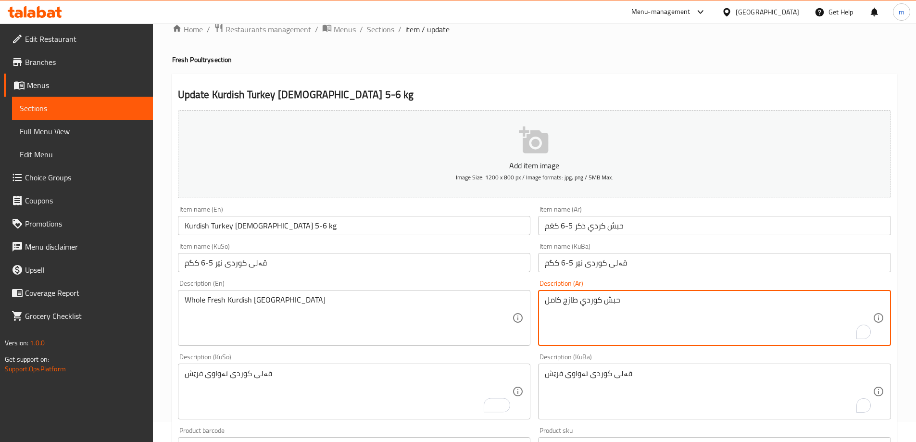
click at [587, 307] on textarea "حبش كوردي طازج كامل" at bounding box center [709, 318] width 328 height 46
paste textarea "To enrich screen reader interactions, please activate Accessibility in Grammarl…"
type textarea "حبش كوردي طازج كامل"
drag, startPoint x: 357, startPoint y: 290, endPoint x: 336, endPoint y: 309, distance: 27.9
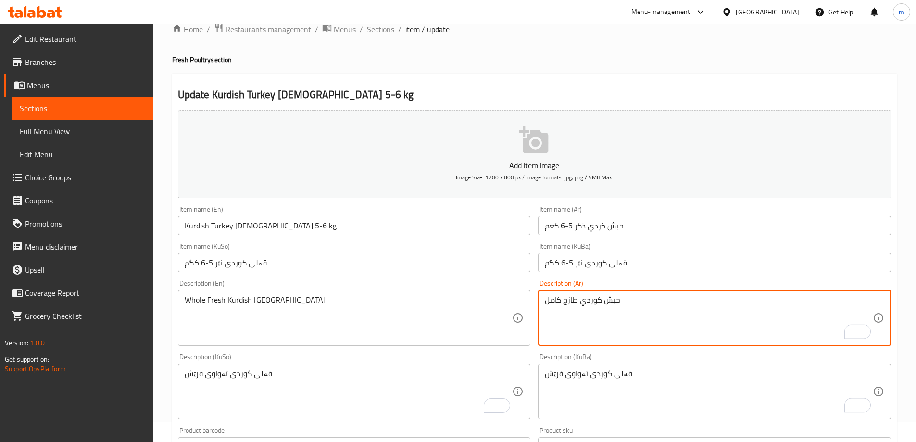
click at [356, 290] on div "Whole Fresh Kurdish Turkey Description (En)" at bounding box center [354, 318] width 353 height 56
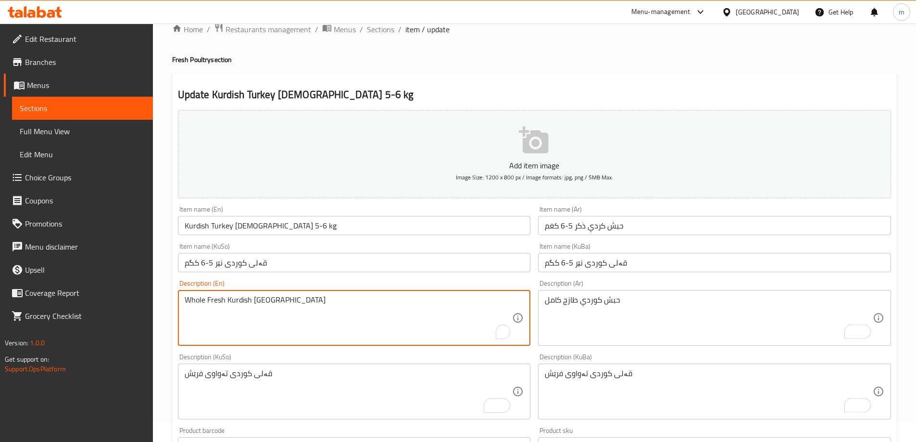
click at [336, 309] on textarea "Whole Fresh Kurdish [GEOGRAPHIC_DATA]" at bounding box center [349, 318] width 328 height 46
paste textarea "To enrich screen reader interactions, please activate Accessibility in Grammarl…"
type textarea "Whole Fresh Kurdish [GEOGRAPHIC_DATA]"
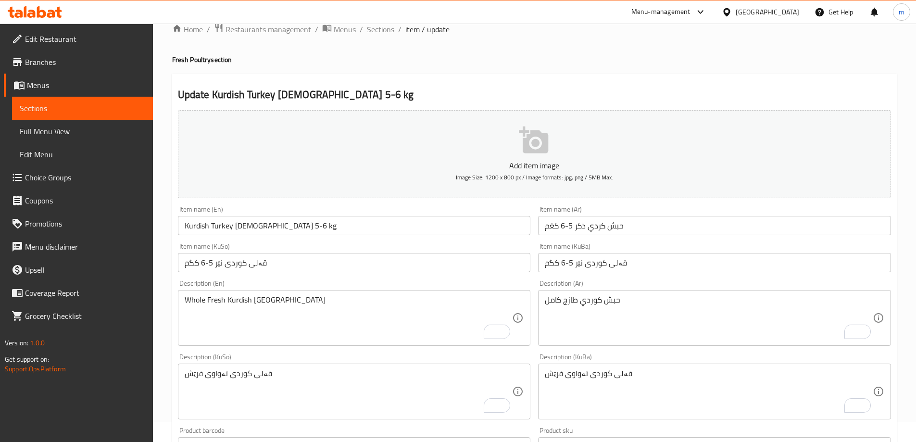
click at [277, 284] on div "Description (En) Whole Fresh Kurdish Turkey Description (En)" at bounding box center [354, 313] width 353 height 66
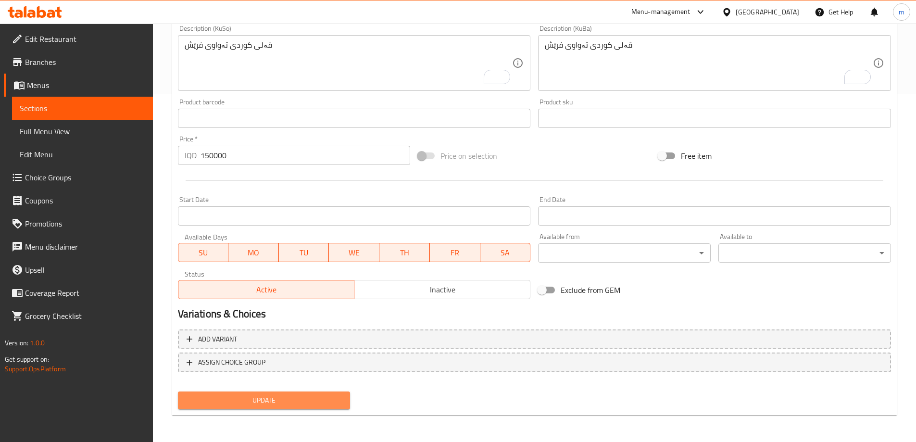
click at [249, 395] on span "Update" at bounding box center [264, 400] width 157 height 12
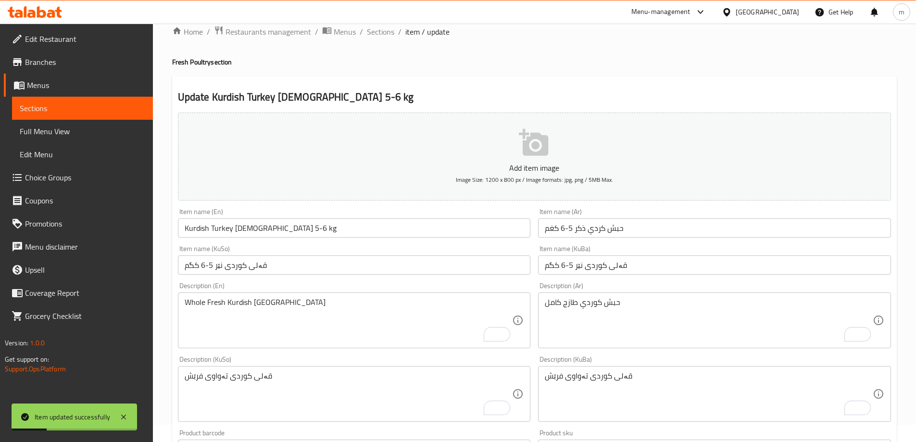
scroll to position [0, 0]
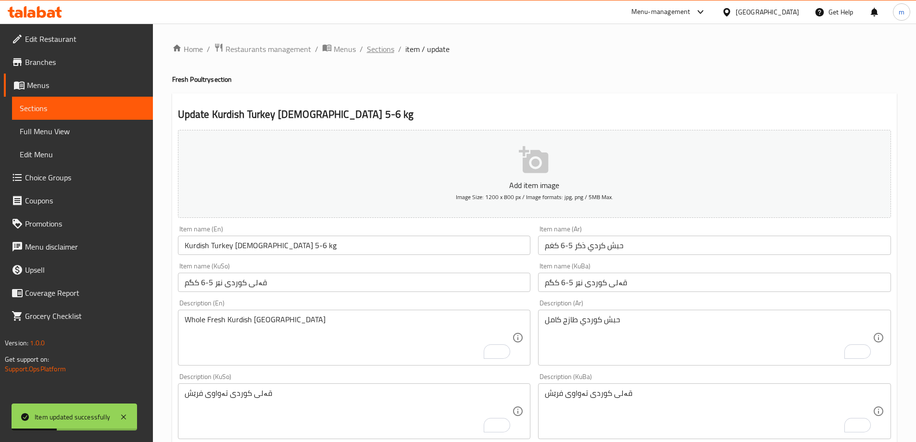
click at [377, 52] on span "Sections" at bounding box center [380, 49] width 27 height 12
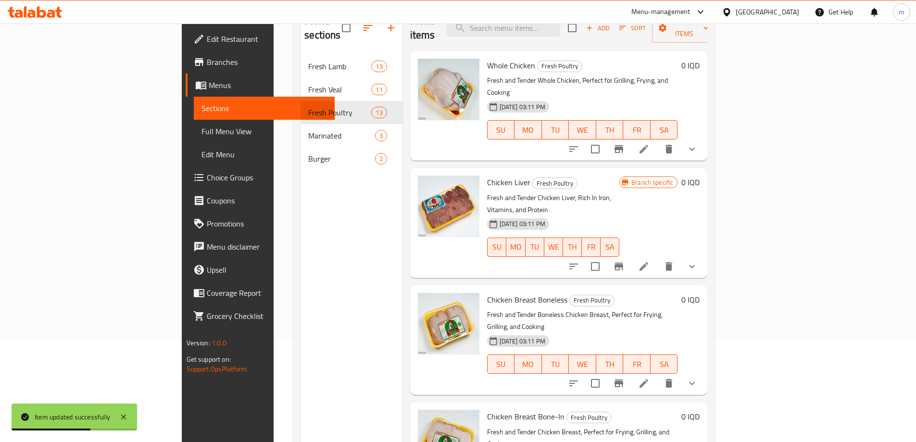
scroll to position [106, 0]
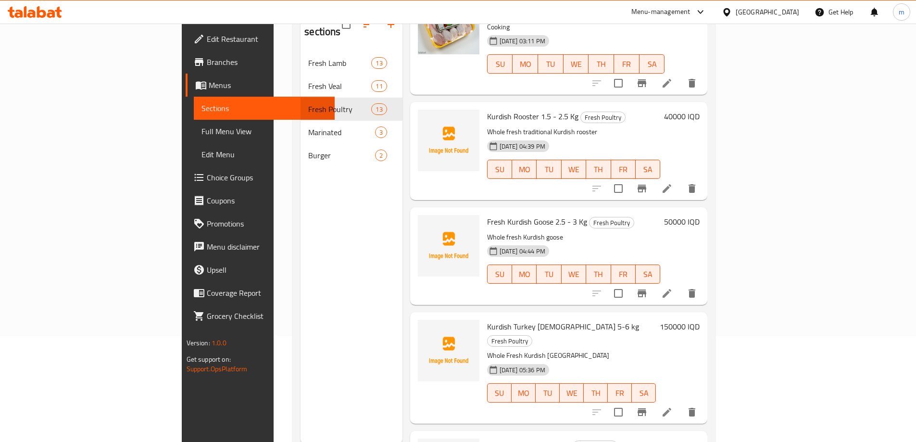
scroll to position [948, 0]
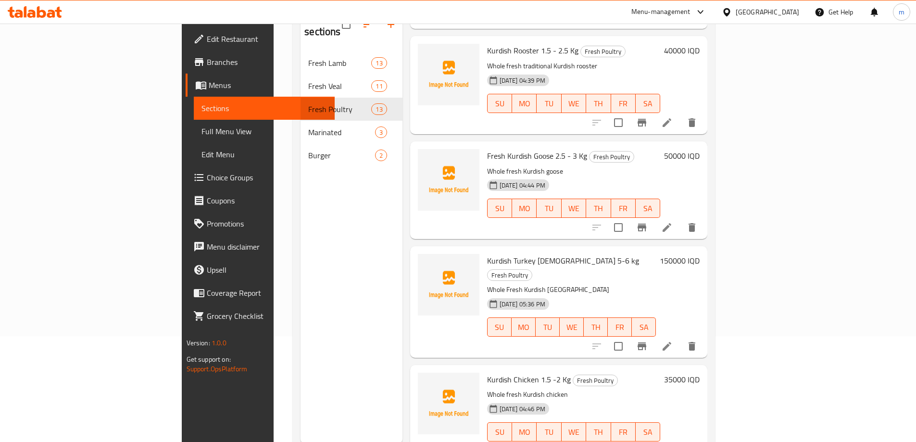
click at [700, 254] on h6 "150000 IQD" at bounding box center [680, 260] width 40 height 13
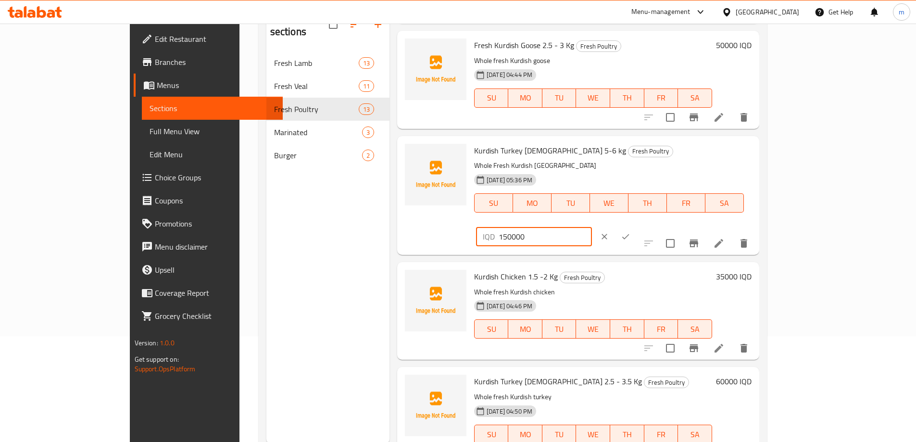
click at [592, 227] on input "150000" at bounding box center [545, 236] width 93 height 19
click at [609, 232] on icon "clear" at bounding box center [605, 237] width 10 height 10
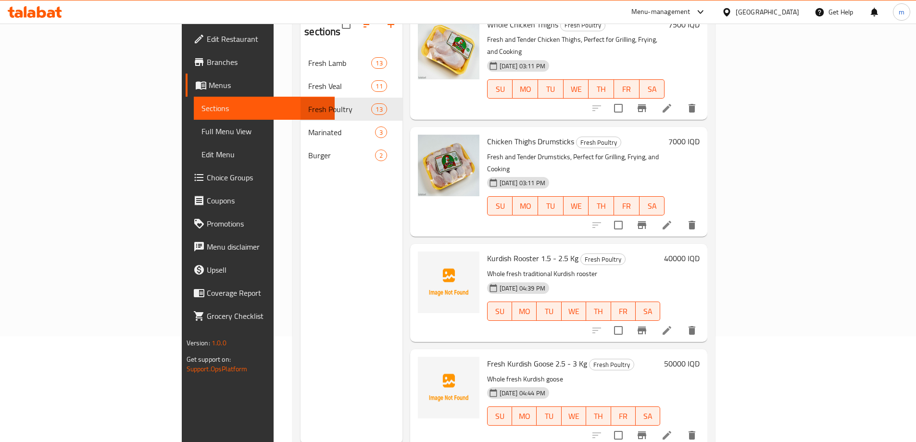
scroll to position [723, 0]
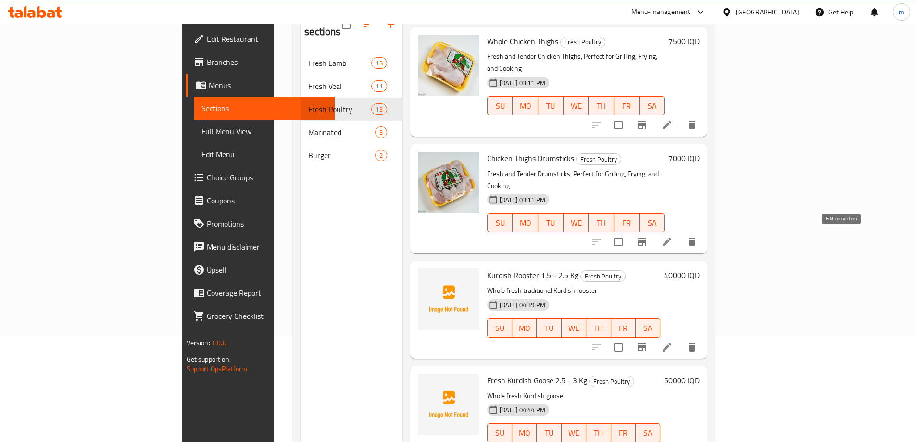
click at [671, 343] on icon at bounding box center [667, 347] width 9 height 9
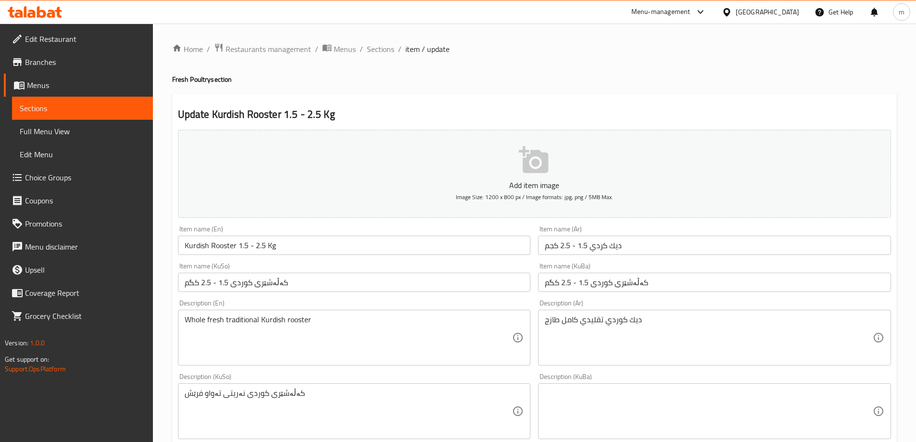
click at [586, 257] on div "Item name (Ar) [PERSON_NAME] 1.5 - 2.5 كجم Item name (Ar)" at bounding box center [714, 240] width 361 height 37
click at [596, 243] on input "ديك كردي 1.5 - 2.5 كجم" at bounding box center [714, 245] width 353 height 19
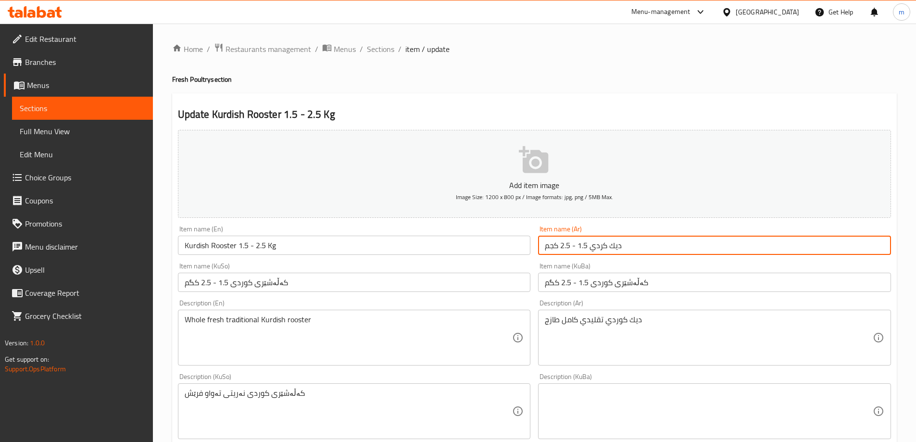
click at [596, 243] on input "ديك كردي 1.5 - 2.5 كجم" at bounding box center [714, 245] width 353 height 19
click at [593, 245] on input "ديك كردي 1.5 - 2.5 كجم" at bounding box center [714, 245] width 353 height 19
click at [591, 246] on input "ديك كردي 1.5 - 2.5 كجم" at bounding box center [714, 245] width 353 height 19
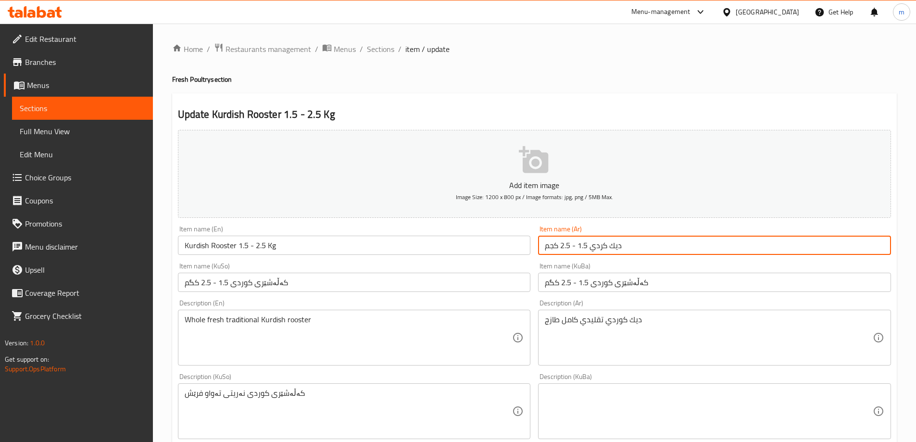
click at [591, 246] on input "ديك كردي 1.5 - 2.5 كجم" at bounding box center [714, 245] width 353 height 19
paste input "طازج، 1.5 - 2.5كغ"
type input "ديك كردي طازج، 1.5 - 2.5كغم"
click at [590, 263] on div "Item name (KuBa) کەڵەشێری کوردی 1.5 - 2.5 کگم Item name (KuBa)" at bounding box center [714, 277] width 353 height 29
click at [554, 242] on input "ديك كردي طازج، 1.5 - 2.5كغم" at bounding box center [714, 245] width 353 height 19
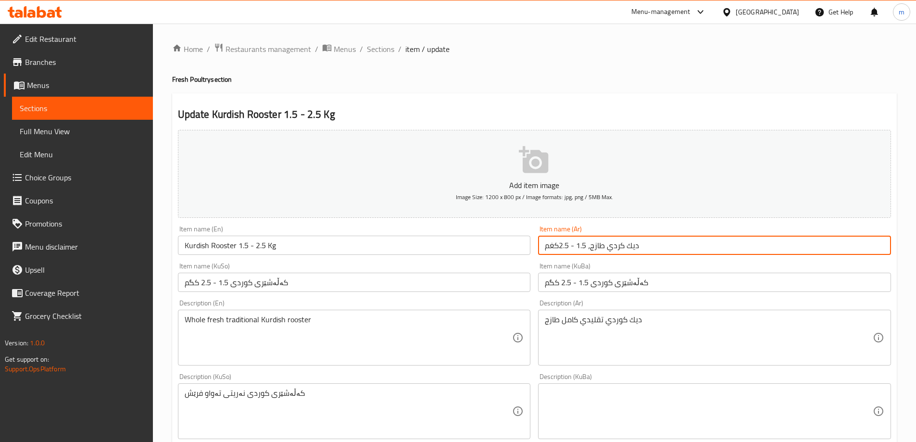
click at [652, 257] on div "Item name (Ar) ديك كردي طازج، 1.5 - 2.5كغم Item name (Ar)" at bounding box center [714, 240] width 361 height 37
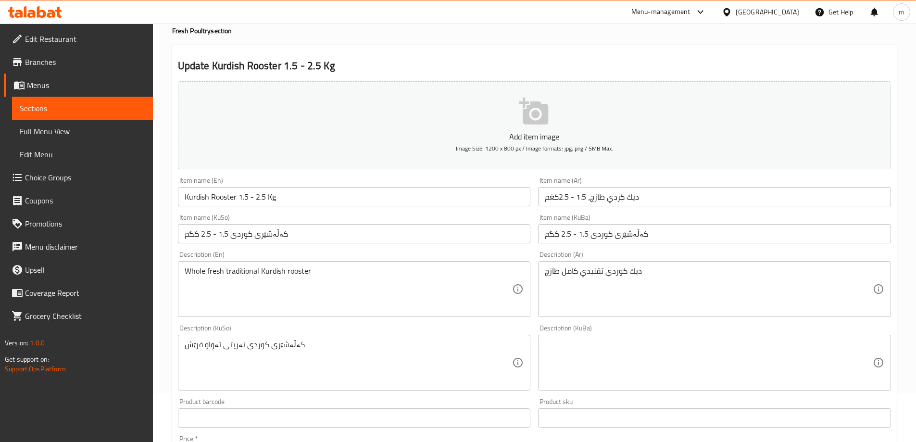
scroll to position [57, 0]
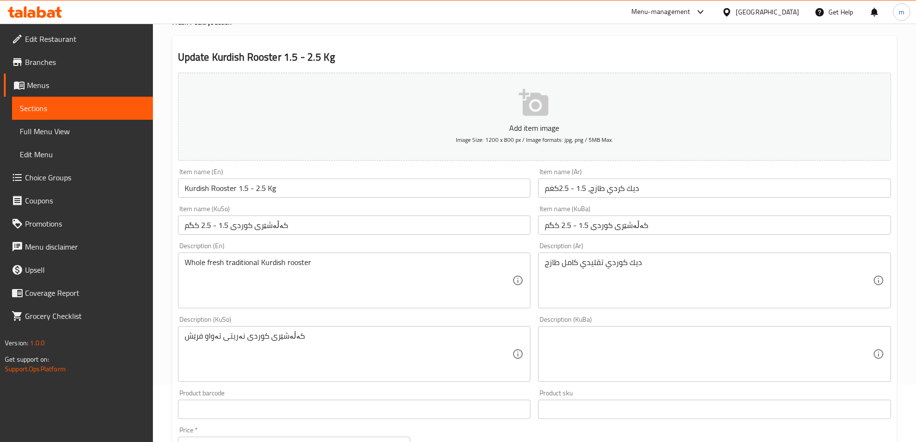
click at [276, 336] on textarea "کەڵەشێری کوردی نەریتی تەواو فرێش" at bounding box center [349, 354] width 328 height 46
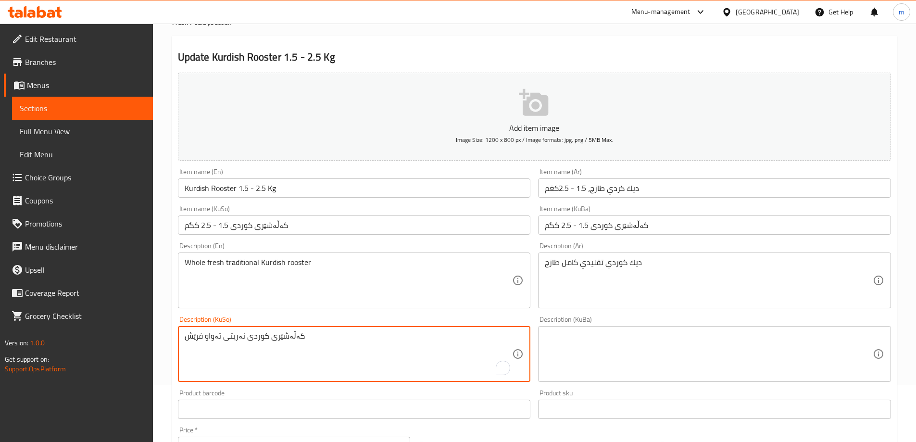
click at [276, 337] on textarea "کەڵەشێری کوردی نەریتی تەواو فرێش" at bounding box center [349, 354] width 328 height 46
paste textarea "تەواوی فرێش"
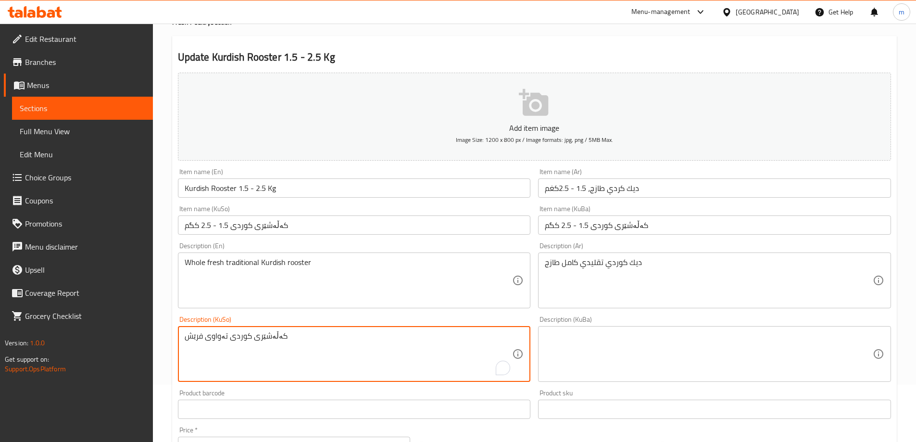
type textarea "کەڵەشێری کوردی تەواوی فرێش"
click at [559, 340] on textarea at bounding box center [709, 354] width 328 height 46
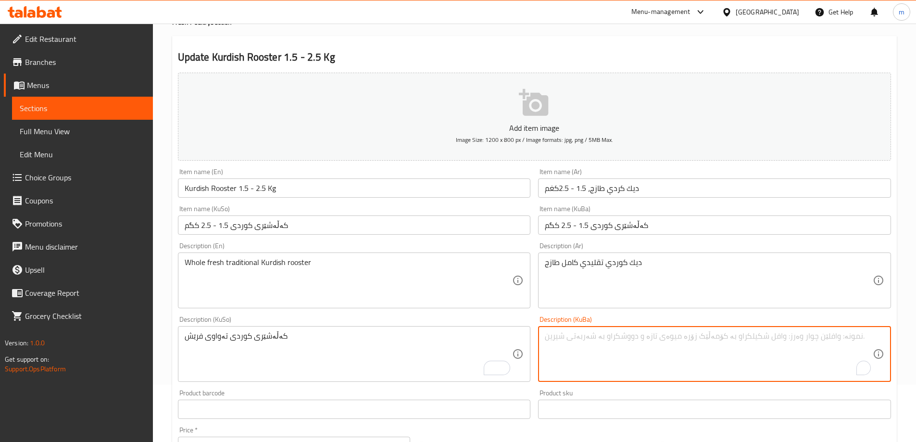
paste textarea "کەڵەشێری کوردی تەواوی فرێش"
type textarea "کەڵەشێری کوردی تەواوی فرێش"
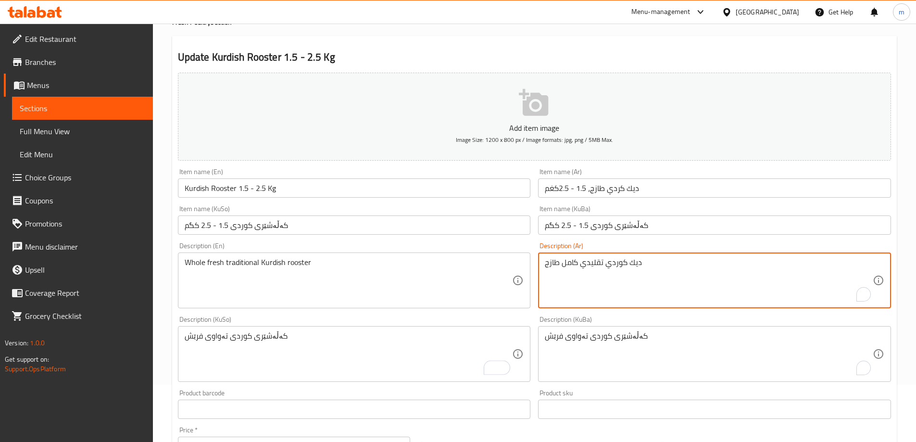
click at [592, 279] on textarea "ديك كوردي تقليدي كامل طازج" at bounding box center [709, 281] width 328 height 46
paste textarea "كامل وطازج"
type textarea "ديك كوردي كامل وطازج"
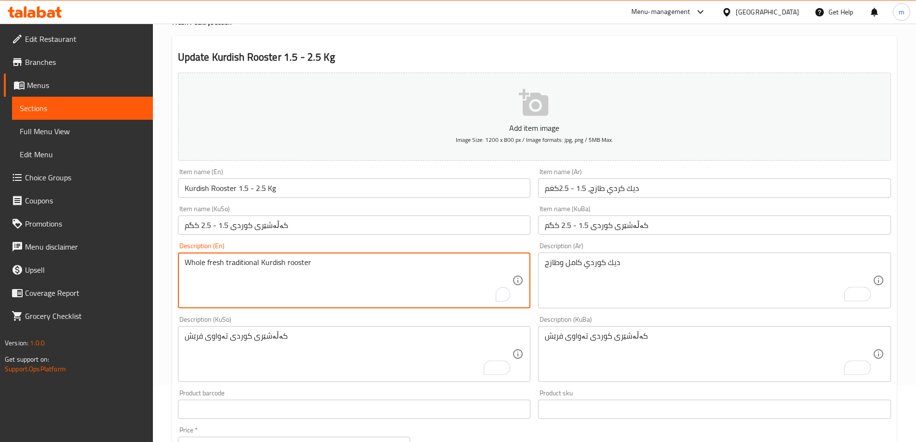
click at [361, 272] on textarea "Whole fresh traditional Kurdish rooster" at bounding box center [349, 281] width 328 height 46
paste textarea "Fresh Traditional Kurdish Whole Rooster"
type textarea "Fresh Traditional Kurdish Whole Rooster"
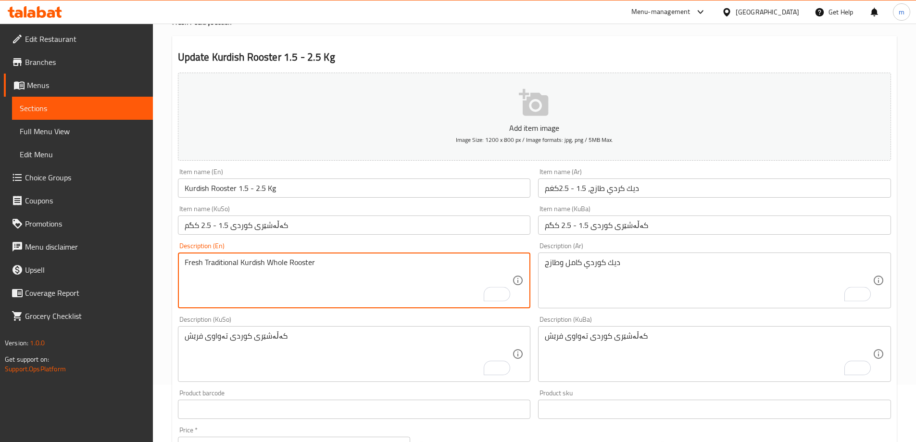
click at [284, 248] on div "Description (En) Fresh Traditional Kurdish Whole Rooster Description (En)" at bounding box center [354, 275] width 353 height 66
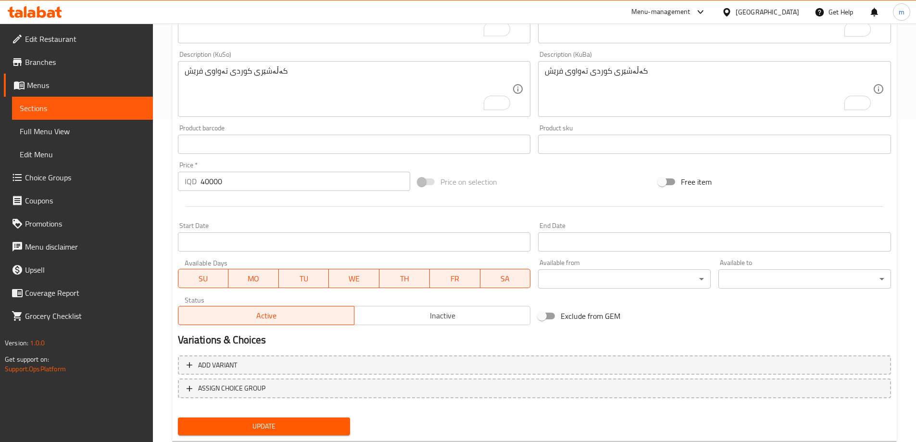
scroll to position [334, 0]
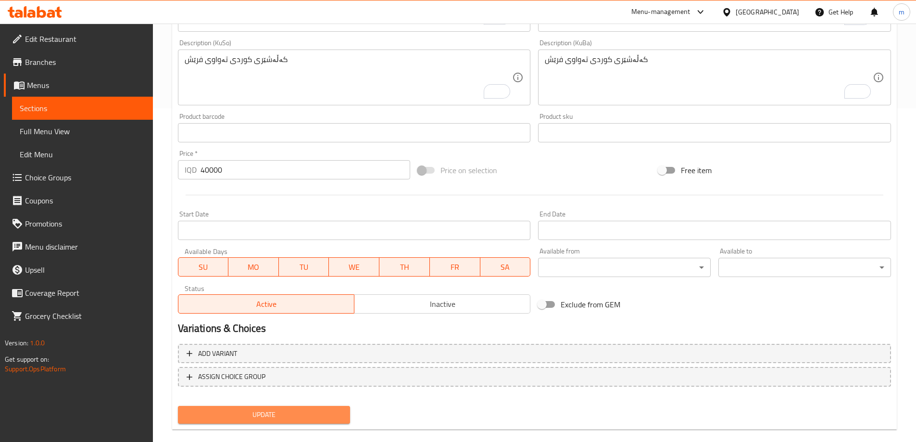
click at [288, 414] on span "Update" at bounding box center [264, 415] width 157 height 12
click at [216, 414] on span "Update" at bounding box center [264, 415] width 157 height 12
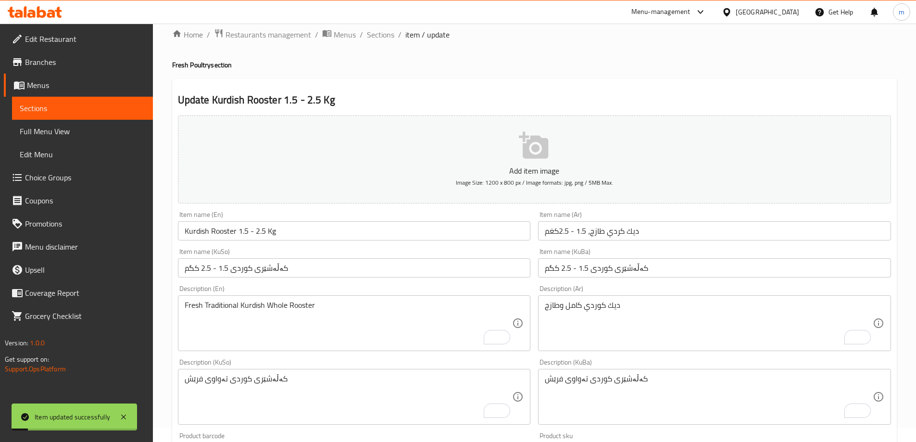
scroll to position [0, 0]
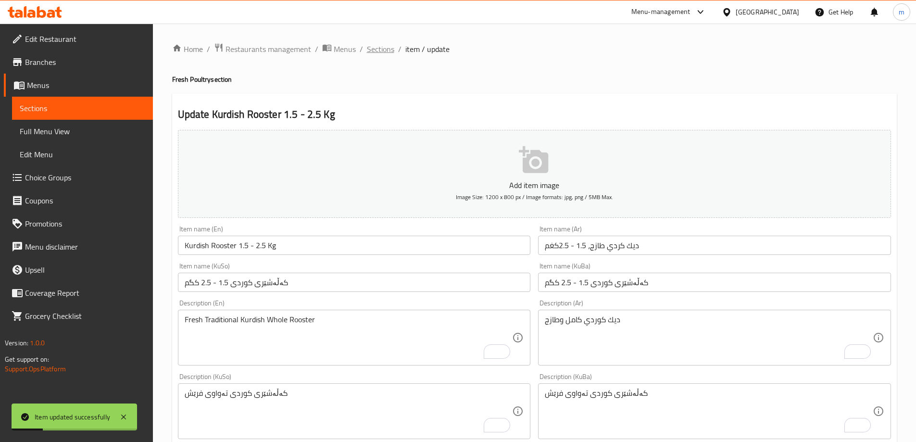
click at [376, 50] on span "Sections" at bounding box center [380, 49] width 27 height 12
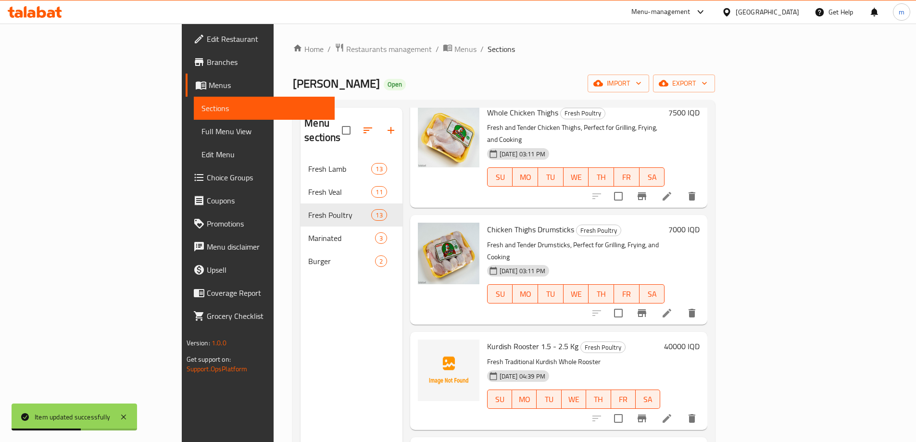
scroll to position [785, 0]
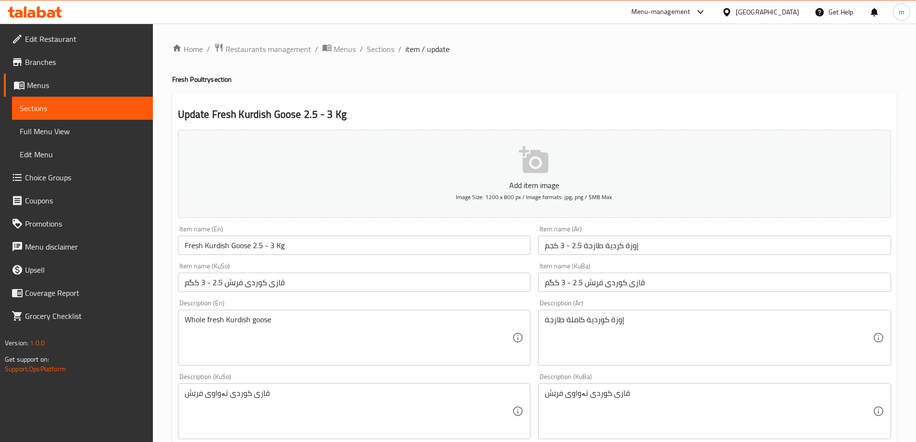
click at [240, 285] on input "قازی کوردی فرێش 2.5 - 3 کگم" at bounding box center [354, 282] width 353 height 19
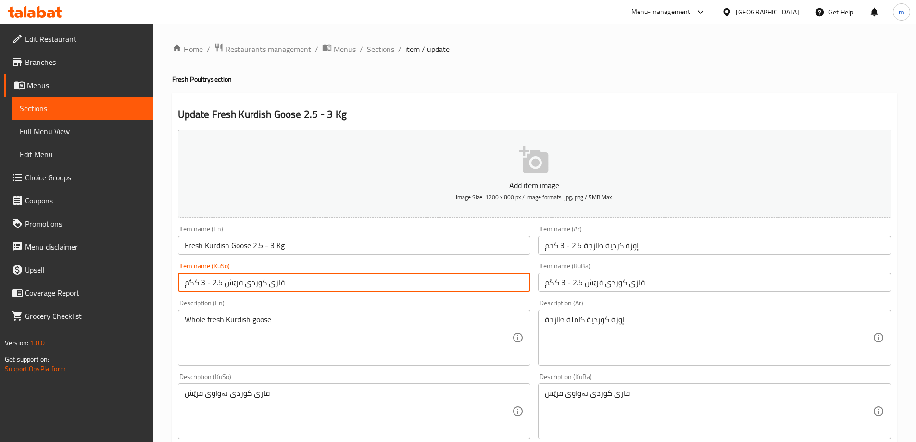
click at [240, 285] on input "قازی کوردی فرێش 2.5 - 3 کگم" at bounding box center [354, 282] width 353 height 19
type input "قازی کوردی 2.5 - 3 کگم"
click at [595, 285] on input "قازی کوردی فرێش 2.5 - 3 کگم" at bounding box center [714, 282] width 353 height 19
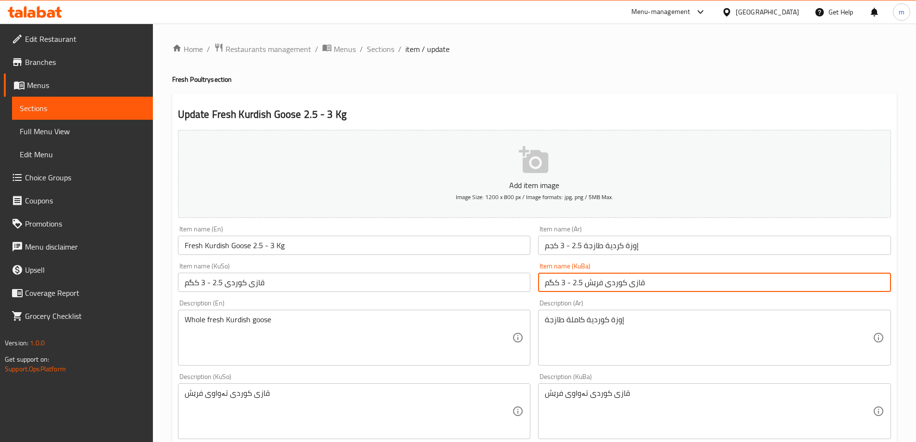
click at [595, 285] on input "قازی کوردی فرێش 2.5 - 3 کگم" at bounding box center [714, 282] width 353 height 19
type input "قازی کوردی 2.5 - 3 کگم"
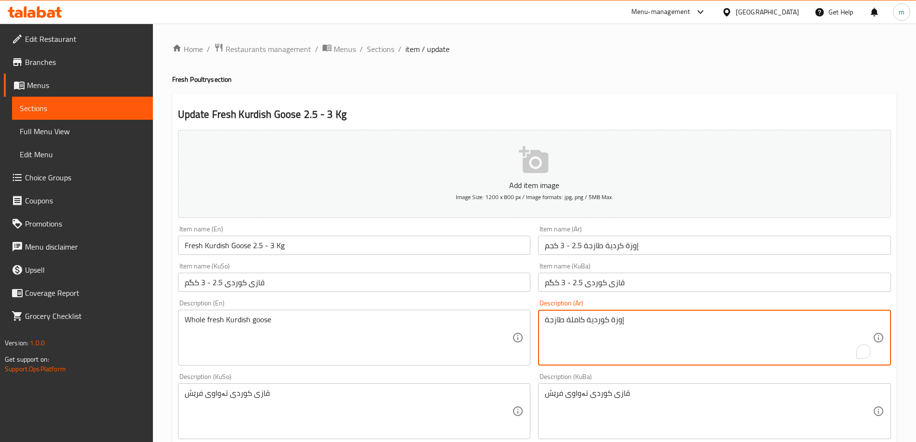
click at [598, 325] on textarea "إوزة كوردية كاملة طازجة" at bounding box center [709, 338] width 328 height 46
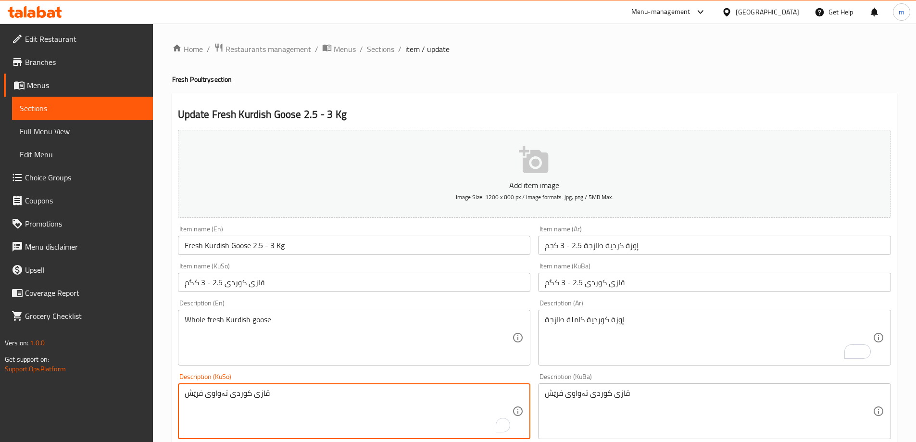
click at [288, 400] on textarea "قازی کوردی تەواوی فرێش" at bounding box center [349, 412] width 328 height 46
click at [287, 400] on textarea "قازی کوردی تەواوی فرێش" at bounding box center [349, 412] width 328 height 46
paste textarea "To enrich screen reader interactions, please activate Accessibility in Grammarl…"
type textarea "قازی کوردی تەواوی فرێش"
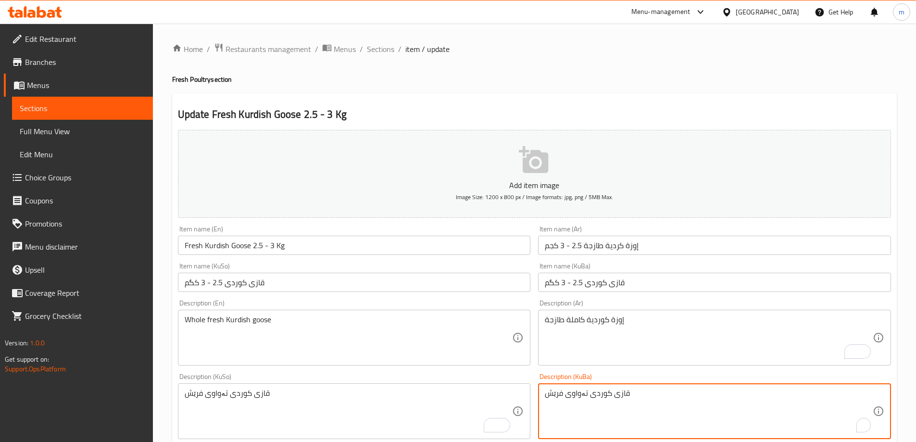
click at [633, 398] on textarea "قازی کوردی تەواوی فرێش" at bounding box center [709, 412] width 328 height 46
paste textarea "To enrich screen reader interactions, please activate Accessibility in Grammarl…"
type textarea "قازی کوردی تەواوی فرێش"
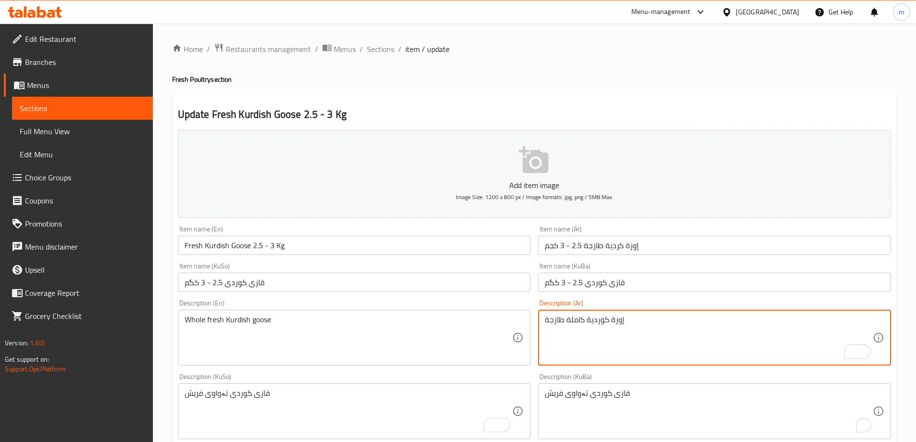
click at [616, 338] on textarea "إوزة كوردية كاملة طازجة" at bounding box center [709, 338] width 328 height 46
paste textarea "وطازجة"
type textarea "إوزة كوردية كاملة وطازجة"
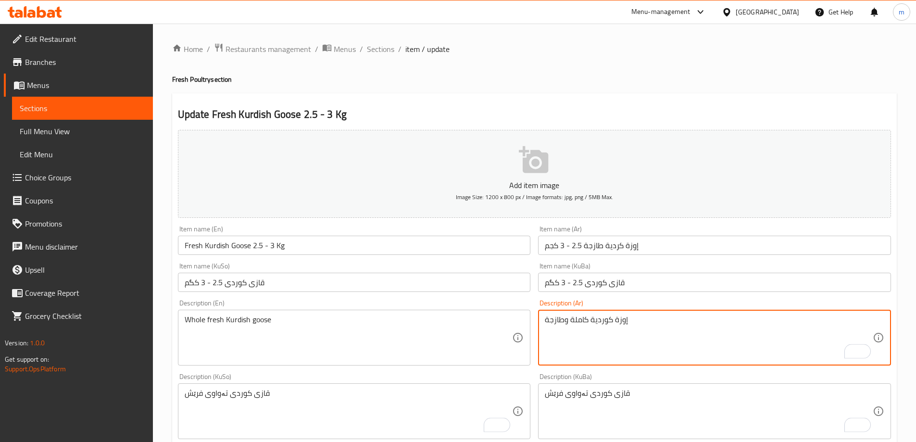
click at [368, 330] on textarea "Whole fresh Kurdish goose" at bounding box center [349, 338] width 328 height 46
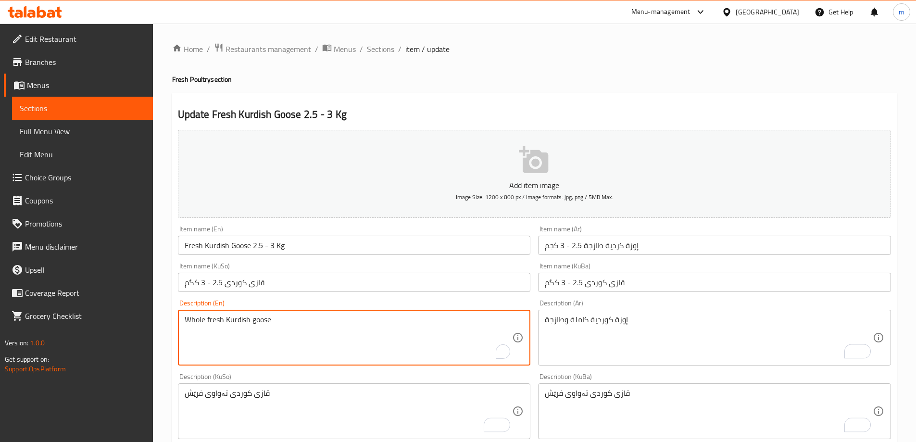
click at [368, 330] on textarea "Whole fresh Kurdish goose" at bounding box center [349, 338] width 328 height 46
paste textarea "Fresh Kurdish Goose"
type textarea "Whole Fresh Kurdish Goose"
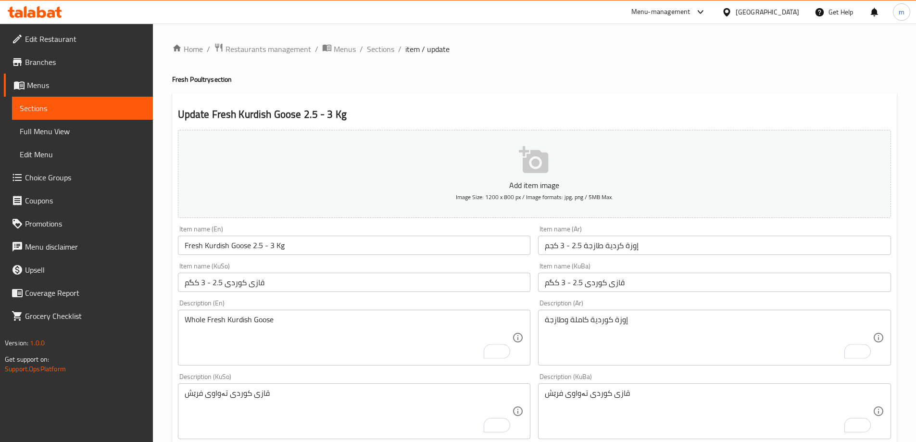
click at [298, 298] on div "Description (En) Whole Fresh Kurdish Goose Description (En)" at bounding box center [354, 333] width 361 height 74
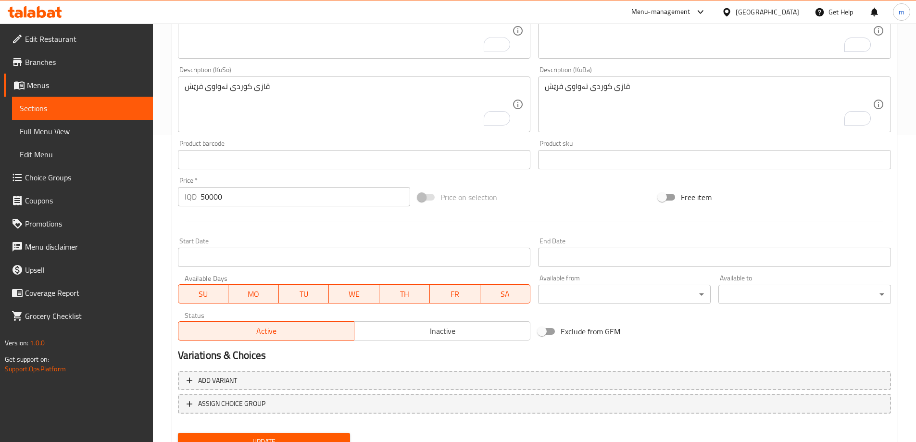
scroll to position [348, 0]
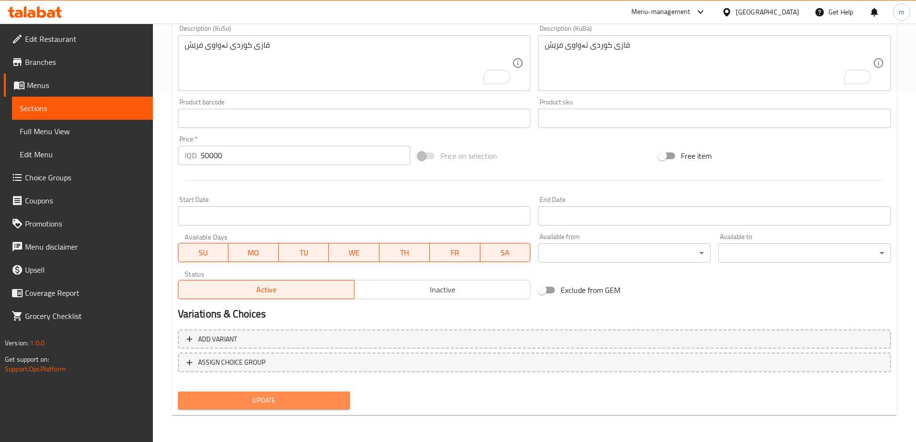
click at [285, 403] on span "Update" at bounding box center [264, 400] width 157 height 12
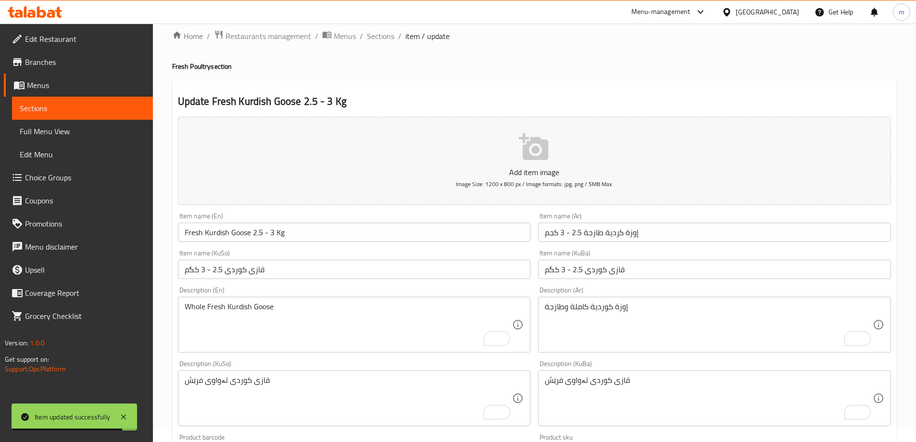
scroll to position [0, 0]
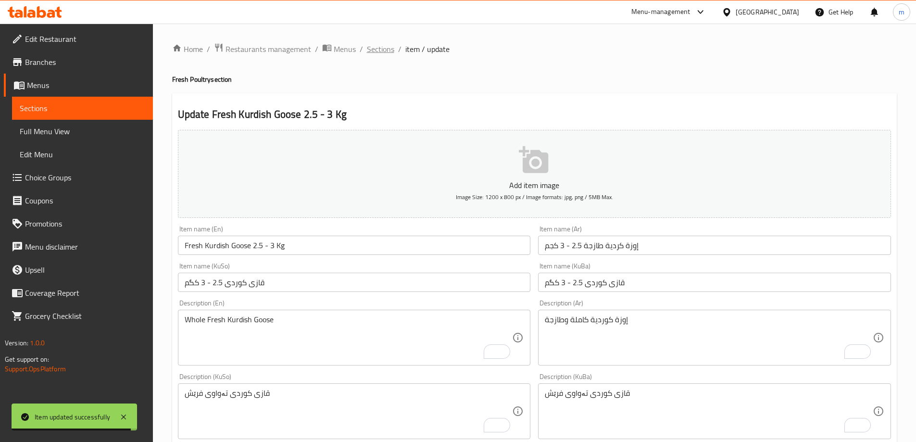
click at [372, 47] on span "Sections" at bounding box center [380, 49] width 27 height 12
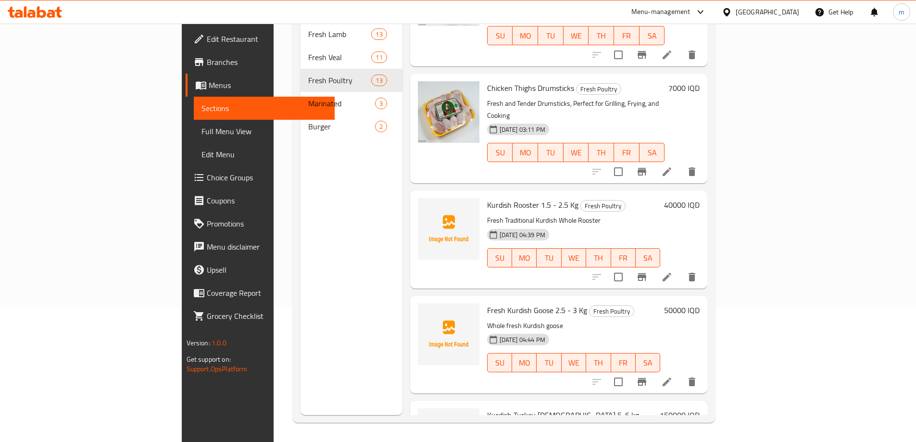
scroll to position [785, 0]
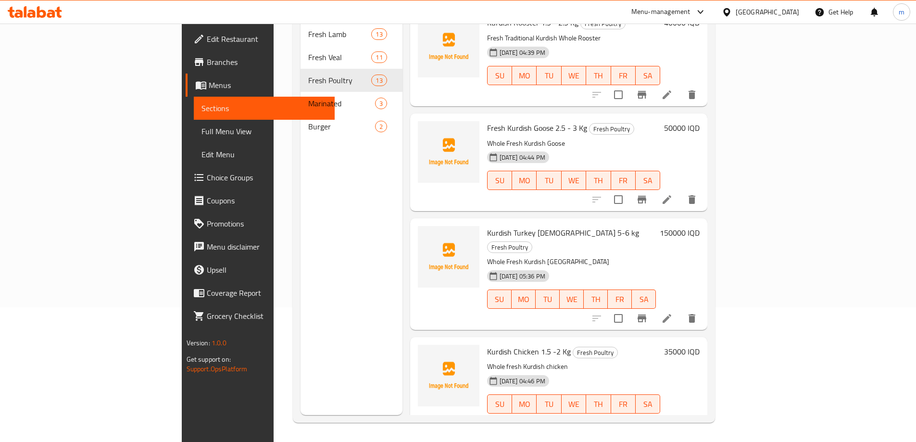
scroll to position [948, 0]
click at [680, 414] on li at bounding box center [666, 422] width 27 height 17
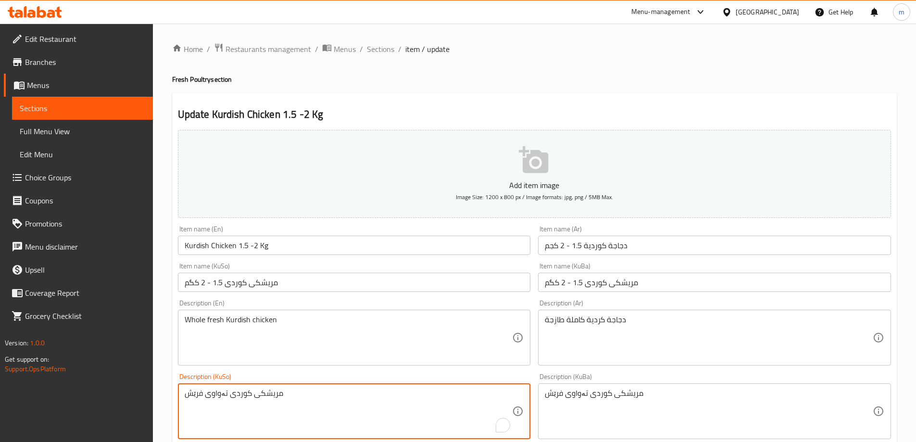
click at [375, 416] on textarea "مریشکی کوردی تەواوی فرێش" at bounding box center [349, 412] width 328 height 46
paste textarea "To enrich screen reader interactions, please activate Accessibility in Grammarl…"
type textarea "مریشکی کوردی تەواوی فرێش"
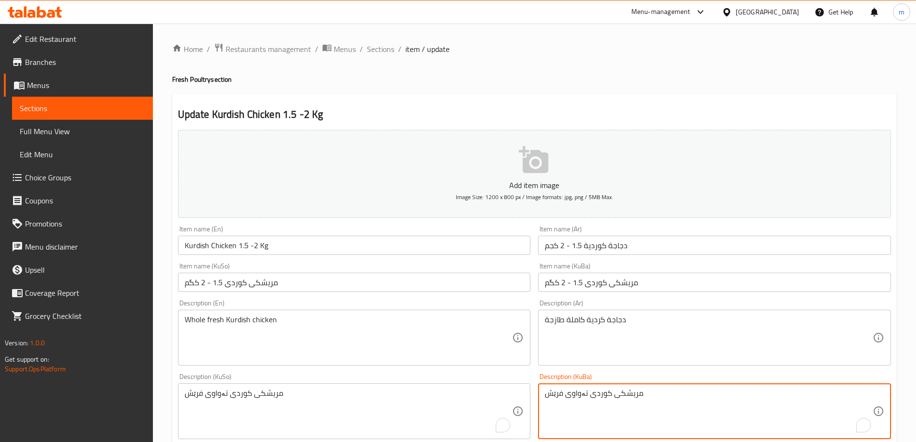
click at [576, 404] on textarea "مریشکی کوردی تەواوی فرێش" at bounding box center [709, 412] width 328 height 46
click at [576, 400] on textarea "مریشکی کوردی تەواوی فرێش" at bounding box center [709, 412] width 328 height 46
click at [577, 400] on textarea "مریشکی کوردی تەواوی فرێش" at bounding box center [709, 412] width 328 height 46
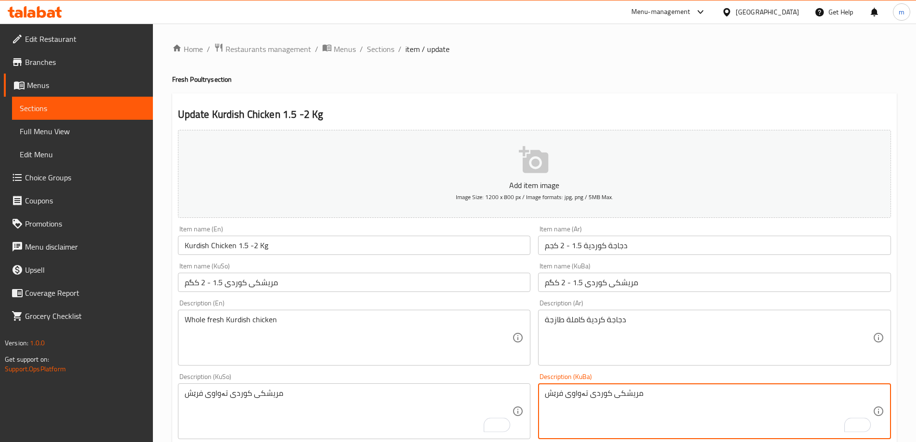
paste textarea "To enrich screen reader interactions, please activate Accessibility in Grammarl…"
type textarea "مریشکی کوردی تەواوی فرێش"
click at [567, 329] on textarea "دجاجة كردية كاملة طازجة" at bounding box center [709, 338] width 328 height 46
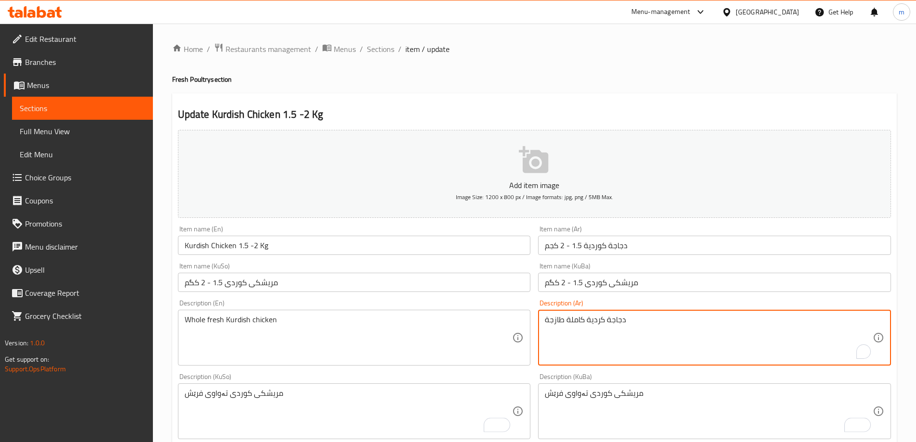
click at [567, 329] on textarea "دجاجة كردية كاملة طازجة" at bounding box center [709, 338] width 328 height 46
paste textarea "وطازجة"
type textarea "دجاجة كردية كاملة وطازجة"
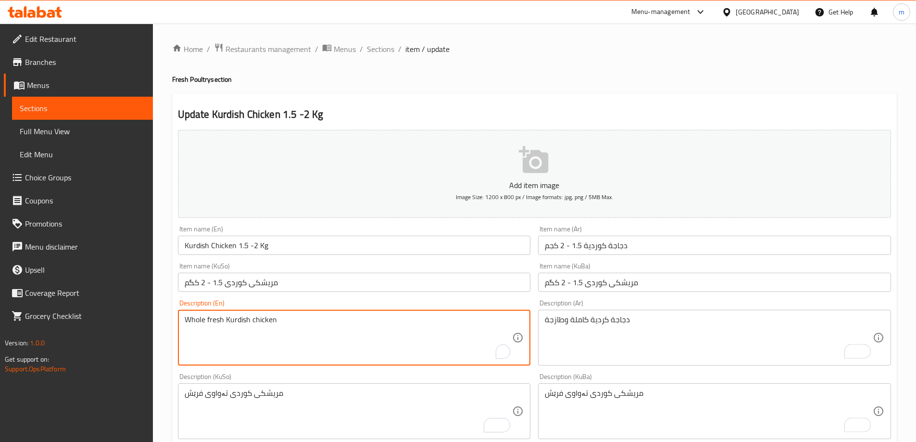
click at [372, 339] on textarea "Whole fresh Kurdish chicken" at bounding box center [349, 338] width 328 height 46
paste textarea "Fresh Kurdish Chicken"
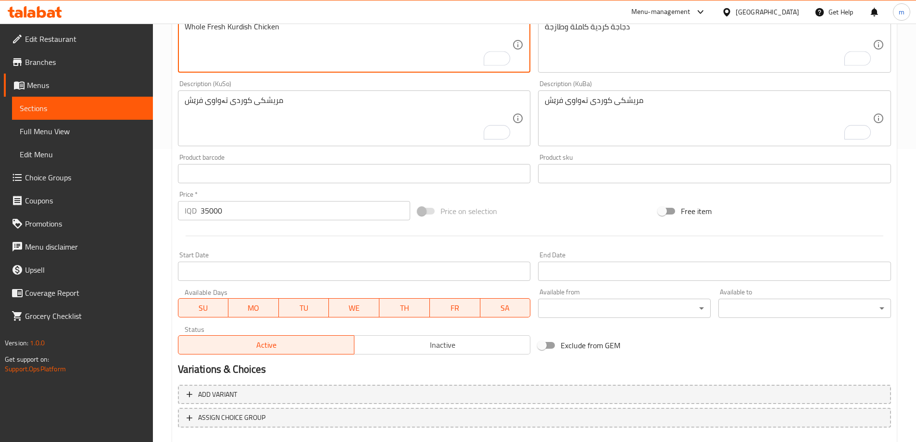
scroll to position [348, 0]
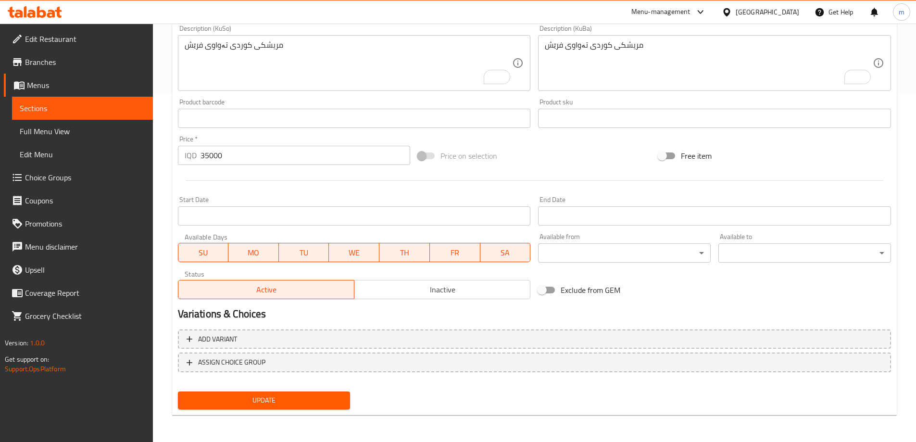
type textarea "Whole Fresh Kurdish Chicken"
click at [206, 395] on span "Update" at bounding box center [264, 400] width 157 height 12
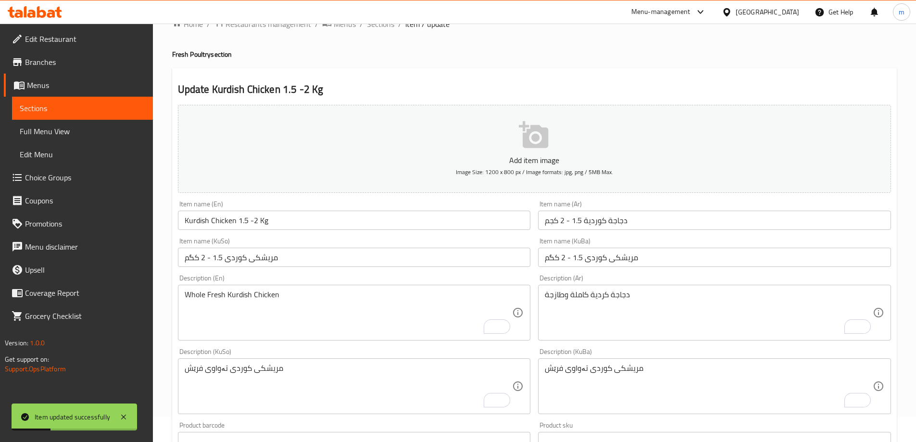
scroll to position [0, 0]
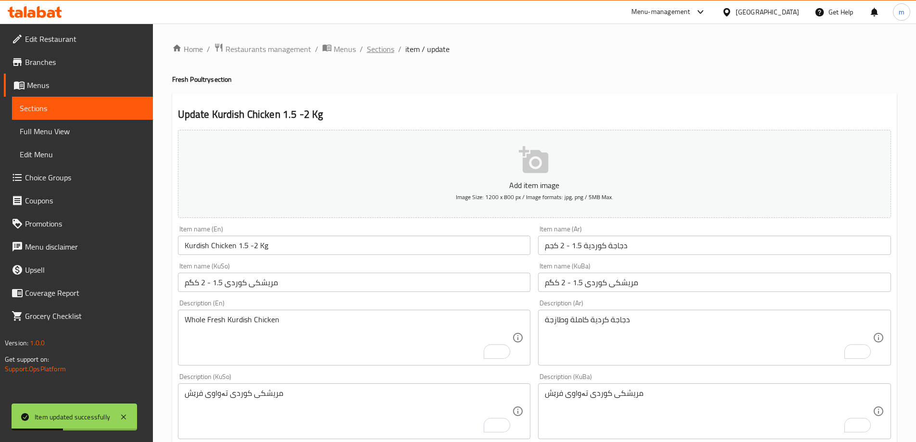
click at [377, 49] on span "Sections" at bounding box center [380, 49] width 27 height 12
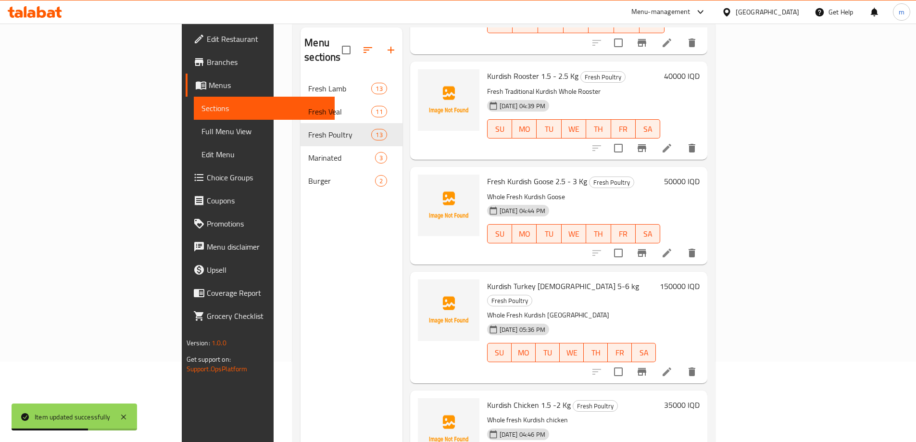
scroll to position [135, 0]
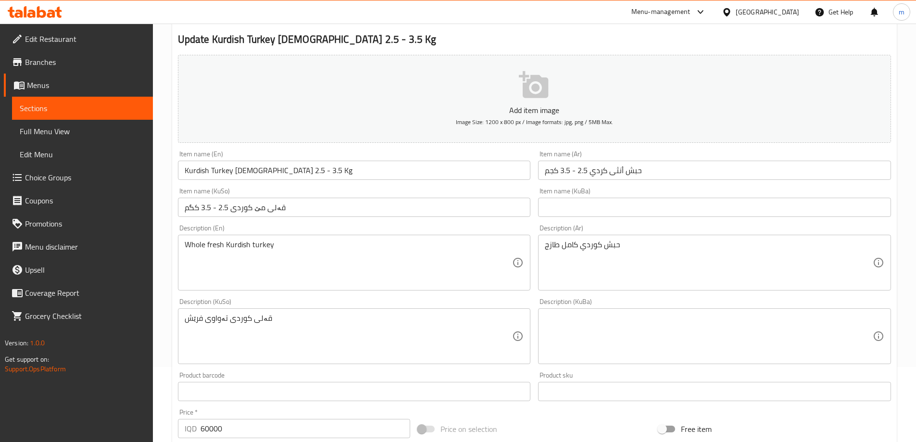
scroll to position [112, 0]
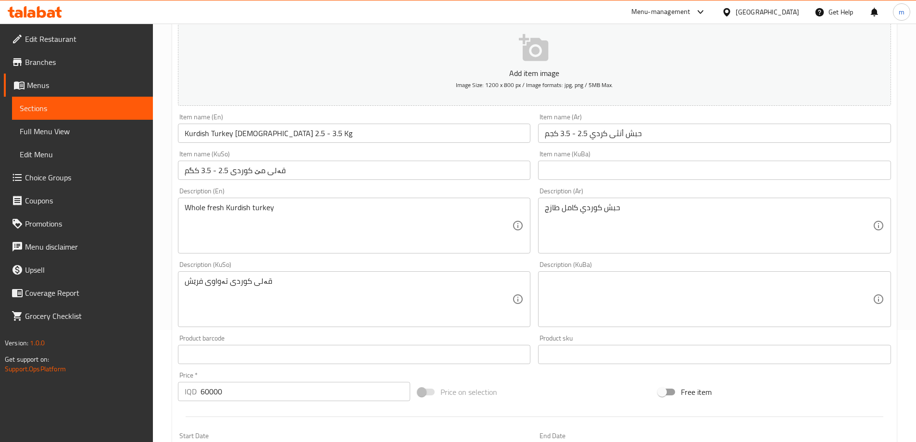
click at [260, 178] on input "قەلی مێ کوردی 2.5 - 3.5 کگم" at bounding box center [354, 170] width 353 height 19
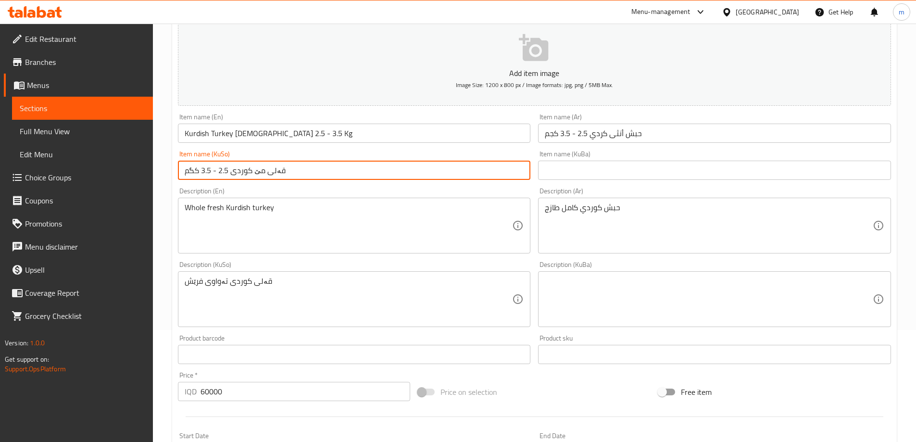
click at [260, 178] on input "قەلی مێ کوردی 2.5 - 3.5 کگم" at bounding box center [354, 170] width 353 height 19
click at [227, 170] on input "قەلی کوردی 2.5 - 3.5 کگم" at bounding box center [354, 170] width 353 height 19
paste input "مێ"
click at [233, 169] on input "قەلی کوردی 2.5 - 3.5 کگم" at bounding box center [354, 170] width 353 height 19
paste input "مێ"
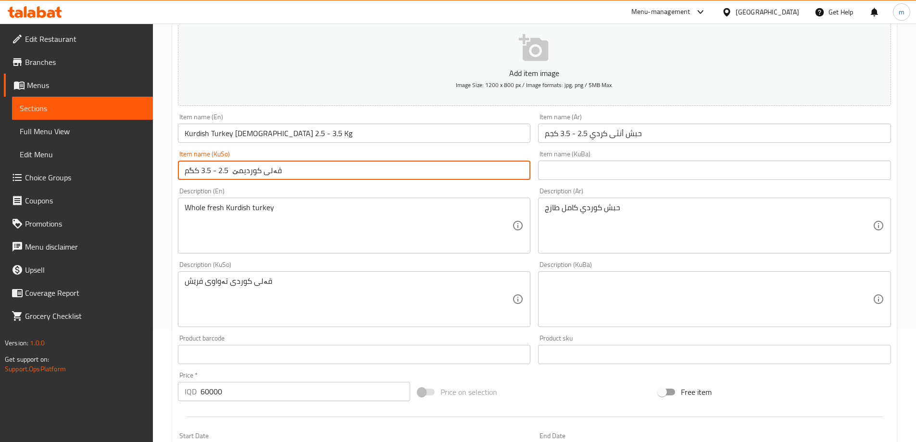
click at [242, 173] on input "قەلی کوردیمێ 2.5 - 3.5 کگم" at bounding box center [354, 170] width 353 height 19
click at [229, 169] on input "قەلی کوردی مێ 2.5 - 3.5 کگم" at bounding box center [354, 170] width 353 height 19
click at [230, 173] on input "قەلی کوردی مێ 2.5 - 3.5 کگم" at bounding box center [354, 170] width 353 height 19
click at [232, 173] on input "قەلی کوردی مێ 2.5 - 3.5 کگم" at bounding box center [354, 170] width 353 height 19
type input "قەلی کوردی مێ 2.5 - 3.5 کگم"
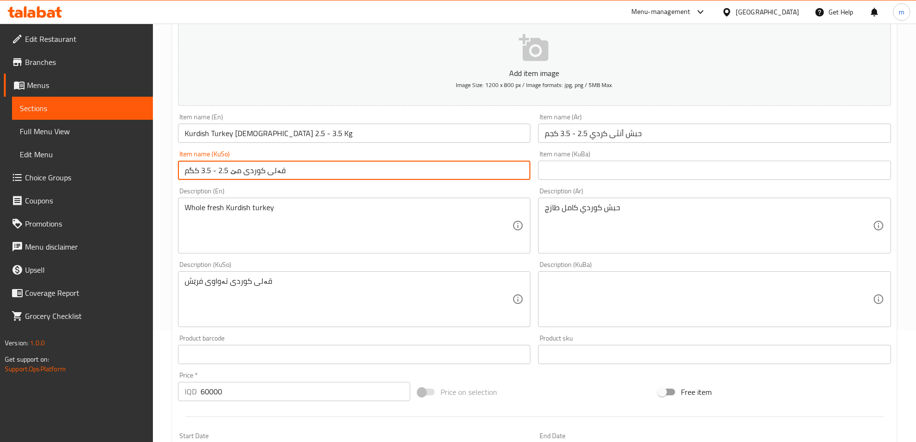
click at [246, 184] on div "Description (En) Whole fresh Kurdish turkey Description (En)" at bounding box center [354, 221] width 361 height 74
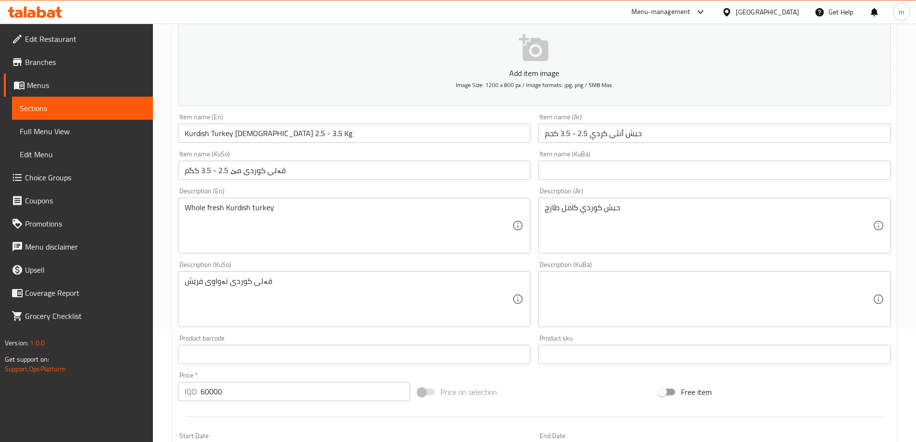
click at [613, 133] on input "حبش أنثى كردي 2.5 - 3.5 كجم" at bounding box center [714, 133] width 353 height 19
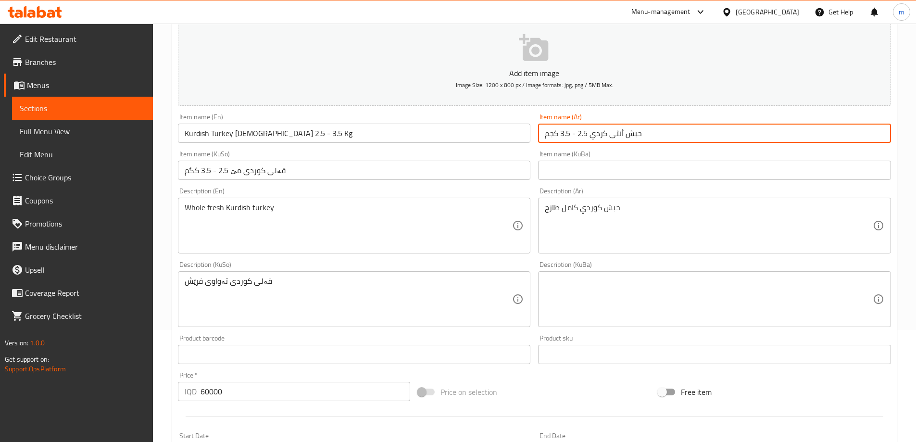
click at [613, 133] on input "حبش أنثى كردي 2.5 - 3.5 كجم" at bounding box center [714, 133] width 353 height 19
click at [590, 138] on input "حبش كردي 2.5 - 3.5 كجم" at bounding box center [714, 133] width 353 height 19
paste input "أنثى"
click at [604, 138] on input "حبش كرديأنثى 2.5 - 3.5 كجم" at bounding box center [714, 133] width 353 height 19
type input "حبش كردي أنثى 2.5 - 3.5 كجم"
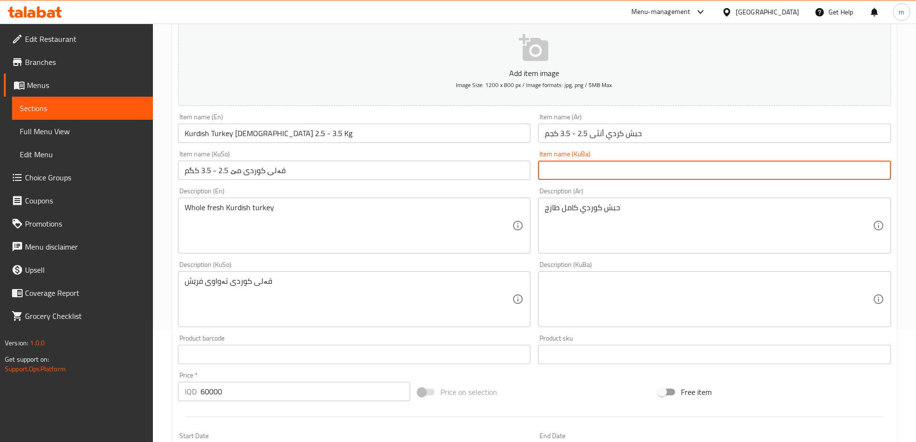
drag, startPoint x: 599, startPoint y: 170, endPoint x: 606, endPoint y: 165, distance: 8.3
click at [599, 170] on input "text" at bounding box center [714, 170] width 353 height 19
click at [887, 202] on div "حبش كوردي كامل طازج Description (Ar)" at bounding box center [714, 226] width 353 height 56
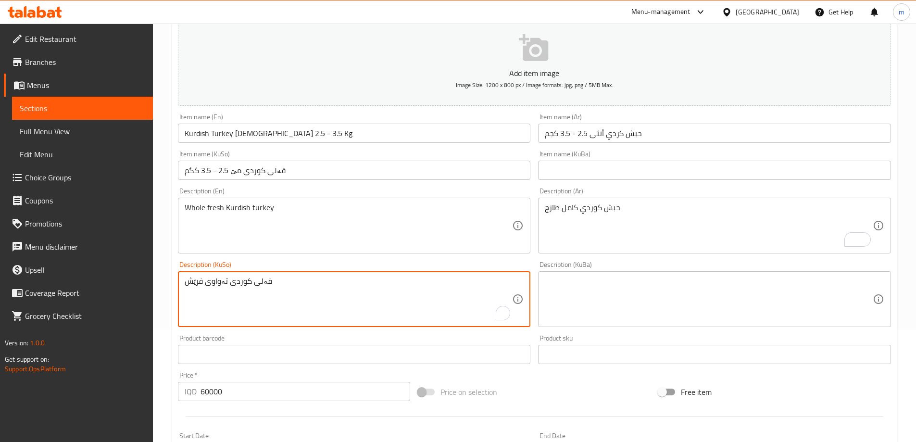
click at [266, 280] on textarea "قەلی کوردی تەواوی فرێش" at bounding box center [349, 299] width 328 height 46
paste textarea "To enrich screen reader interactions, please activate Accessibility in Grammarl…"
type textarea "قەلی کوردی تەواوی فرێش"
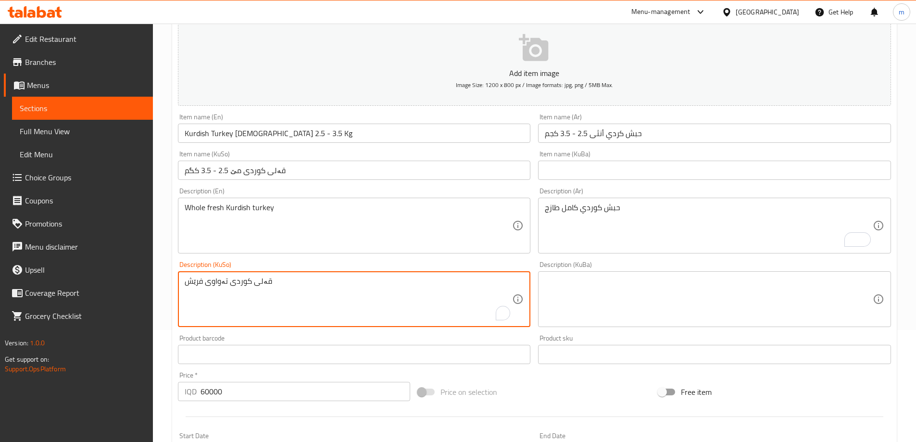
click at [623, 297] on textarea at bounding box center [709, 299] width 328 height 46
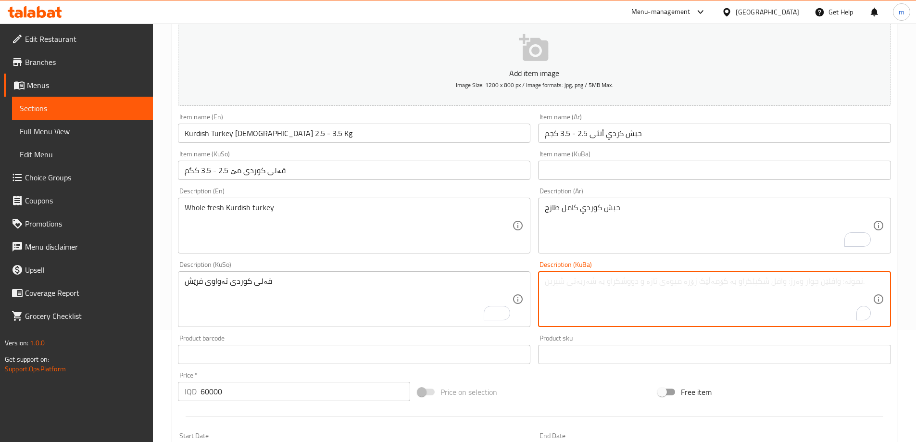
paste textarea "قەلی کوردی تەواوی فرێش"
type textarea "قەلی کوردی تەواوی فرێش"
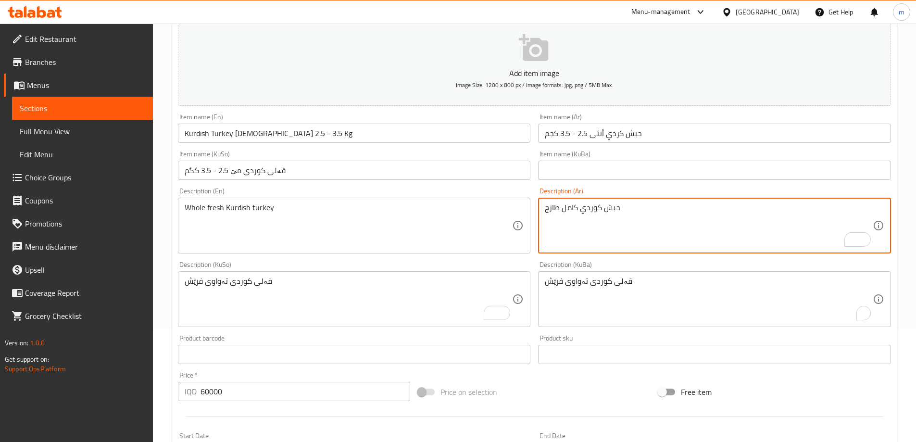
click at [607, 213] on textarea "حبش كوردي كامل طازج" at bounding box center [709, 226] width 328 height 46
paste textarea "طازج كامل"
type textarea "حبش كوردي طازج كامل"
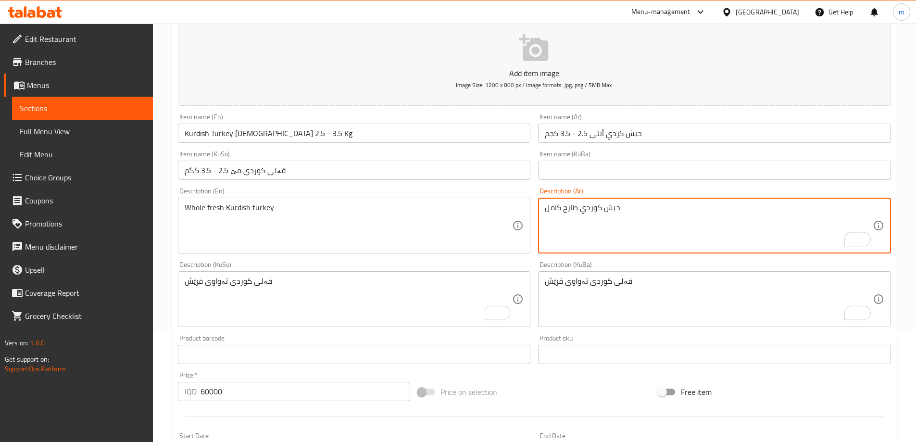
click at [404, 228] on textarea "Whole fresh Kurdish turkey" at bounding box center [349, 226] width 328 height 46
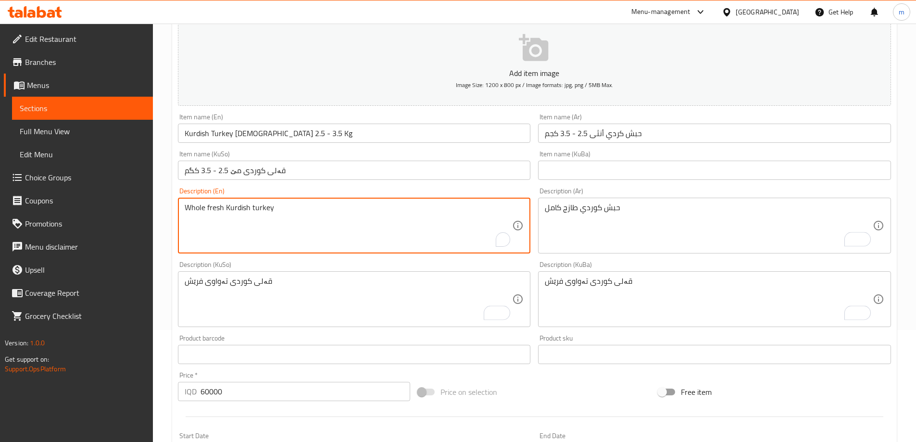
click at [404, 228] on textarea "Whole fresh Kurdish turkey" at bounding box center [349, 226] width 328 height 46
paste textarea "Fresh Kurdish Turkey"
type textarea "Whole Fresh Kurdish [GEOGRAPHIC_DATA]"
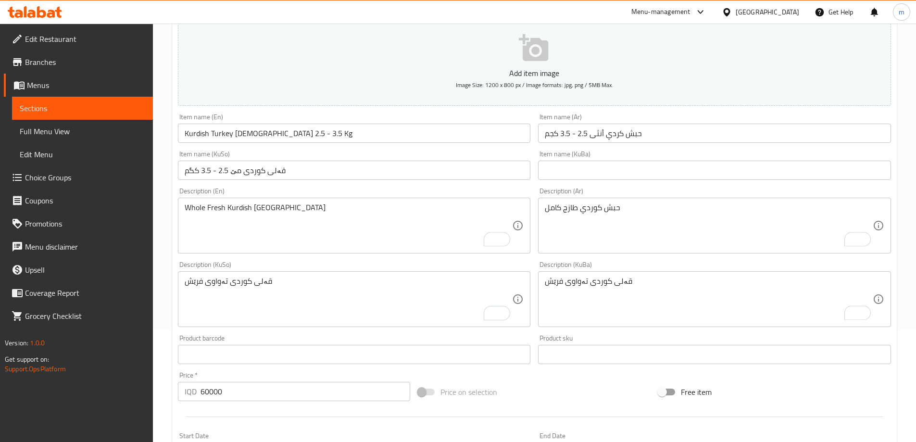
click at [287, 265] on div "Description (KuSo) قەلی کوردی تەواوی فرێش Description (KuSo)" at bounding box center [354, 294] width 353 height 66
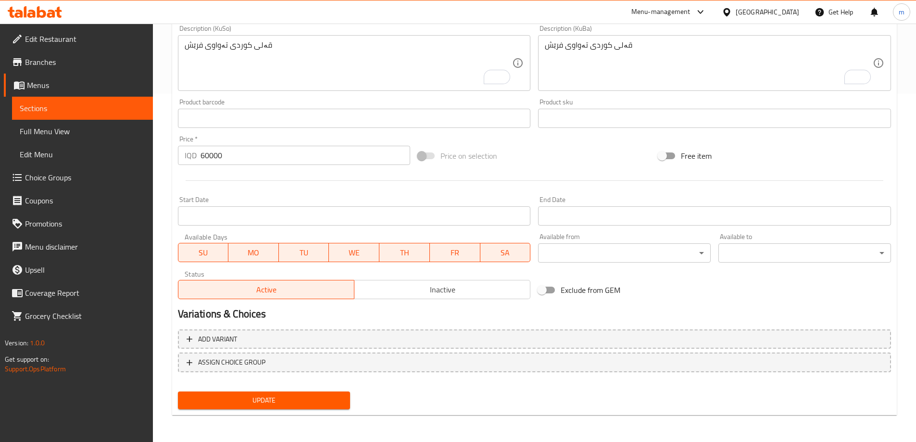
click at [280, 390] on div "Update" at bounding box center [264, 400] width 180 height 25
click at [280, 395] on span "Update" at bounding box center [264, 400] width 157 height 12
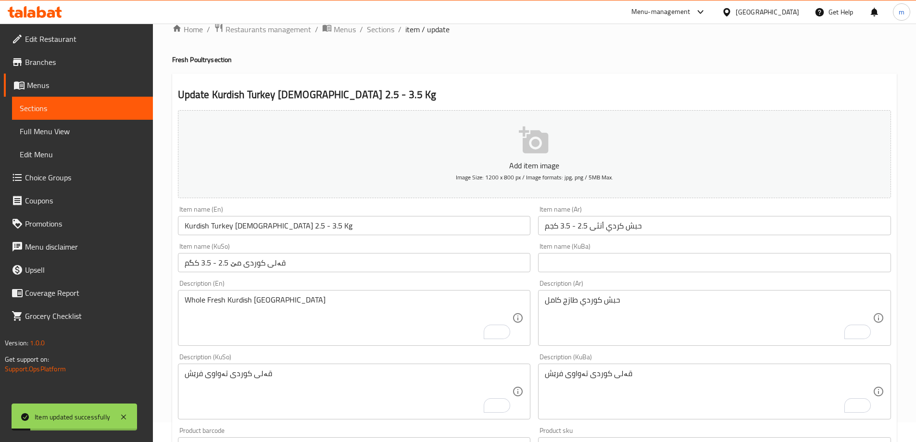
scroll to position [0, 0]
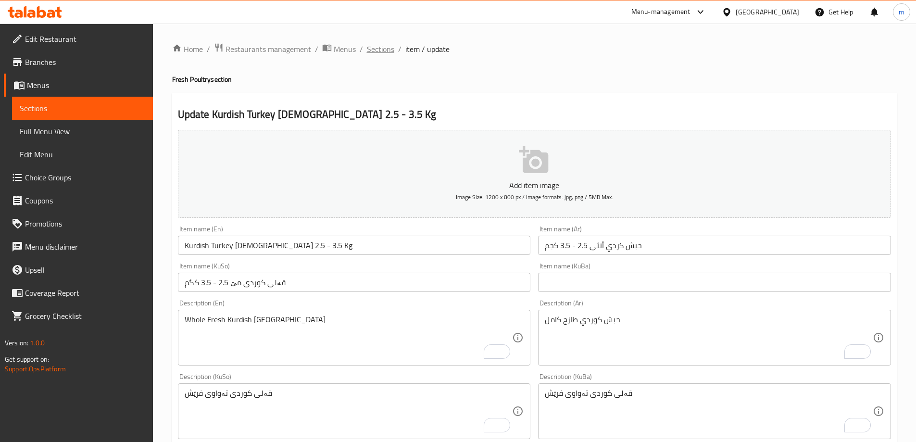
click at [382, 54] on span "Sections" at bounding box center [380, 49] width 27 height 12
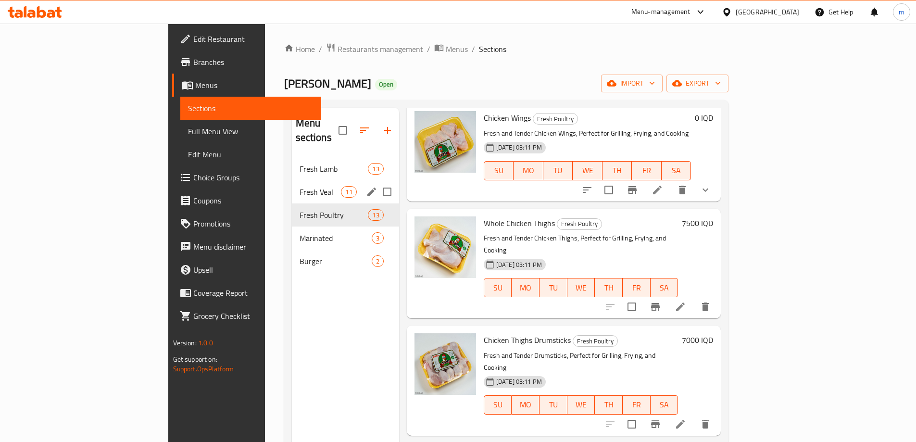
click at [292, 180] on div "Fresh Veal 11" at bounding box center [345, 191] width 107 height 23
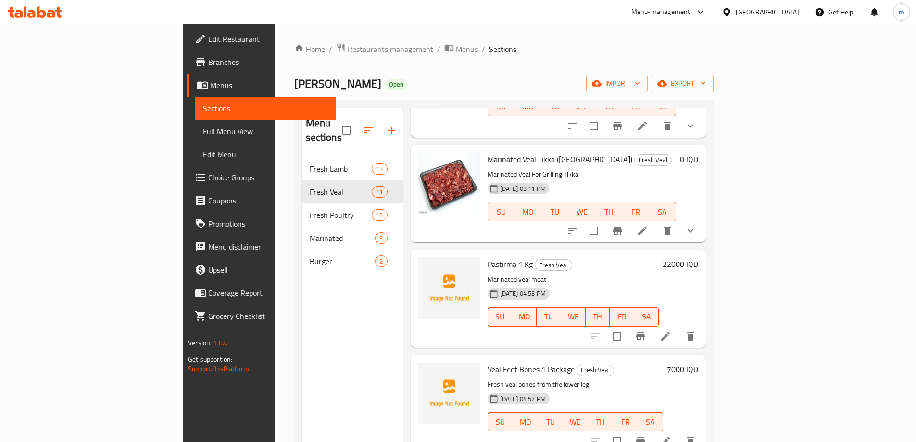
scroll to position [449, 0]
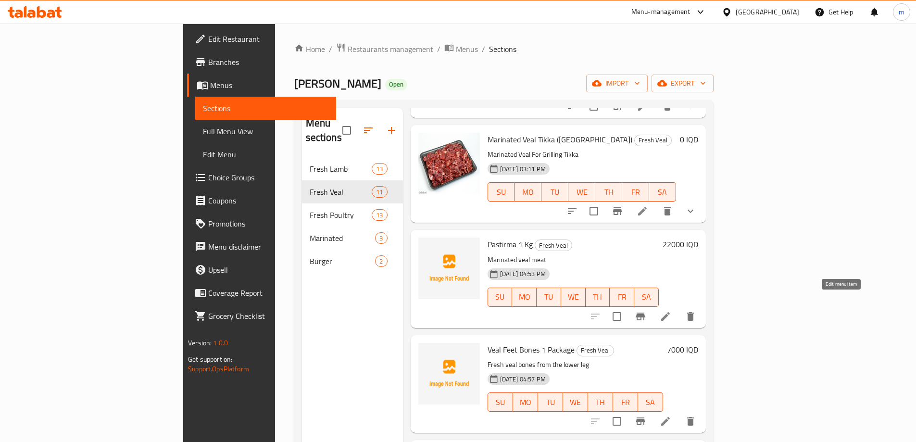
click at [671, 311] on icon at bounding box center [666, 317] width 12 height 12
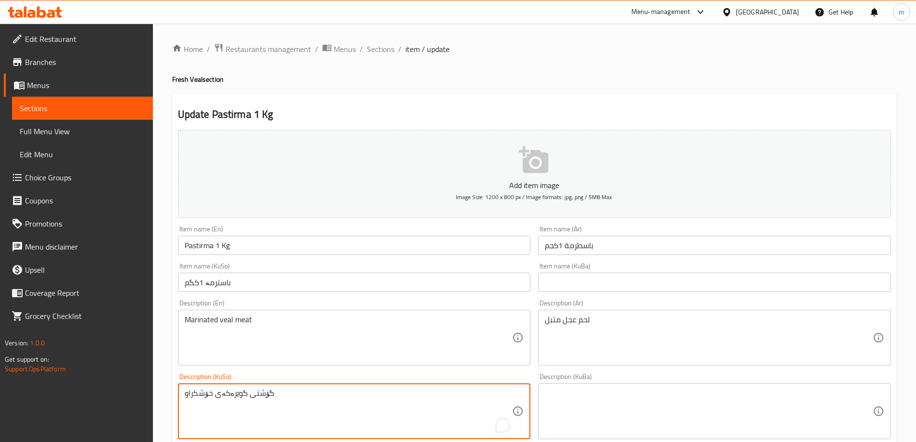
click at [263, 389] on textarea "گۆشتی گوێرەکەی خۆشکراو" at bounding box center [349, 412] width 328 height 46
paste textarea "خۆشکراوی گوێرەکە"
type textarea "گۆشتی خۆشکراوی گوێرەکە"
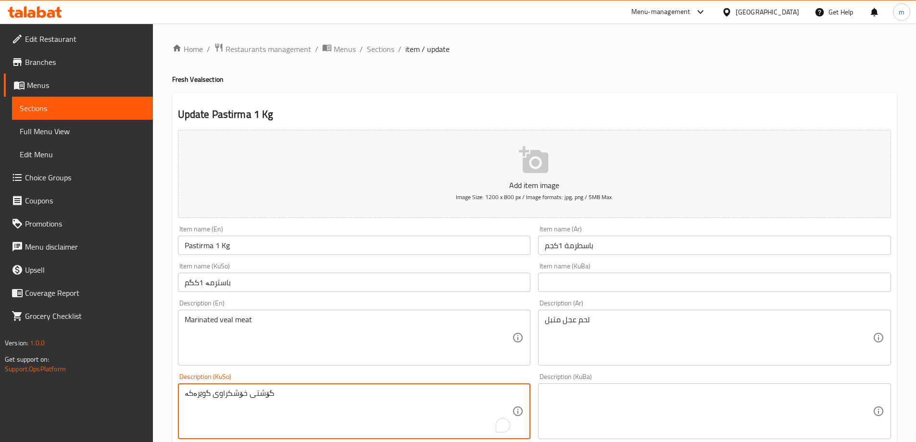
click at [290, 376] on div "Description (KuSo) گۆشتی خۆشکراوی گوێرەکە Description (KuSo)" at bounding box center [354, 406] width 353 height 66
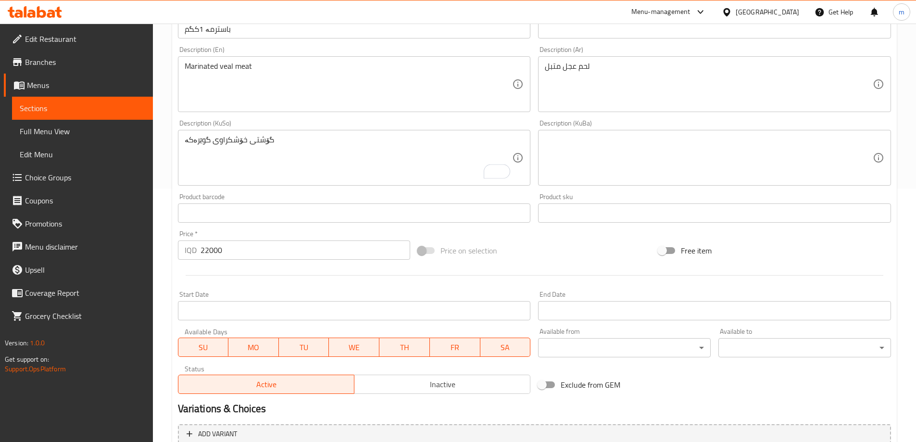
scroll to position [348, 0]
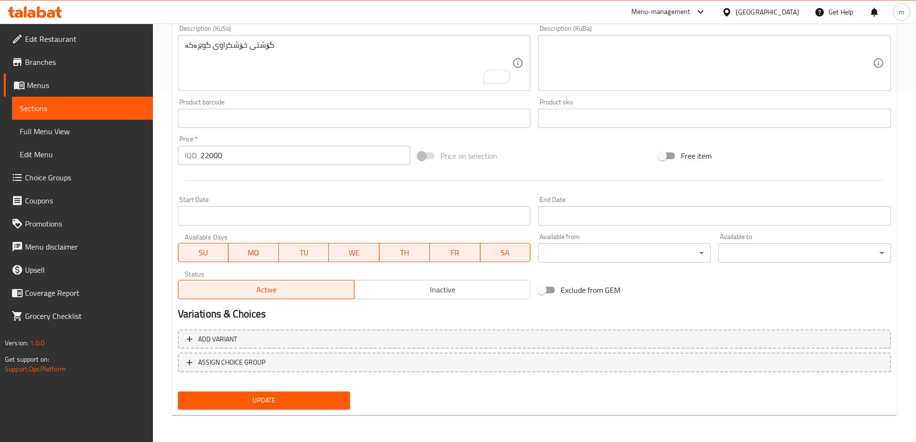
click at [239, 398] on span "Update" at bounding box center [264, 400] width 157 height 12
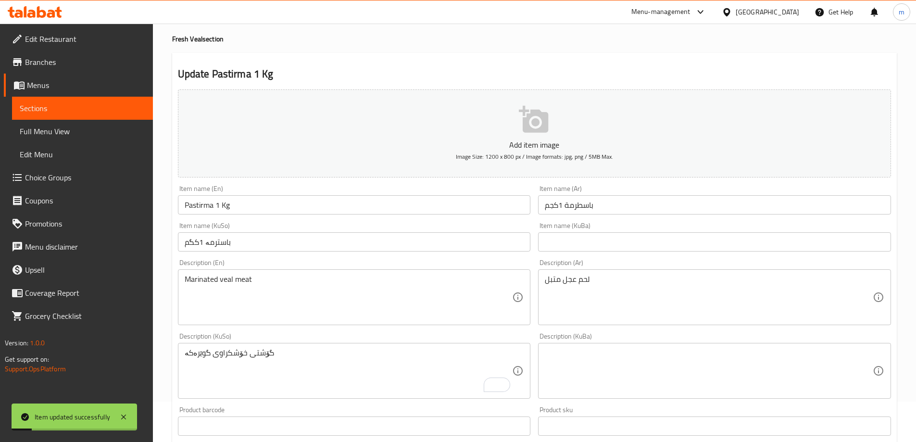
scroll to position [0, 0]
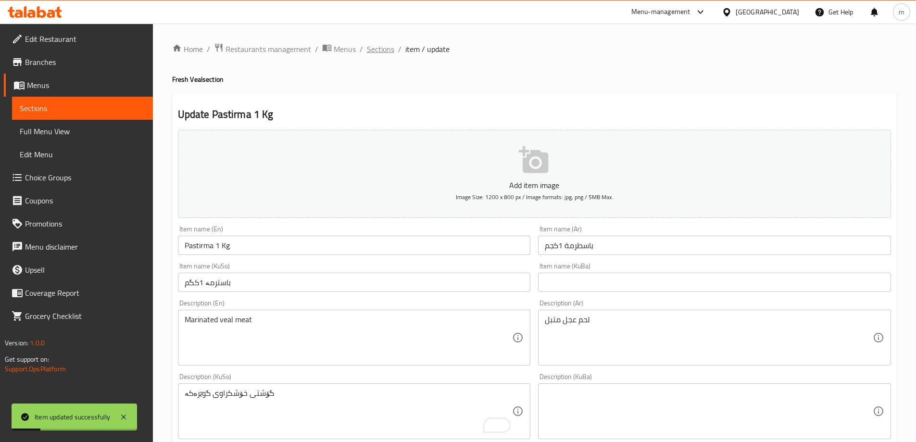
click at [381, 49] on span "Sections" at bounding box center [380, 49] width 27 height 12
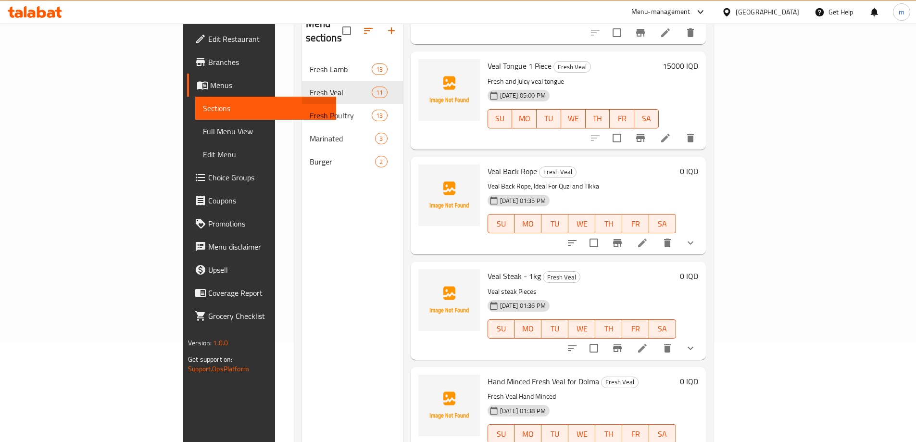
scroll to position [135, 0]
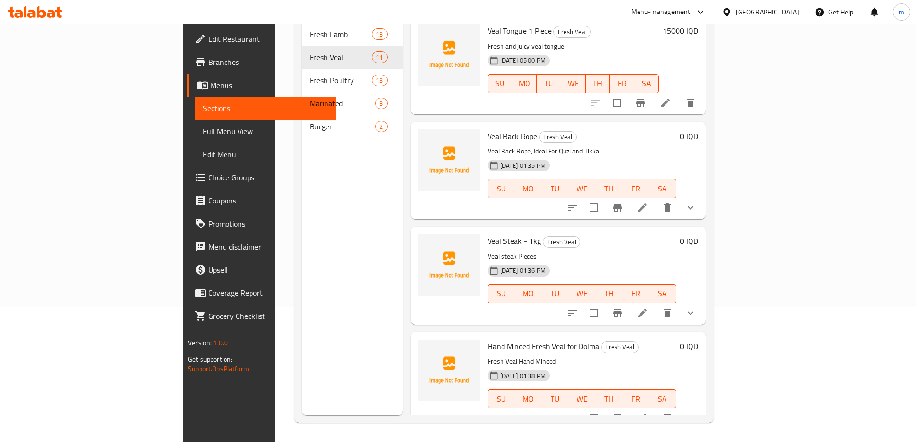
click at [648, 307] on icon at bounding box center [643, 313] width 12 height 12
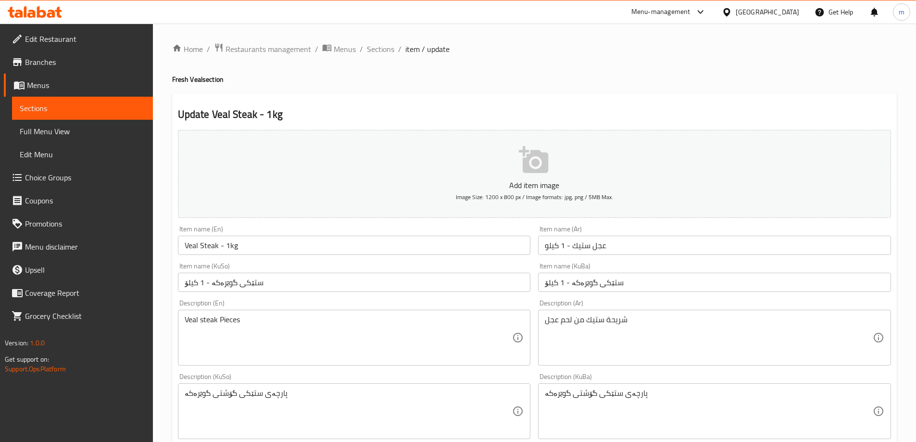
click at [279, 274] on input "ستێکی گوێرەکە - 1 کیلۆ" at bounding box center [354, 282] width 353 height 19
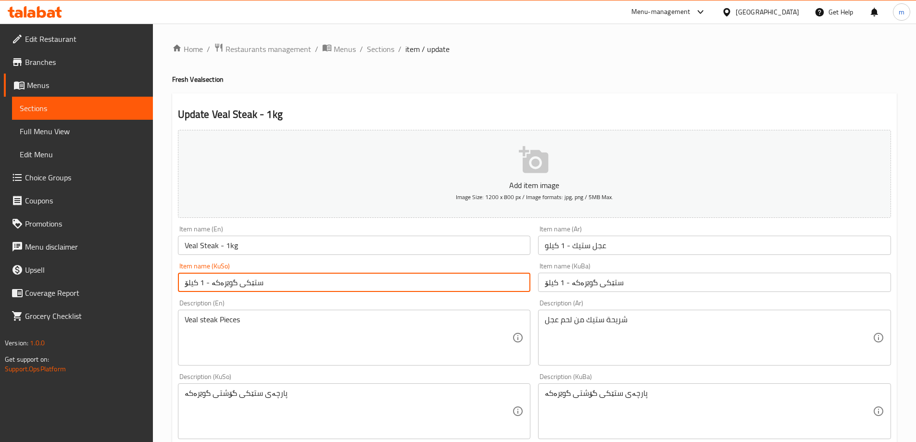
click at [279, 274] on input "ستێکی گوێرەکە - 1 کیلۆ" at bounding box center [354, 282] width 353 height 19
paste input "گۆشتی ستێکی گوێرەکە بە بێ ئێسک"
type input "گۆشتی ستێکی گوێرەکە بە بێ ئێسک"
click at [643, 278] on input "ستێکی گوێرەکە - 1 کیلۆ" at bounding box center [714, 282] width 353 height 19
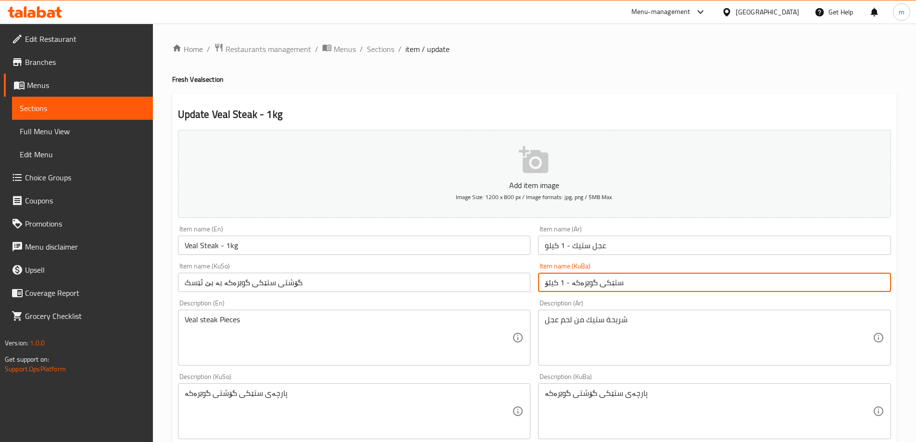
click at [643, 278] on input "ستێکی گوێرەکە - 1 کیلۆ" at bounding box center [714, 282] width 353 height 19
paste input "گۆشتی ستێکی گوێرەکە بە بێ ئێسک"
type input "گۆشتی ستێکی گوێرەکە بە بێ ئێسک"
click at [622, 249] on input "عجل ستيك - 1 كيلو" at bounding box center [714, 245] width 353 height 19
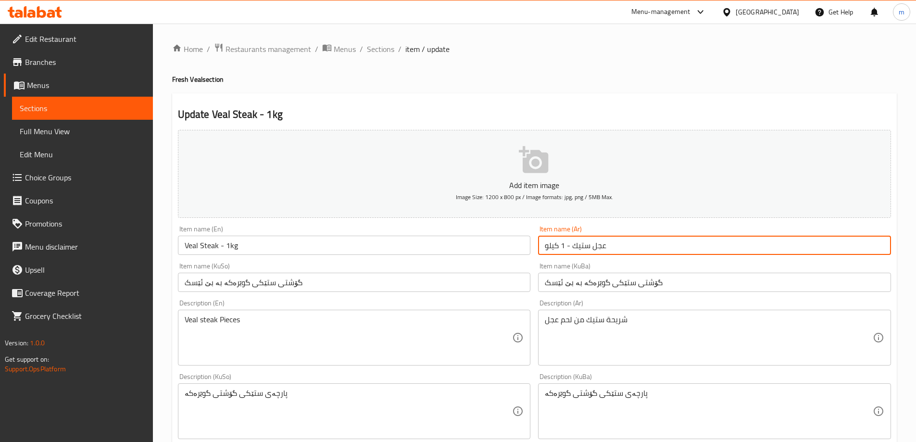
click at [622, 249] on input "عجل ستيك - 1 كيلو" at bounding box center [714, 245] width 353 height 19
paste input "لحم عجل ستيك بدون عظام"
type input "لحم عجل ستيك بدون عظام"
click at [423, 253] on input "Veal Steak - 1kg" at bounding box center [354, 245] width 353 height 19
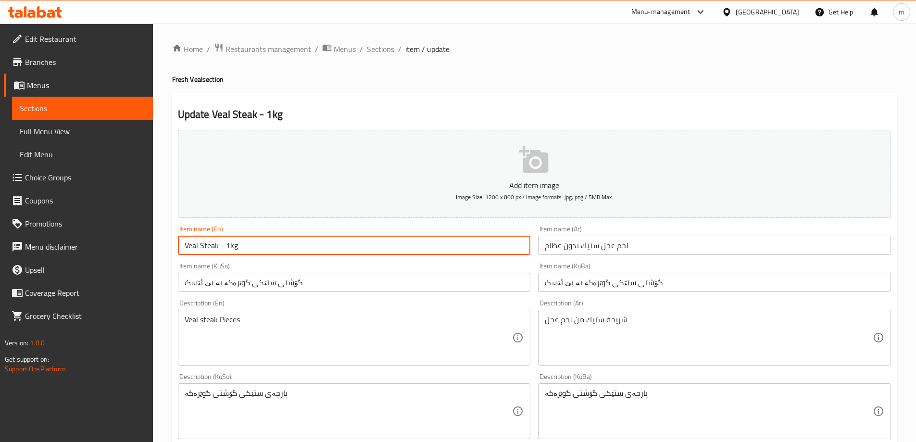
click at [420, 253] on input "Veal Steak - 1kg" at bounding box center [354, 245] width 353 height 19
click at [418, 255] on input "Veal Steak - 1kg" at bounding box center [354, 245] width 353 height 19
paste input "text"
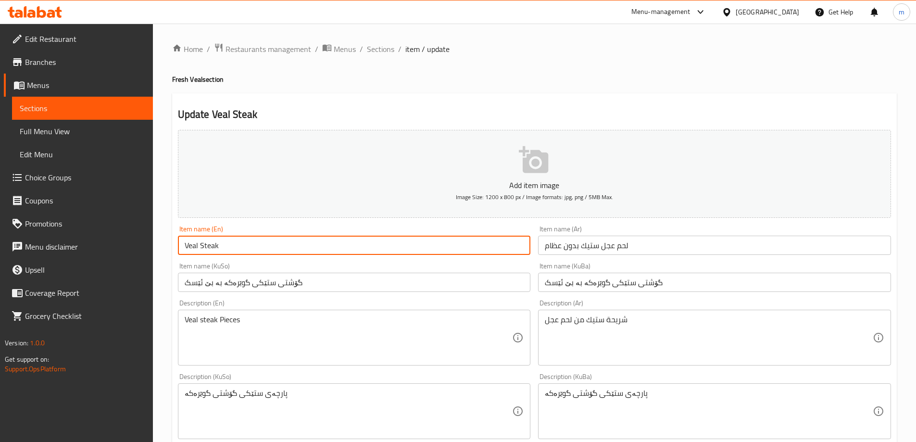
type input "Veal Steak"
click at [315, 325] on textarea "Veal steak Pieces" at bounding box center [349, 338] width 328 height 46
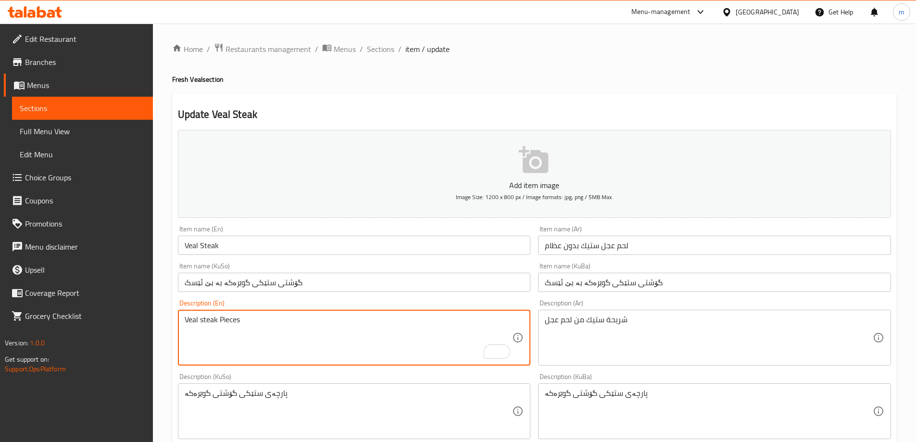
click at [260, 401] on textarea "پارچەی ستێکی گۆشتی گوێرەکە" at bounding box center [349, 412] width 328 height 46
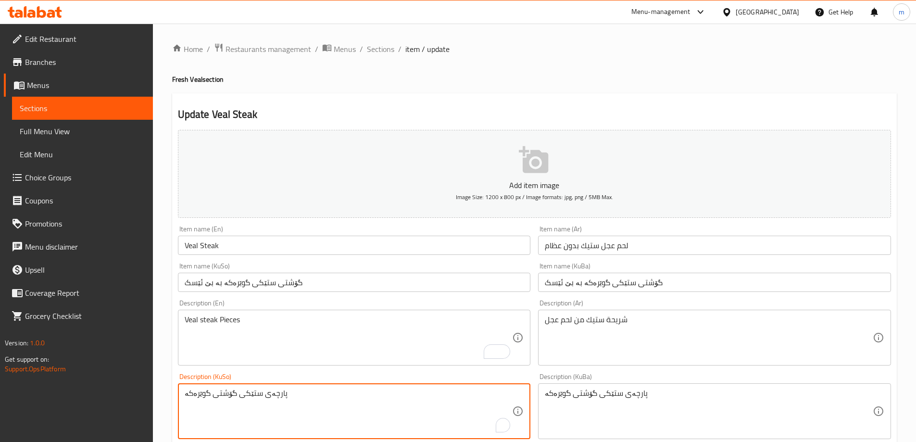
click at [260, 401] on textarea "پارچەی ستێکی گۆشتی گوێرەکە" at bounding box center [349, 412] width 328 height 46
paste textarea "گۆشتی ستێکی پارچەکراوی گوێرەکە"
type textarea "گۆشتی ستێکی پارچەکراوی گوێرەکە"
click at [578, 389] on textarea "پارچەی ستێکی گۆشتی گوێرەکە" at bounding box center [709, 412] width 328 height 46
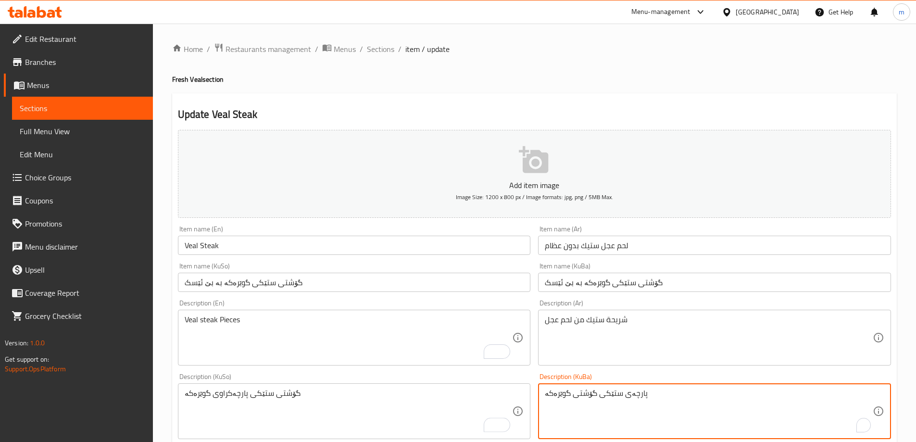
click at [578, 389] on textarea "پارچەی ستێکی گۆشتی گوێرەکە" at bounding box center [709, 412] width 328 height 46
paste textarea "گۆشتی ستێکی پارچەکراوی گوێرەکە"
type textarea "گۆشتی ستێکی پارچەکراوی گوێرەکە"
click at [594, 308] on div "Description (Ar) شريحة ستيك من لحم عجل Description (Ar)" at bounding box center [714, 333] width 353 height 66
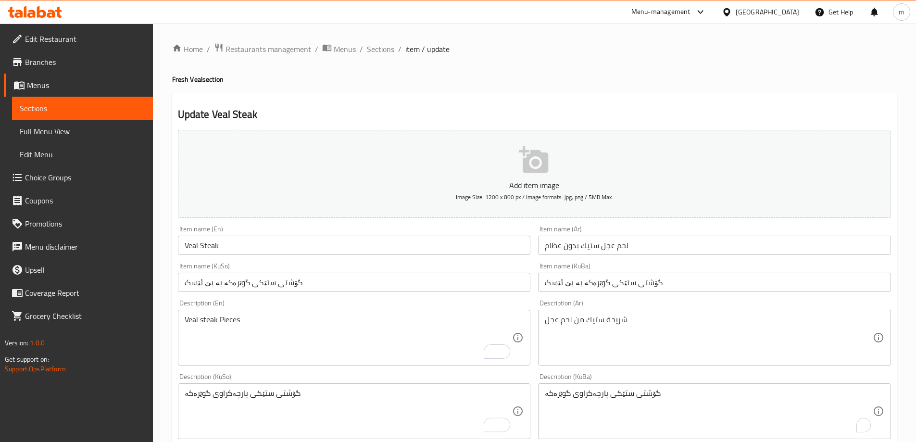
click at [594, 308] on div "Description (Ar) شريحة ستيك من لحم عجل Description (Ar)" at bounding box center [714, 333] width 353 height 66
click at [592, 315] on textarea "شريحة ستيك من لحم عجل" at bounding box center [709, 338] width 328 height 46
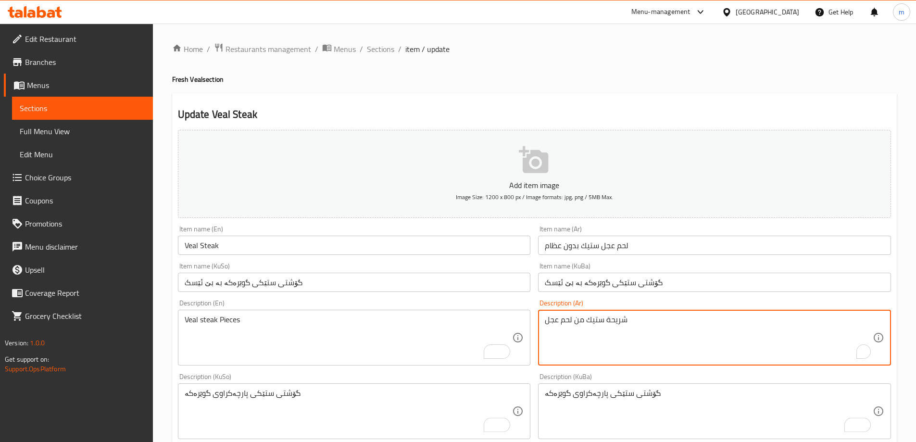
click at [592, 315] on textarea "شريحة ستيك من لحم عجل" at bounding box center [709, 338] width 328 height 46
click at [592, 316] on textarea "شريحة ستيك من لحم عجل" at bounding box center [709, 338] width 328 height 46
paste textarea "لعجل"
type textarea "شريحة ستيك من لحم العجل"
click at [353, 323] on textarea "Veal steak Pieces" at bounding box center [349, 338] width 328 height 46
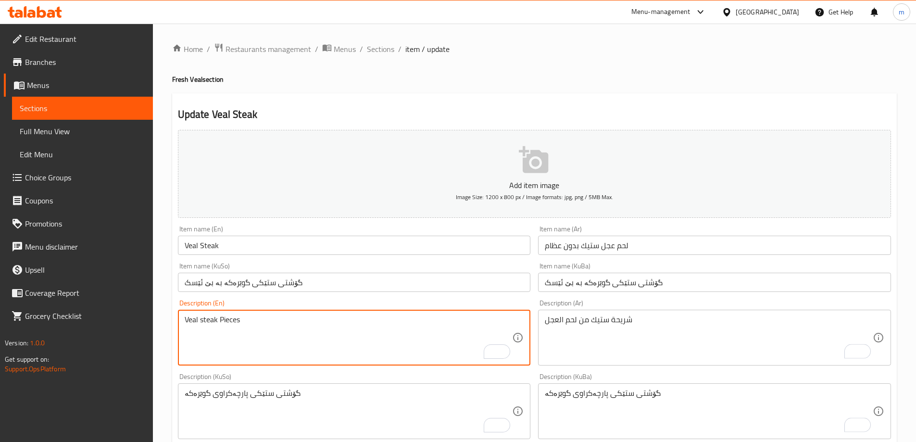
click at [353, 323] on textarea "Veal steak Pieces" at bounding box center [349, 338] width 328 height 46
paste textarea "Steak Meat"
type textarea "Veal Steak Meat"
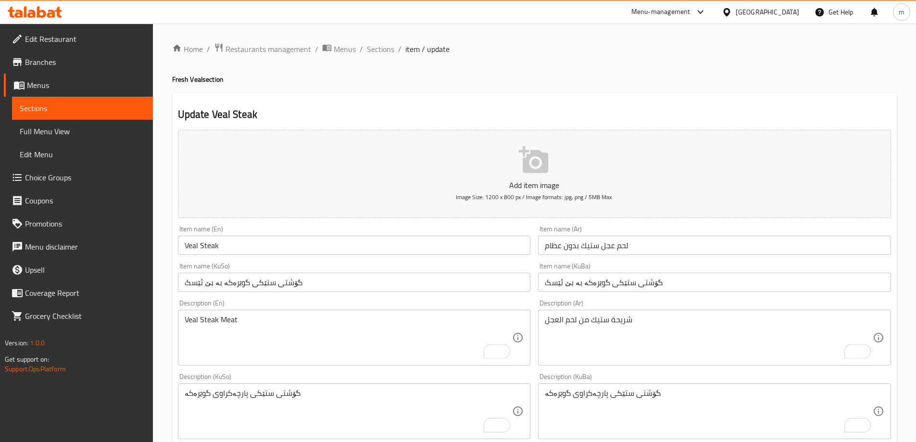
click at [290, 299] on div "Description (En) Veal Steak Meat Description (En)" at bounding box center [354, 333] width 361 height 74
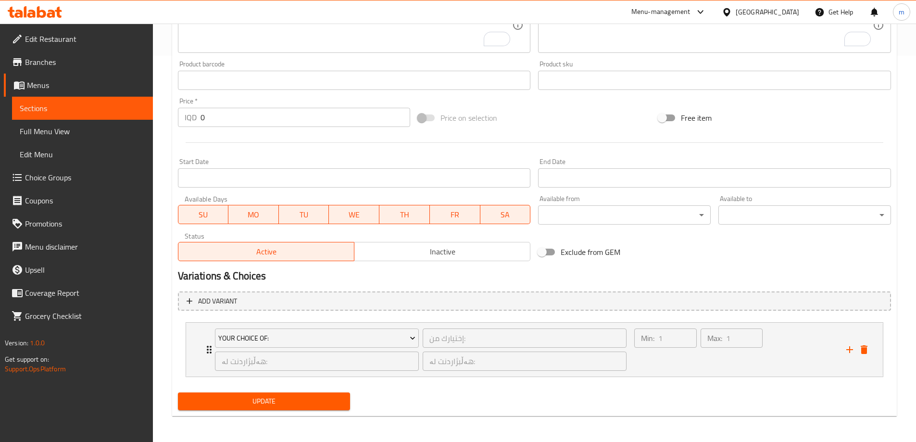
scroll to position [387, 0]
click at [666, 353] on div "Min: 1 ​" at bounding box center [665, 349] width 66 height 46
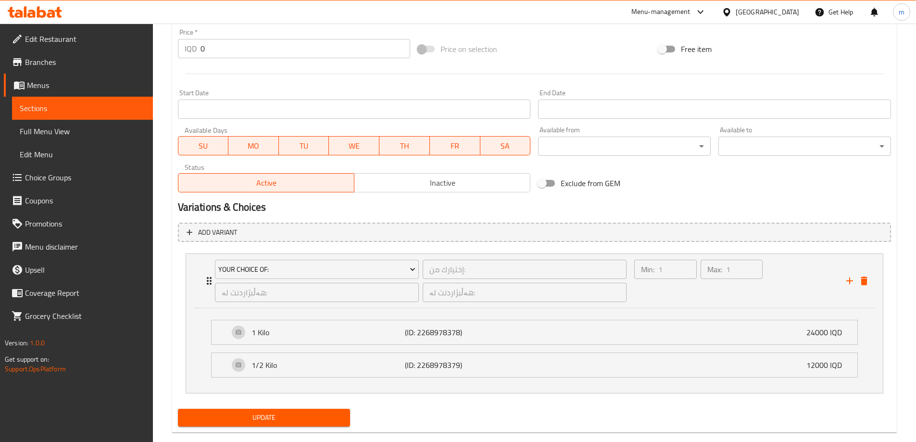
scroll to position [472, 0]
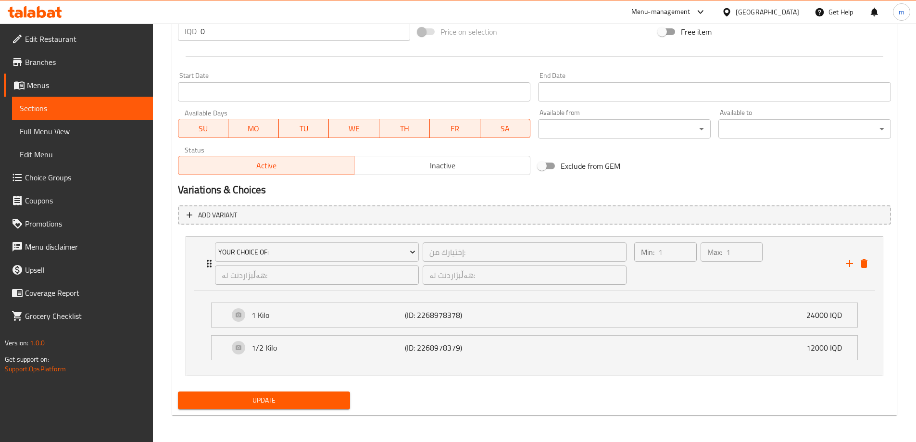
click at [246, 399] on span "Update" at bounding box center [264, 400] width 157 height 12
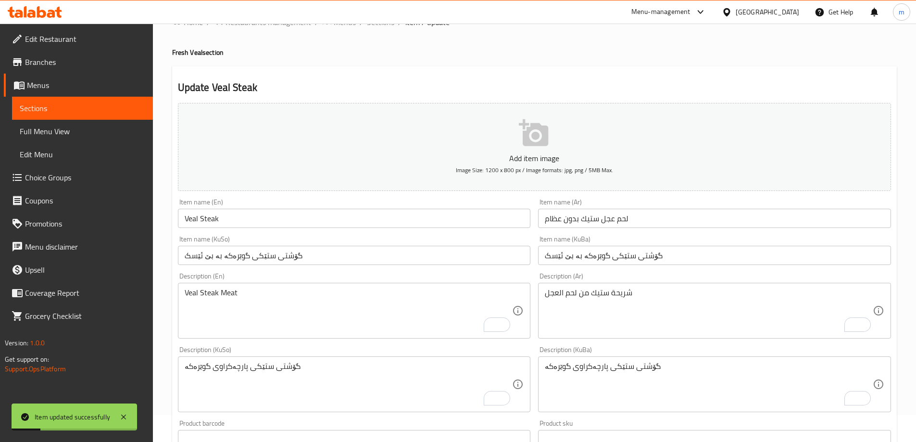
scroll to position [0, 0]
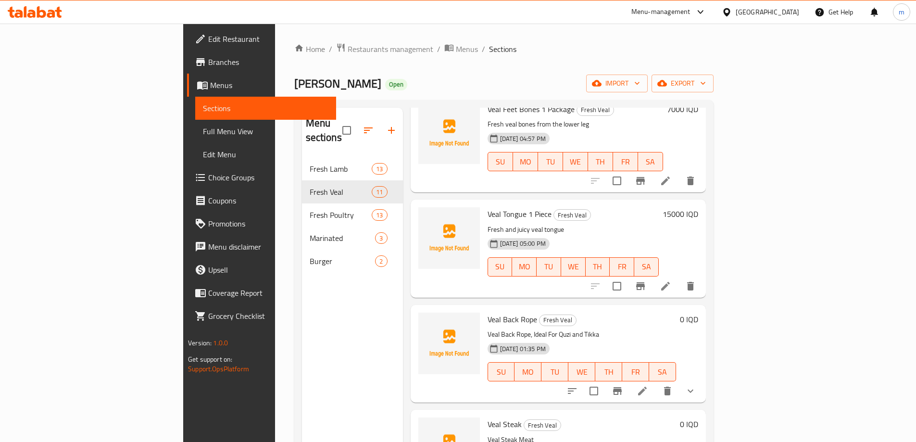
scroll to position [738, 0]
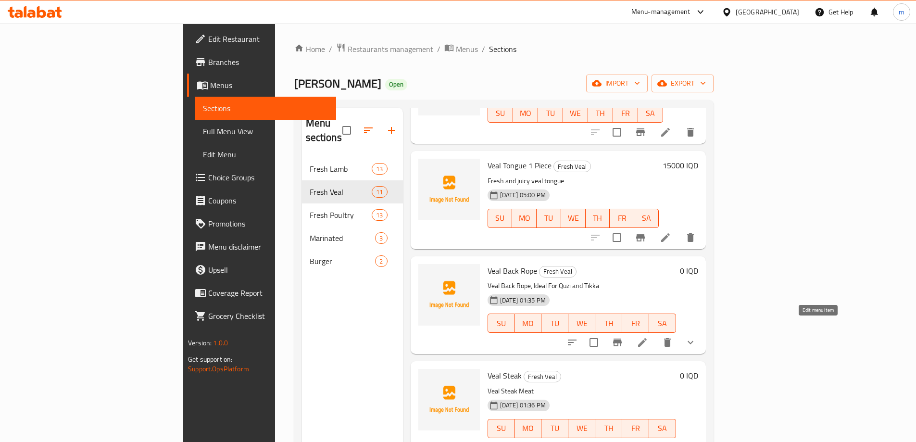
click at [648, 337] on icon at bounding box center [643, 343] width 12 height 12
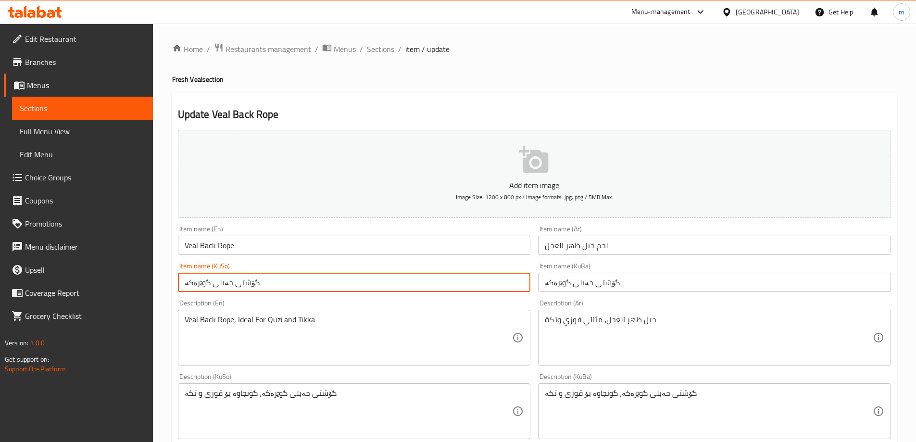
click at [237, 286] on input "گۆشتی حەبلی گوێرەکە" at bounding box center [354, 282] width 353 height 19
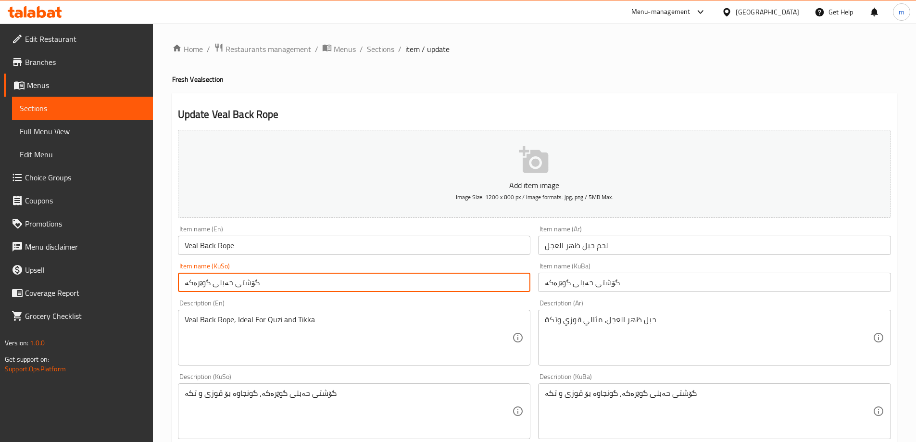
click at [237, 286] on input "گۆشتی حەبلی گوێرەکە" at bounding box center [354, 282] width 353 height 19
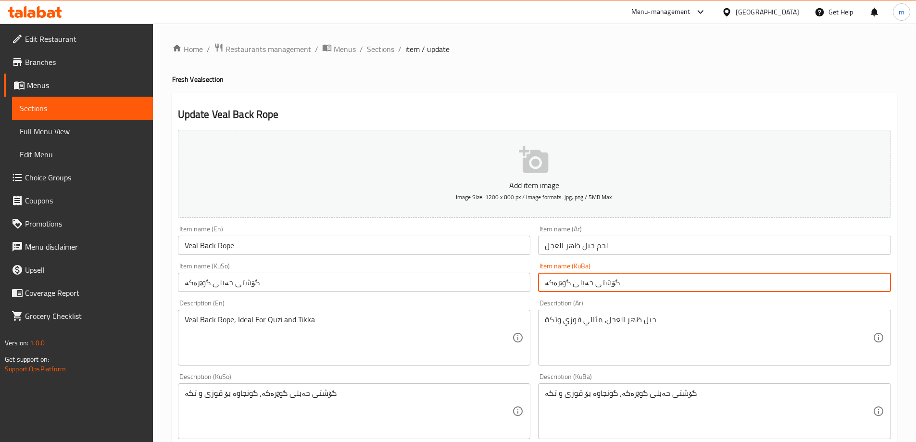
click at [600, 286] on input "گۆشتی حەبلی گوێرەکە" at bounding box center [714, 282] width 353 height 19
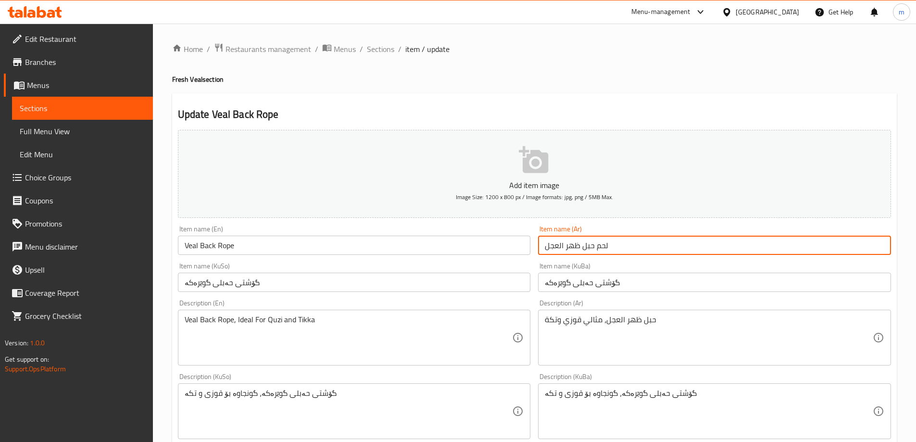
click at [586, 247] on input "لحم حبل ظهر العجل" at bounding box center [714, 245] width 353 height 19
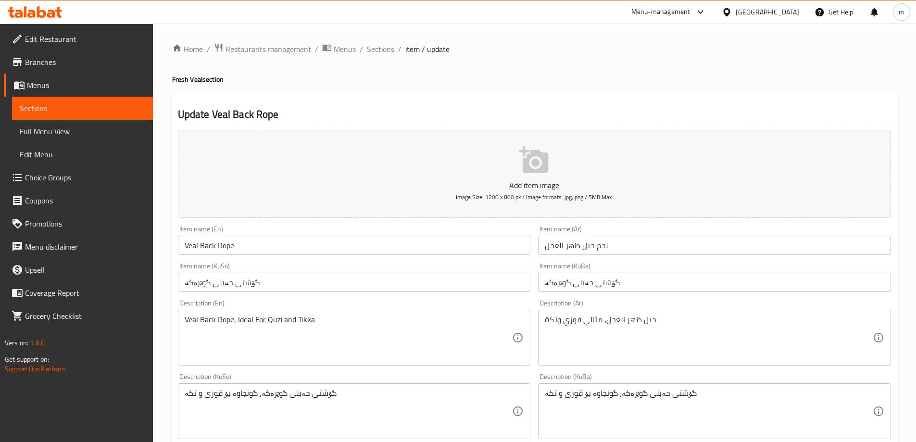
click at [579, 263] on div "Item name (KuBa) گۆشتی حەبلی گوێرەکە Item name (KuBa)" at bounding box center [714, 277] width 353 height 29
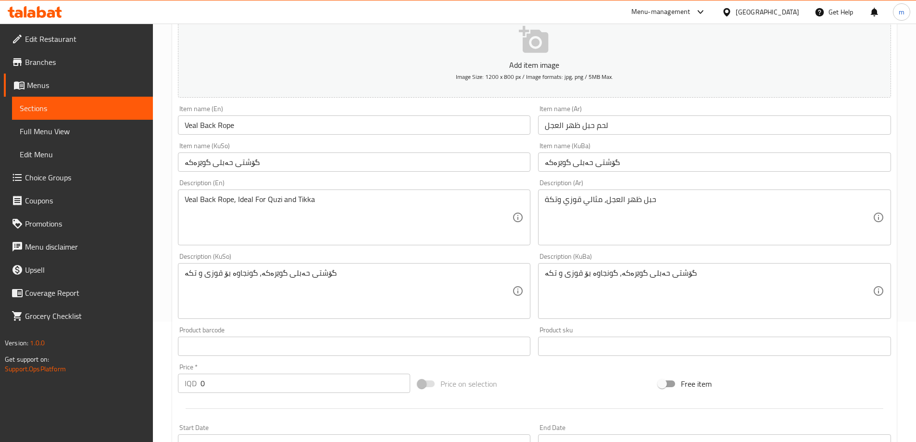
scroll to position [132, 0]
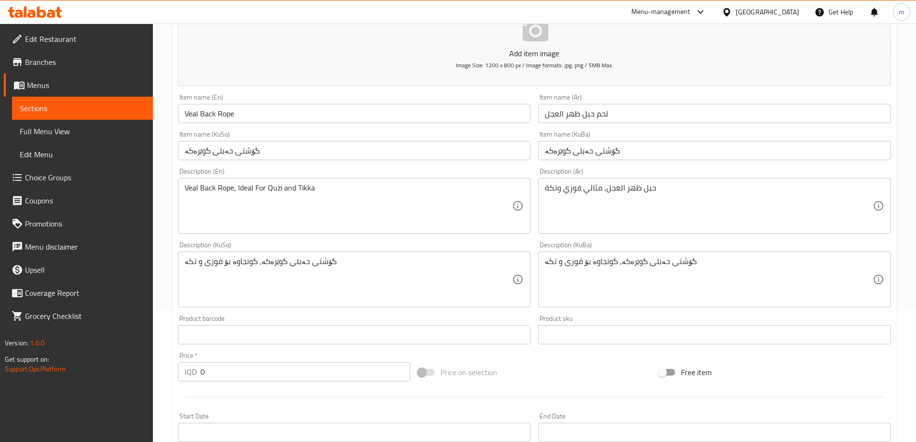
click at [312, 280] on textarea "گۆشتی حەبلی گوێرەکە، گونجاوە بۆ قوزی و تکە" at bounding box center [349, 280] width 328 height 46
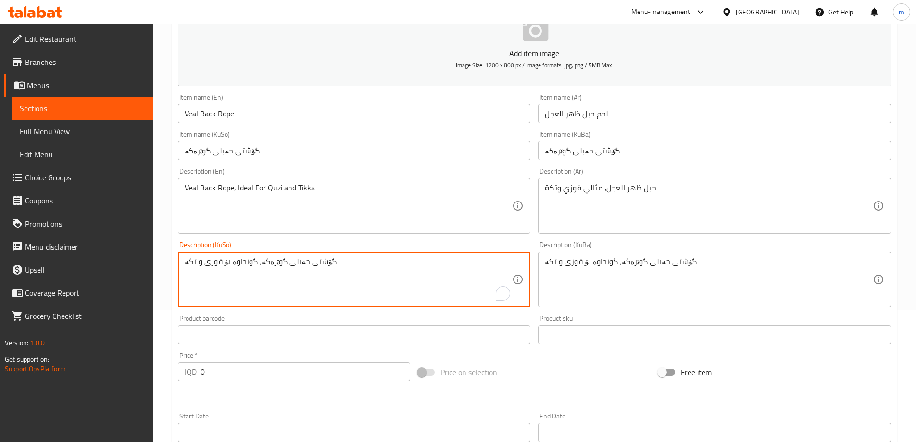
click at [312, 280] on textarea "گۆشتی حەبلی گوێرەکە، گونجاوە بۆ قوزی و تکە" at bounding box center [349, 280] width 328 height 46
paste textarea "To enrich screen reader interactions, please activate Accessibility in Grammarl…"
type textarea "گۆشتی حەبلی گوێرەکە، گونجاوە بۆ قوزی و تکە"
click at [693, 268] on textarea "گۆشتی حەبلی گوێرەکە، گونجاوە بۆ قوزی و تکە" at bounding box center [709, 280] width 328 height 46
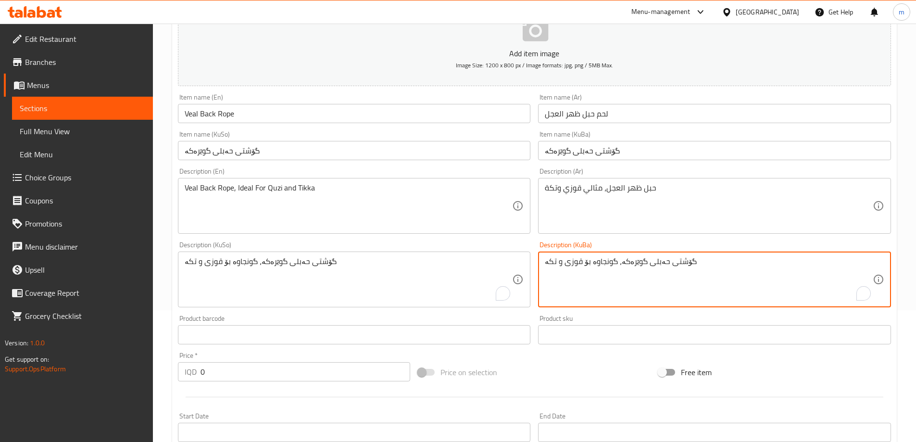
click at [693, 268] on textarea "گۆشتی حەبلی گوێرەکە، گونجاوە بۆ قوزی و تکە" at bounding box center [709, 280] width 328 height 46
paste textarea "To enrich screen reader interactions, please activate Accessibility in Grammarl…"
type textarea "گۆشتی حەبلی گوێرەکە، گونجاوە بۆ قوزی و تکە"
click at [650, 208] on textarea "حبل ظهر العجل، مثالي قوزي وتكة" at bounding box center [709, 206] width 328 height 46
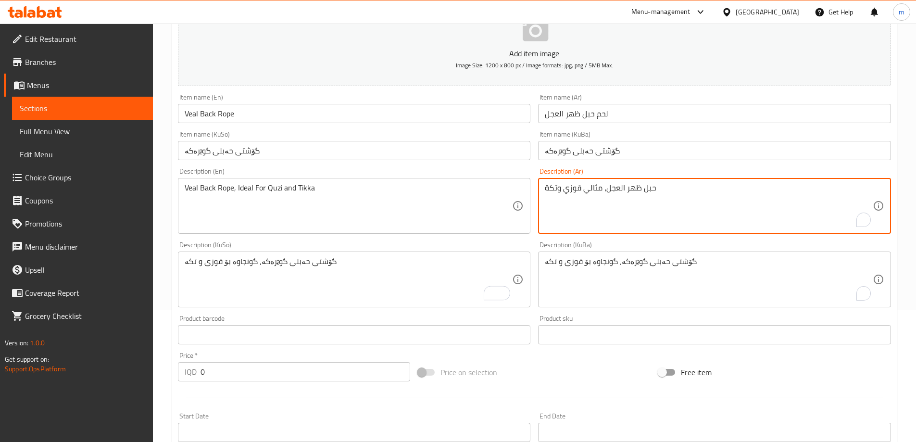
click at [650, 208] on textarea "حبل ظهر العجل، مثالي قوزي وتكة" at bounding box center [709, 206] width 328 height 46
paste textarea "لقوزي والتكة"
type textarea "حبل ظهر العجل، مثالي للقوزي والتكة"
click at [417, 198] on textarea "Veal Back Rope, Ideal For Quzi and Tikka" at bounding box center [349, 206] width 328 height 46
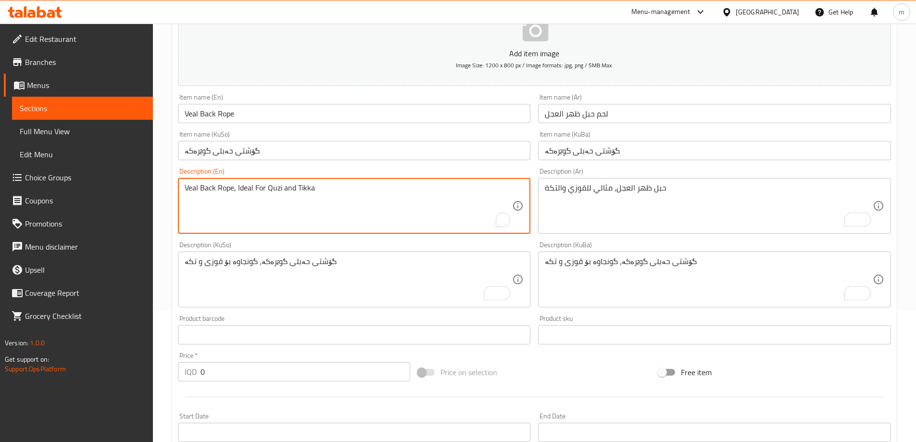
click at [417, 198] on textarea "Veal Back Rope, Ideal For Quzi and Tikka" at bounding box center [349, 206] width 328 height 46
paste textarea "To enrich screen reader interactions, please activate Accessibility in Grammarl…"
type textarea "Veal Back Rope, Ideal For Quzi and Tikka"
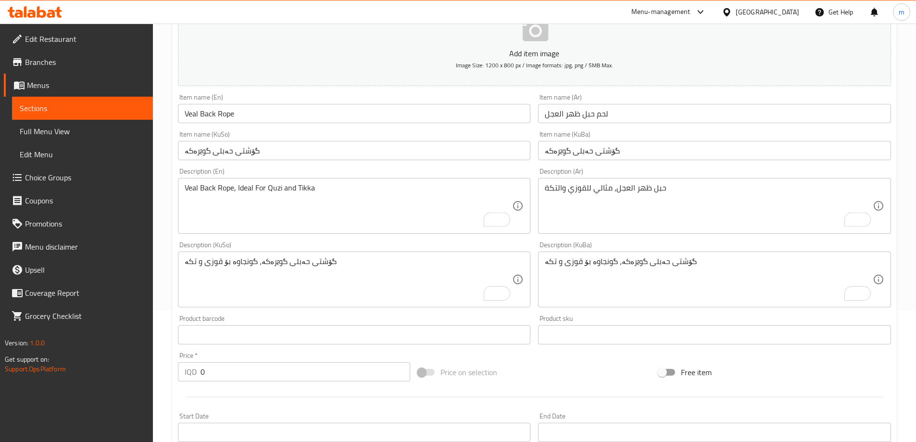
click at [300, 249] on div "Description (KuSo) گۆشتی حەبلی گوێرەکە، گونجاوە بۆ قوزی و تکە Description (KuSo)" at bounding box center [354, 274] width 353 height 66
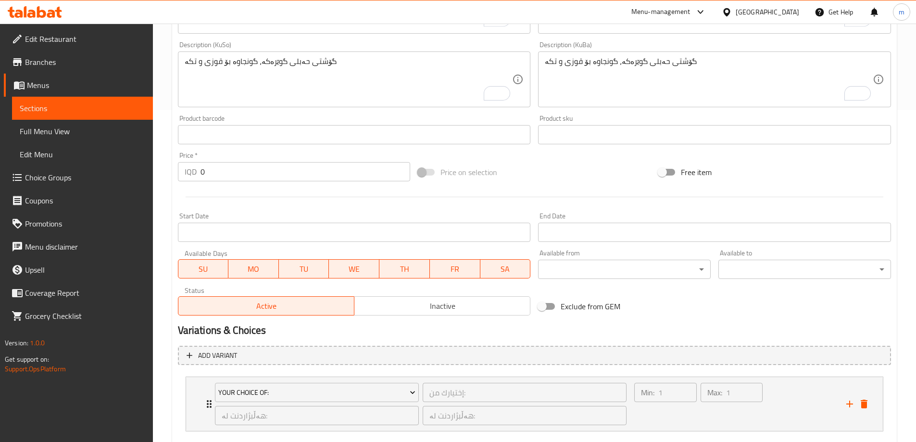
scroll to position [387, 0]
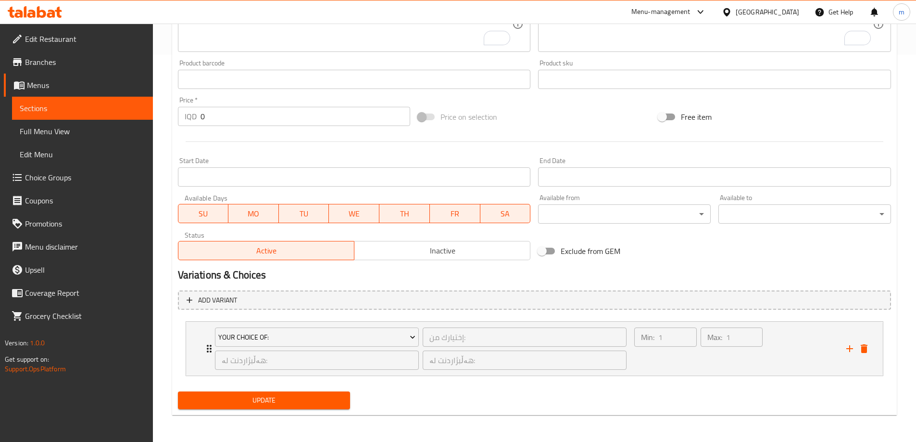
click at [297, 389] on div "Update" at bounding box center [264, 400] width 180 height 25
click at [297, 392] on button "Update" at bounding box center [264, 400] width 173 height 18
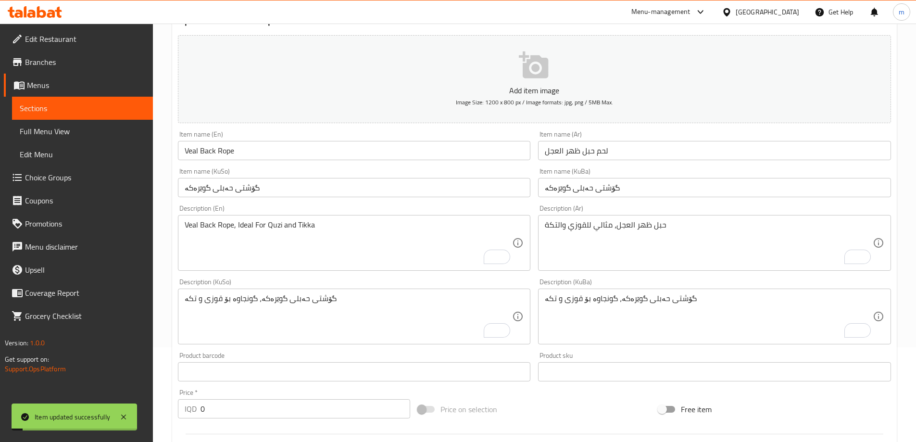
scroll to position [337, 0]
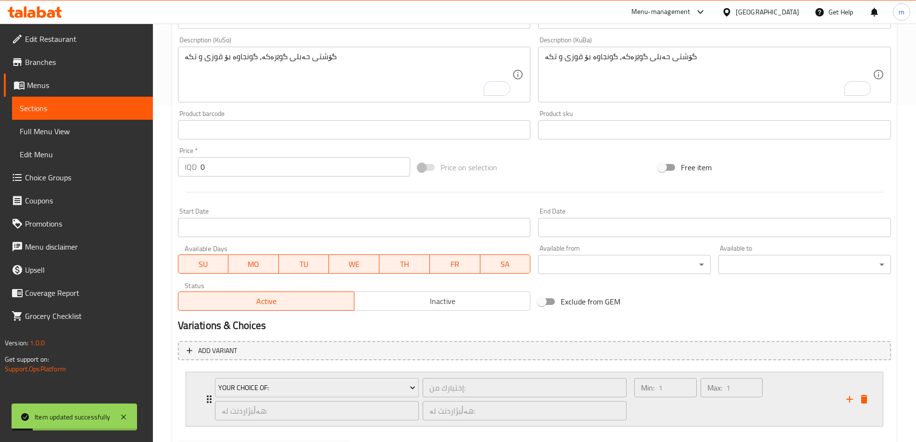
click at [717, 404] on div "Max: 1 ​" at bounding box center [732, 399] width 66 height 46
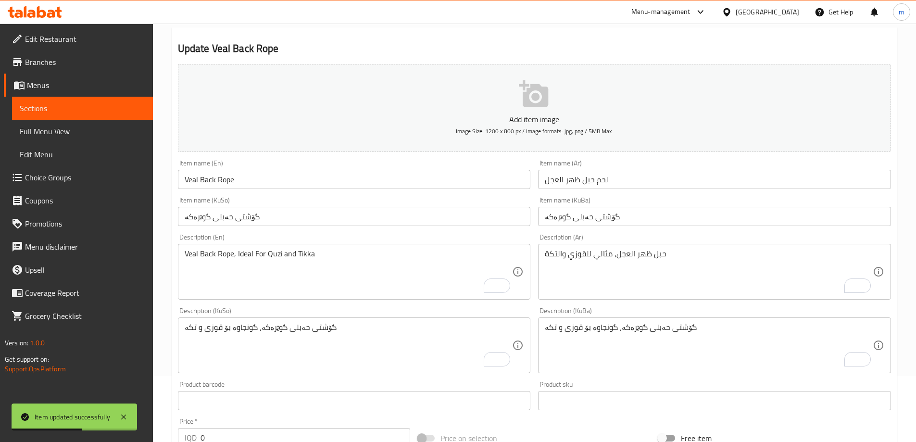
scroll to position [0, 0]
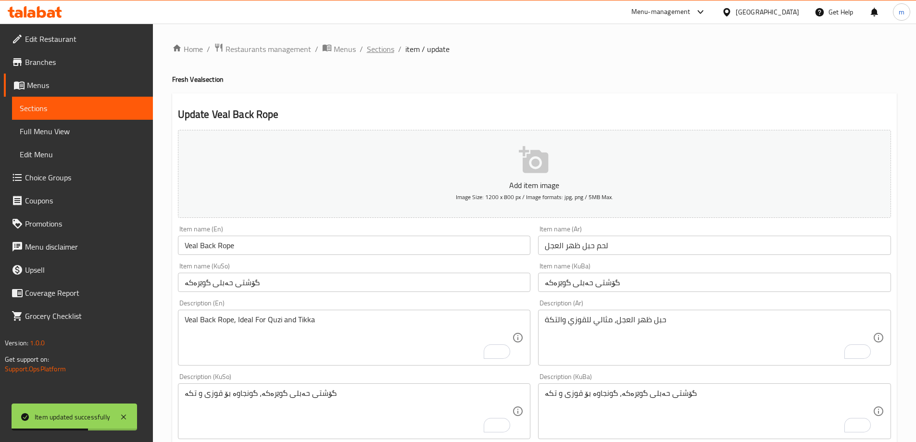
click at [381, 48] on span "Sections" at bounding box center [380, 49] width 27 height 12
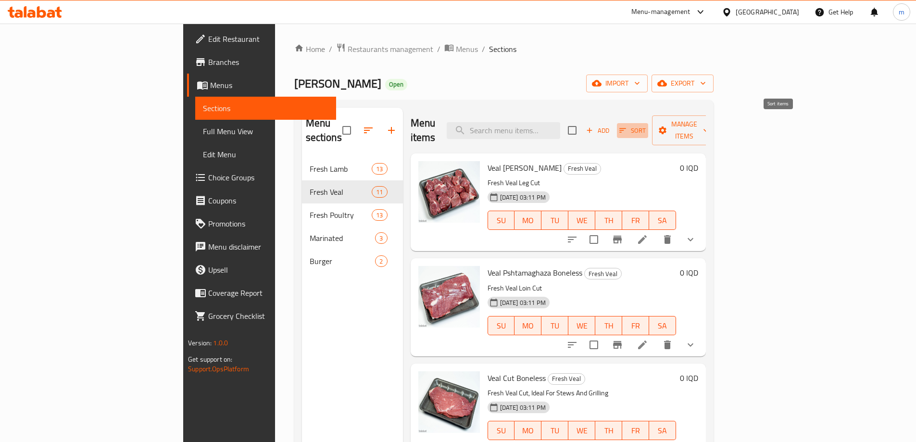
click at [646, 125] on span "Sort" at bounding box center [632, 130] width 26 height 11
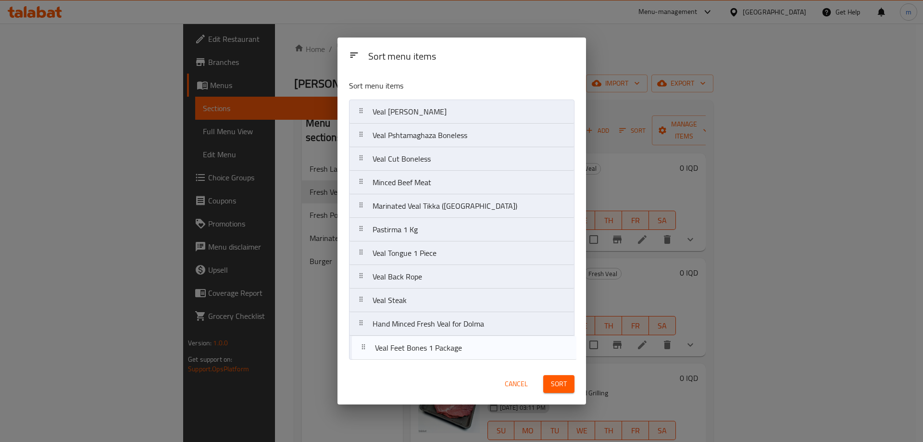
drag, startPoint x: 414, startPoint y: 254, endPoint x: 416, endPoint y: 353, distance: 98.6
click at [417, 353] on nav "Veal Mayncha Boneless Veal Pshtamaghaza Boneless Veal Cut Boneless Minced Beef …" at bounding box center [462, 230] width 226 height 260
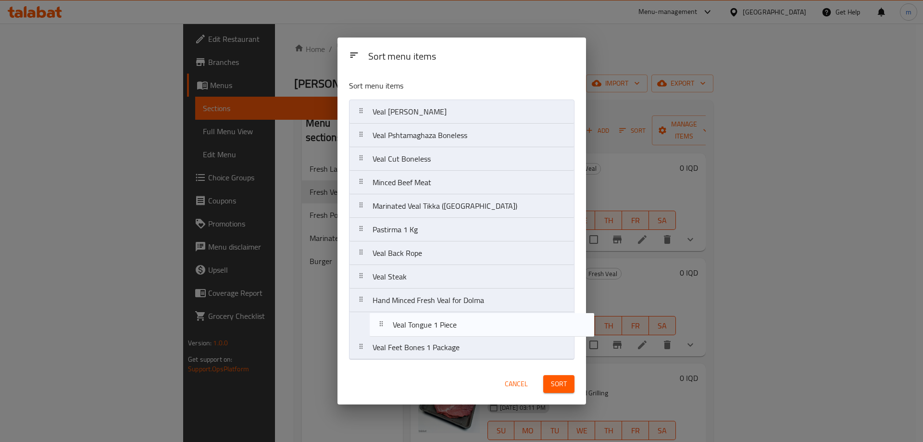
drag, startPoint x: 398, startPoint y: 251, endPoint x: 419, endPoint y: 327, distance: 78.4
click at [419, 327] on nav "Veal Mayncha Boneless Veal Pshtamaghaza Boneless Veal Cut Boneless Minced Beef …" at bounding box center [462, 230] width 226 height 260
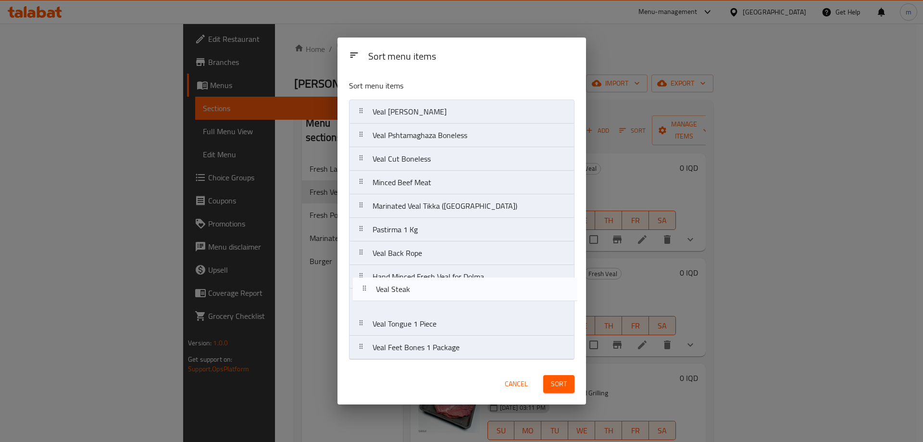
drag, startPoint x: 409, startPoint y: 285, endPoint x: 412, endPoint y: 300, distance: 15.2
click at [412, 300] on nav "Veal Mayncha Boneless Veal Pshtamaghaza Boneless Veal Cut Boneless Minced Beef …" at bounding box center [462, 230] width 226 height 260
click at [414, 295] on nav "Veal Mayncha Boneless Veal Pshtamaghaza Boneless Veal Cut Boneless Minced Beef …" at bounding box center [462, 230] width 226 height 260
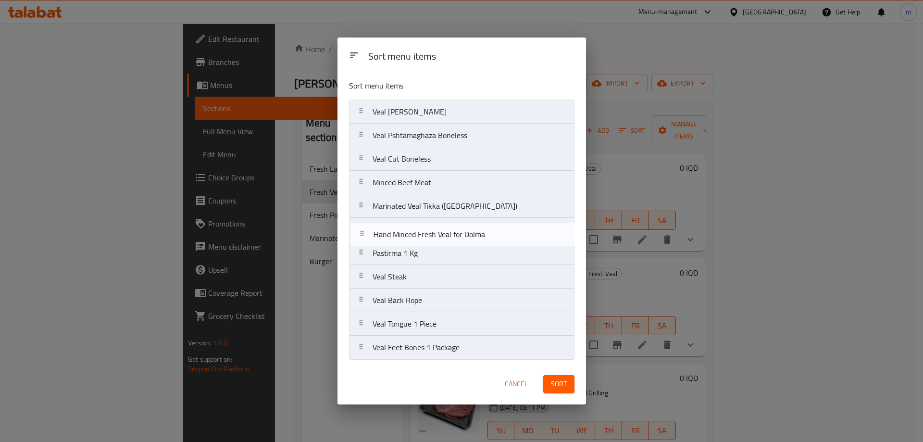
drag, startPoint x: 413, startPoint y: 246, endPoint x: 413, endPoint y: 222, distance: 24.0
click at [413, 222] on nav "Veal Mayncha Boneless Veal Pshtamaghaza Boneless Veal Cut Boneless Minced Beef …" at bounding box center [462, 230] width 226 height 260
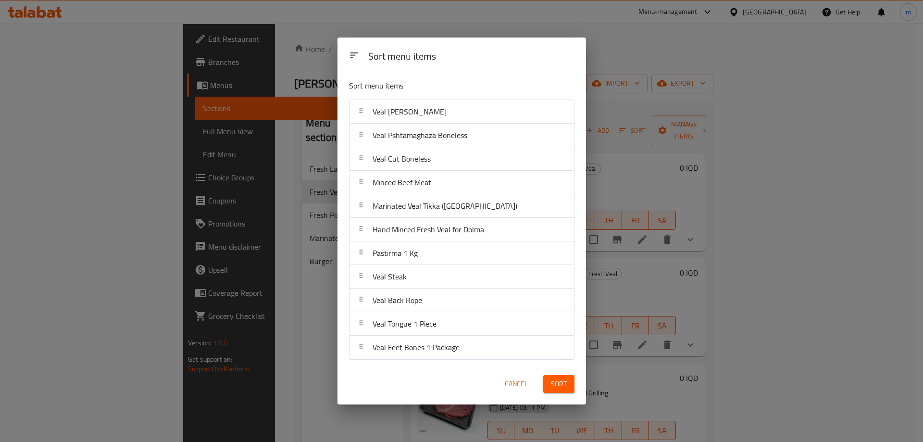
click at [560, 396] on div "Sort" at bounding box center [559, 383] width 43 height 29
click at [557, 392] on button "Sort" at bounding box center [558, 384] width 31 height 18
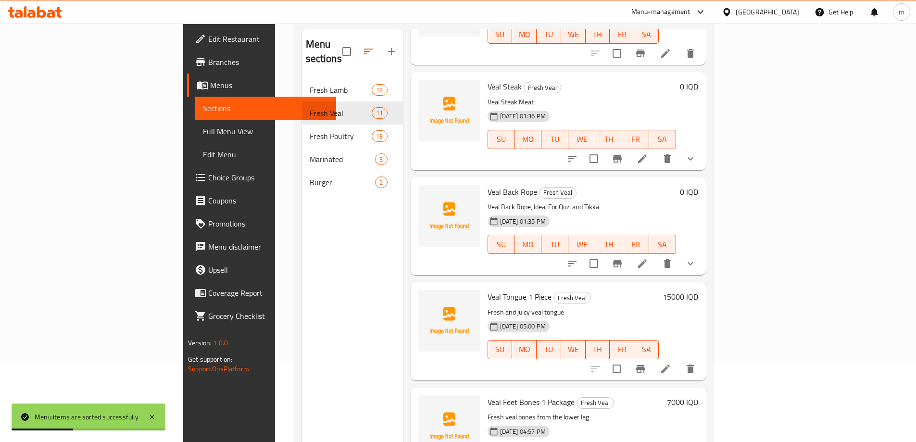
scroll to position [135, 0]
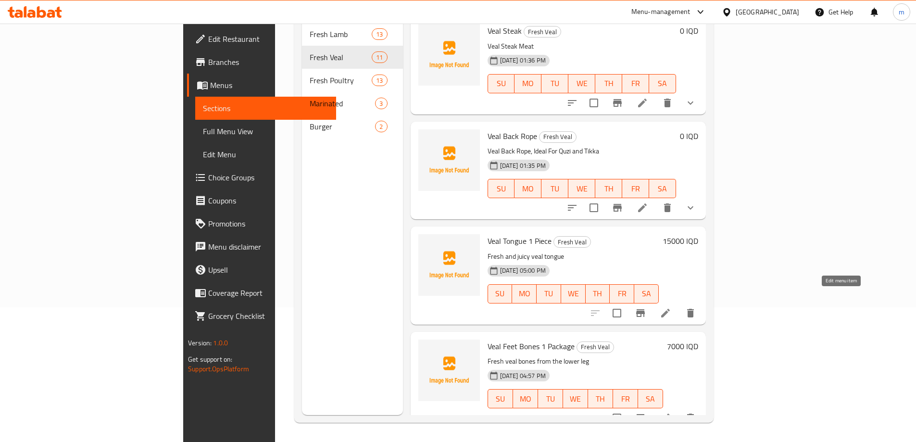
click at [670, 309] on icon at bounding box center [665, 313] width 9 height 9
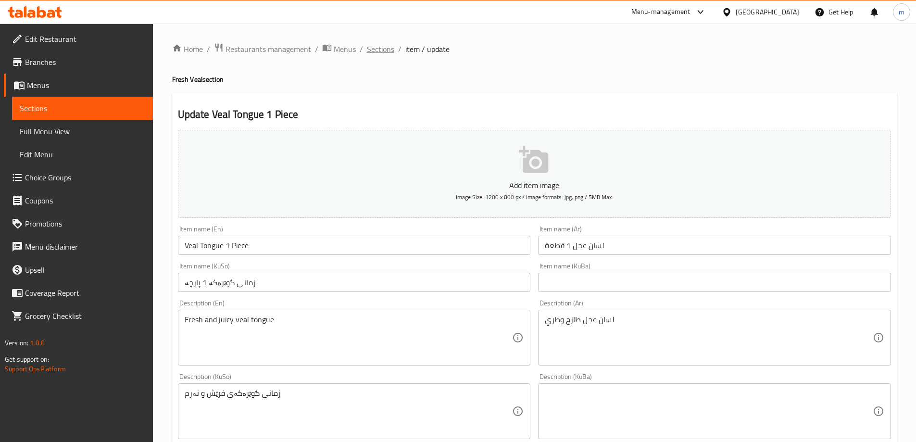
click at [393, 44] on ol "Home / Restaurants management / Menus / Sections / item / update" at bounding box center [534, 49] width 725 height 13
click at [391, 45] on span "Sections" at bounding box center [380, 49] width 27 height 12
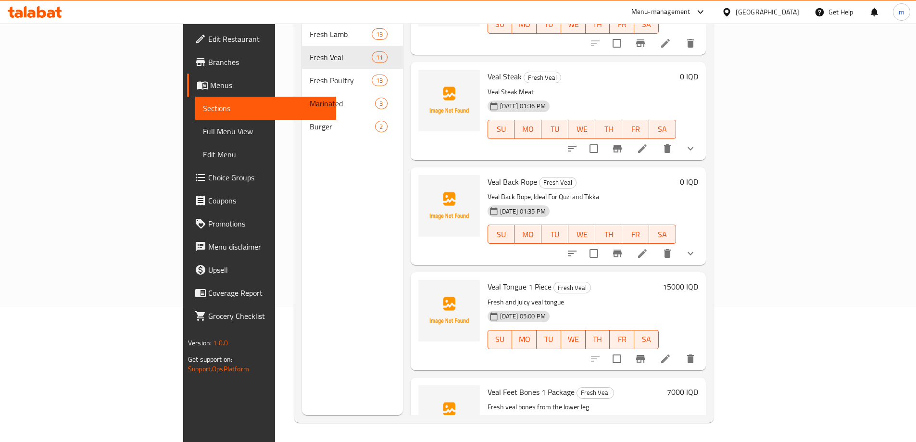
scroll to position [738, 0]
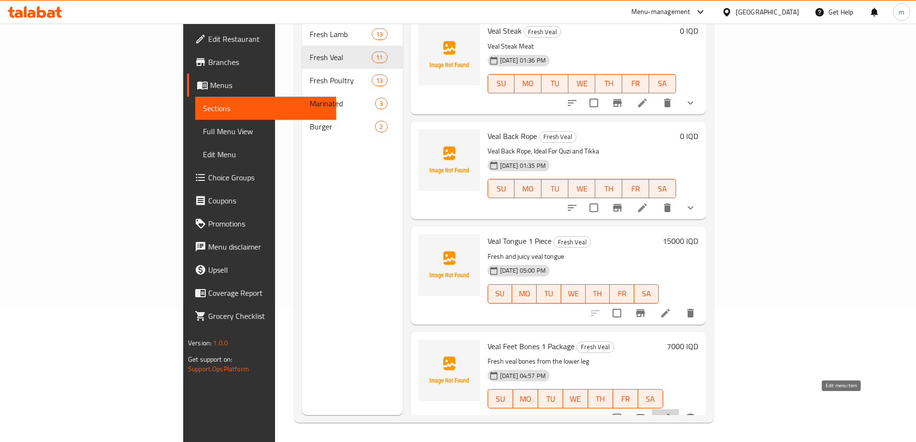
click at [670, 414] on icon at bounding box center [665, 418] width 9 height 9
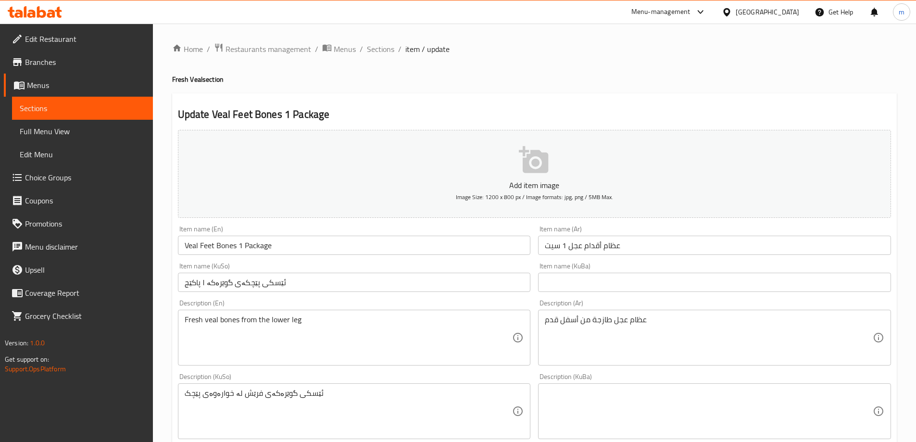
click at [265, 282] on input "ئێسکی پێچکەی گوێرەکە ۱ پاکێج" at bounding box center [354, 282] width 353 height 19
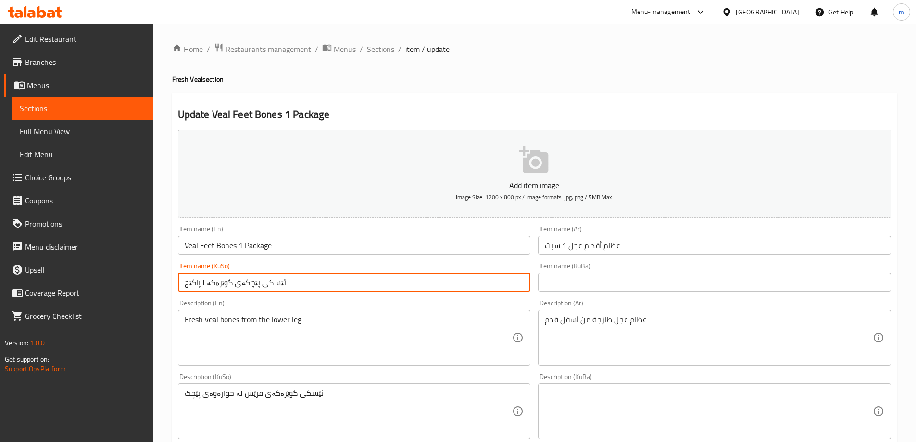
click at [265, 282] on input "ئێسکی پێچکەی گوێرەکە ۱ پاکێج" at bounding box center [354, 282] width 353 height 19
paste input "پێچکەی گوێرەکە،"
click at [207, 284] on input "پێچکەی گوێرەکە، ۱ پاکێج" at bounding box center [354, 282] width 353 height 19
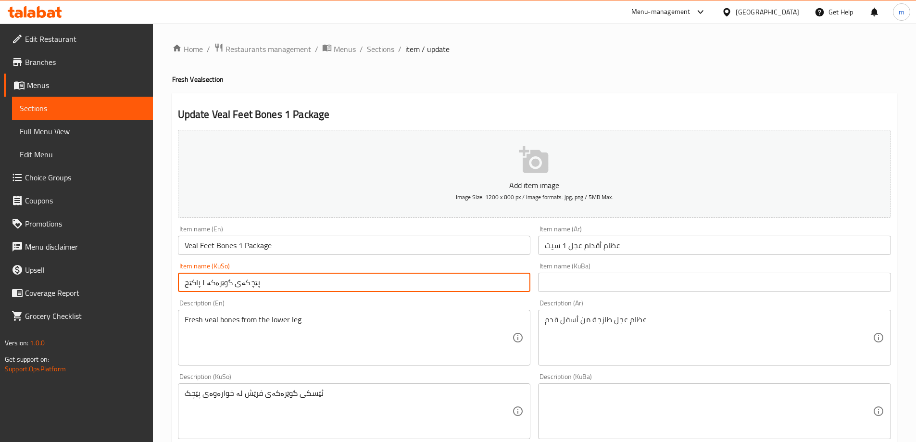
click at [233, 283] on input "پێچکەی گوێرەکە ۱ پاکێج" at bounding box center [354, 282] width 353 height 19
type input "پێچکەی گوێرەکە ۱ پاکێج"
click at [556, 282] on input "text" at bounding box center [714, 282] width 353 height 19
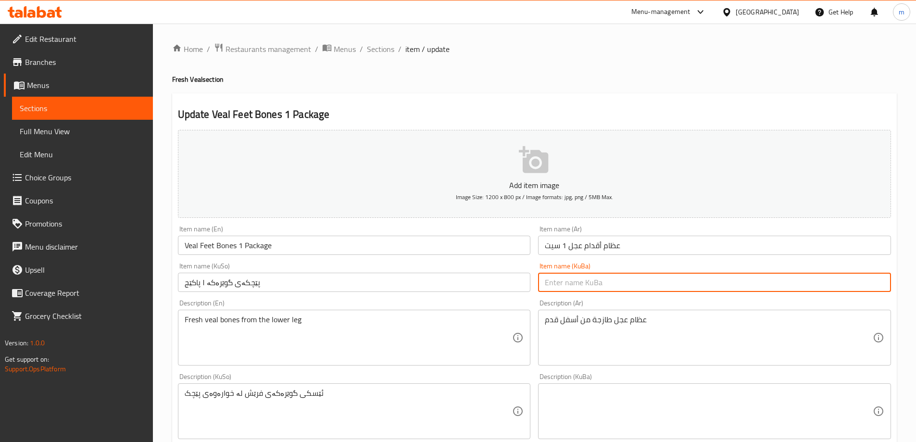
paste input "پێچکەی گوێرەکە ۱ پاکێج"
type input "پێچکەی گوێرەکە ۱ پاکێج"
click at [281, 392] on textarea "ئێسکی گوێرەکەی فرێش لە خوارەوەی پێچک" at bounding box center [349, 412] width 328 height 46
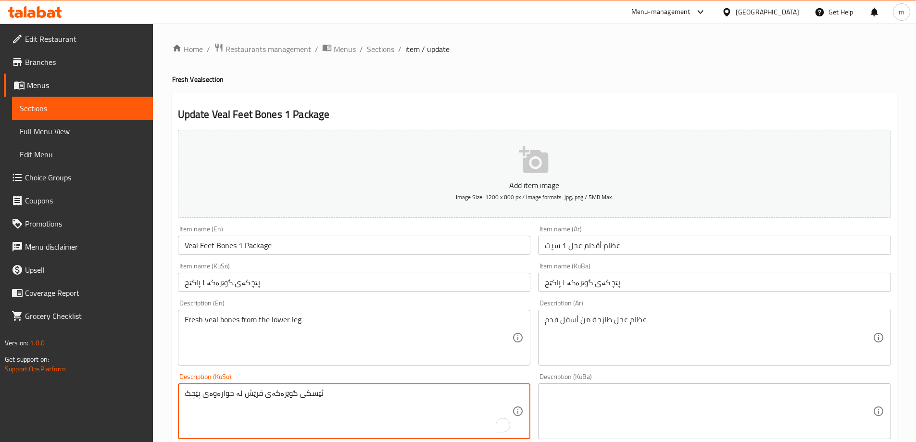
click at [281, 392] on textarea "ئێسکی گوێرەکەی فرێش لە خوارەوەی پێچک" at bounding box center [349, 412] width 328 height 46
paste textarea "پێچکەی گوێرەکەی فرێش"
type textarea "پێچکەی گوێرەکەی فرێش"
click at [588, 389] on textarea at bounding box center [709, 412] width 328 height 46
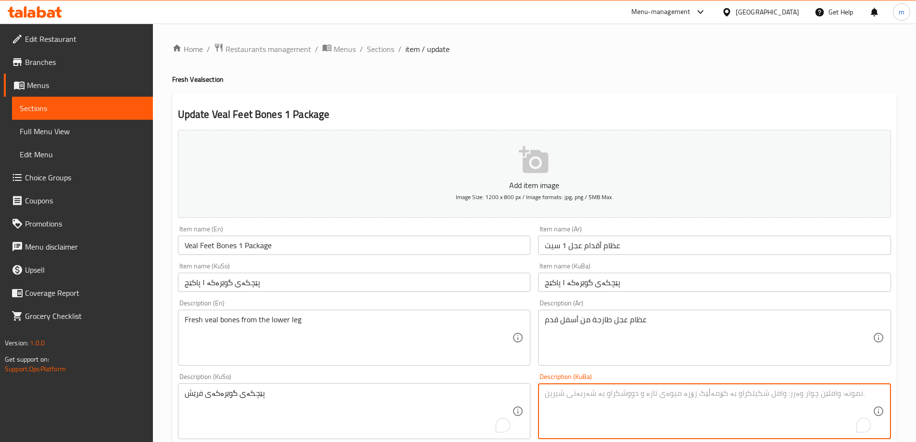
paste textarea "پێچکەی گوێرەکەی فرێش"
type textarea "پێچکەی گوێرەکەی فرێش"
click at [593, 329] on textarea "عظام عجل طازجة من أسفل قدم" at bounding box center [709, 338] width 328 height 46
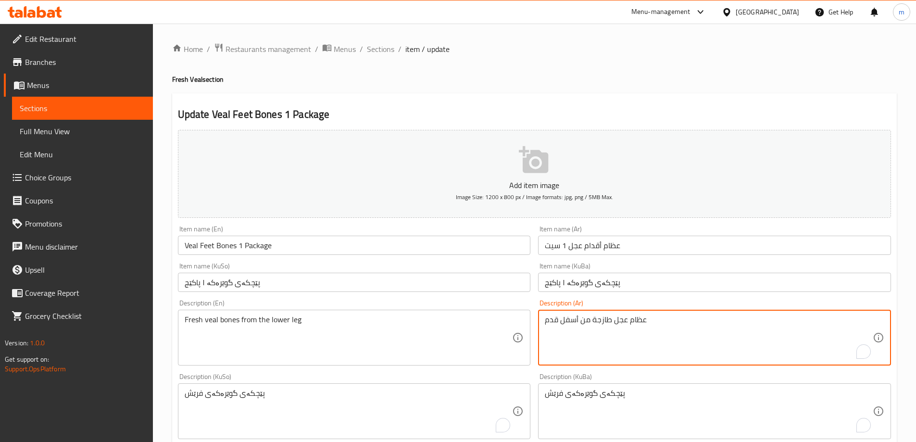
click at [593, 329] on textarea "عظام عجل طازجة من أسفل قدم" at bounding box center [709, 338] width 328 height 46
paste textarea "الفخذ"
type textarea "عظام عجل طازجة من أسفل الفخذ"
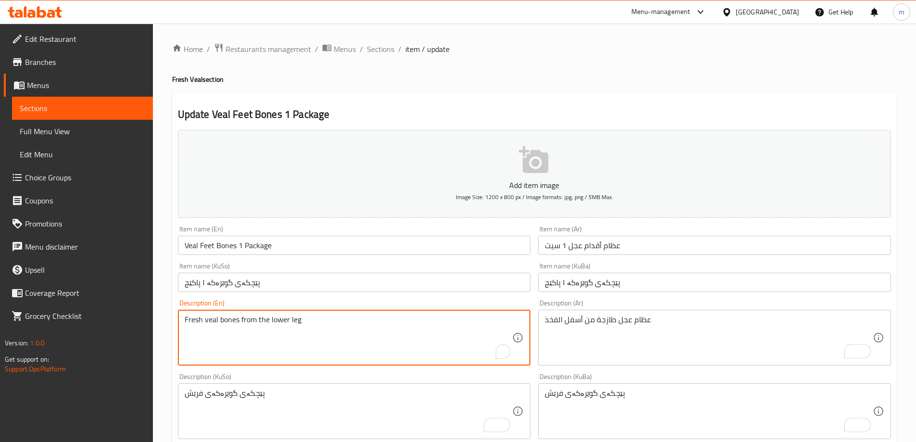
click at [332, 318] on textarea "Fresh veal bones from the lower leg" at bounding box center [349, 338] width 328 height 46
paste textarea "Veal Bones from the Lower Leg"
type textarea "Fresh Veal Bones from the [GEOGRAPHIC_DATA]"
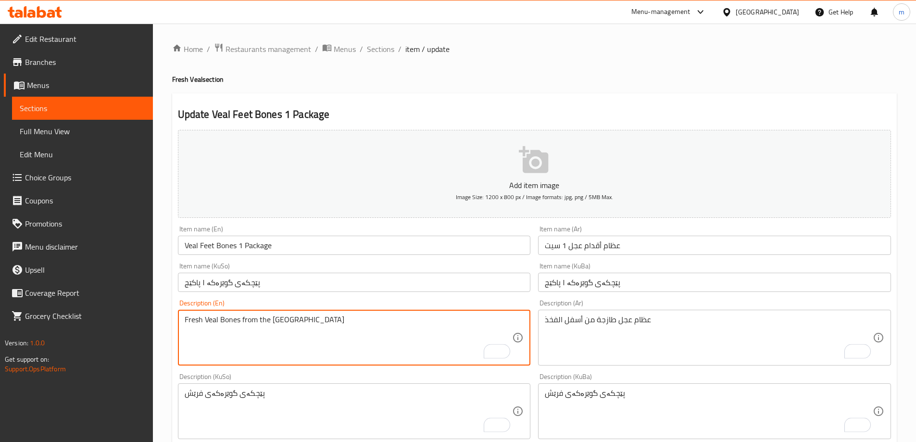
click at [272, 294] on div "Item name (KuSo) پێچکەی گوێرەکە ۱ پاکێج Item name (KuSo)" at bounding box center [354, 277] width 361 height 37
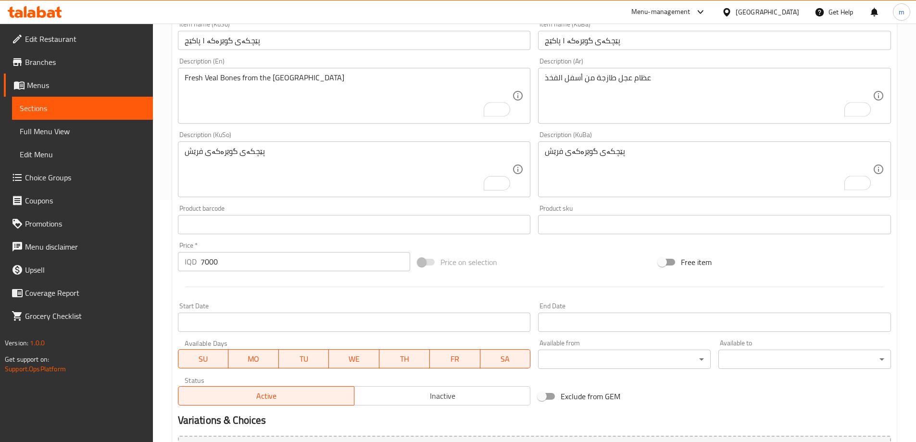
scroll to position [348, 0]
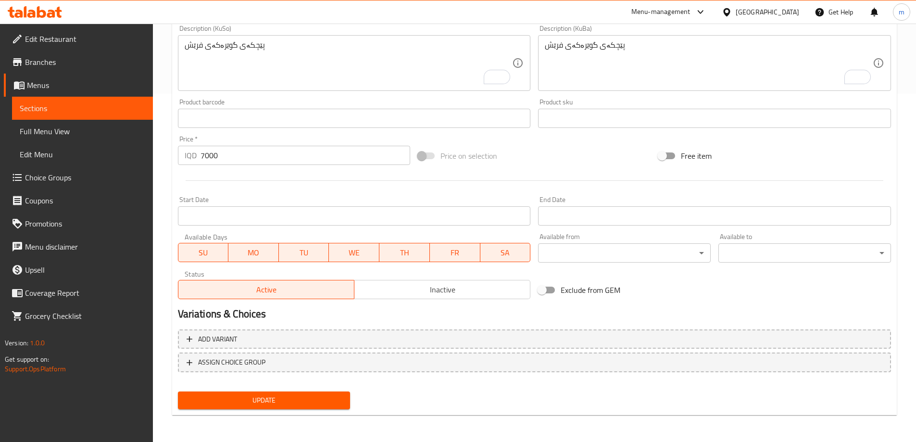
click at [288, 401] on span "Update" at bounding box center [264, 400] width 157 height 12
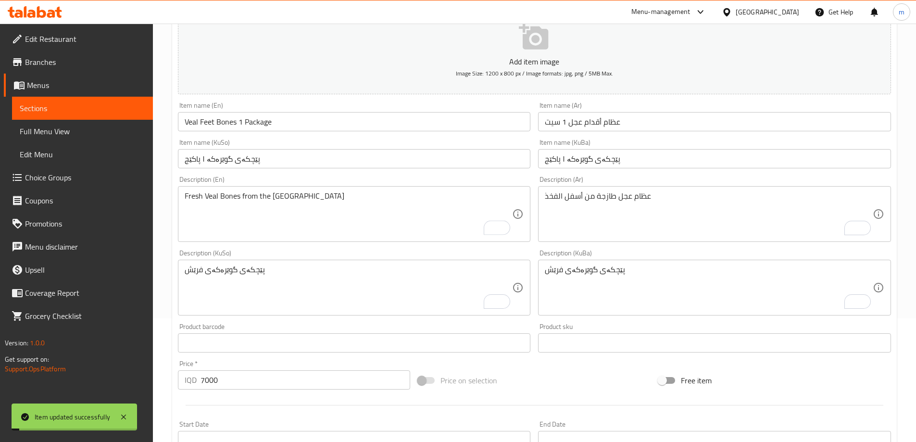
scroll to position [0, 0]
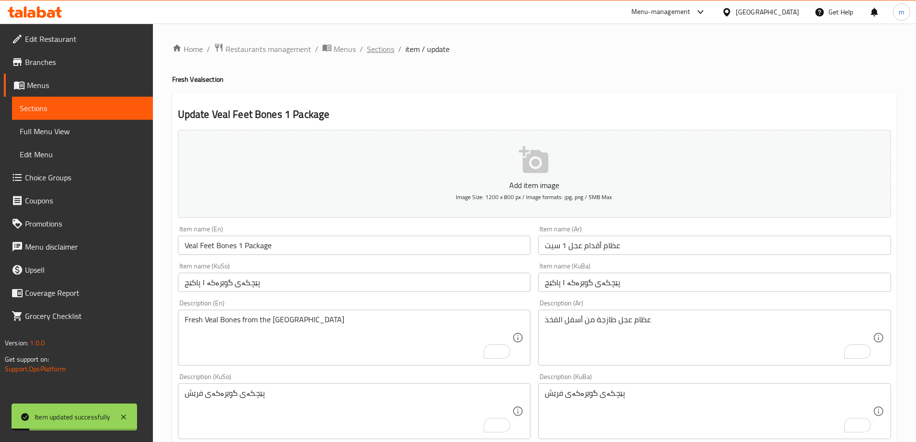
click at [376, 55] on span "Sections" at bounding box center [380, 49] width 27 height 12
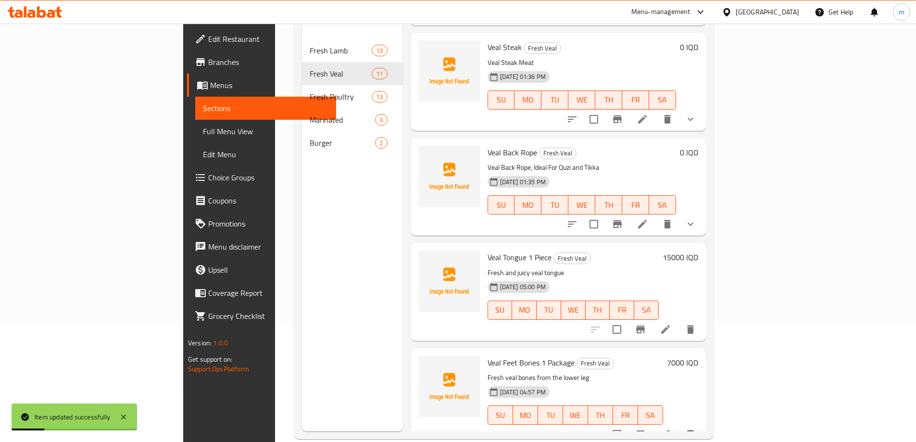
scroll to position [135, 0]
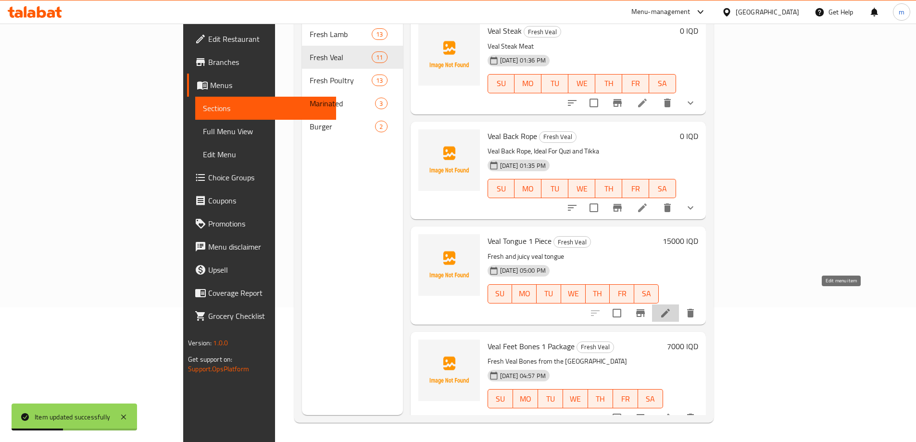
click at [671, 307] on icon at bounding box center [666, 313] width 12 height 12
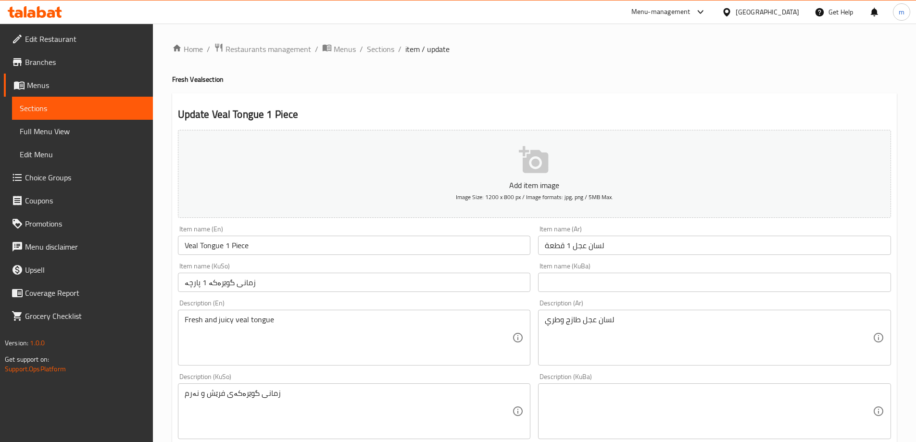
click at [300, 387] on div "زمانى گوێرەکەی فرێش و نەرم Description (KuSo)" at bounding box center [354, 411] width 353 height 56
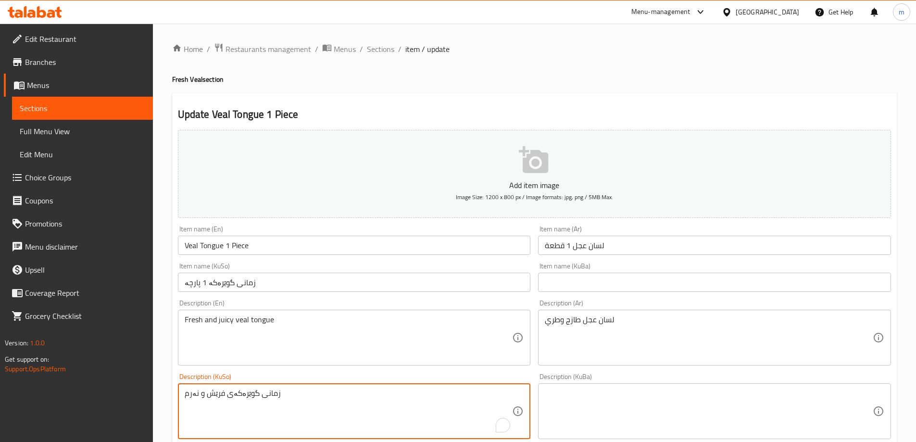
click at [300, 387] on div "زمانى گوێرەکەی فرێش و نەرم Description (KuSo)" at bounding box center [354, 411] width 353 height 56
click at [297, 391] on textarea "زمانى گوێرەکەی فرێش و نەرم" at bounding box center [349, 412] width 328 height 46
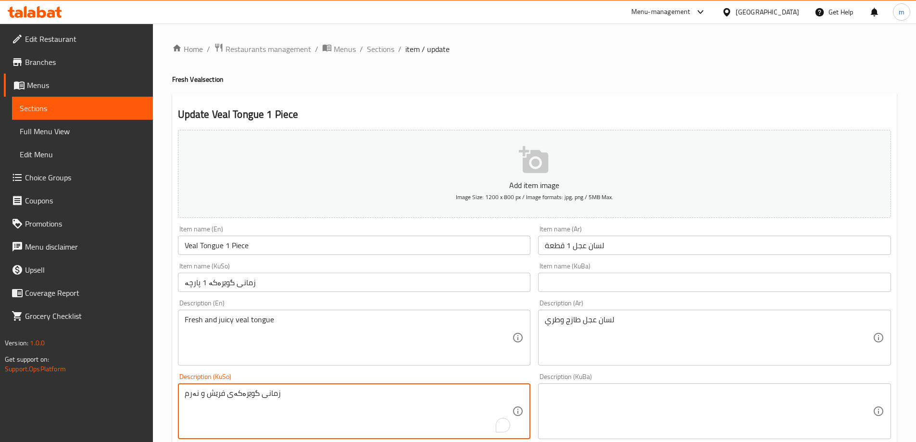
paste textarea "فرێش و ناسکی گوێرەکە"
type textarea "زمانى فرێش و ناسکی گوێرەکە"
click at [589, 412] on textarea at bounding box center [709, 412] width 328 height 46
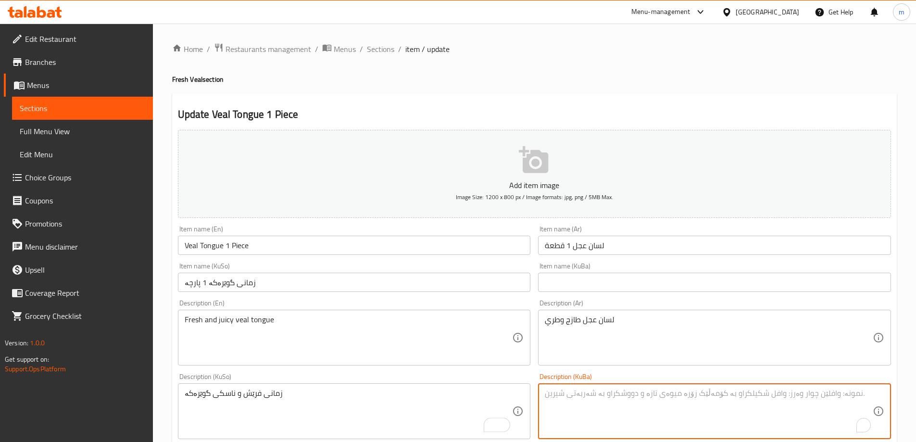
paste textarea "زمانى فرێش و ناسکی گوێرەکە"
type textarea "زمانى فرێش و ناسکی گوێرەکە"
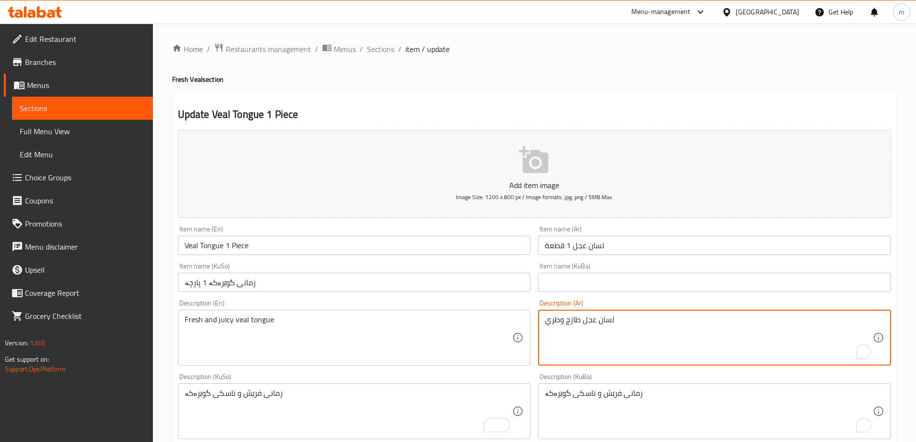
click at [586, 335] on textarea "لسان عجل طازج وطري" at bounding box center [709, 338] width 328 height 46
paste textarea "To enrich screen reader interactions, please activate Accessibility in Grammarl…"
type textarea "لسان عجل طازج وطري"
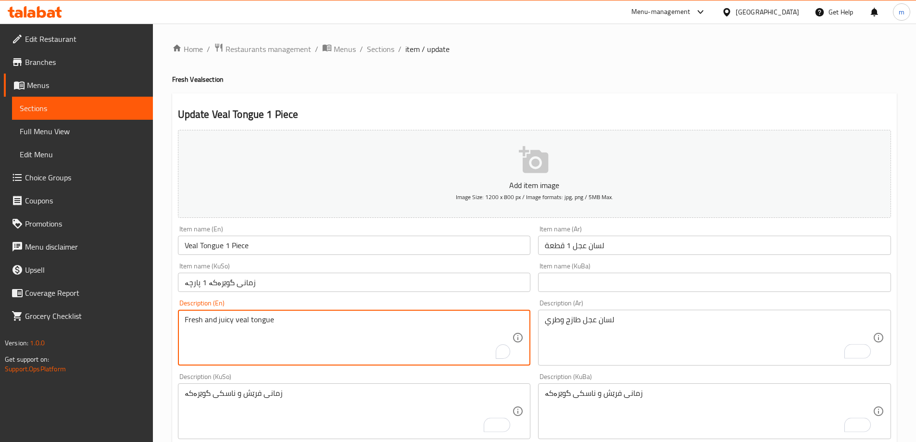
click at [407, 332] on textarea "Fresh and juicy veal tongue" at bounding box center [349, 338] width 328 height 46
click at [406, 332] on textarea "Fresh and juicy veal tongue" at bounding box center [349, 338] width 328 height 46
paste textarea "Juicy Veal Tongue"
type textarea "Fresh and Juicy Veal Tongue"
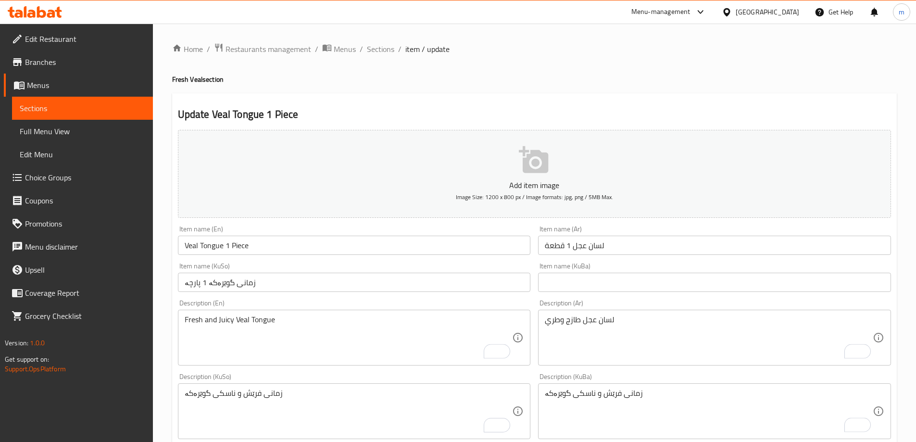
click at [278, 265] on div "Item name (KuSo) زمانى گوێرەکە 1 پارچە Item name (KuSo)" at bounding box center [354, 277] width 353 height 29
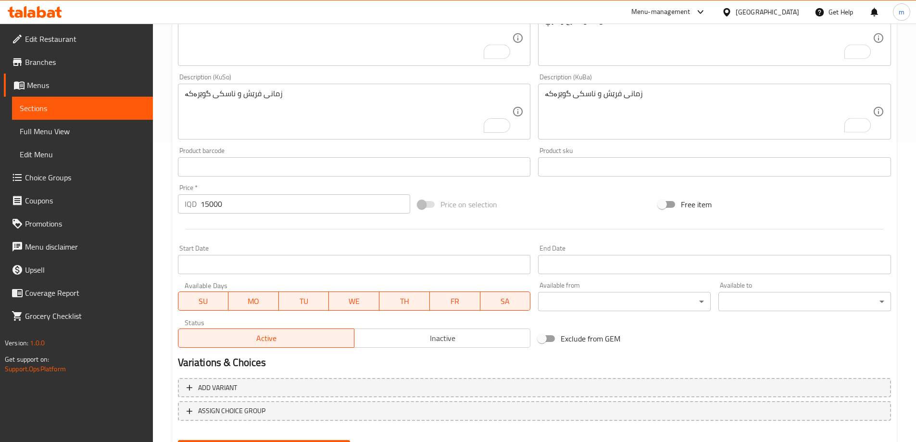
scroll to position [348, 0]
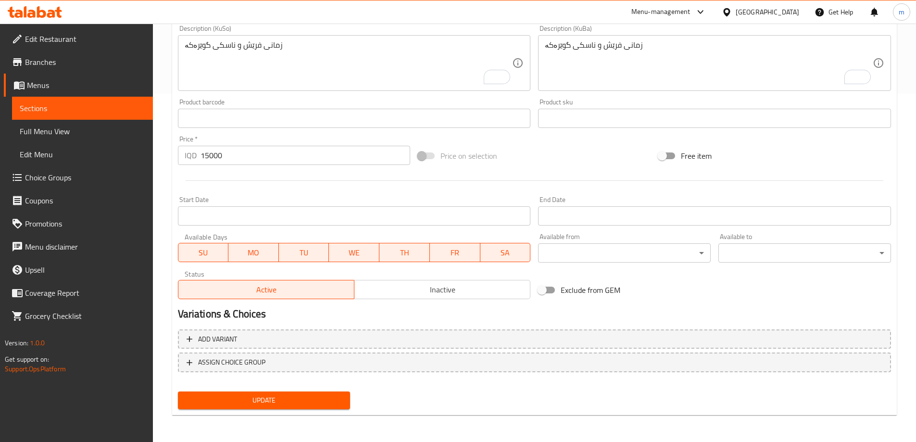
click at [301, 401] on span "Update" at bounding box center [264, 400] width 157 height 12
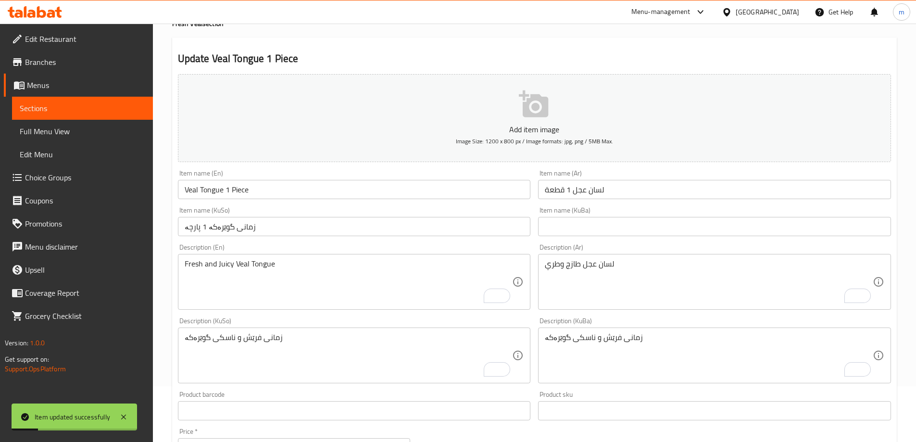
scroll to position [0, 0]
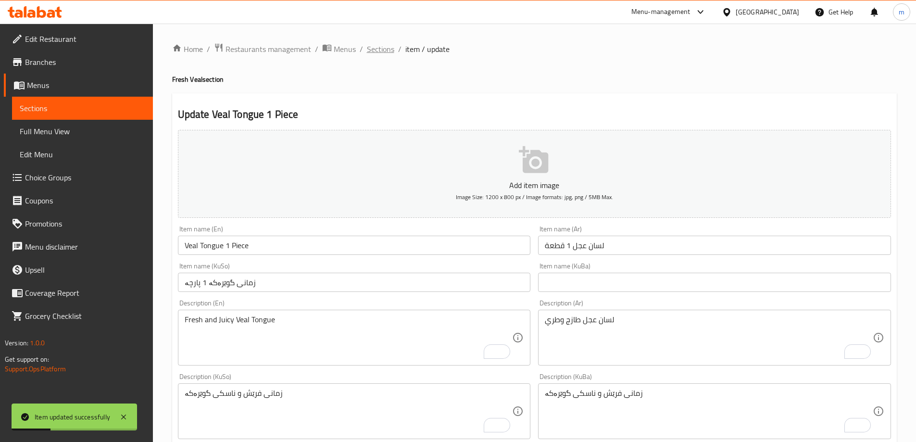
click at [384, 48] on span "Sections" at bounding box center [380, 49] width 27 height 12
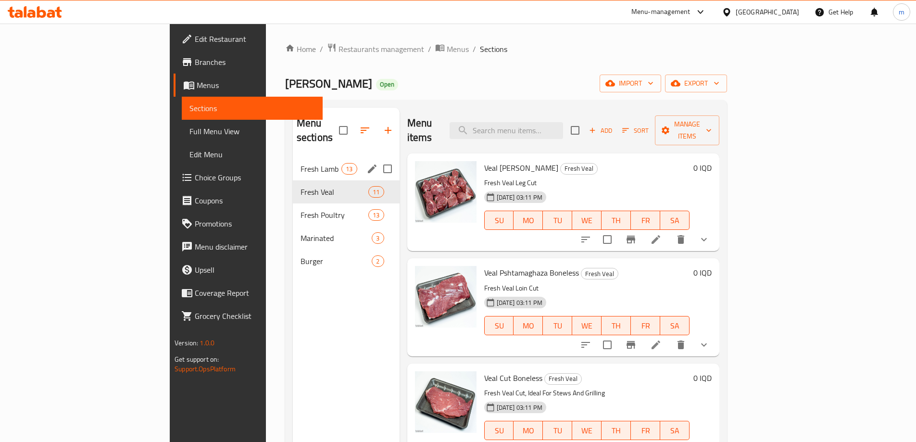
click at [377, 159] on input "Menu sections" at bounding box center [387, 169] width 20 height 20
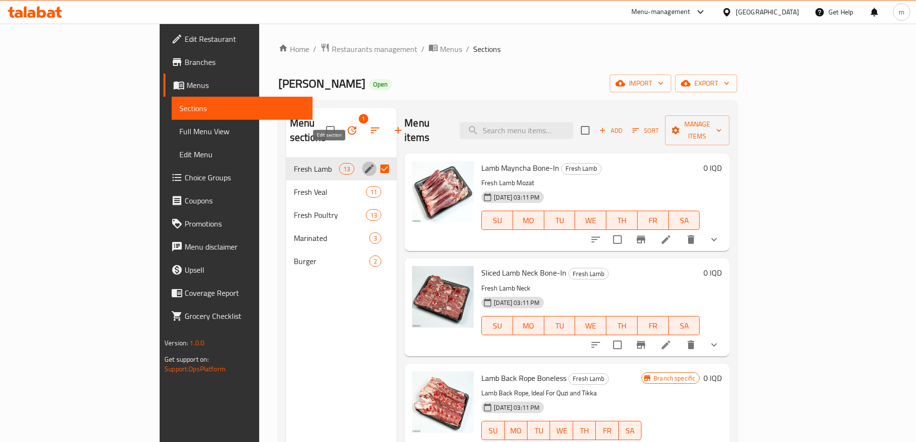
click at [365, 164] on icon "edit" at bounding box center [369, 168] width 9 height 9
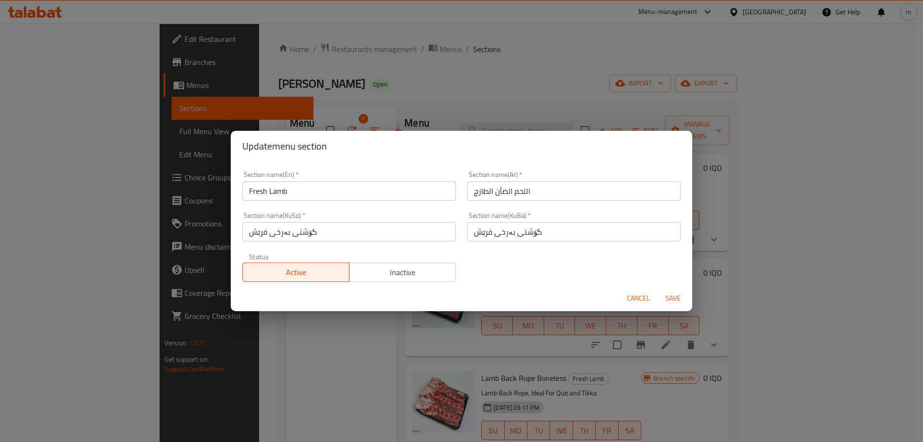
click at [272, 189] on input "Fresh Lamb" at bounding box center [348, 190] width 213 height 19
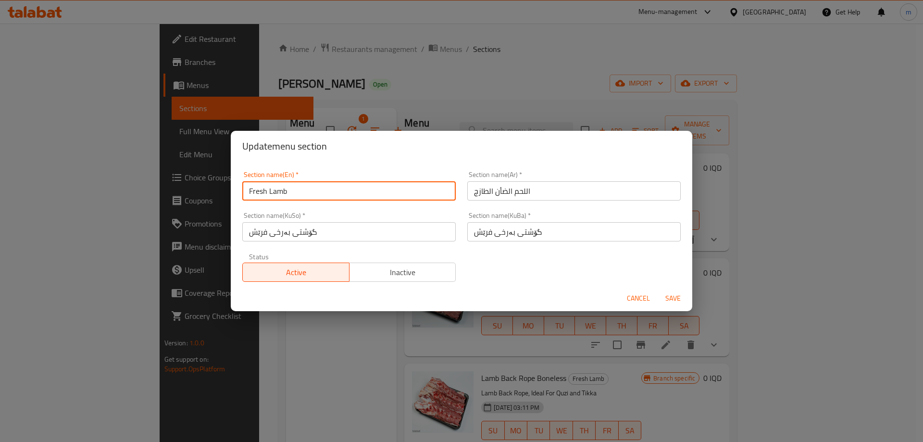
click at [272, 189] on input "Fresh Lamb" at bounding box center [348, 190] width 213 height 19
click at [629, 301] on span "Cancel" at bounding box center [638, 298] width 23 height 12
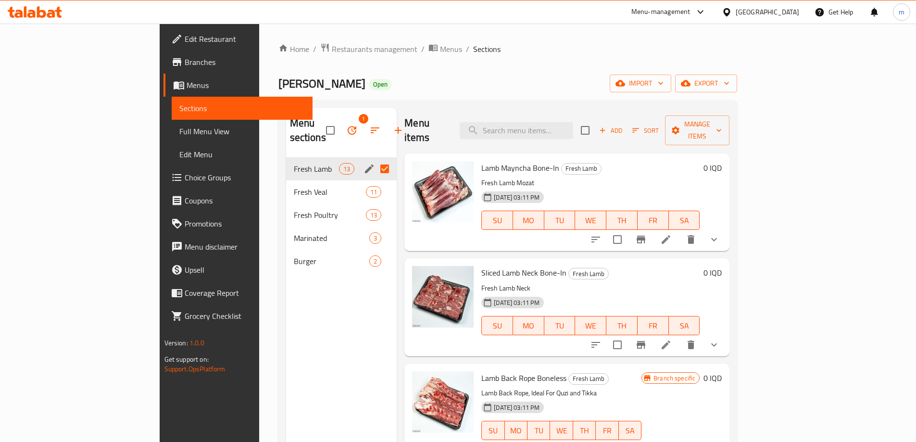
click at [375, 159] on input "Menu sections" at bounding box center [385, 169] width 20 height 20
checkbox input "false"
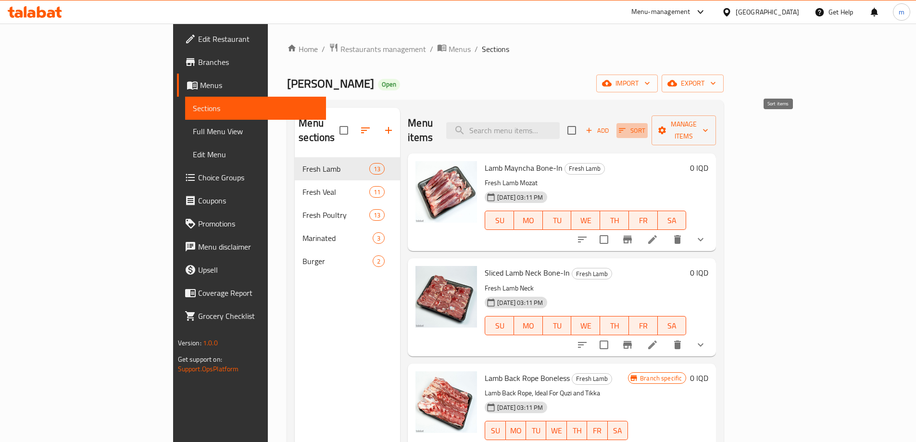
click at [626, 128] on icon "button" at bounding box center [622, 130] width 7 height 4
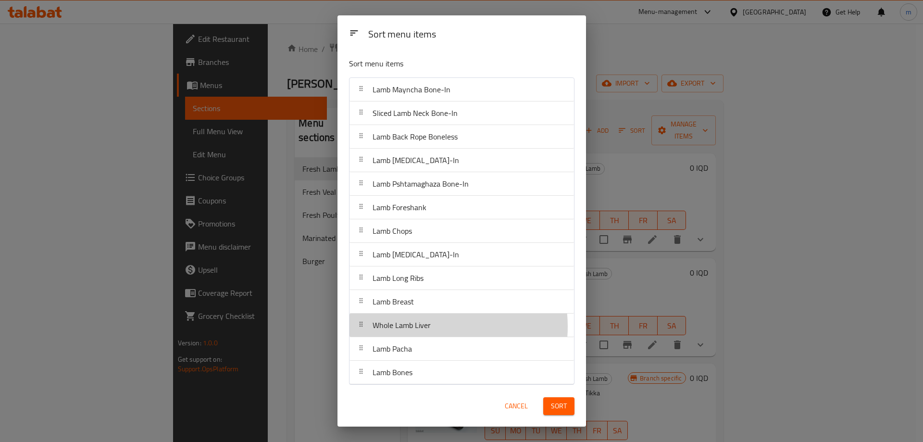
scroll to position [3, 0]
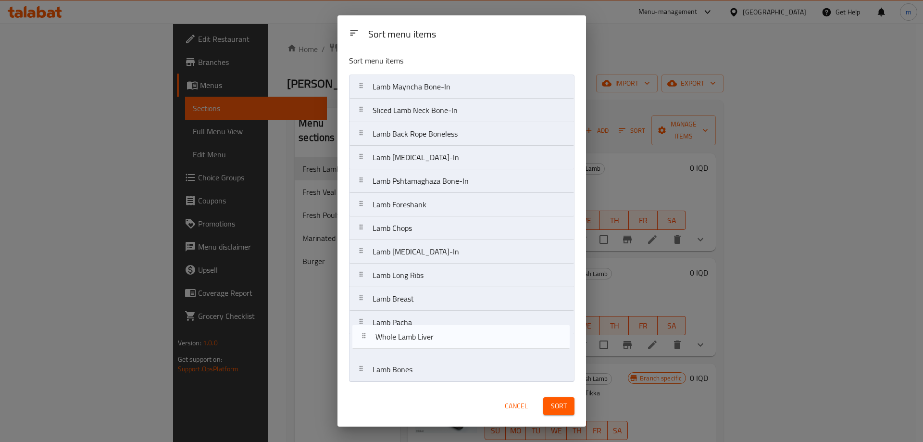
drag, startPoint x: 429, startPoint y: 326, endPoint x: 433, endPoint y: 343, distance: 17.3
click at [433, 343] on nav "Lamb Mayncha Bone-In Sliced Lamb Neck Bone-In Lamb Back Rope Boneless Lamb [MED…" at bounding box center [462, 228] width 226 height 307
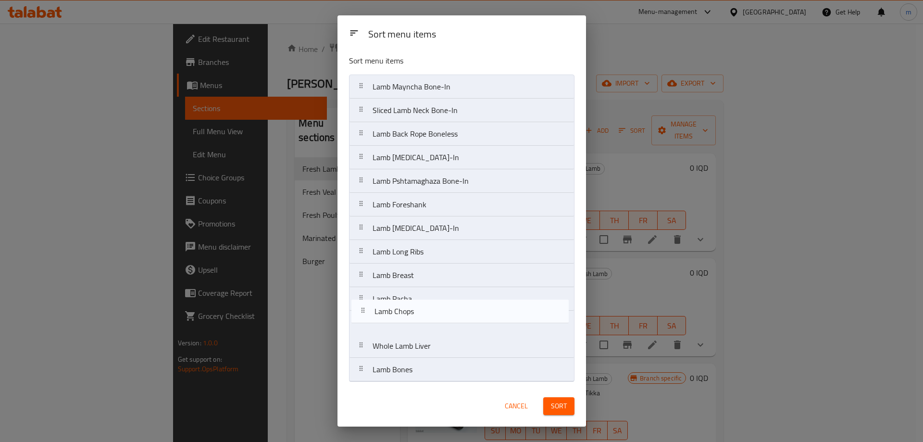
drag, startPoint x: 417, startPoint y: 232, endPoint x: 420, endPoint y: 323, distance: 90.9
click at [420, 323] on nav "Lamb Mayncha Bone-In Sliced Lamb Neck Bone-In Lamb Back Rope Boneless Lamb [MED…" at bounding box center [462, 228] width 226 height 307
drag, startPoint x: 423, startPoint y: 255, endPoint x: 433, endPoint y: 310, distance: 55.7
click at [431, 304] on nav "Lamb Mayncha Bone-In Sliced Lamb Neck Bone-In Lamb Back Rope Boneless Lamb [MED…" at bounding box center [462, 228] width 226 height 307
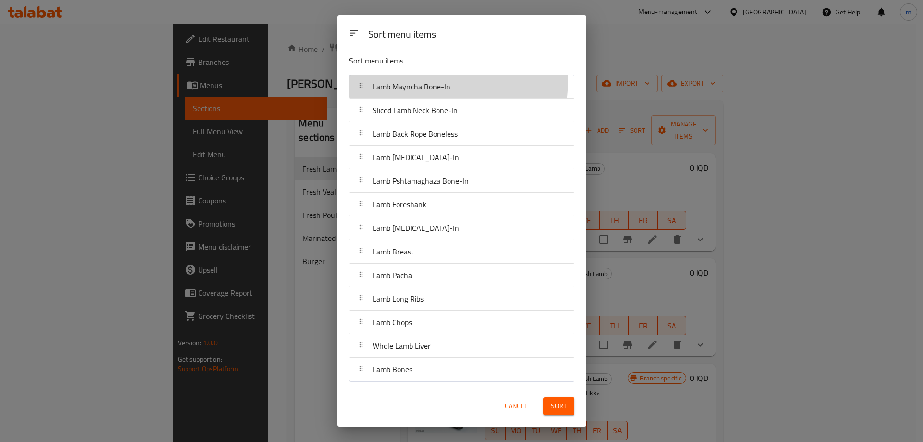
scroll to position [0, 0]
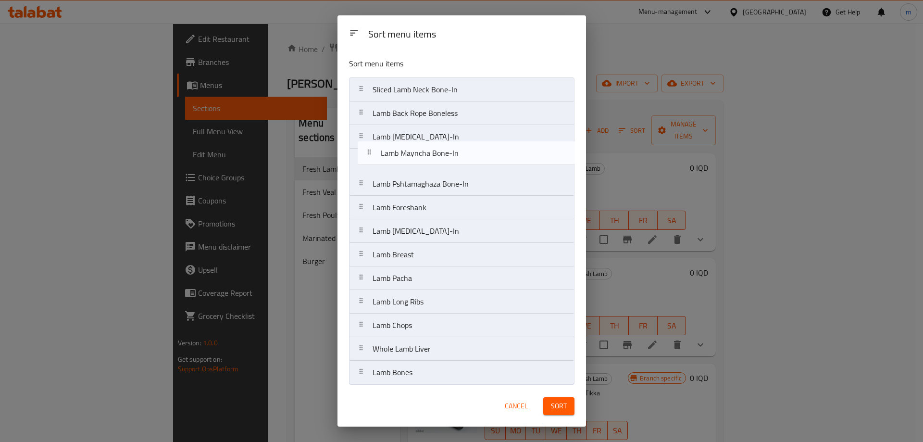
drag, startPoint x: 391, startPoint y: 79, endPoint x: 401, endPoint y: 151, distance: 72.8
click at [401, 151] on nav "Lamb Mayncha Bone-In Sliced Lamb Neck Bone-In Lamb Back Rope Boneless Lamb [MED…" at bounding box center [462, 230] width 226 height 307
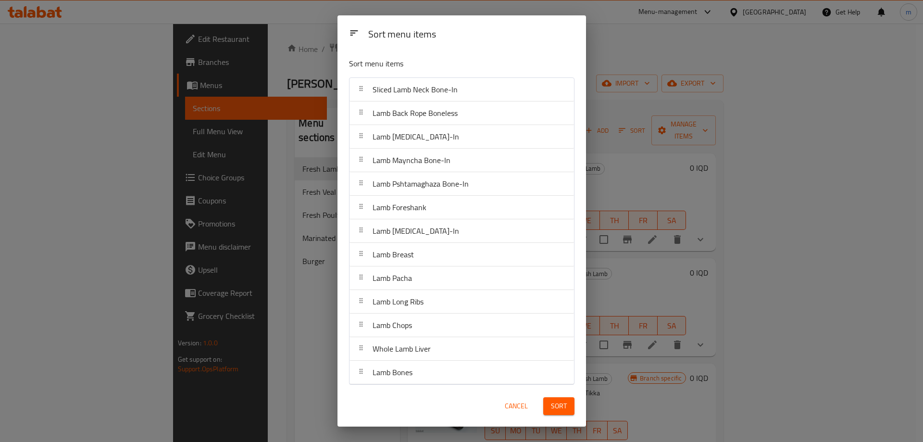
click at [556, 403] on span "Sort" at bounding box center [559, 406] width 16 height 12
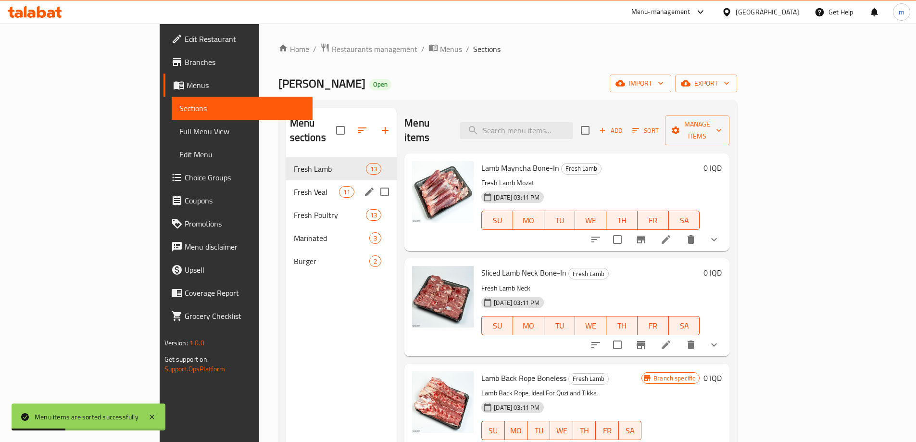
click at [294, 186] on span "Fresh Veal" at bounding box center [316, 192] width 45 height 12
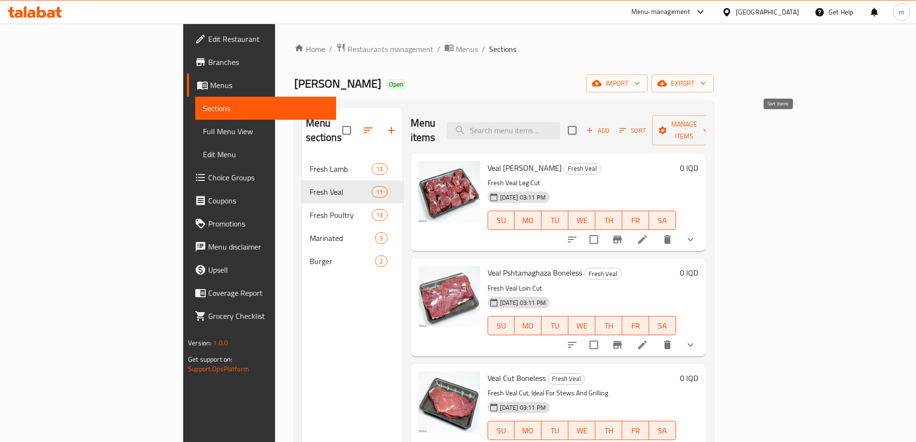
click at [627, 128] on icon "button" at bounding box center [623, 130] width 7 height 4
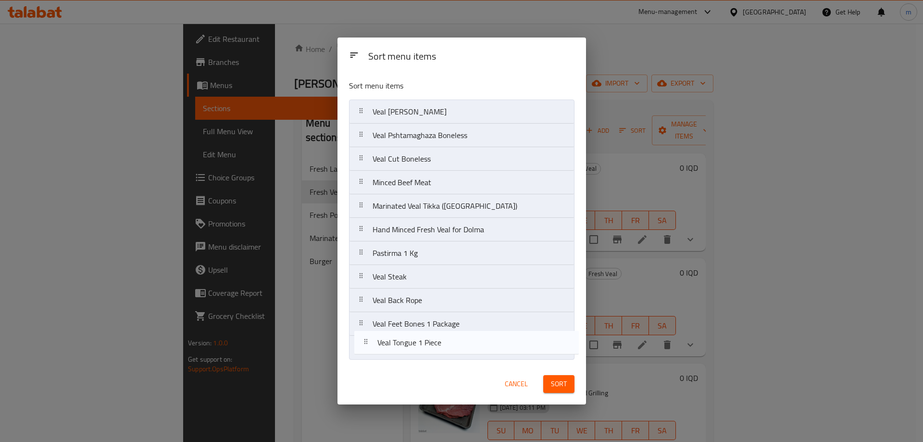
drag, startPoint x: 432, startPoint y: 325, endPoint x: 443, endPoint y: 356, distance: 32.7
click at [441, 356] on nav "Veal Mayncha Boneless Veal Pshtamaghaza Boneless Veal Cut Boneless Minced Beef …" at bounding box center [462, 230] width 226 height 260
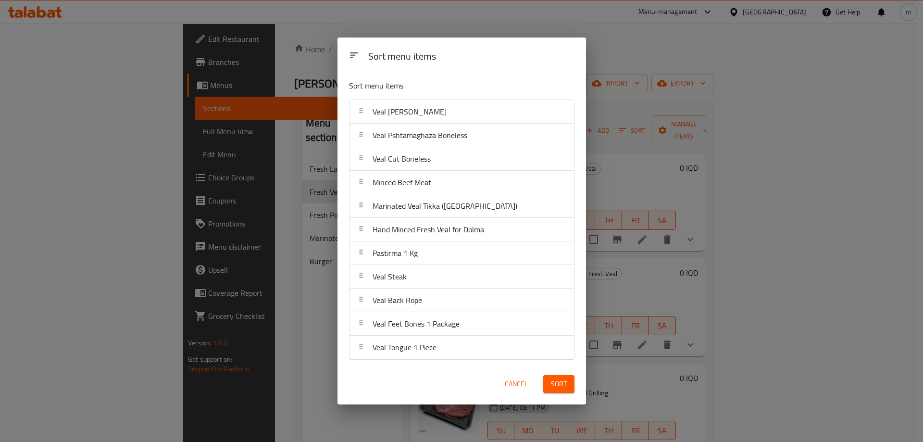
click at [552, 384] on span "Sort" at bounding box center [559, 384] width 16 height 12
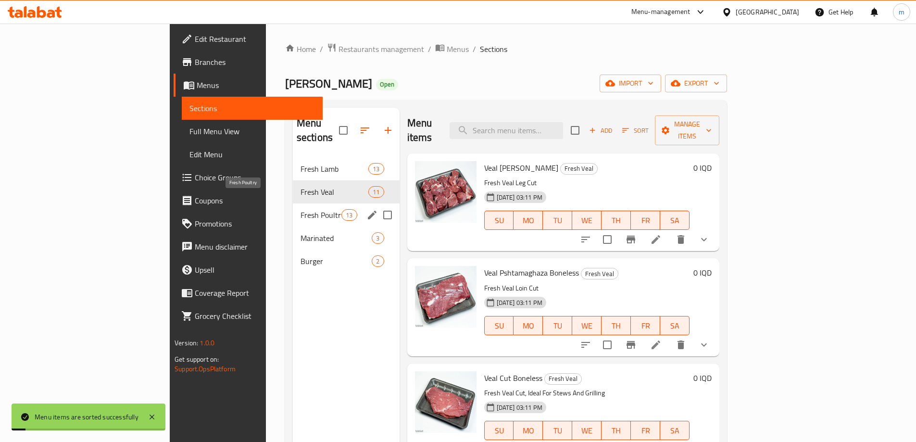
click at [301, 209] on span "Fresh Poultry" at bounding box center [321, 215] width 41 height 12
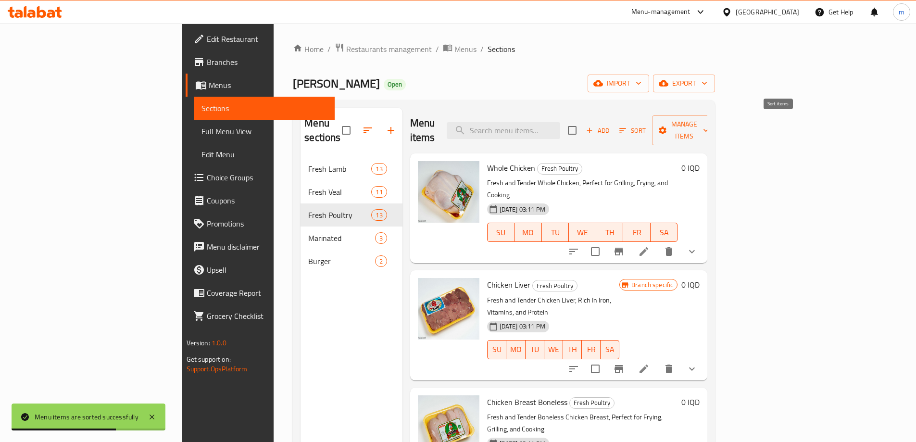
click at [646, 125] on span "Sort" at bounding box center [632, 130] width 26 height 11
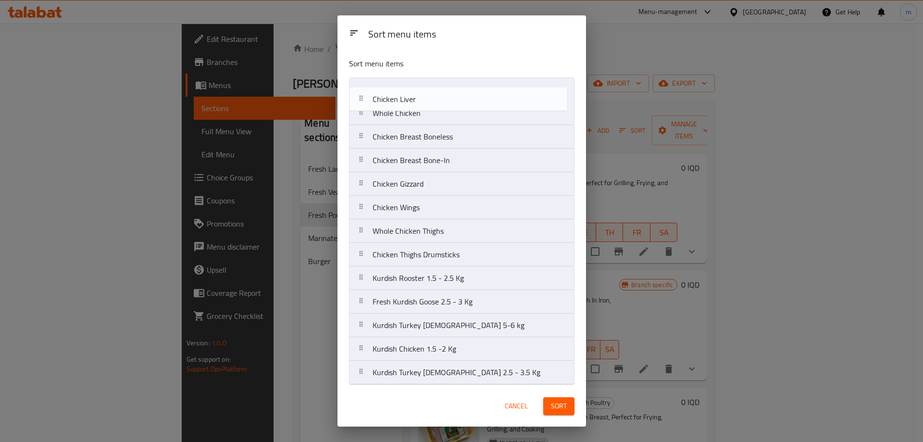
drag, startPoint x: 395, startPoint y: 118, endPoint x: 394, endPoint y: 95, distance: 23.1
click at [394, 95] on nav "Whole Chicken Chicken Liver Chicken Breast Boneless Chicken Breast Bone-In Chic…" at bounding box center [462, 230] width 226 height 307
drag, startPoint x: 415, startPoint y: 91, endPoint x: 433, endPoint y: 100, distance: 19.8
click at [433, 100] on nav "Chicken Liver Whole Chicken Chicken Breast Boneless Chicken Breast Bone-In Chic…" at bounding box center [462, 230] width 226 height 307
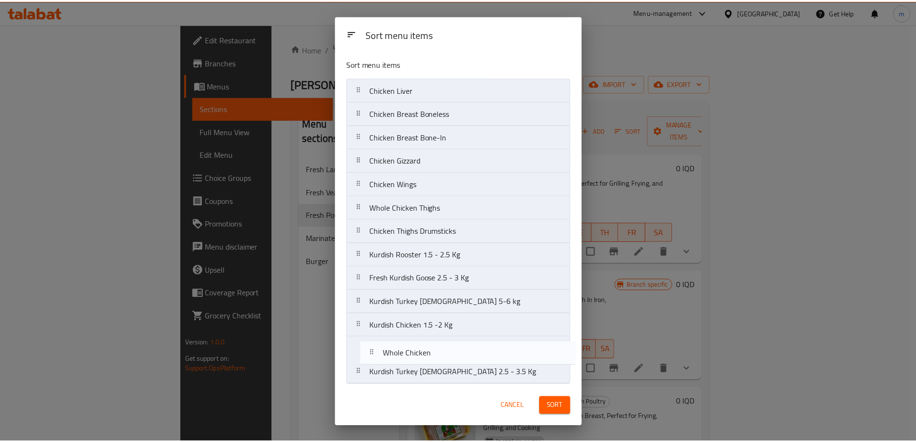
scroll to position [3, 0]
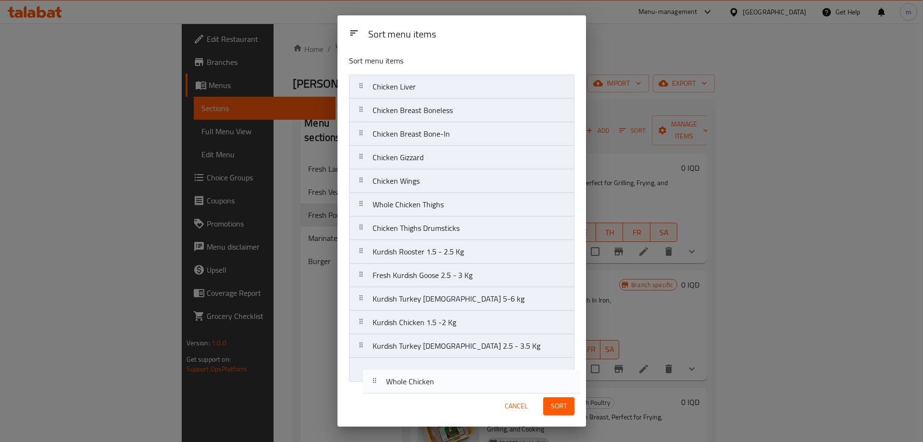
click at [432, 389] on div "Sort menu items Sort menu items Chicken Liver Whole Chicken Chicken Breast Bone…" at bounding box center [462, 220] width 249 height 411
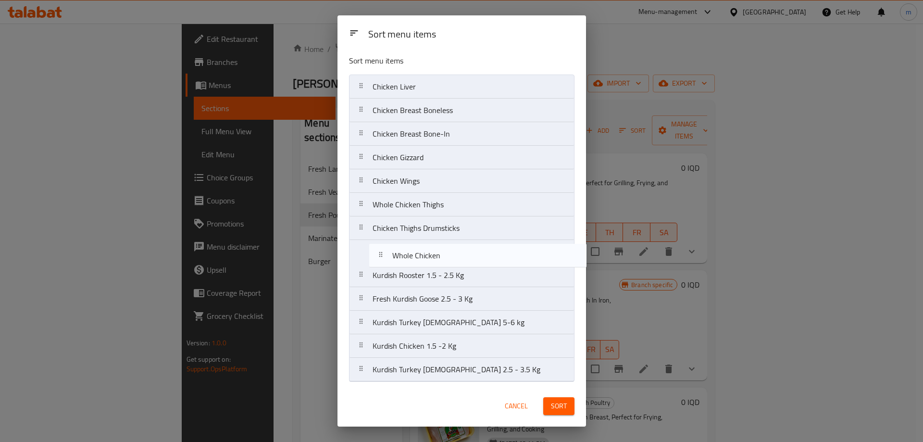
drag, startPoint x: 403, startPoint y: 369, endPoint x: 424, endPoint y: 250, distance: 121.0
click at [424, 250] on nav "Chicken Liver Chicken Breast Boneless Chicken Breast Bone-In Chicken Gizzard Ch…" at bounding box center [462, 228] width 226 height 307
drag, startPoint x: 443, startPoint y: 323, endPoint x: 432, endPoint y: 272, distance: 51.7
click at [432, 272] on nav "Chicken Liver Chicken Breast Boneless Chicken Breast Bone-In Chicken Gizzard Ch…" at bounding box center [462, 228] width 226 height 307
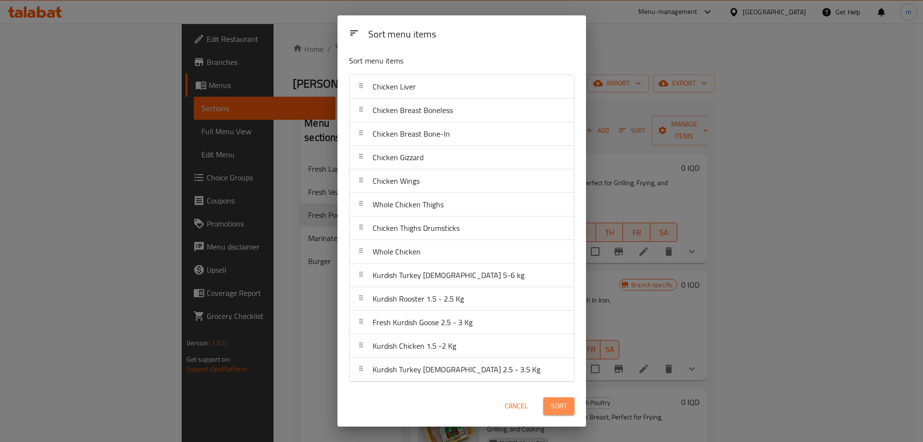
click at [546, 411] on button "Sort" at bounding box center [558, 406] width 31 height 18
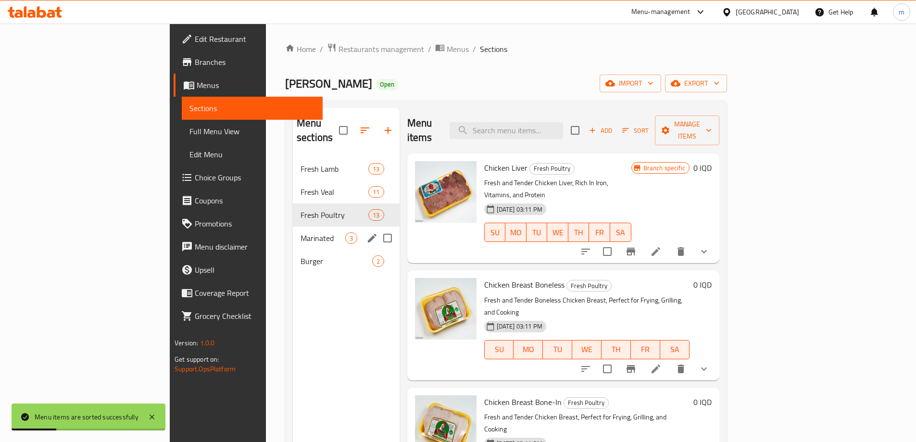
click at [293, 230] on div "Marinated 3" at bounding box center [346, 237] width 107 height 23
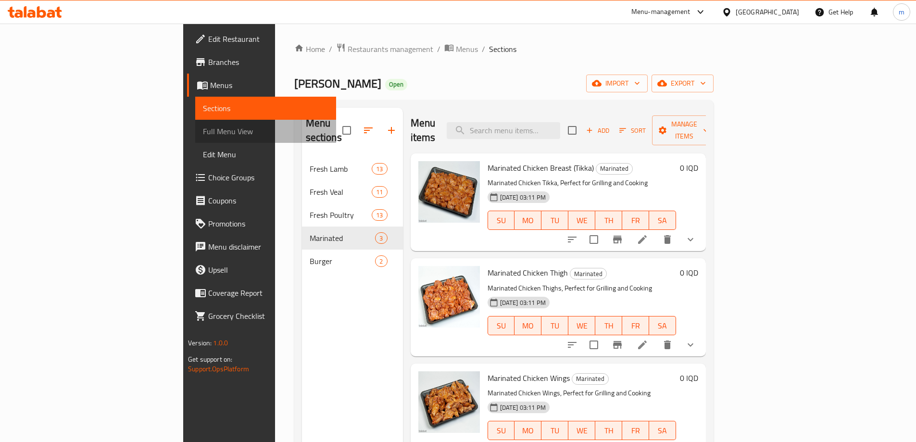
click at [195, 125] on link "Full Menu View" at bounding box center [265, 131] width 141 height 23
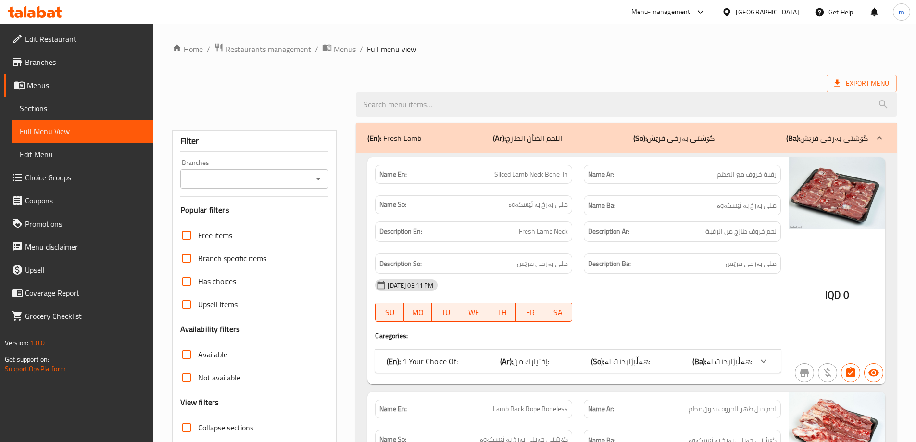
click at [315, 172] on button "Open" at bounding box center [318, 178] width 13 height 13
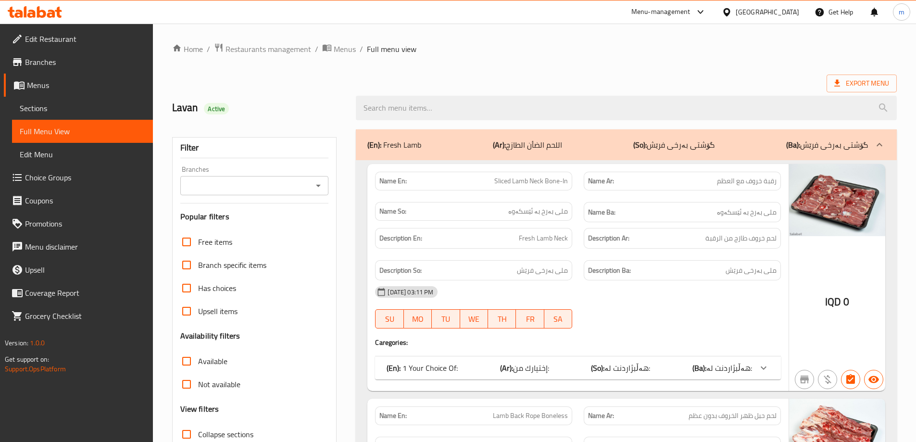
click at [299, 151] on div "Filter" at bounding box center [254, 148] width 149 height 21
click at [316, 184] on icon "Open" at bounding box center [319, 186] width 12 height 12
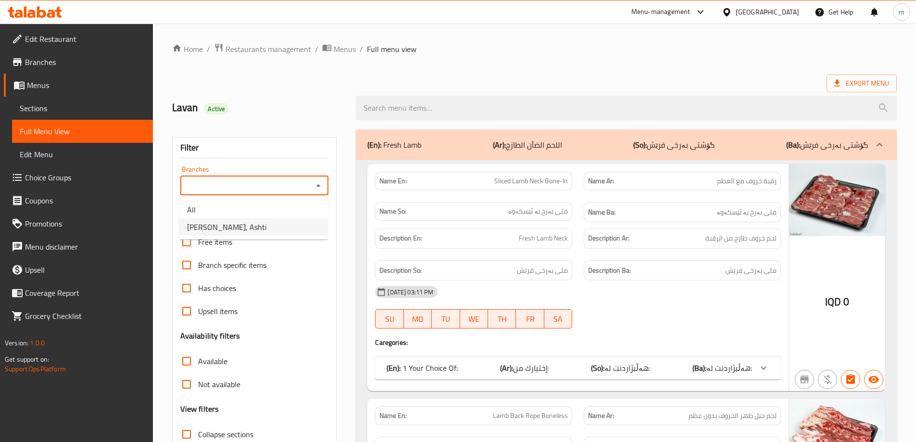
click at [251, 229] on span "[PERSON_NAME], Ashti" at bounding box center [226, 227] width 79 height 12
type input "[PERSON_NAME], Ashti"
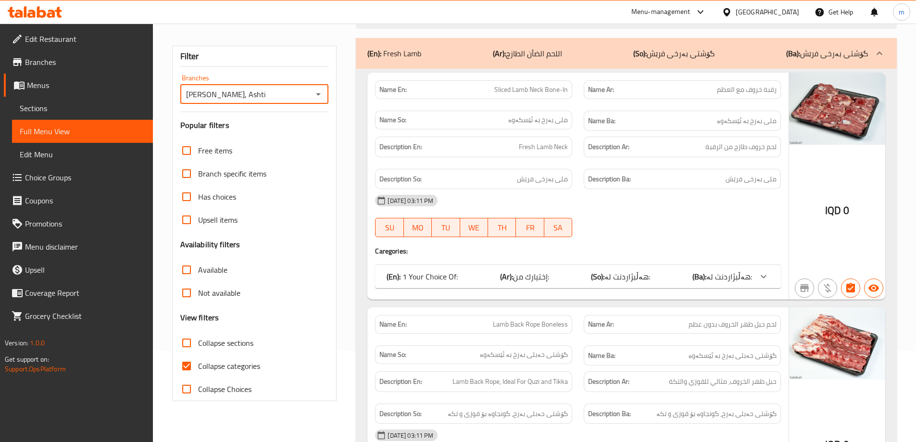
scroll to position [112, 0]
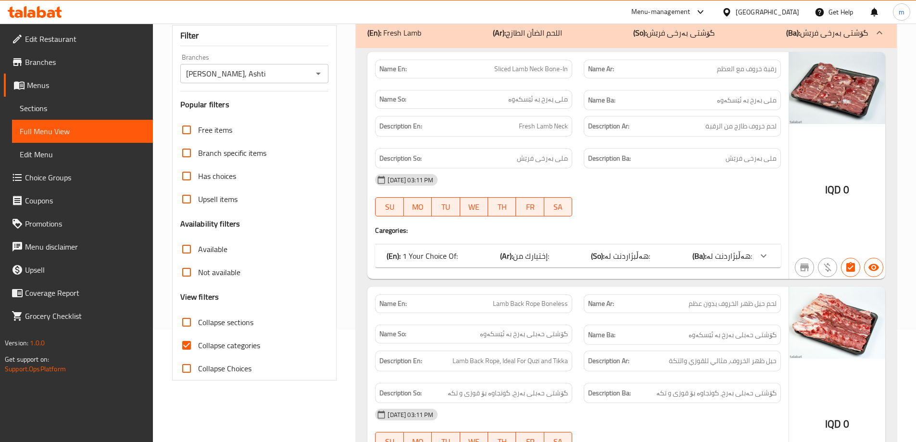
click at [214, 341] on span "Collapse categories" at bounding box center [229, 345] width 62 height 12
click at [198, 341] on input "Collapse categories" at bounding box center [186, 345] width 23 height 23
checkbox input "false"
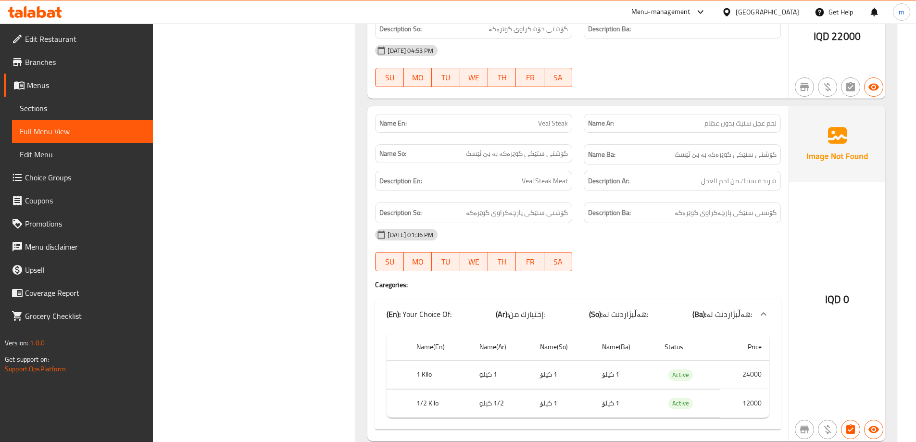
scroll to position [6589, 0]
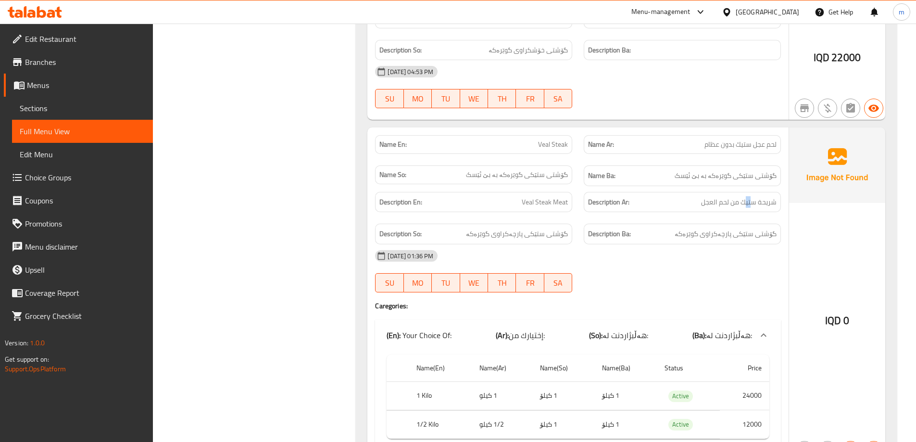
drag, startPoint x: 745, startPoint y: 193, endPoint x: 752, endPoint y: 222, distance: 30.0
click at [752, 219] on div "Description En: Veal Steak Meat Description Ar: شريحة ستيك من لحم العجل Descrip…" at bounding box center [577, 218] width 417 height 64
click at [614, 270] on div "[DATE] 01:36 PM SU MO TU WE TH FR SA" at bounding box center [577, 271] width 417 height 54
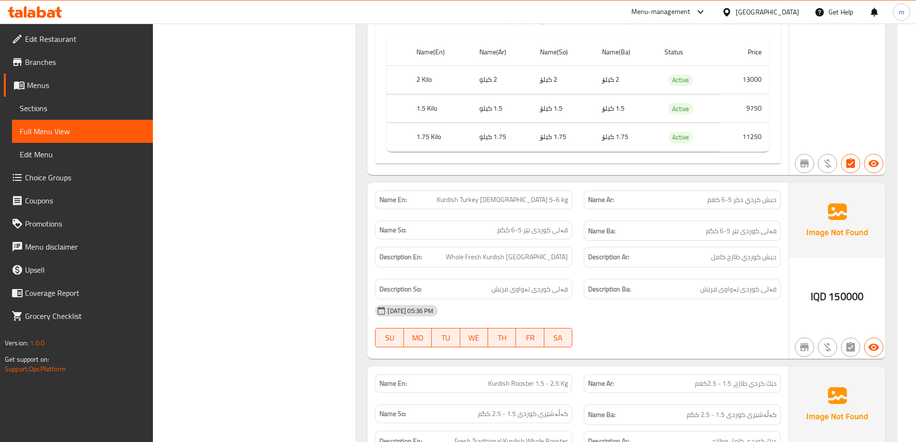
scroll to position [10167, 0]
